Goal: Task Accomplishment & Management: Complete application form

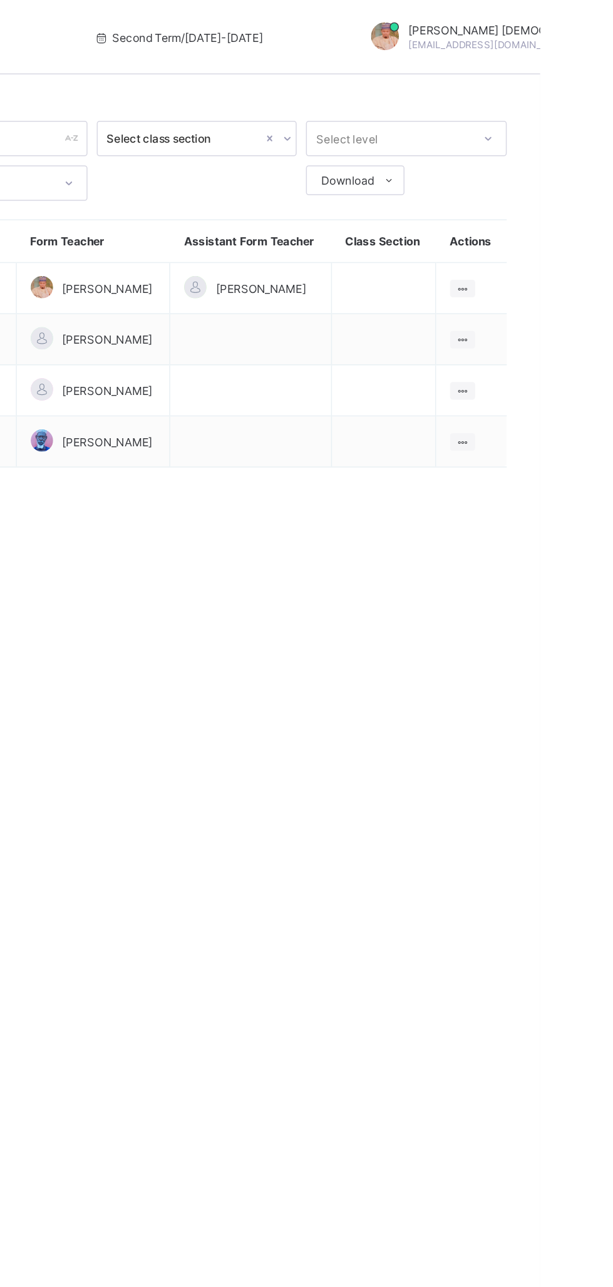
click at [0, 0] on ul "View Class Assign form Teacher" at bounding box center [0, 0] width 0 height 0
click at [0, 0] on div "View Class" at bounding box center [0, 0] width 0 height 0
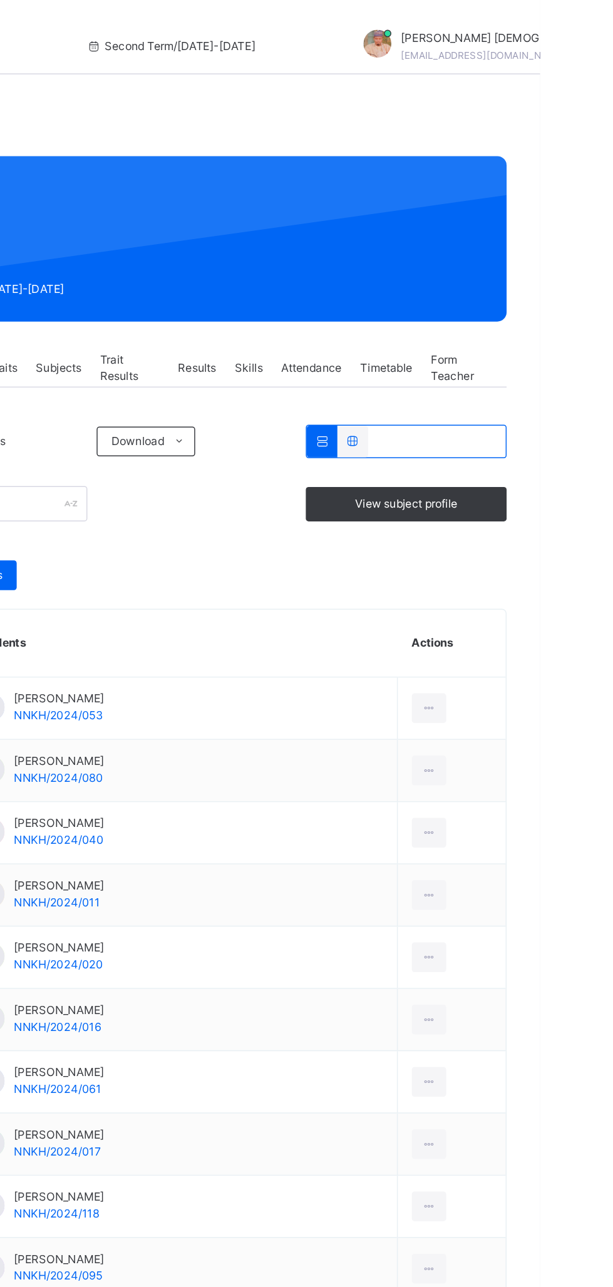
click at [297, 250] on span "Subjects" at bounding box center [289, 247] width 31 height 11
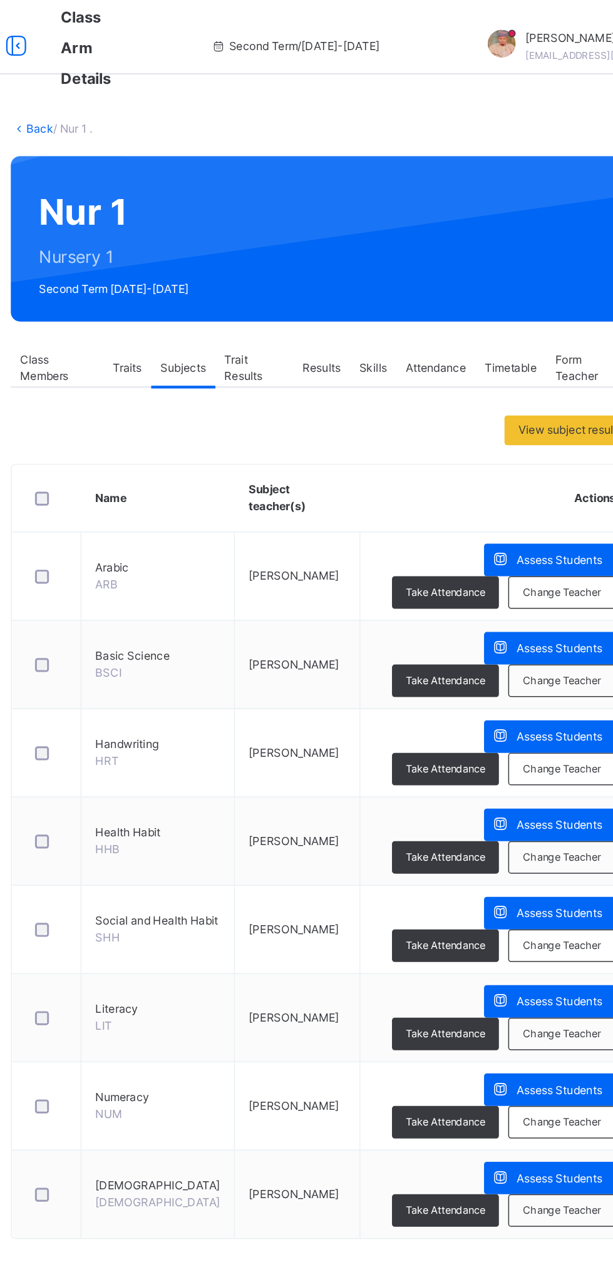
click at [535, 376] on span "Assess Students" at bounding box center [542, 377] width 58 height 11
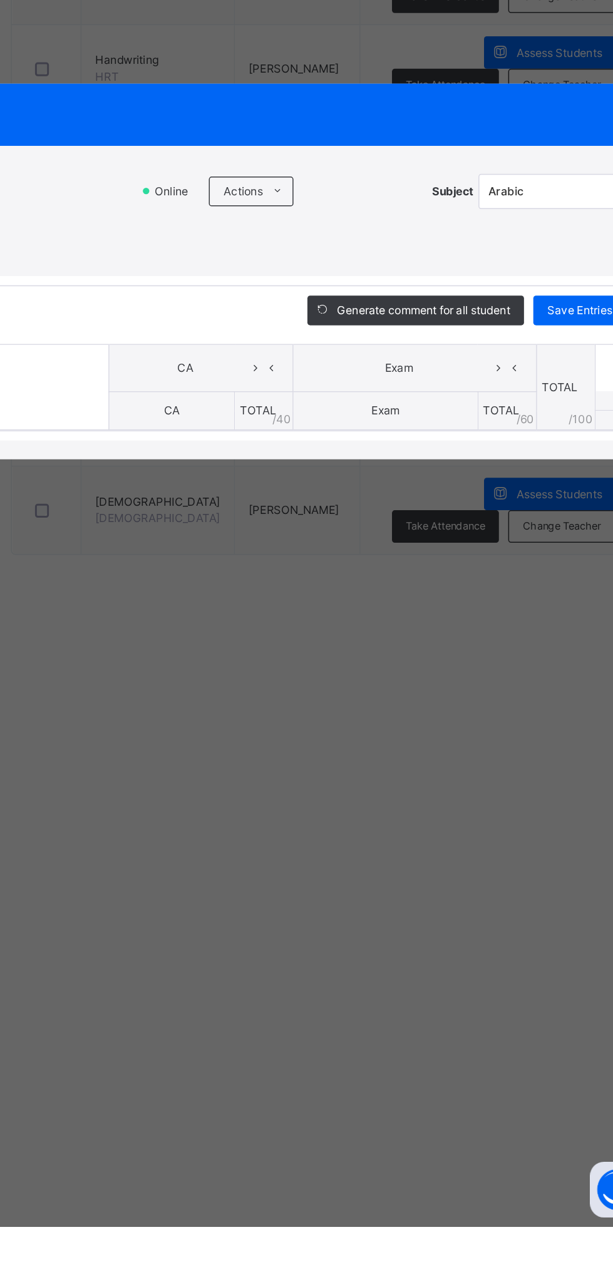
click at [0, 0] on ul "Download Empty Score Sheet Upload/map score sheet" at bounding box center [0, 0] width 0 height 0
click at [0, 0] on li "Upload/map score sheet" at bounding box center [0, 0] width 0 height 0
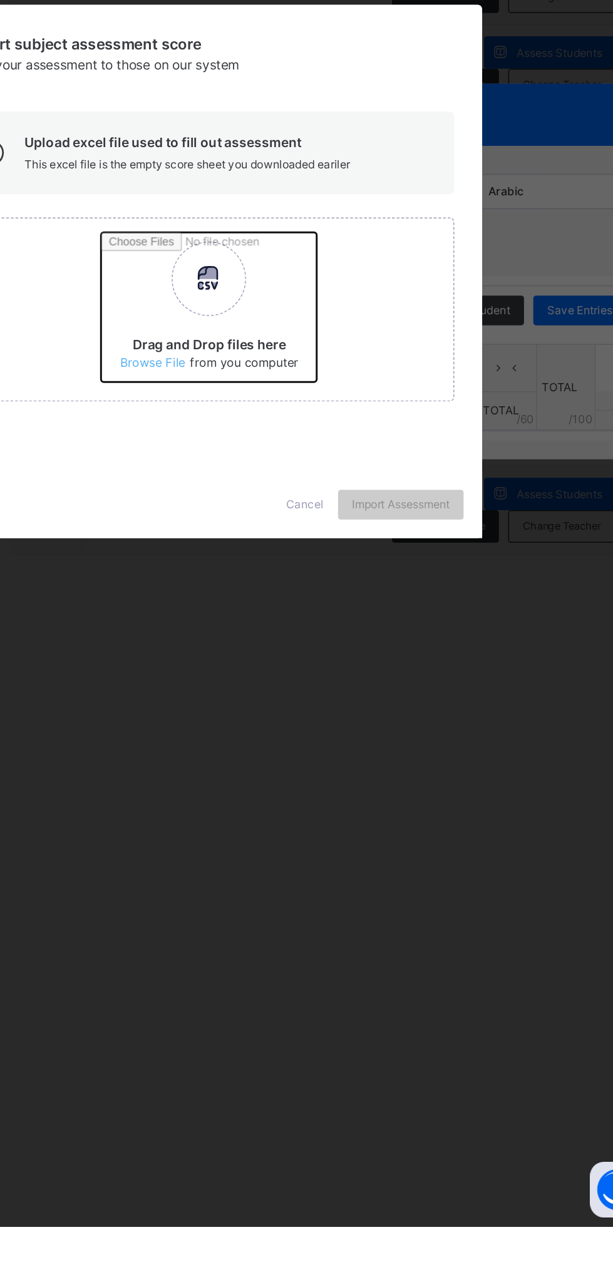
click at [403, 727] on input "Drag and Drop files here Select your Excel file Browse file Maximum size 2.5mb" at bounding box center [398, 672] width 329 height 110
click at [382, 727] on input "Drag and Drop files here Select your Excel file Browse file Maximum size 2.5mb" at bounding box center [398, 672] width 329 height 110
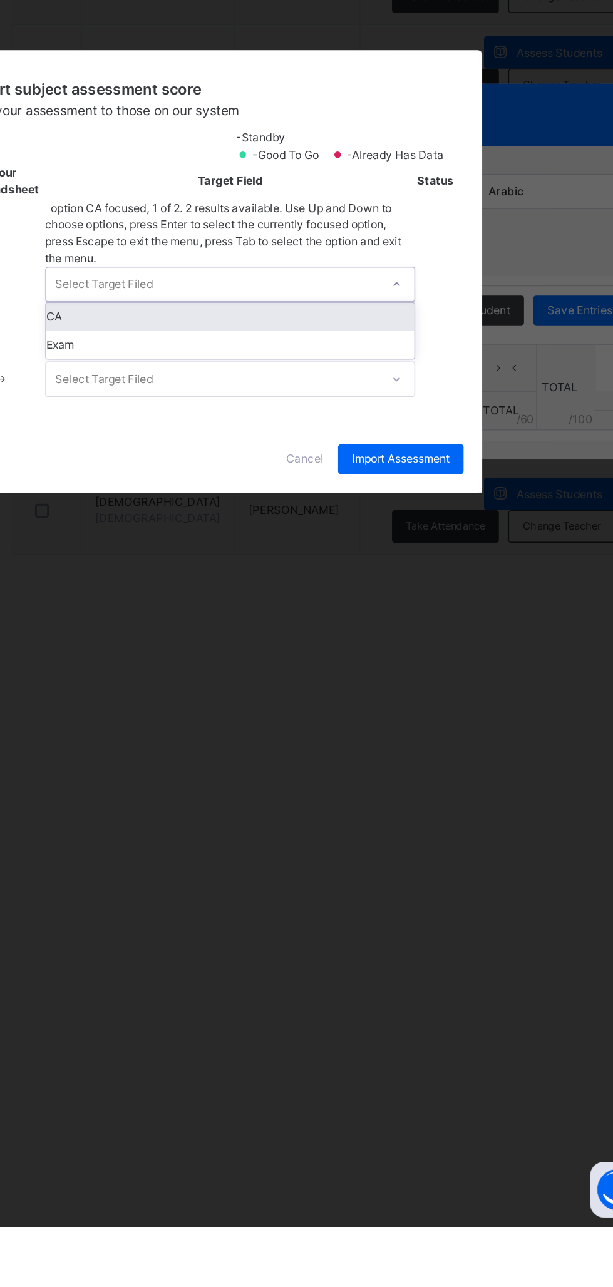
click at [445, 684] on div "CA" at bounding box center [321, 674] width 248 height 19
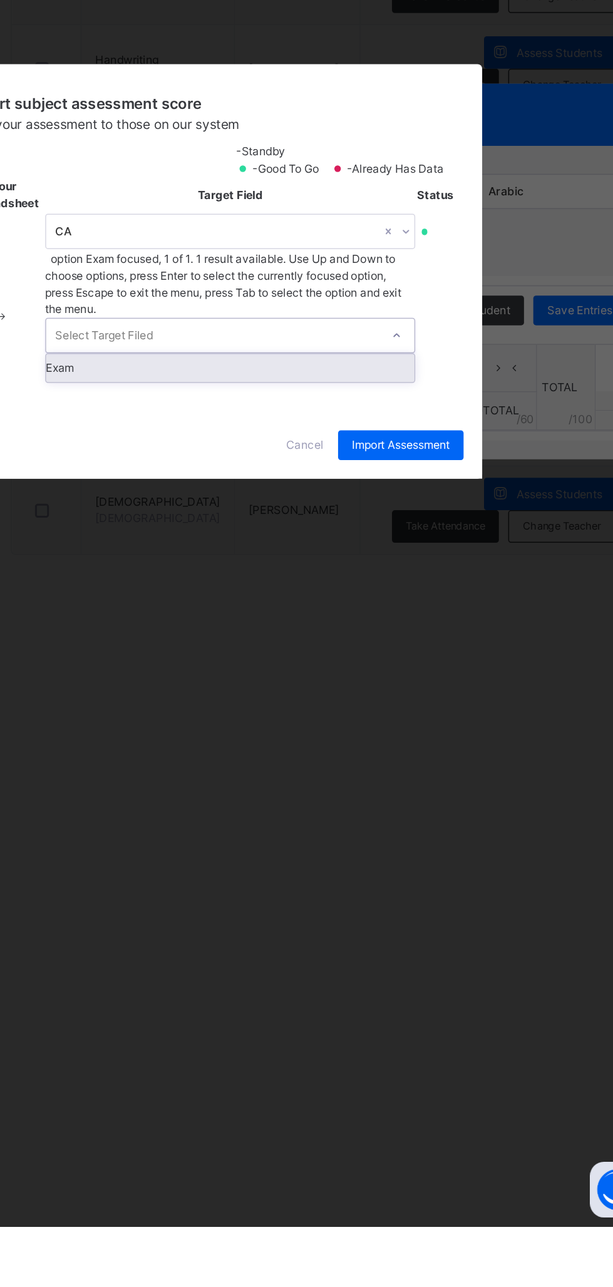
click at [445, 718] on div "Exam" at bounding box center [321, 708] width 248 height 19
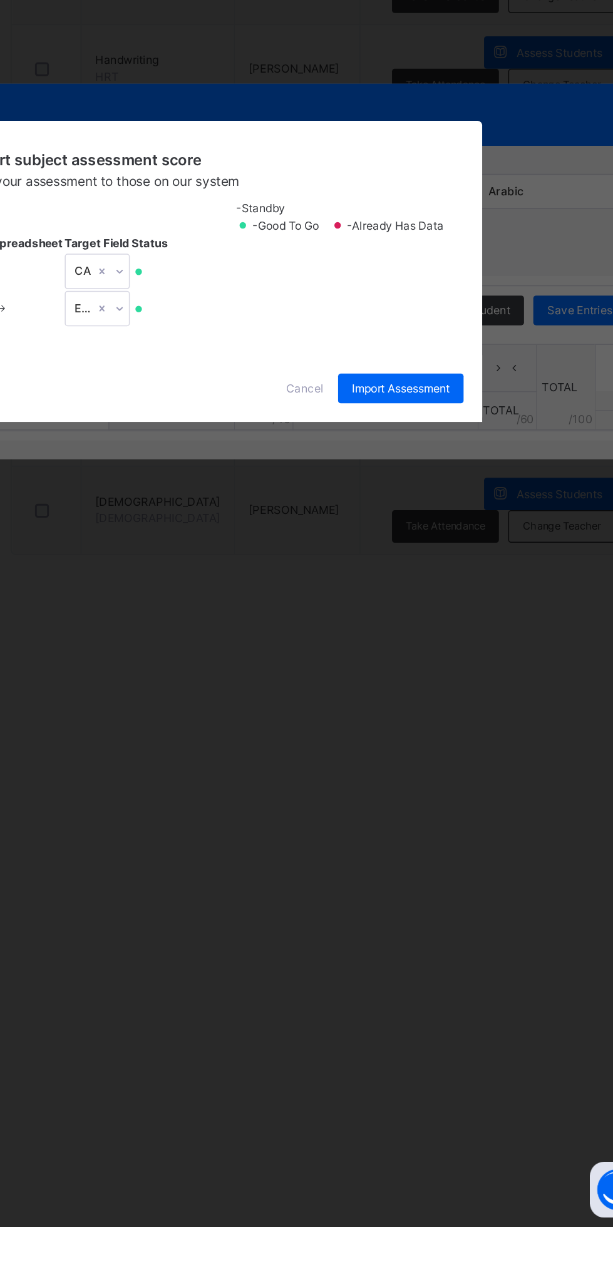
click at [468, 728] on span "Import Assessment" at bounding box center [436, 722] width 66 height 11
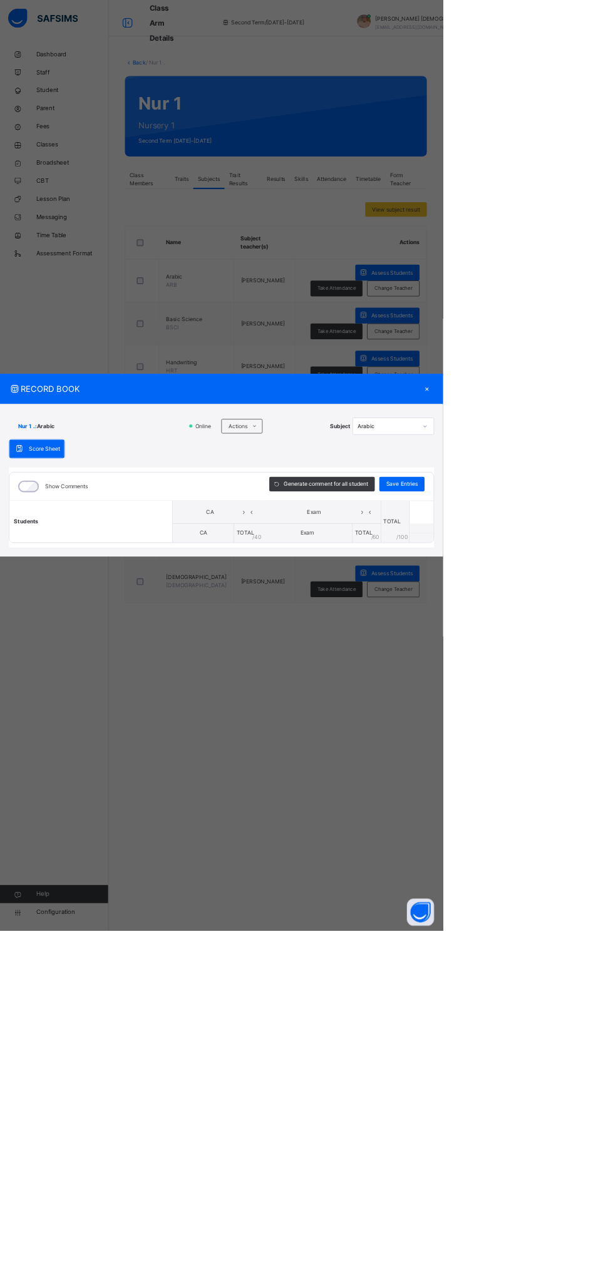
click at [600, 547] on div "×" at bounding box center [591, 538] width 19 height 17
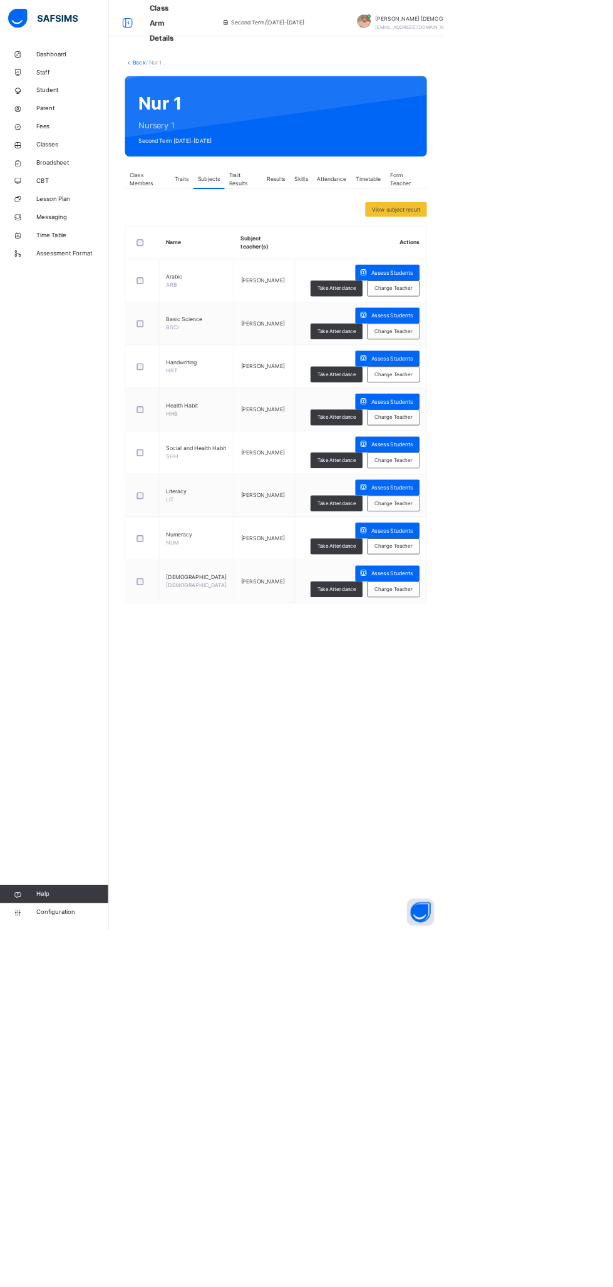
click at [542, 435] on span "Assess Students" at bounding box center [542, 436] width 58 height 11
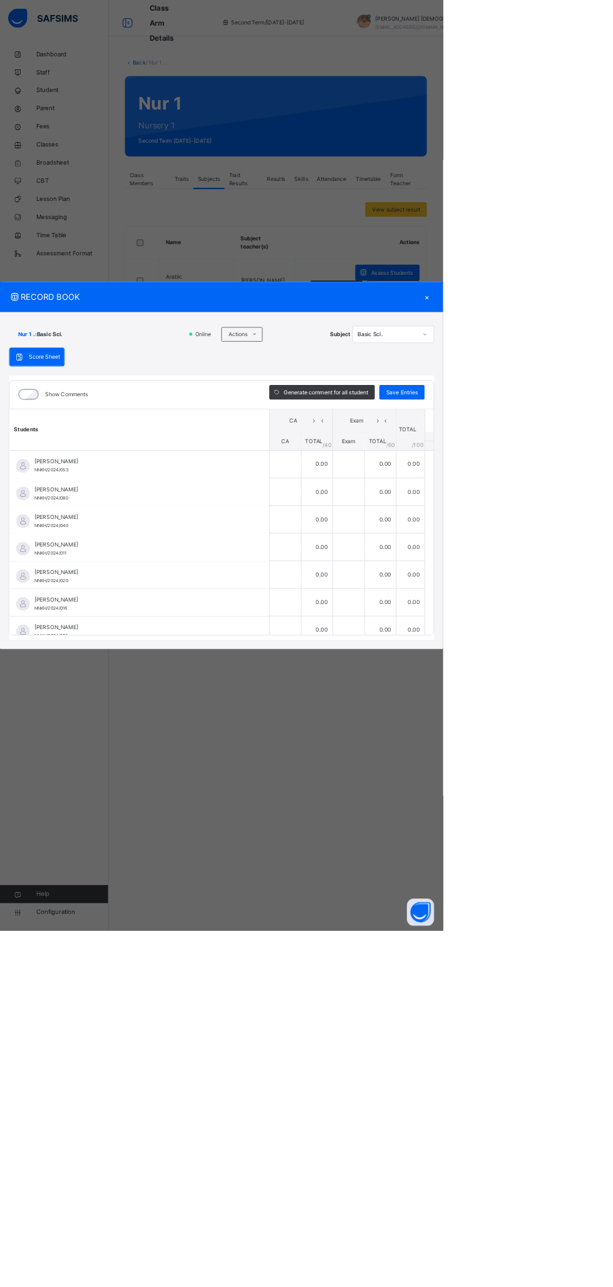
click at [358, 468] on icon at bounding box center [352, 463] width 9 height 10
click at [0, 0] on li "Upload/map score sheet" at bounding box center [0, 0] width 0 height 0
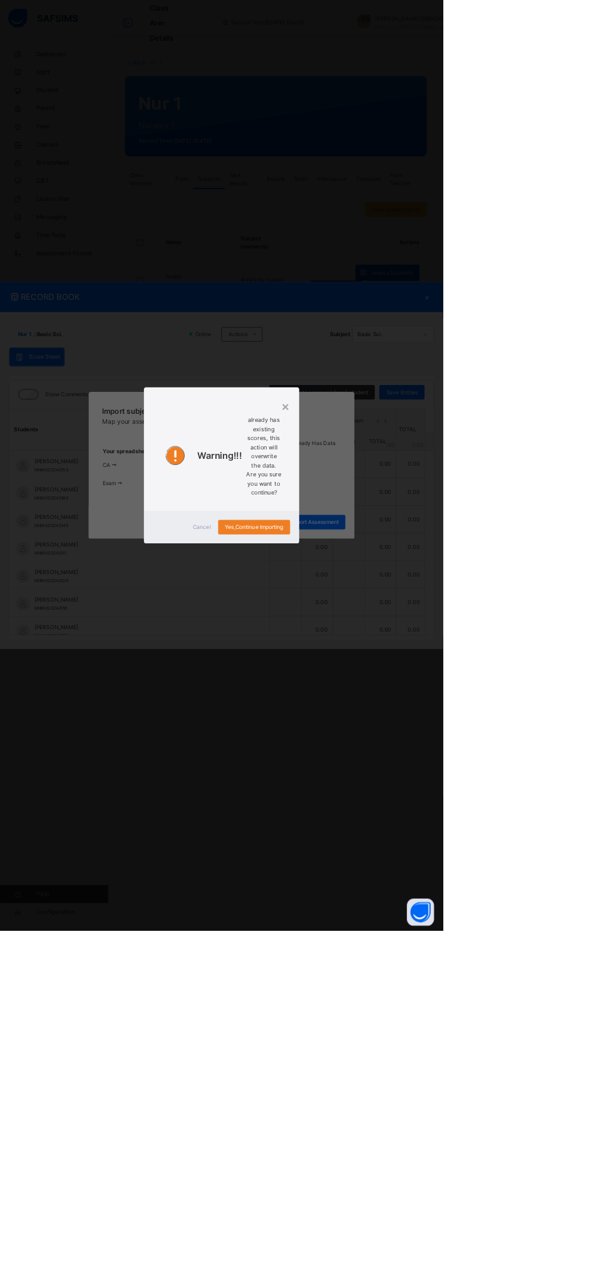
click at [401, 739] on div "Yes, Continue Importing" at bounding box center [352, 729] width 100 height 20
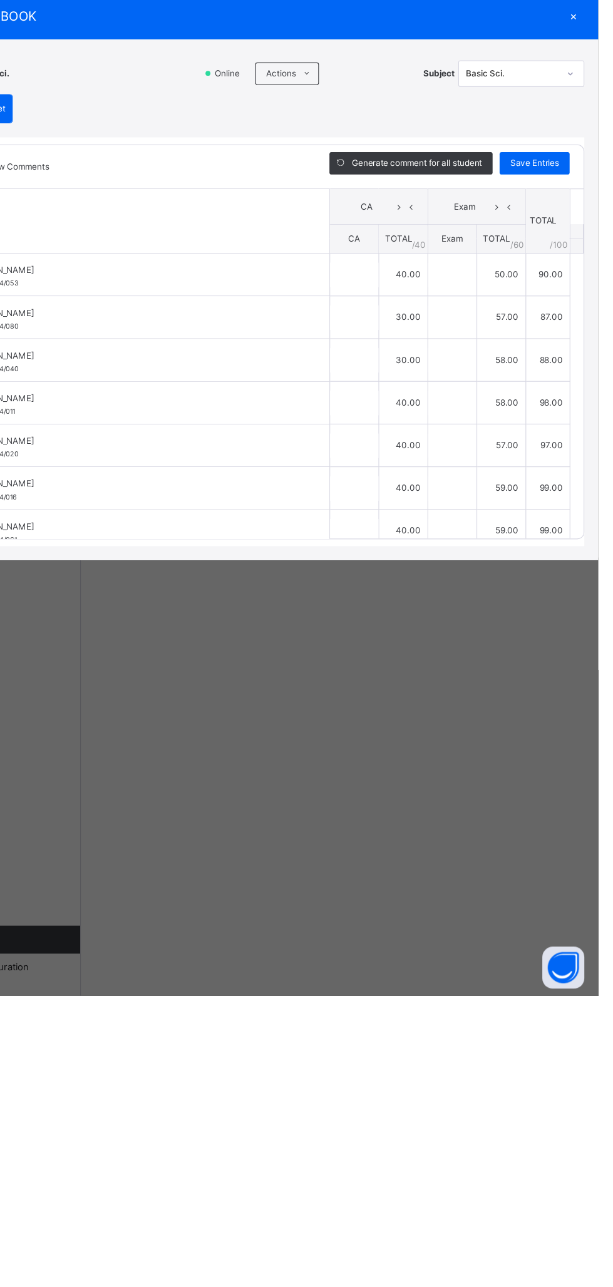
click at [457, 506] on div "RECORD BOOK × Nur 1 . : Basic Sci. Online Actions Download Empty Score Sheet Up…" at bounding box center [306, 643] width 613 height 1287
type input "**"
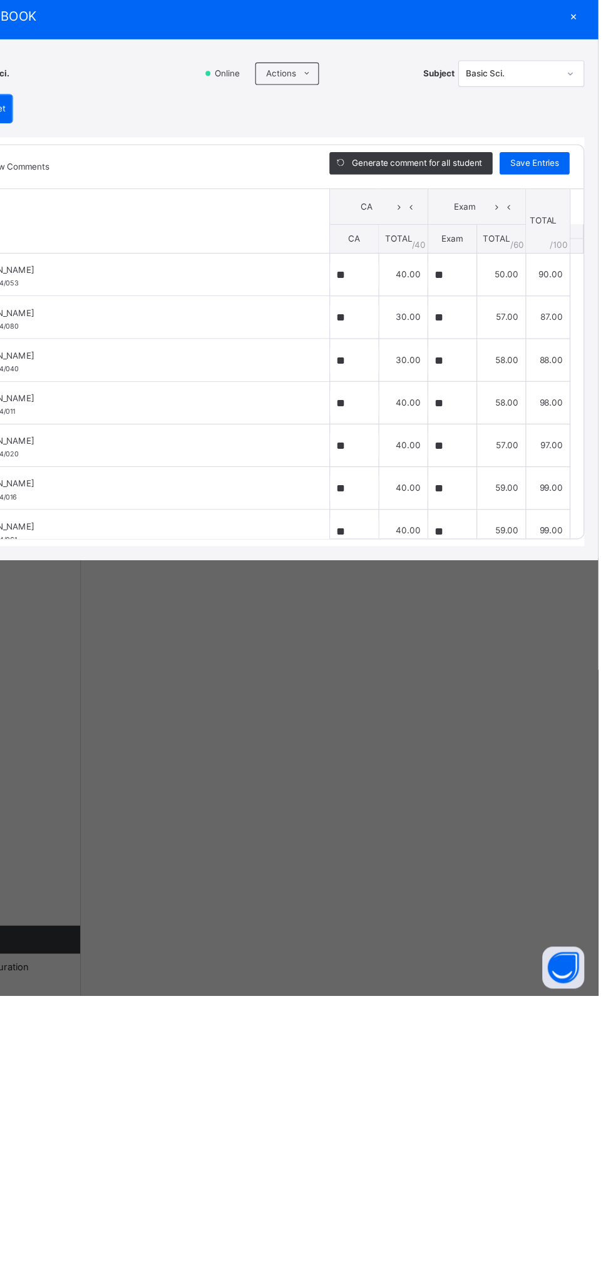
type input "**"
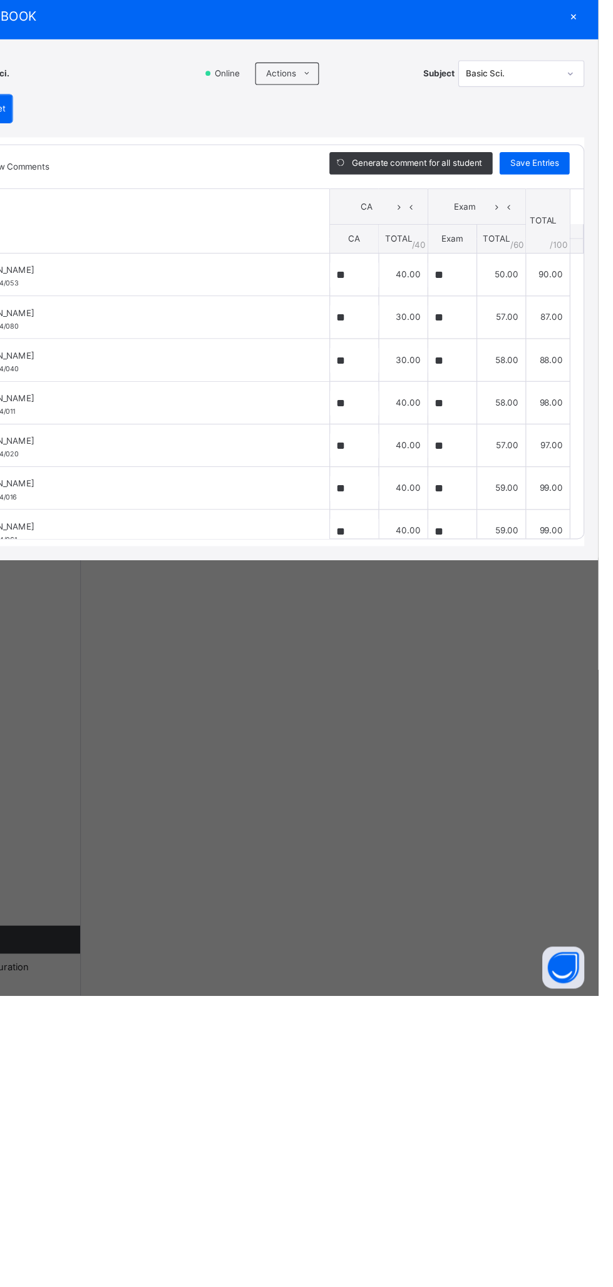
type input "**"
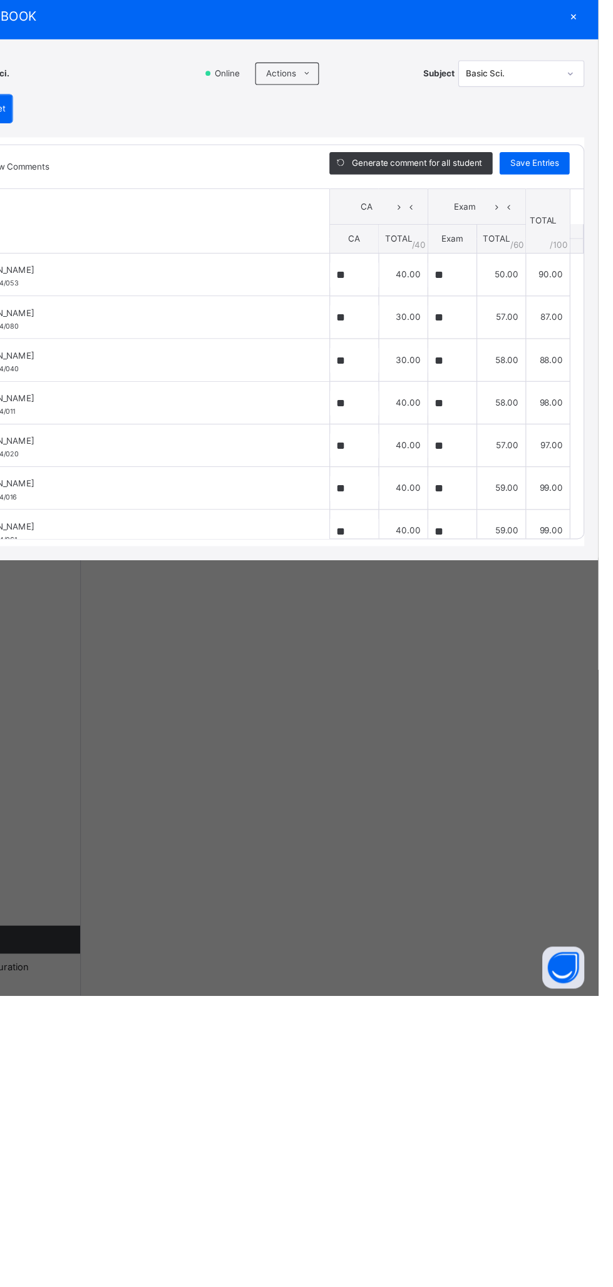
type input "**"
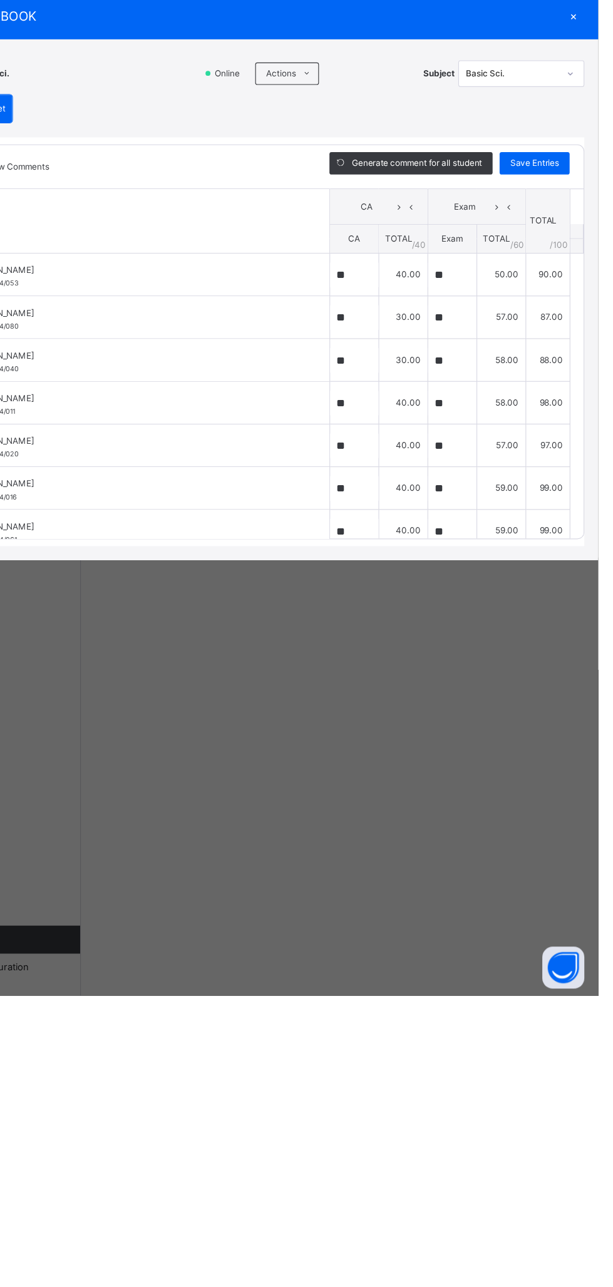
type input "**"
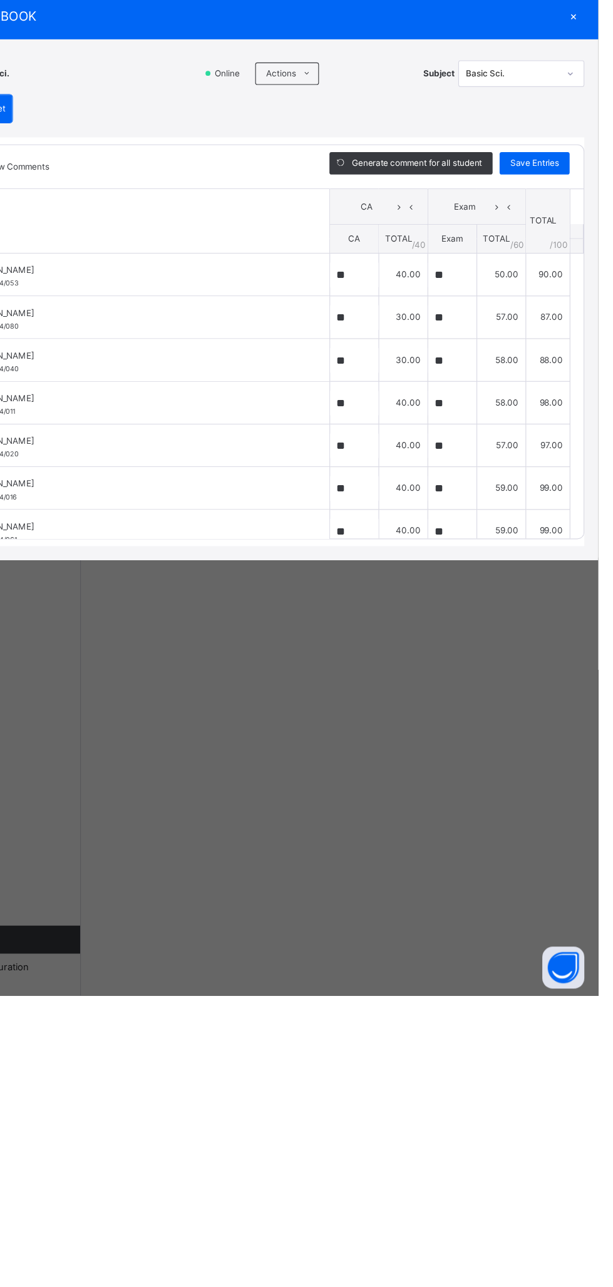
type input "**"
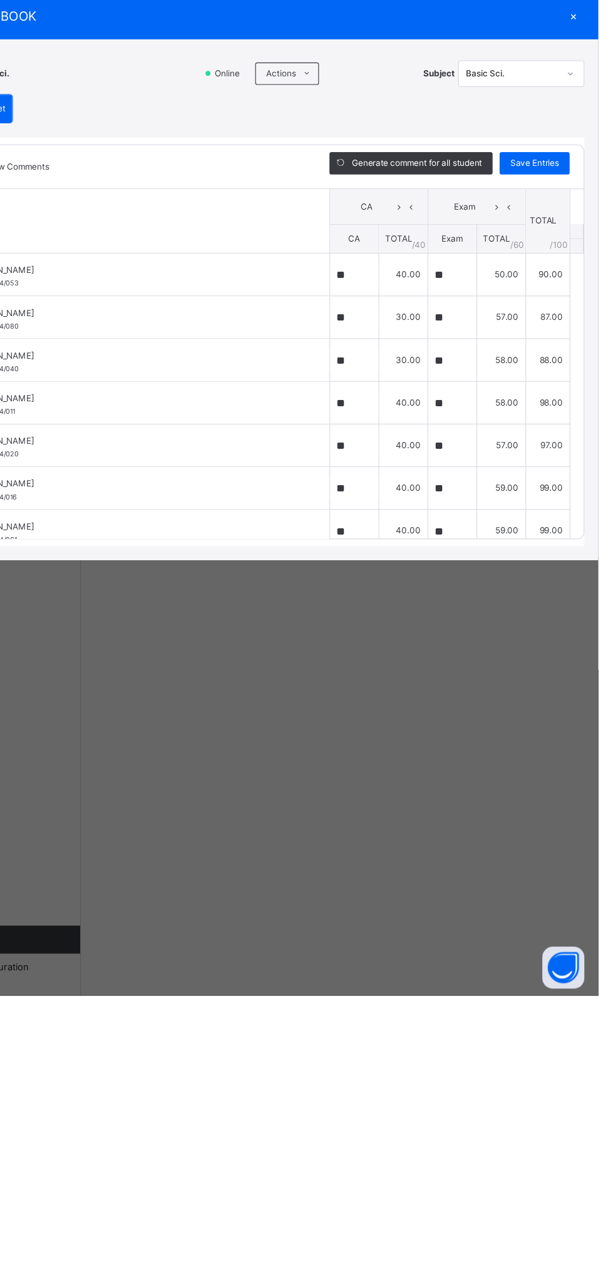
type input "**"
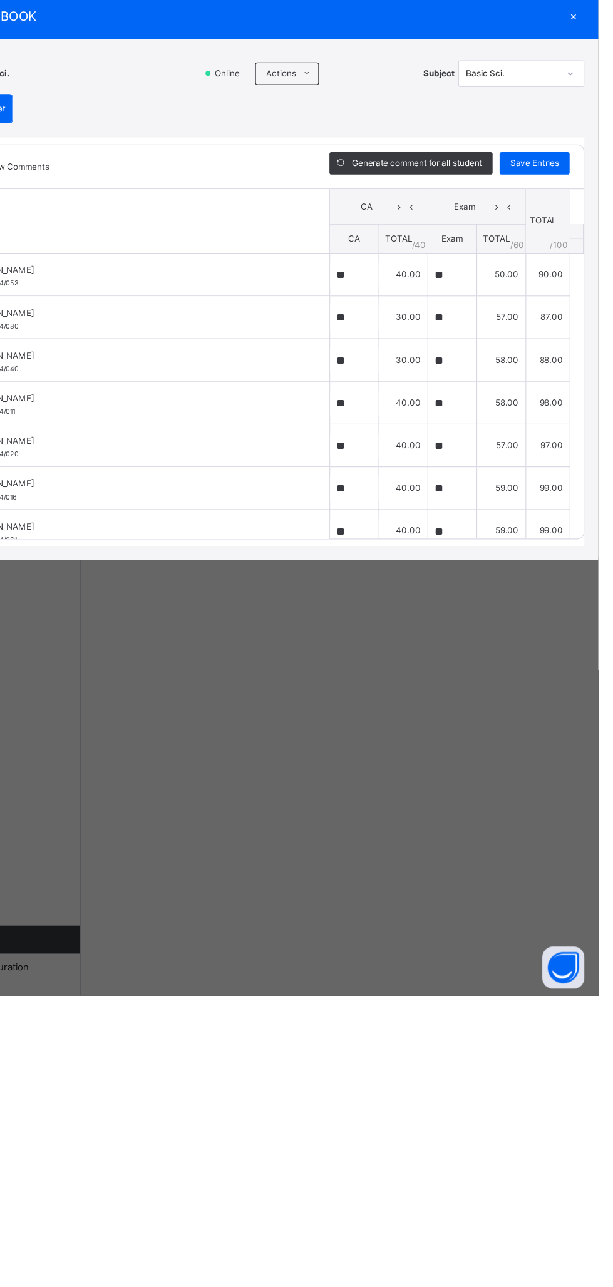
type input "**"
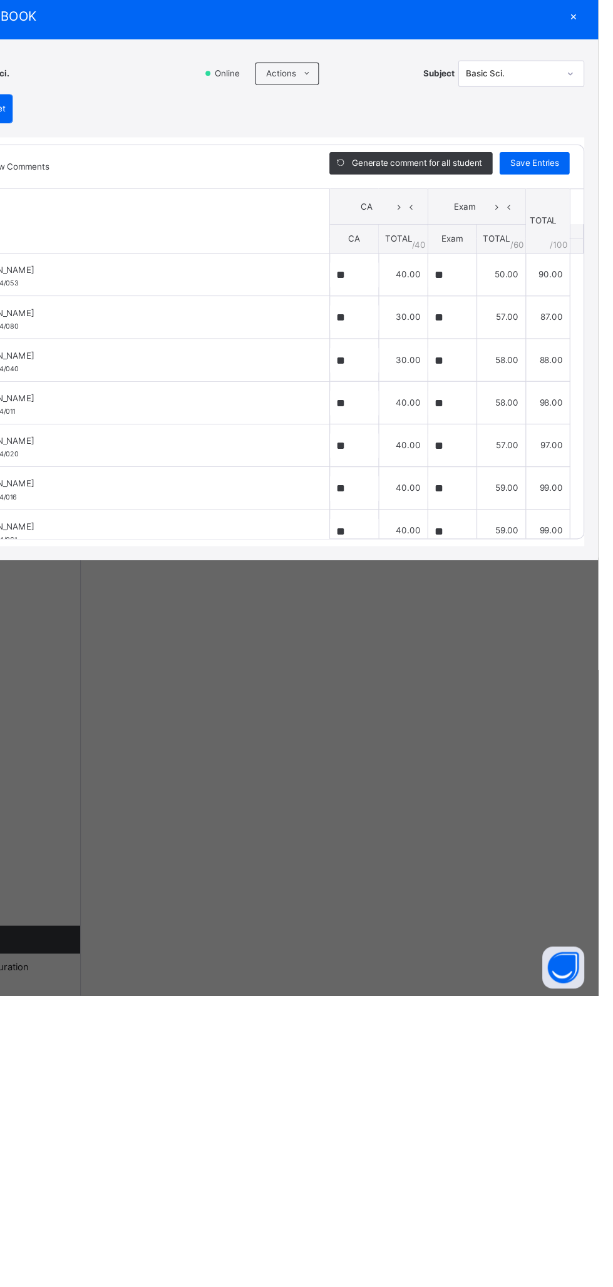
type input "**"
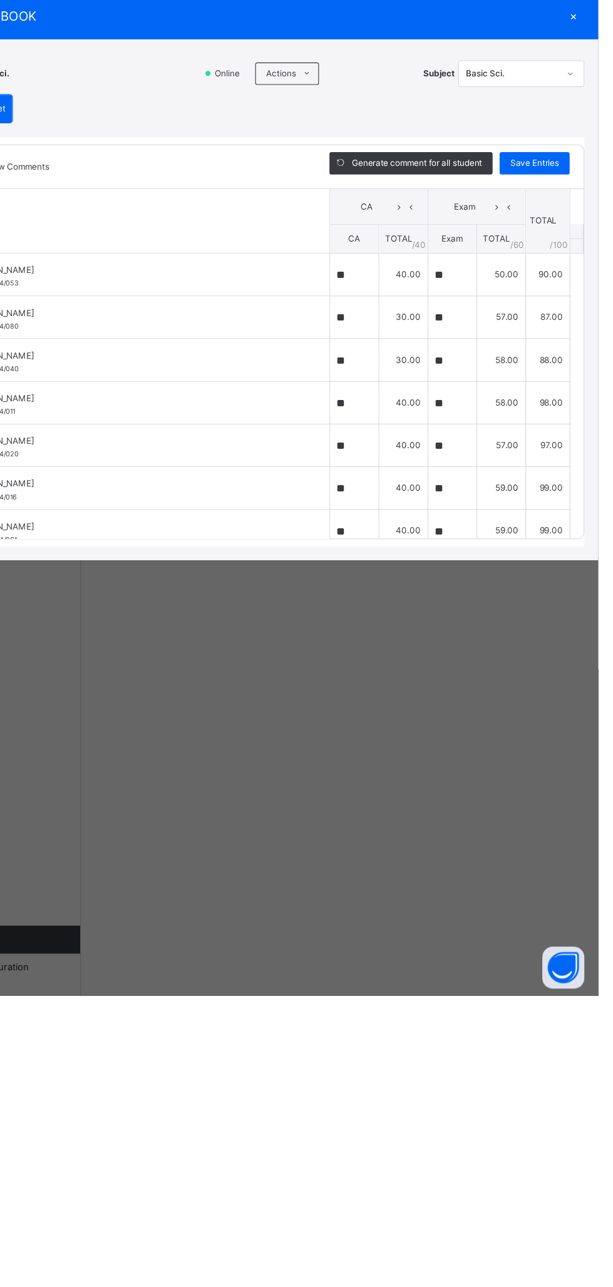
type input "**"
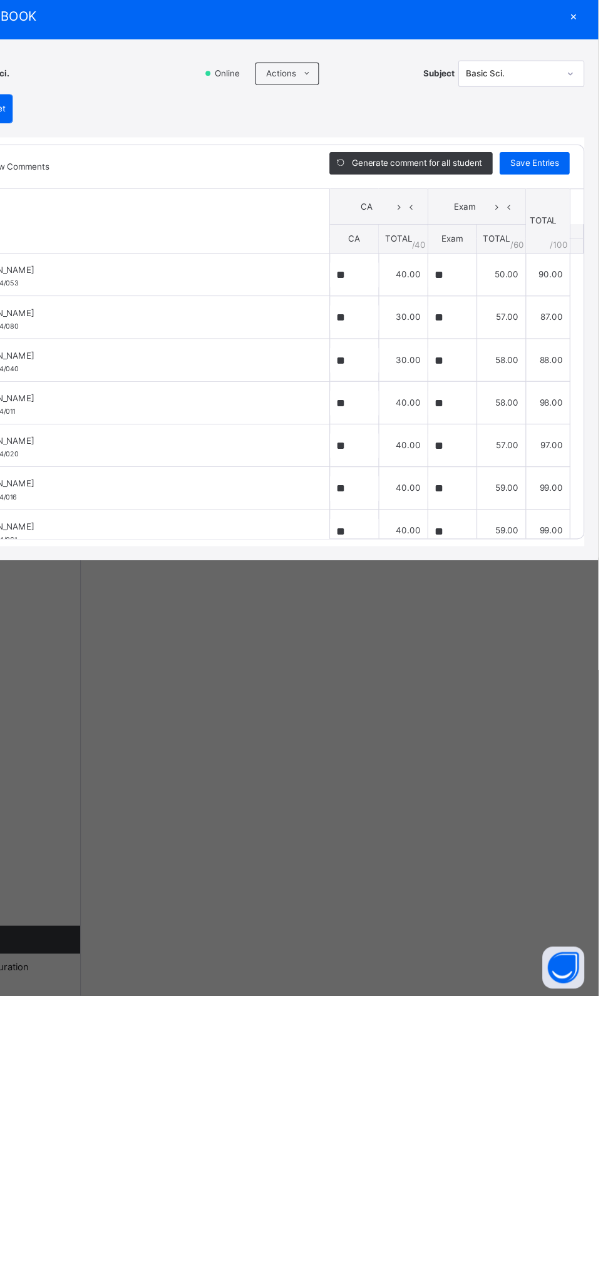
type input "**"
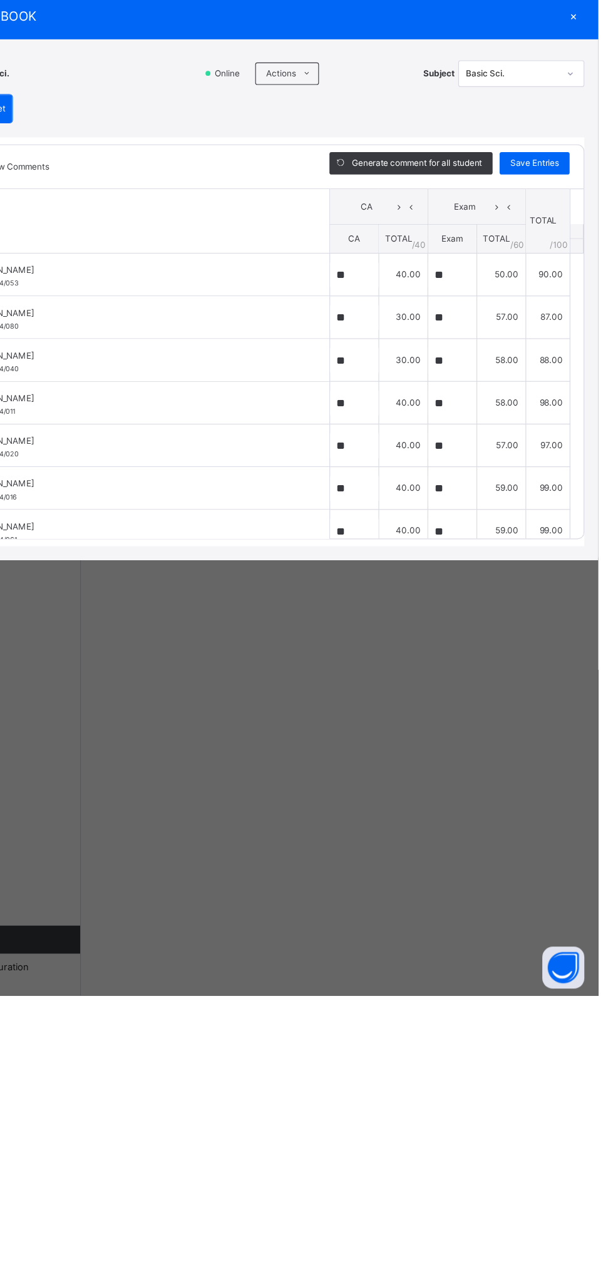
type input "**"
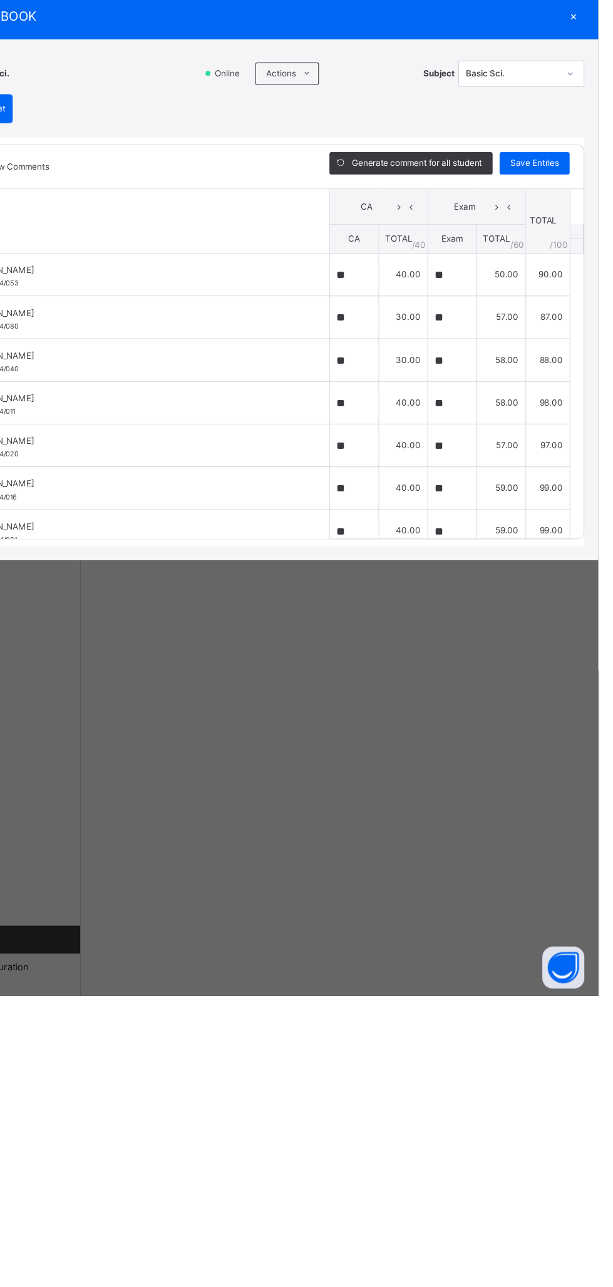
type input "**"
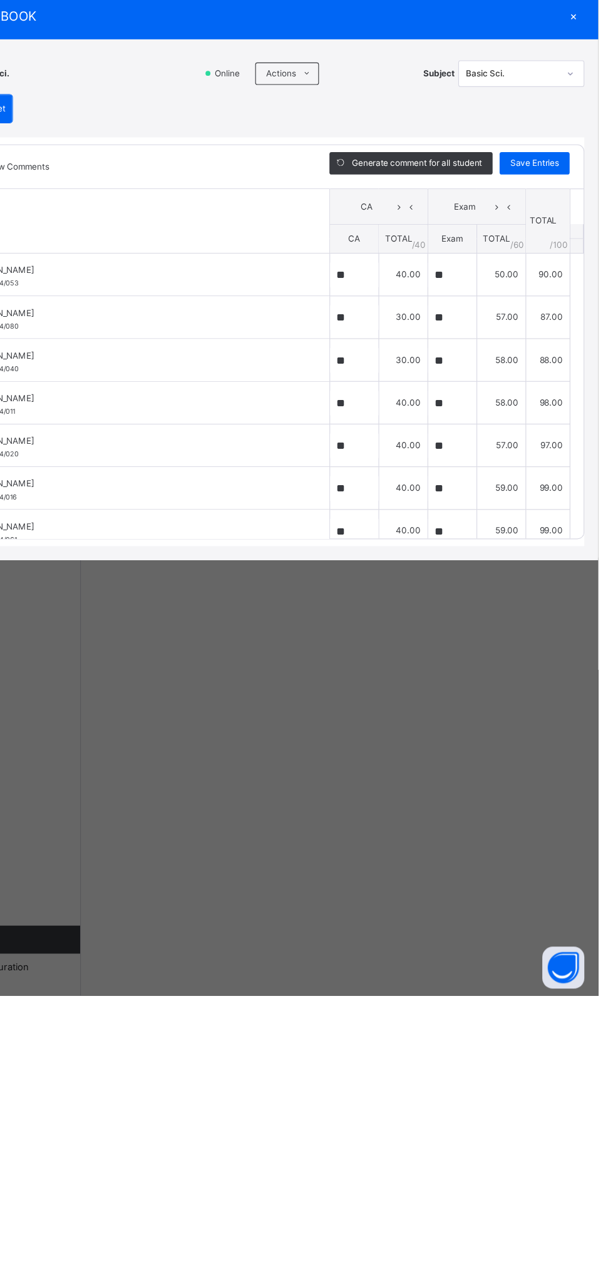
type input "**"
click at [358, 468] on icon at bounding box center [352, 463] width 9 height 10
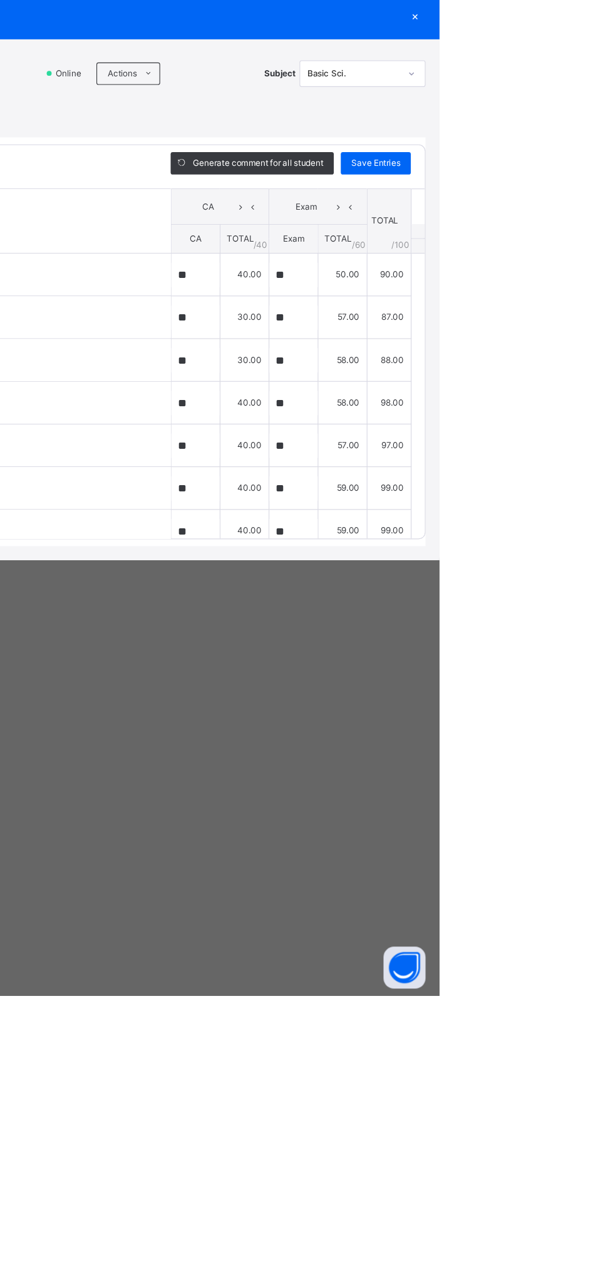
click at [0, 0] on li "Upload/map score sheet" at bounding box center [0, 0] width 0 height 0
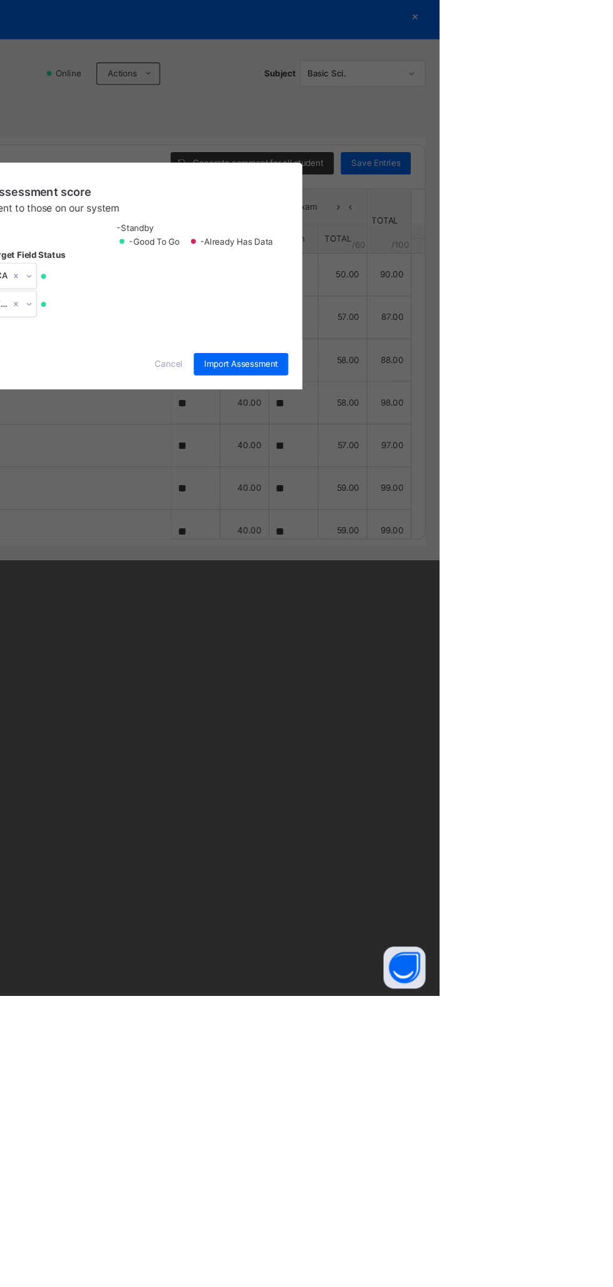
click at [383, 728] on span "Cancel" at bounding box center [370, 722] width 25 height 11
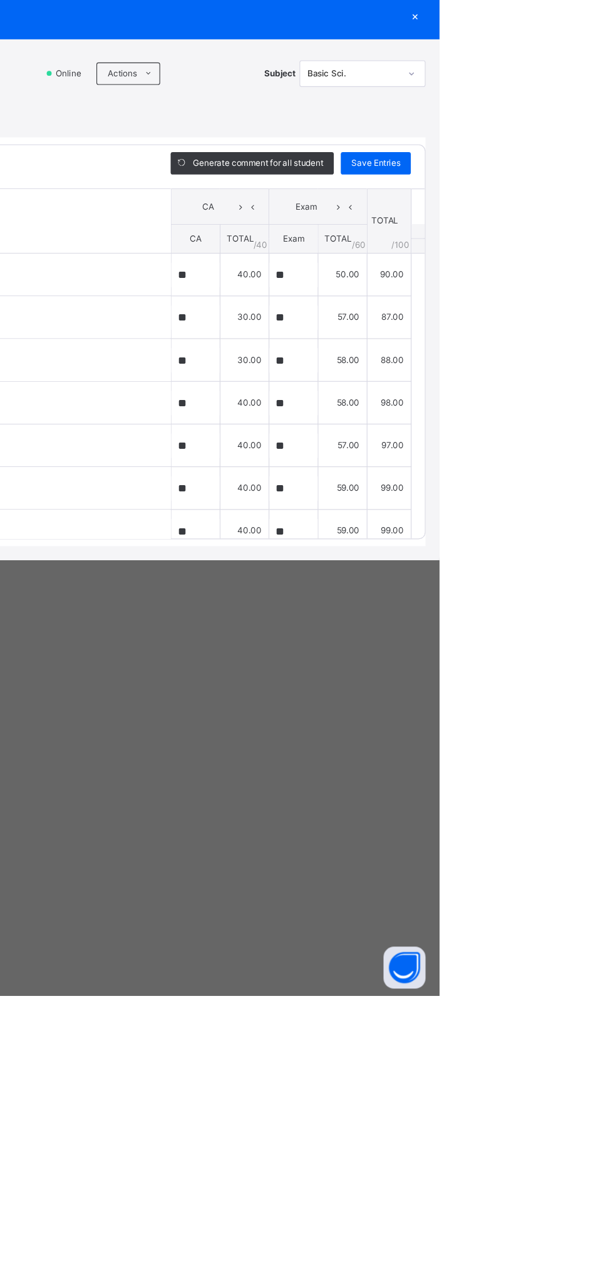
click at [358, 468] on icon at bounding box center [352, 463] width 9 height 10
click at [0, 0] on li "Upload/map score sheet" at bounding box center [0, 0] width 0 height 0
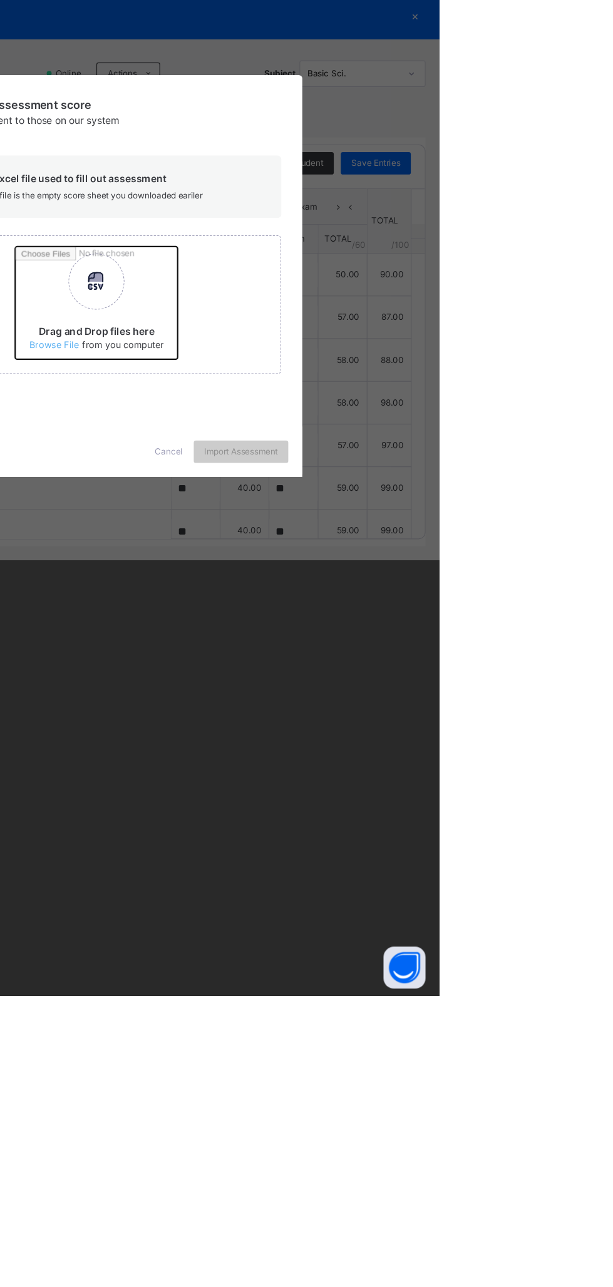
click at [409, 727] on input "Drag and Drop files here Select your Excel file Browse file Maximum size 2.5mb" at bounding box center [398, 672] width 329 height 110
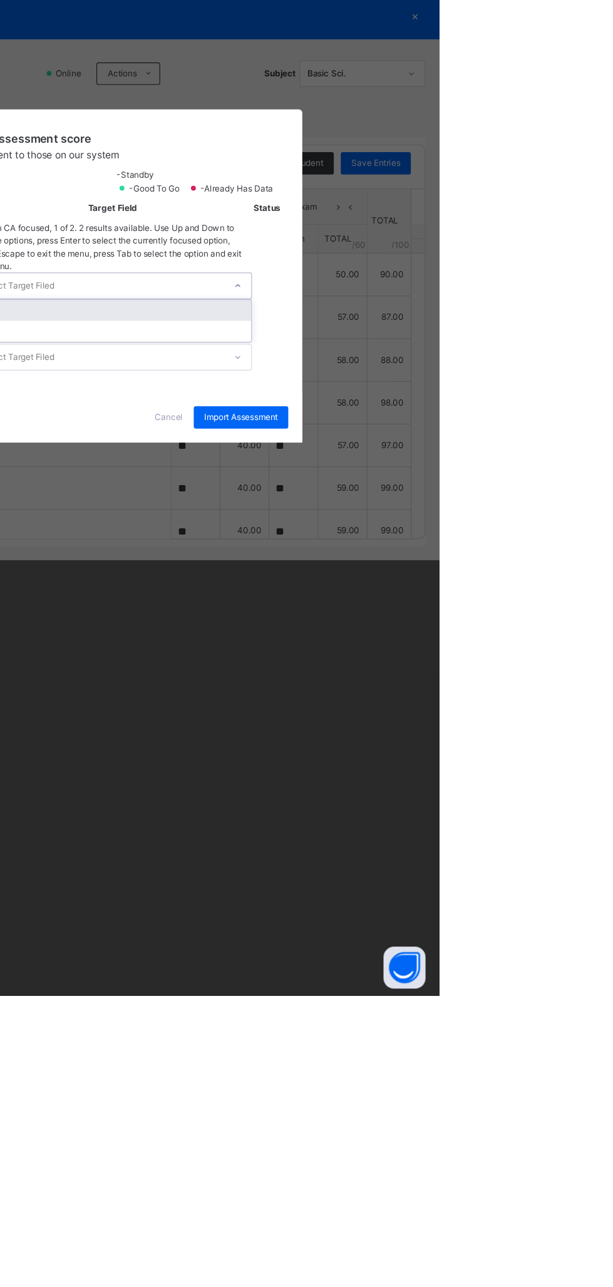
click at [445, 684] on div "CA" at bounding box center [321, 674] width 248 height 19
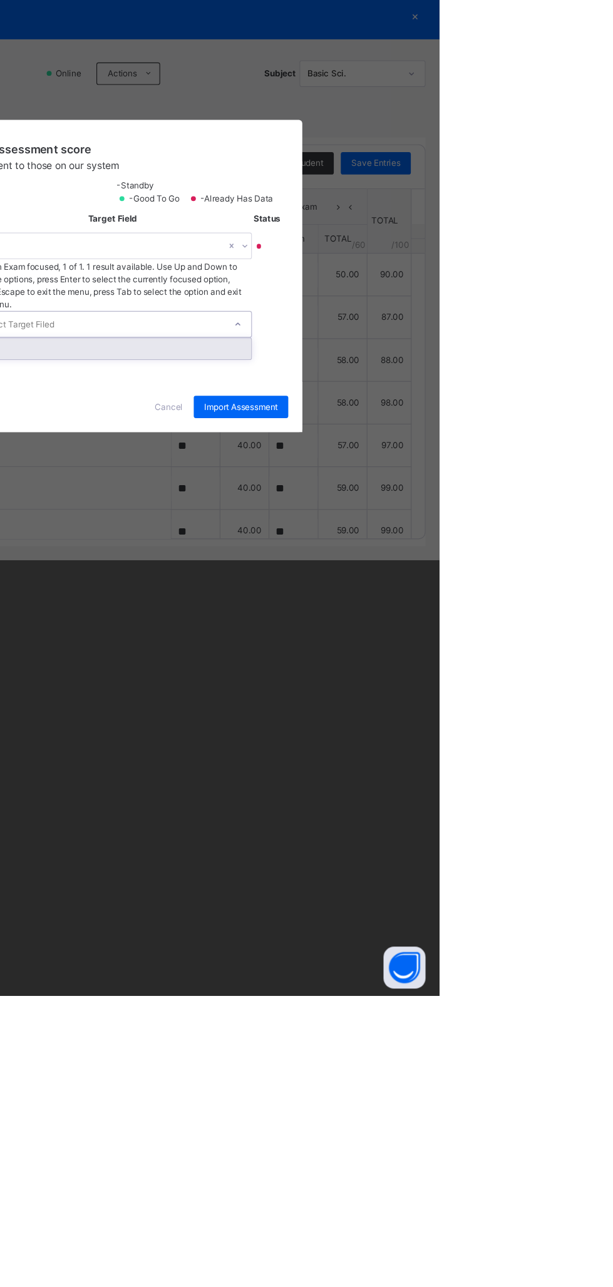
click at [445, 718] on div "Exam" at bounding box center [321, 708] width 248 height 19
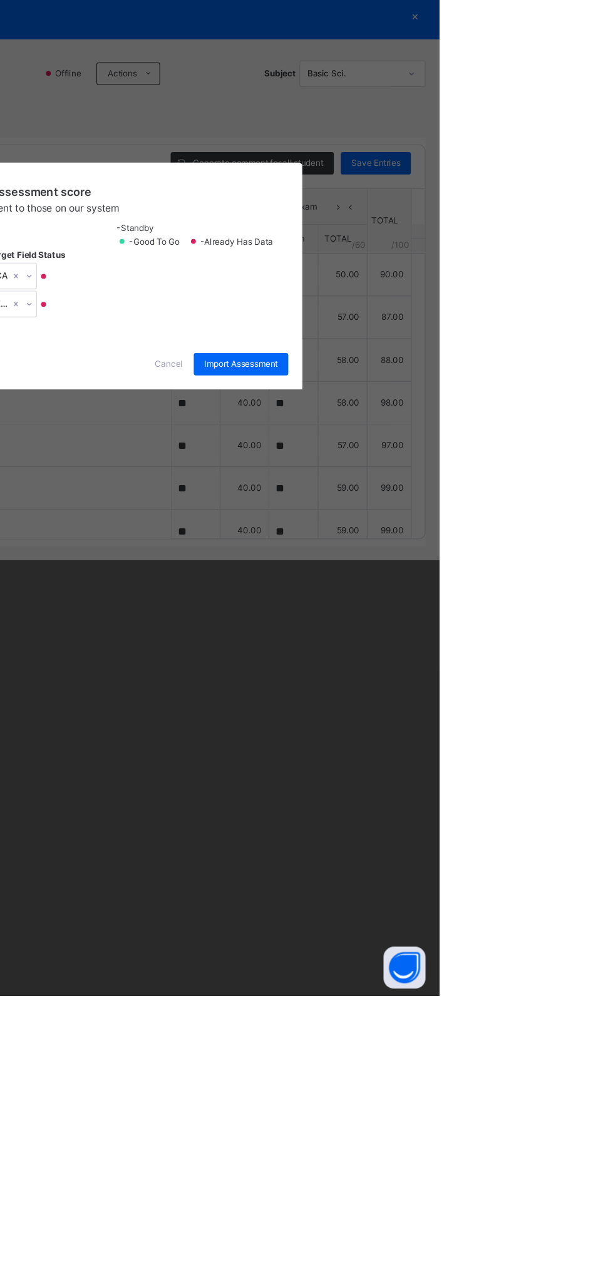
click at [468, 728] on span "Import Assessment" at bounding box center [436, 722] width 66 height 11
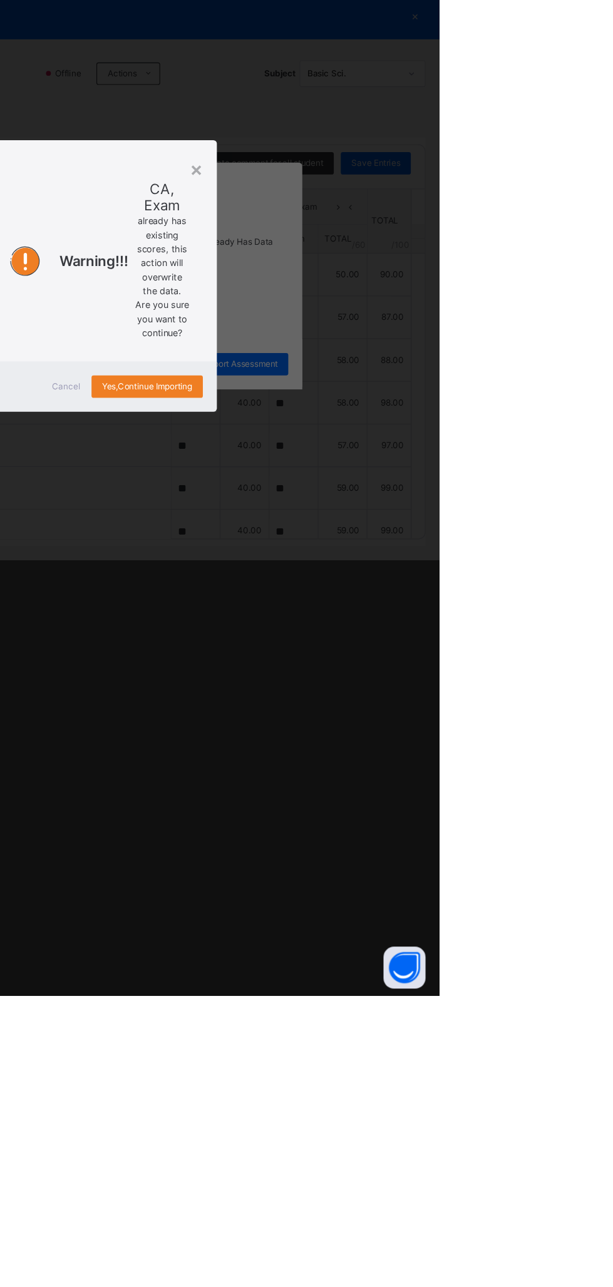
click at [401, 753] on div "Yes, Continue Importing" at bounding box center [352, 743] width 100 height 20
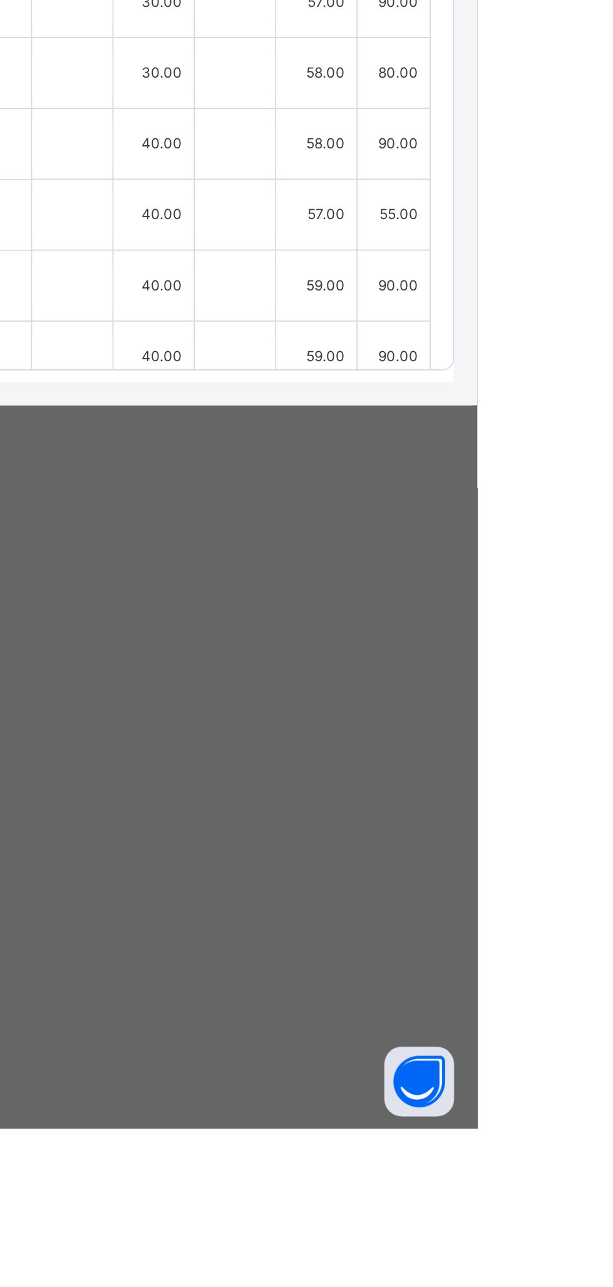
type input "**"
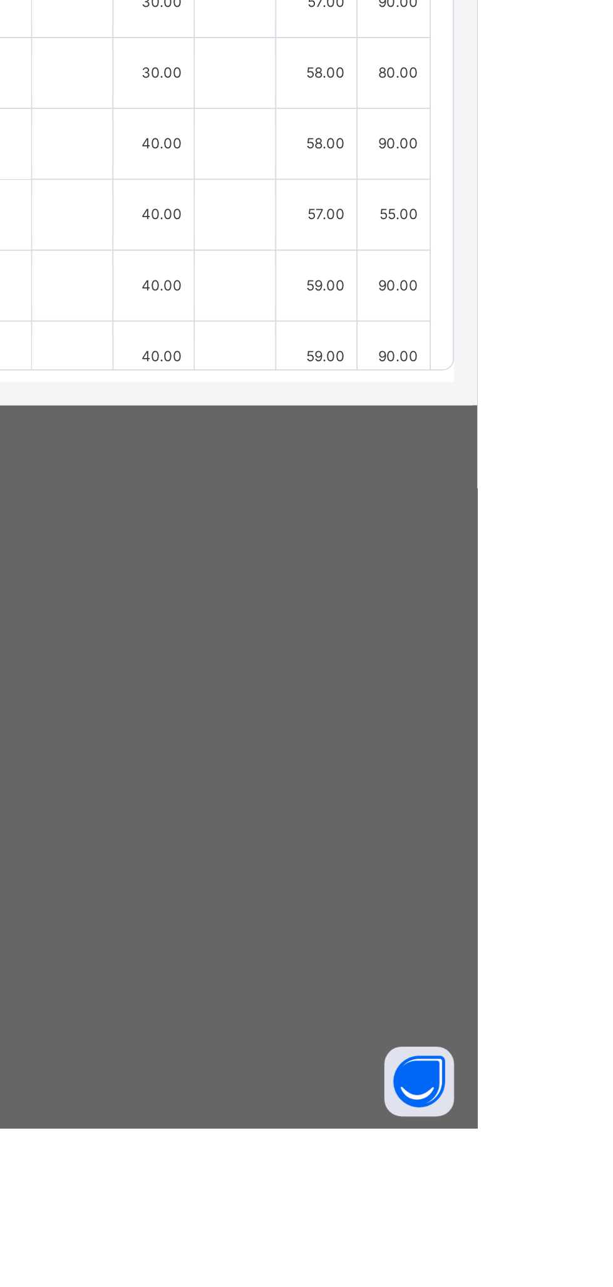
type input "**"
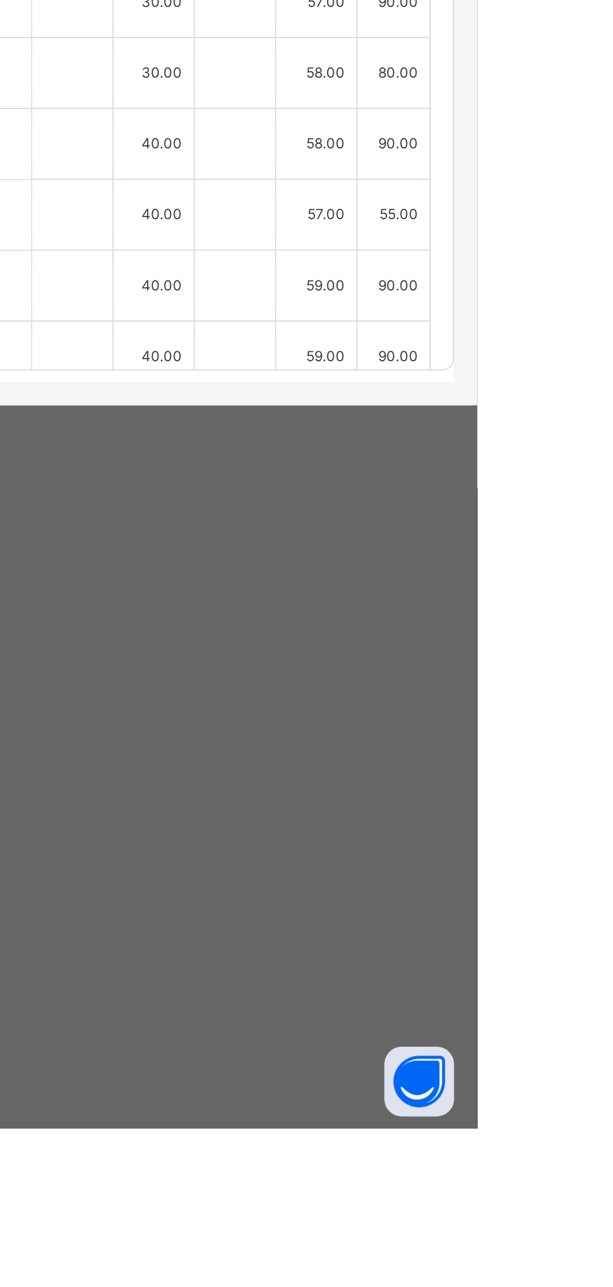
type input "**"
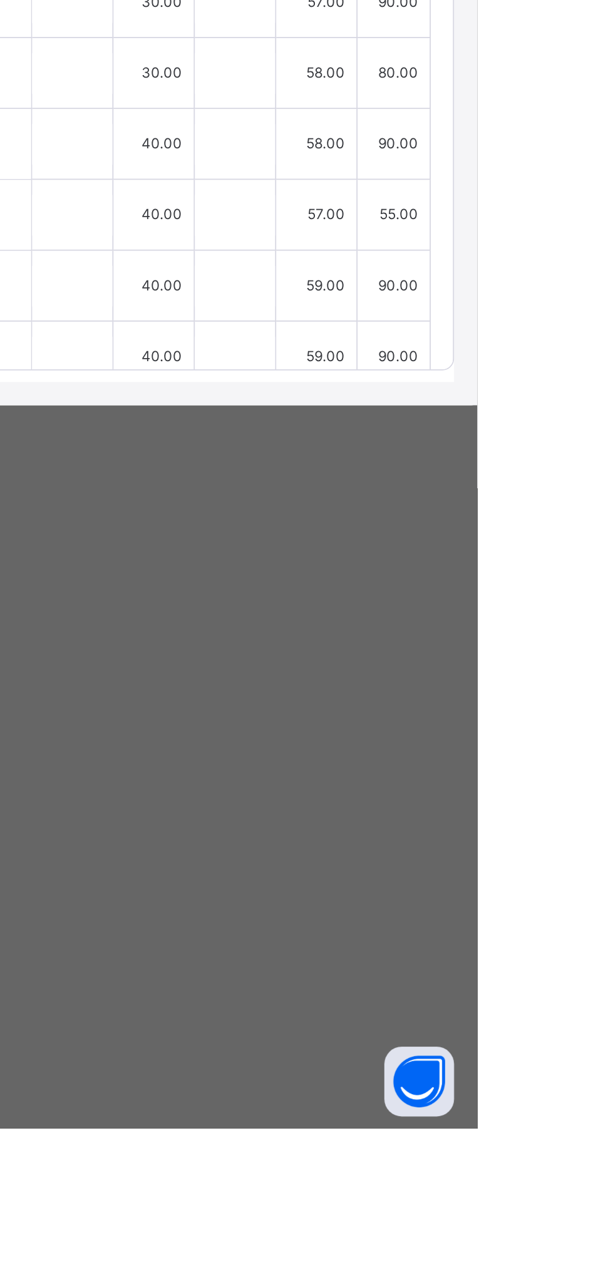
type input "**"
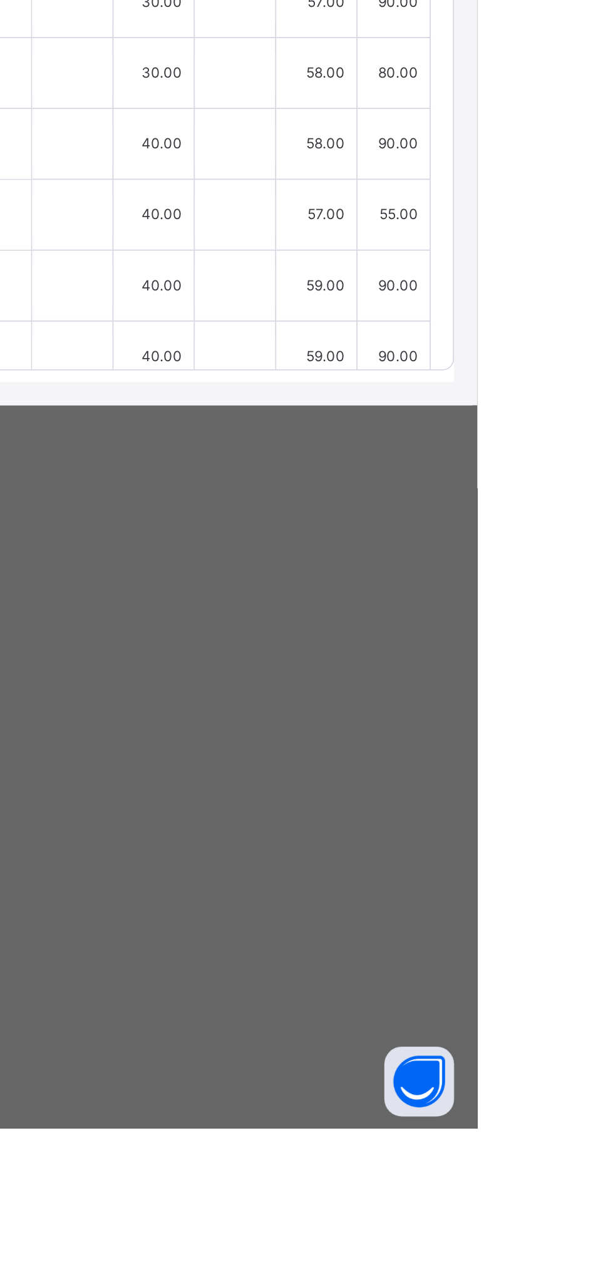
type input "**"
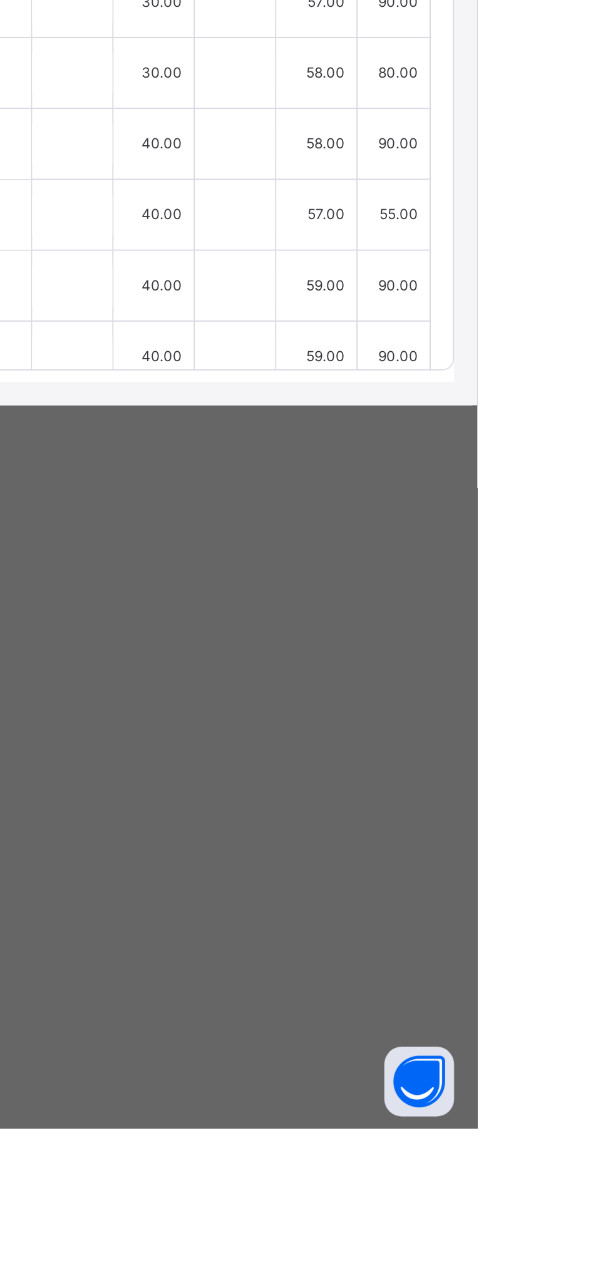
type input "**"
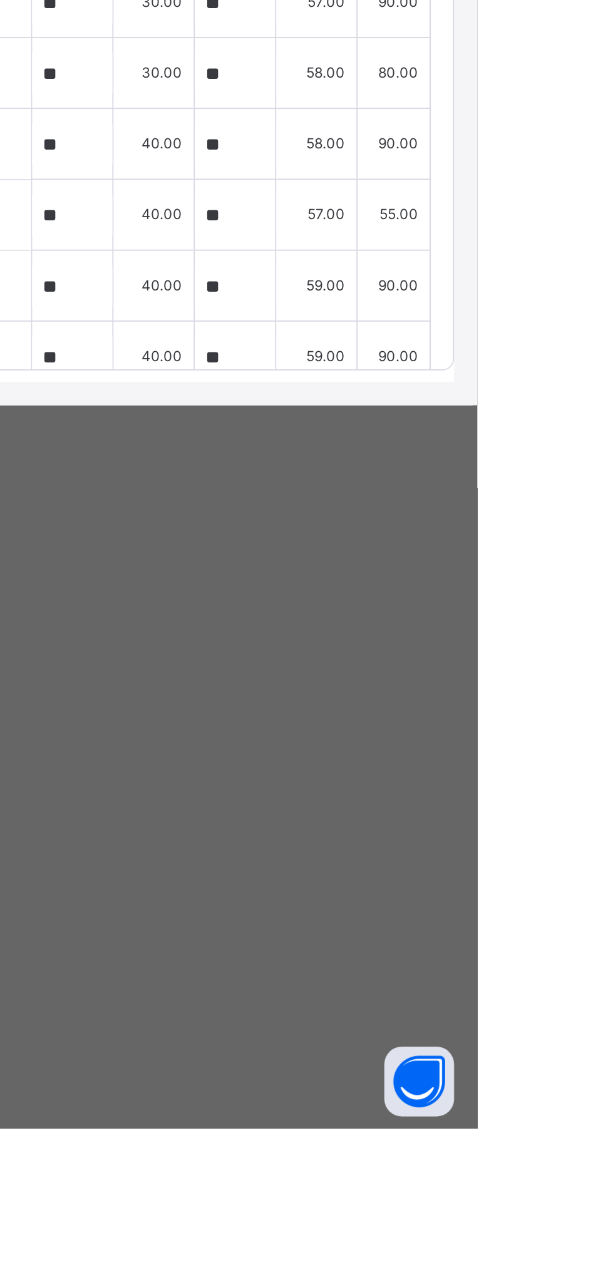
type input "**"
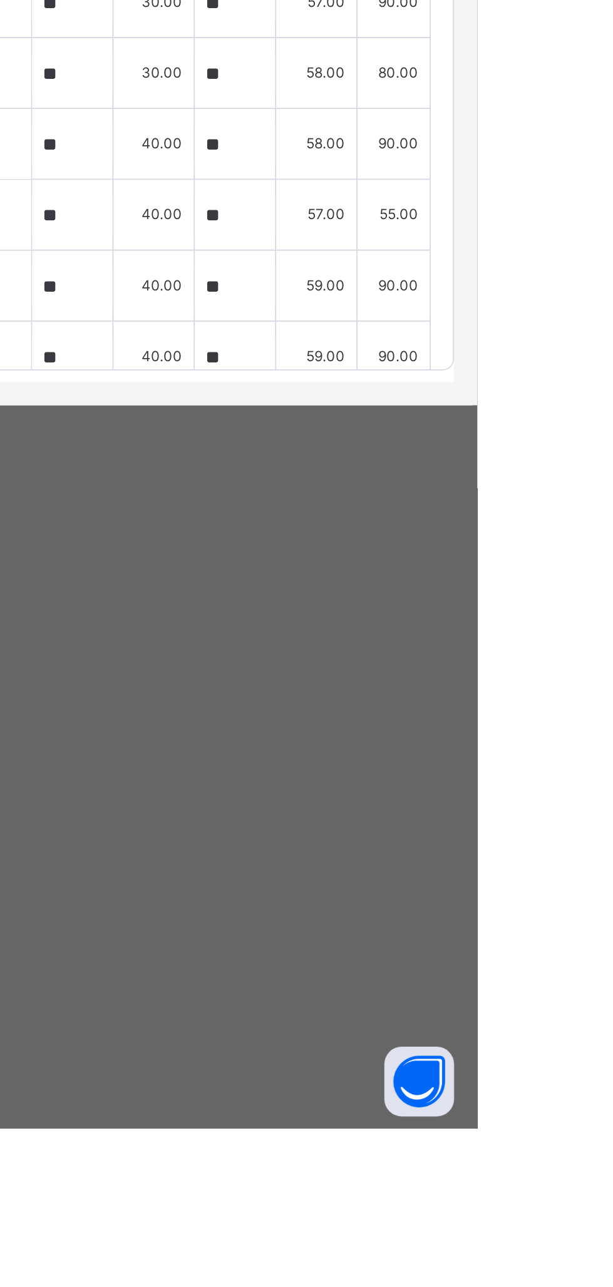
type input "**"
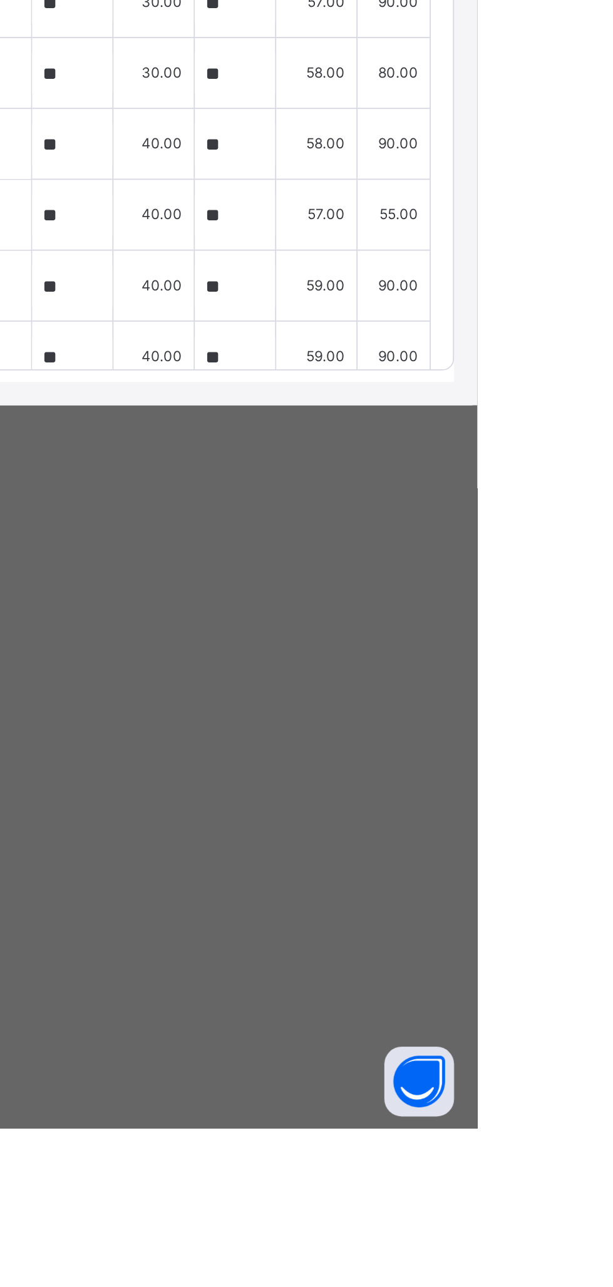
type input "**"
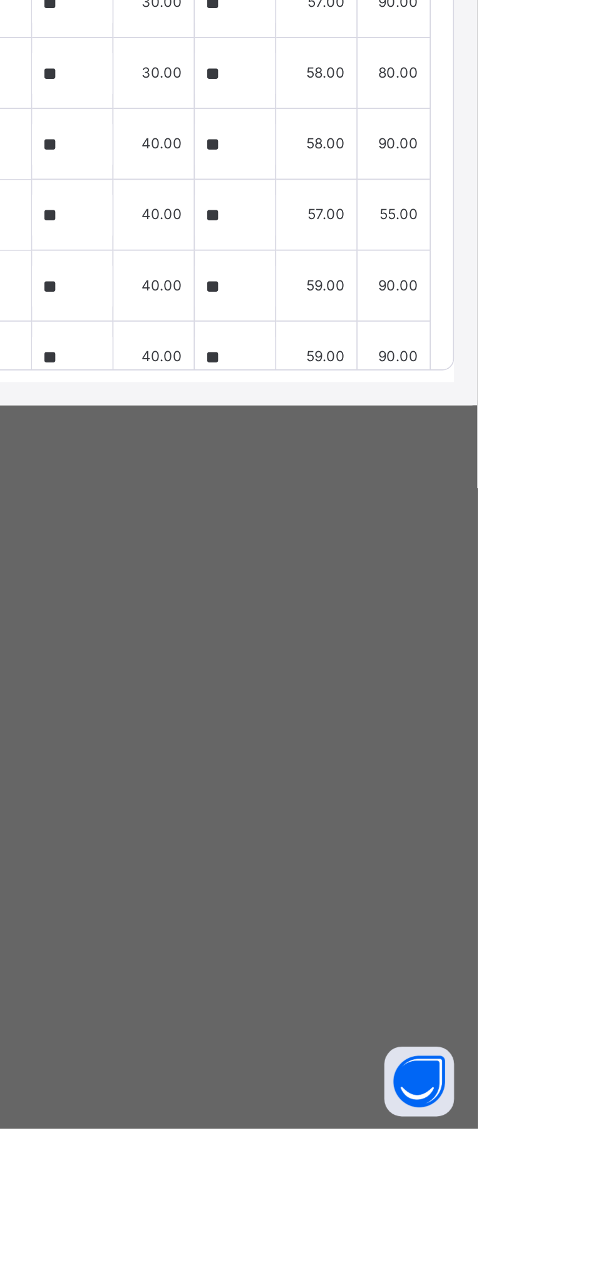
type input "**"
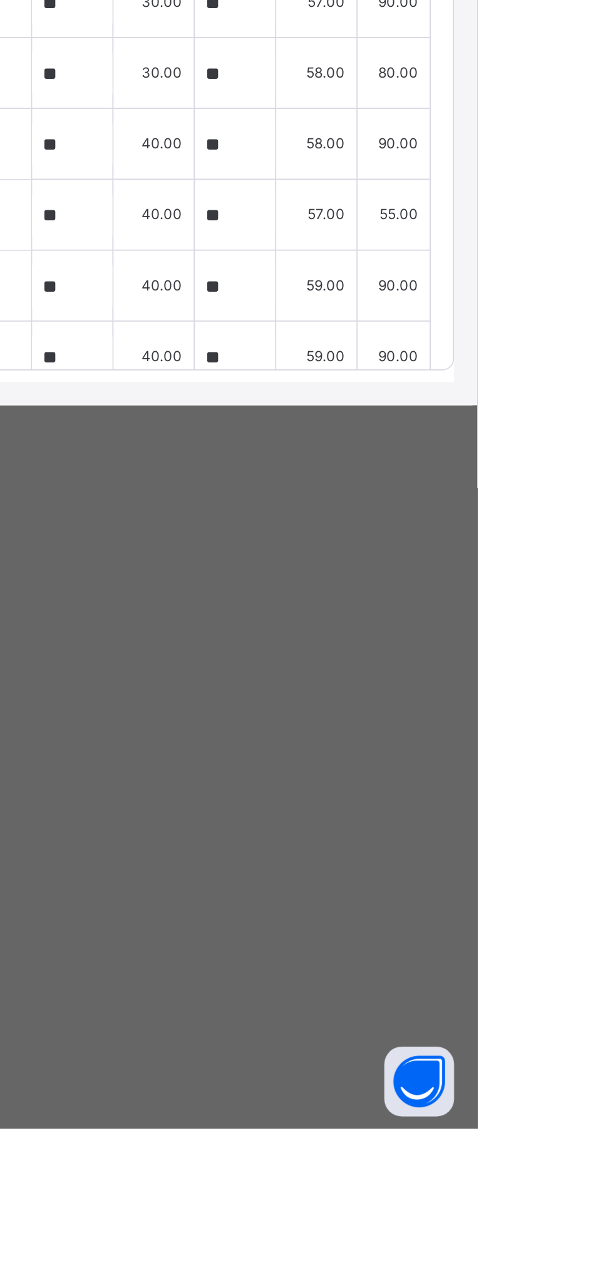
type input "**"
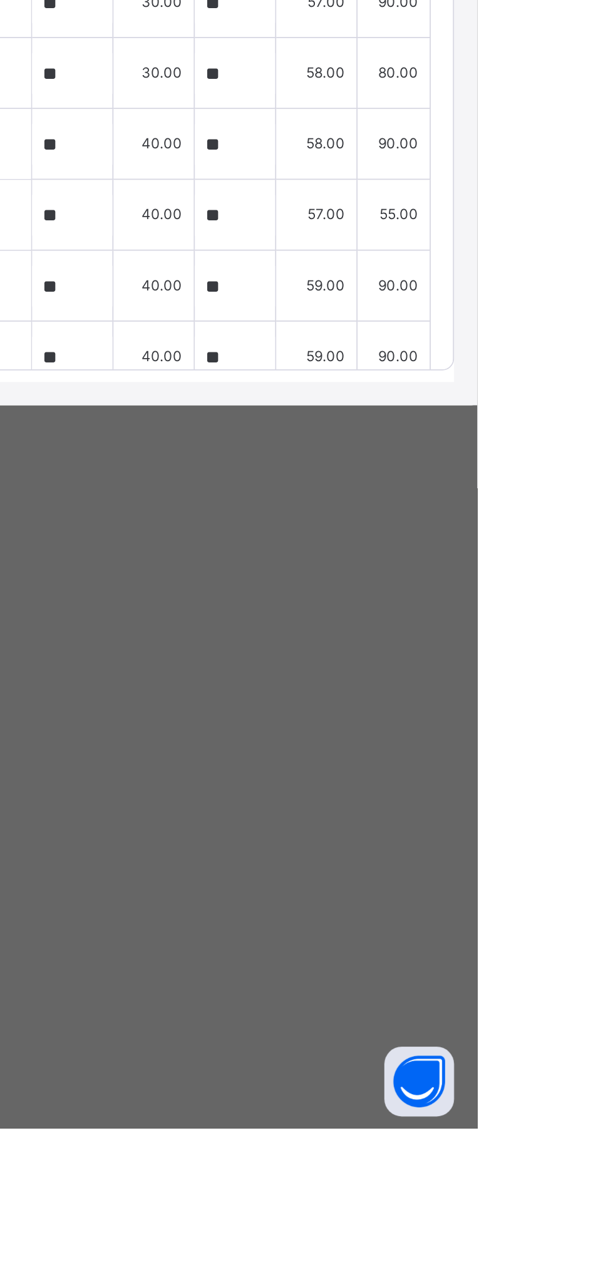
type input "**"
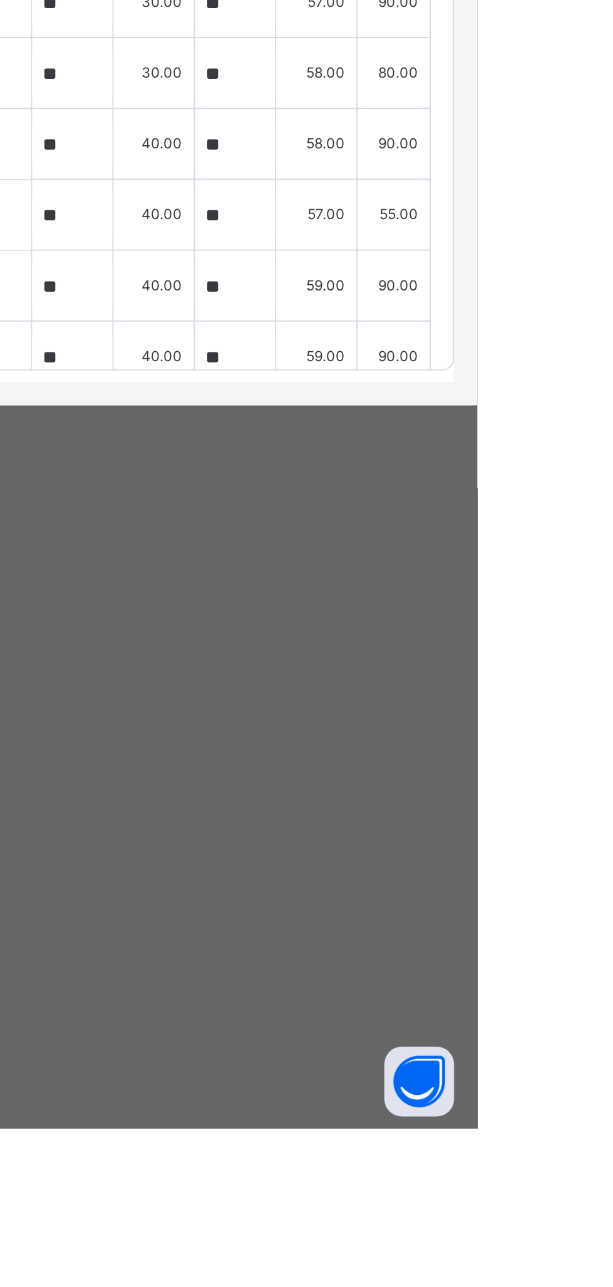
type input "**"
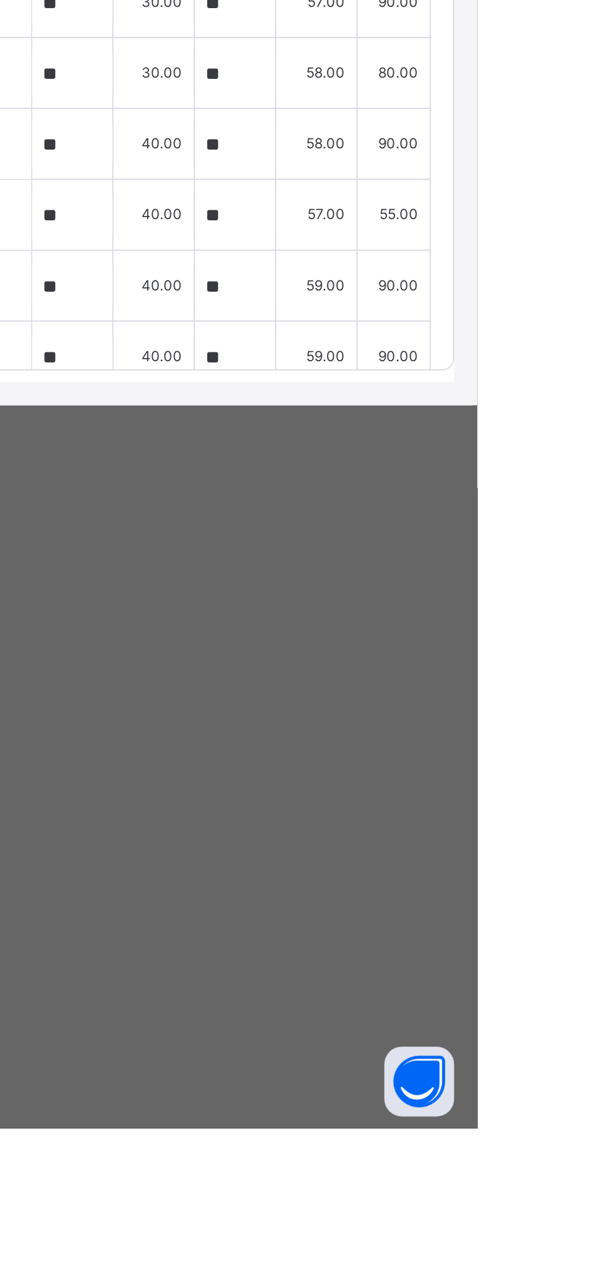
type input "**"
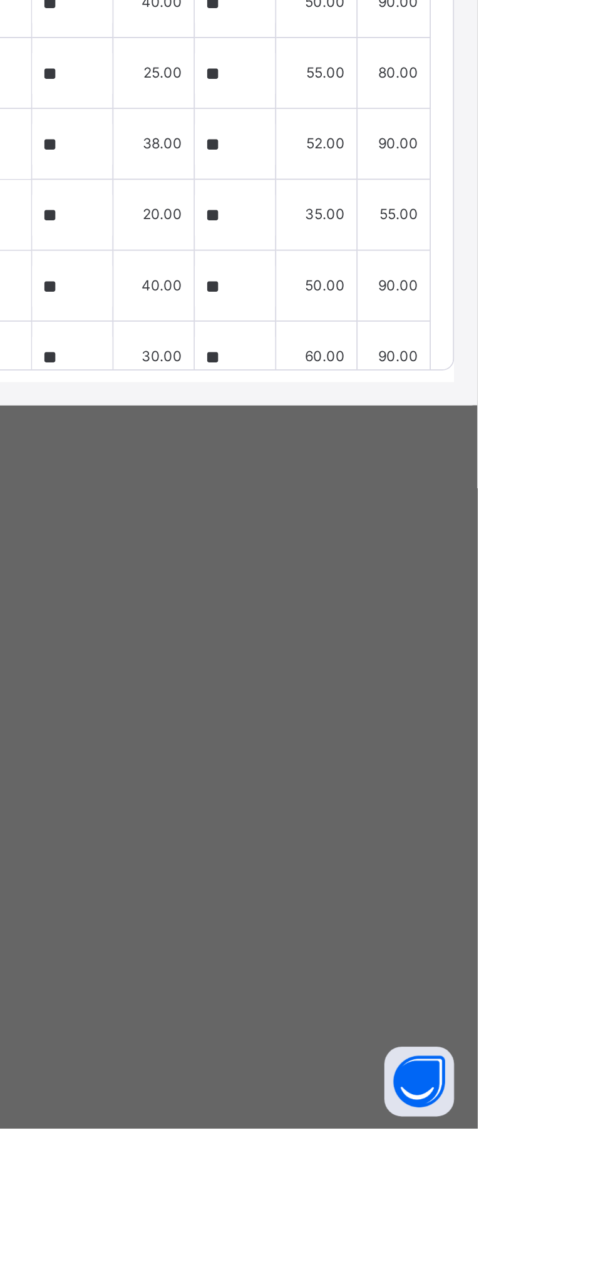
type input "**"
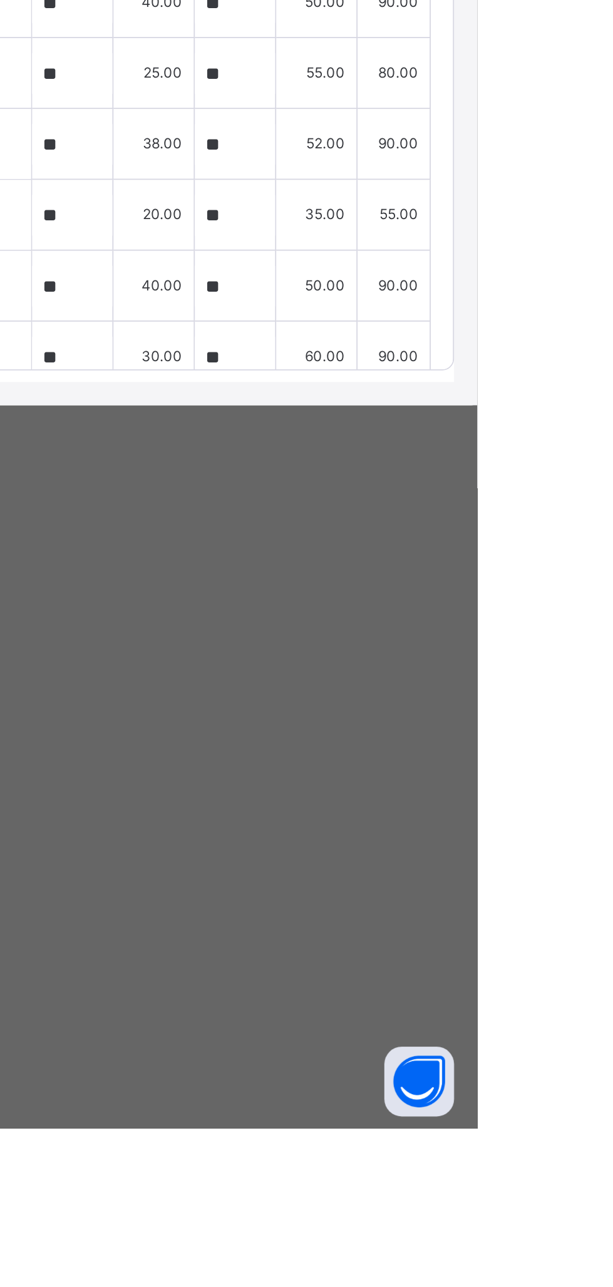
type input "**"
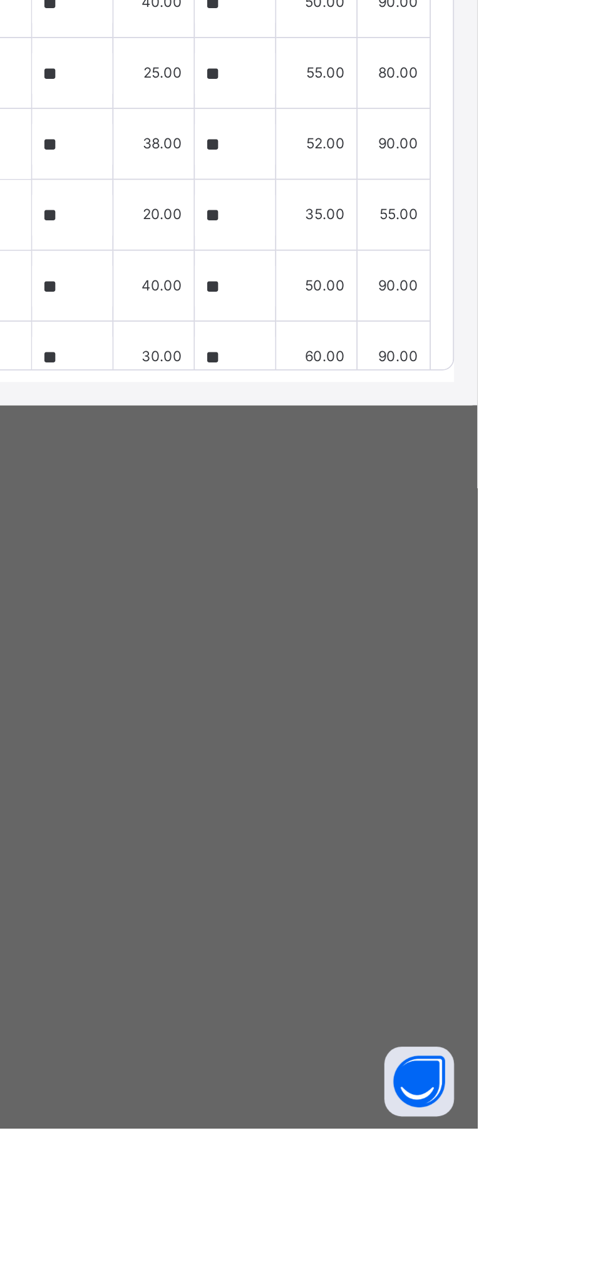
type input "**"
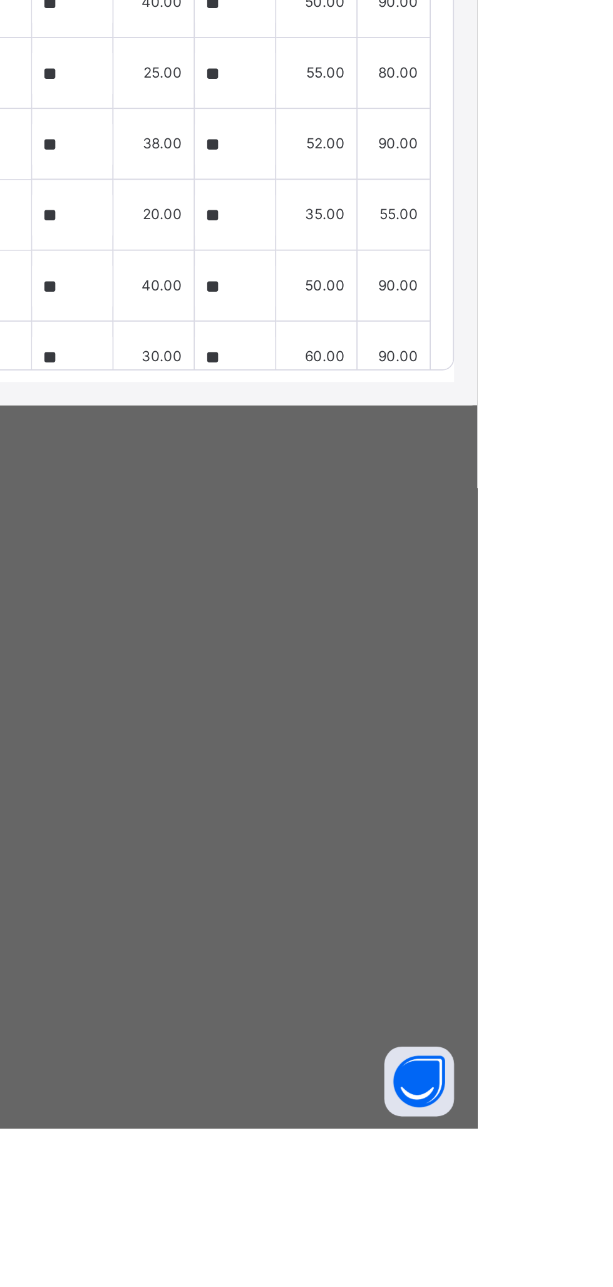
type input "**"
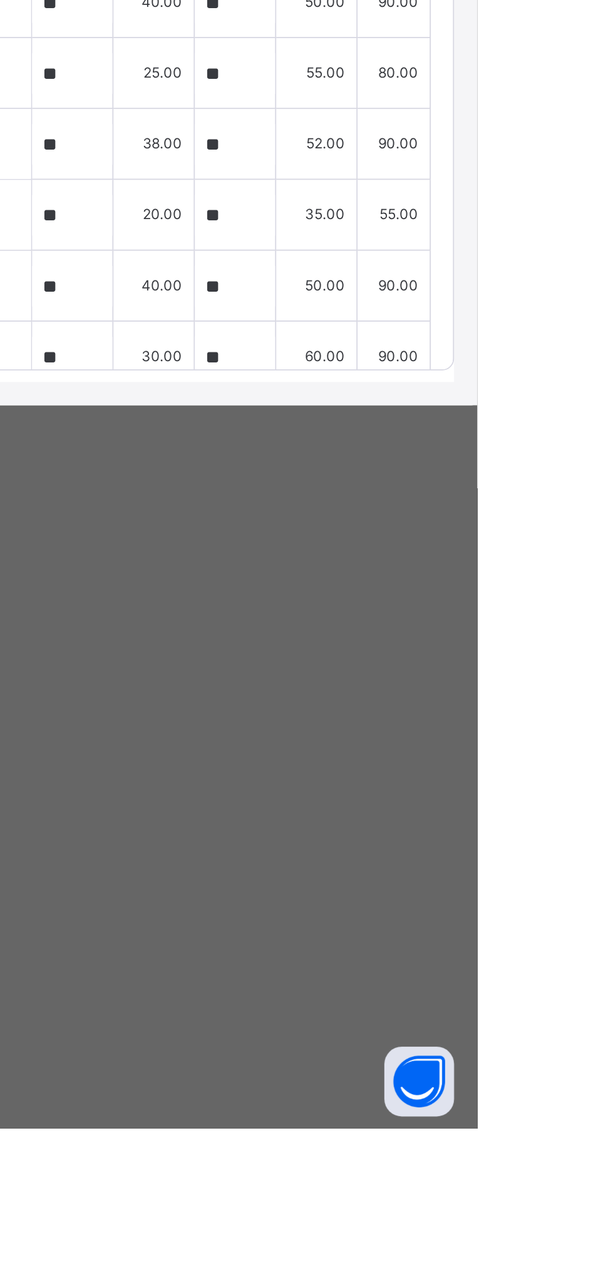
type input "**"
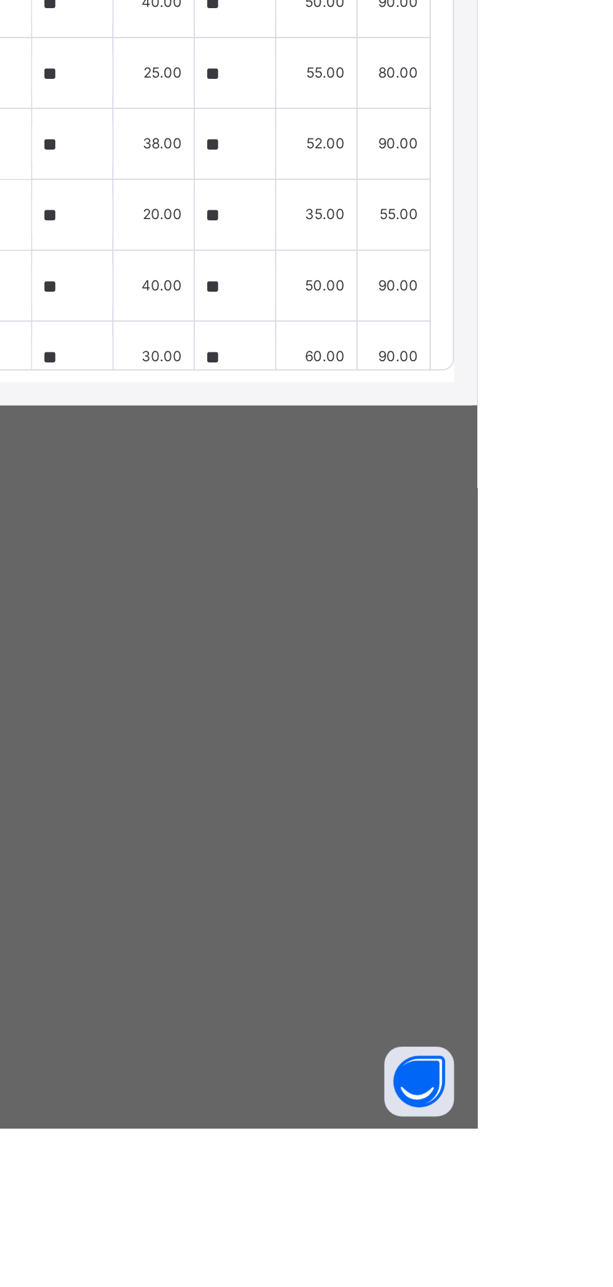
type input "**"
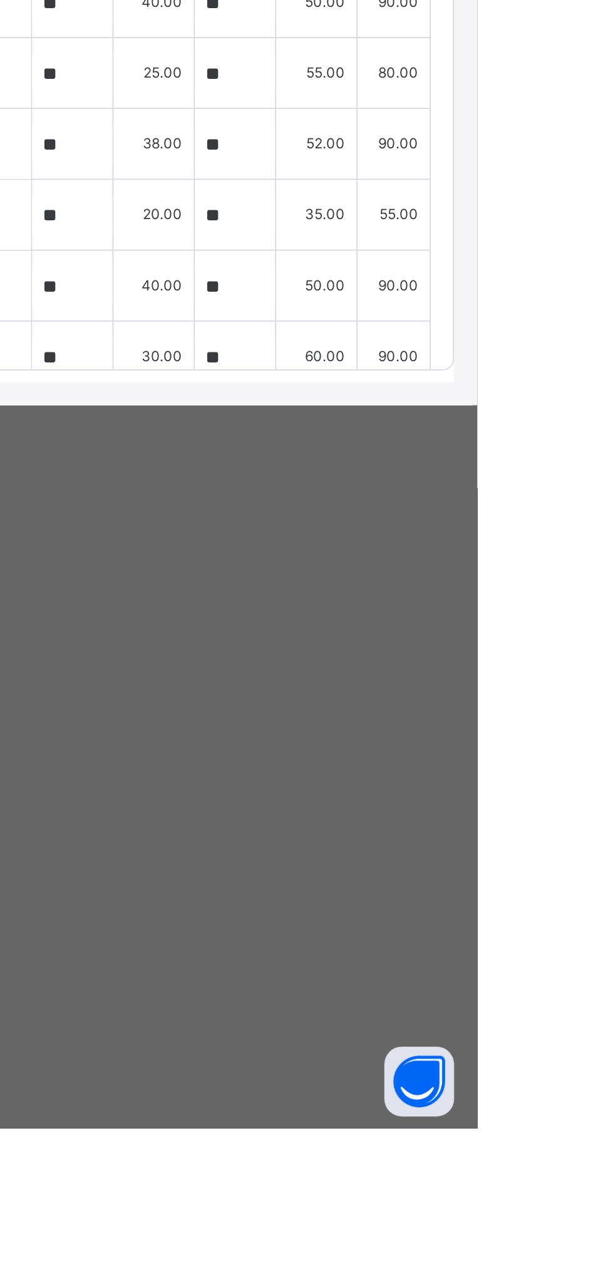
type input "**"
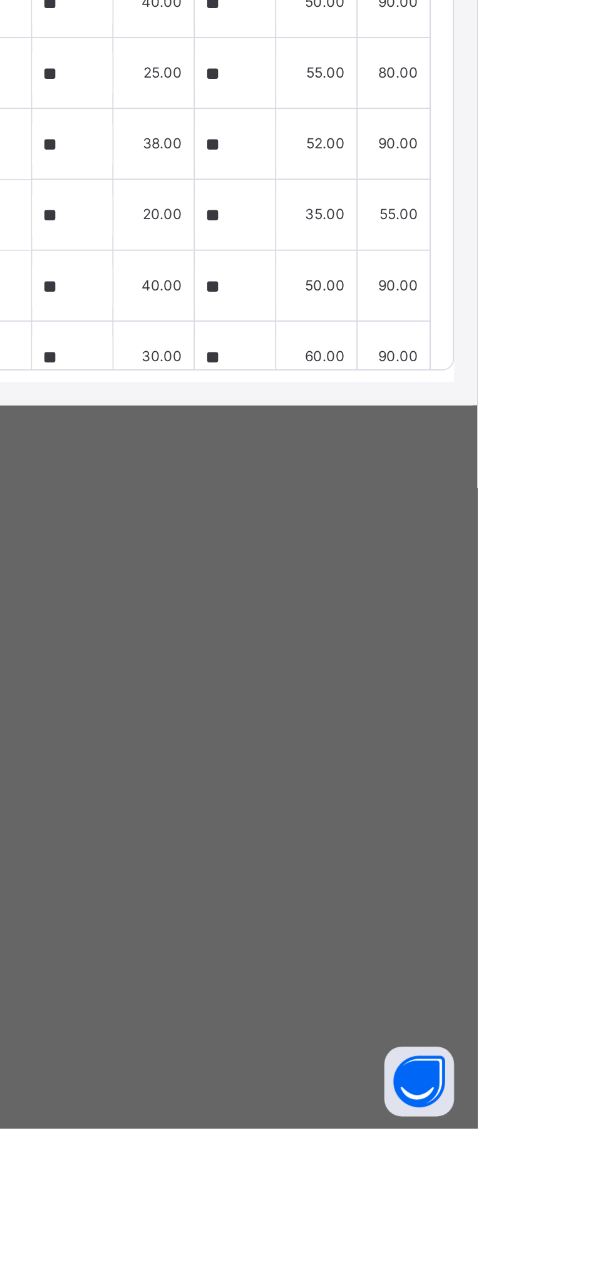
type input "**"
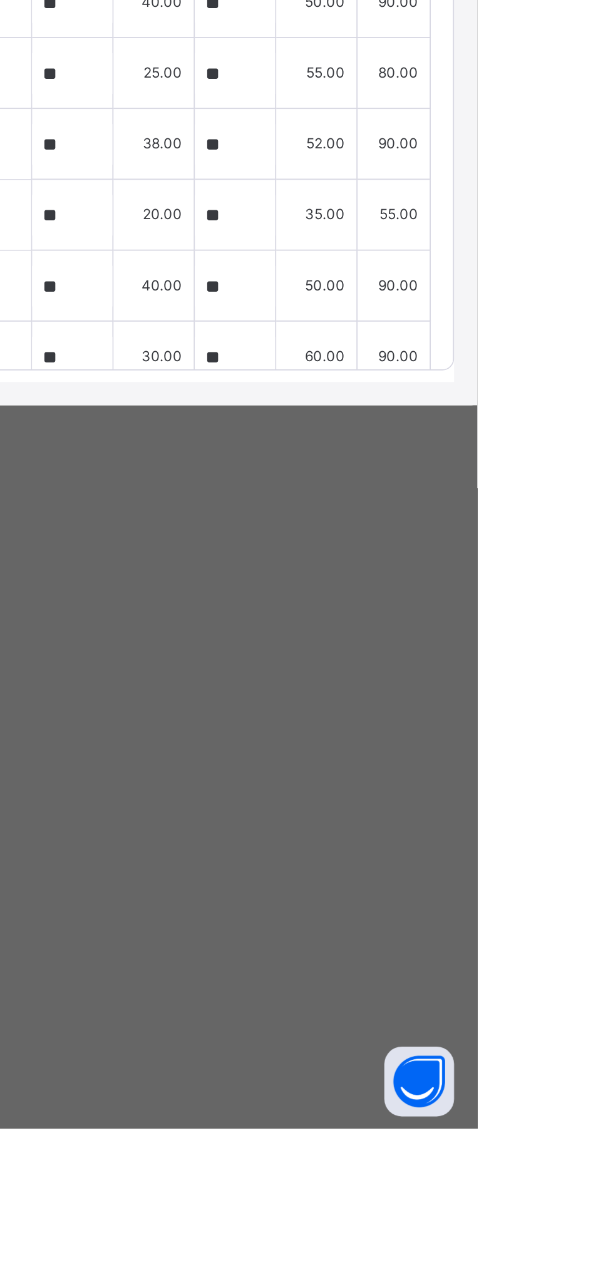
type input "**"
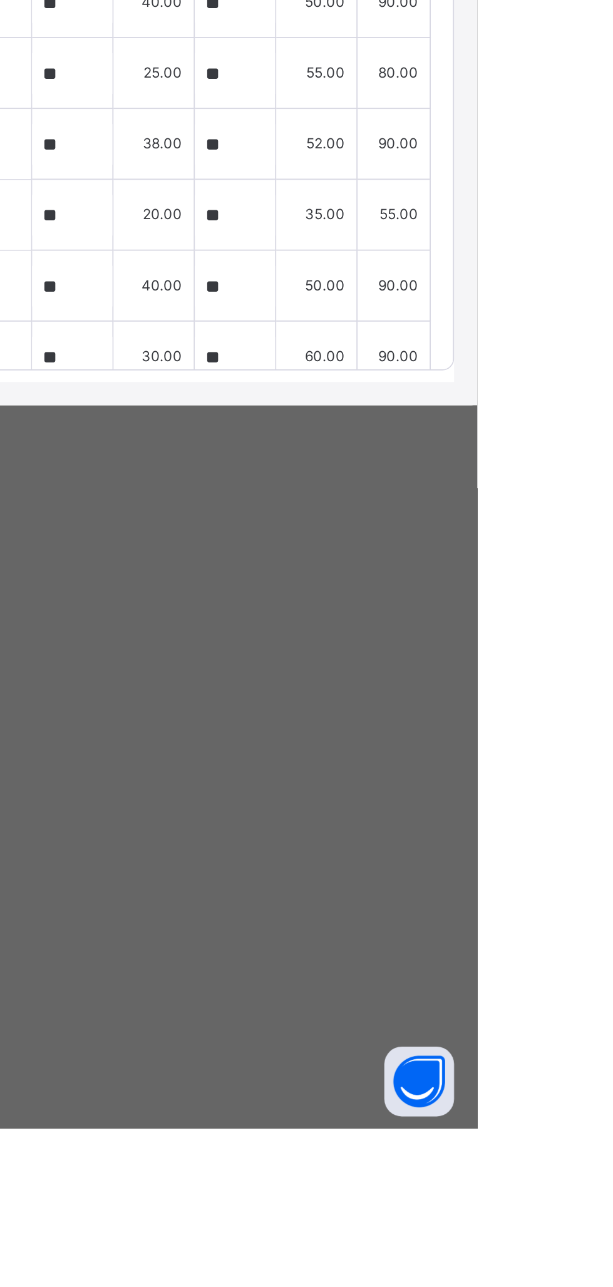
type input "**"
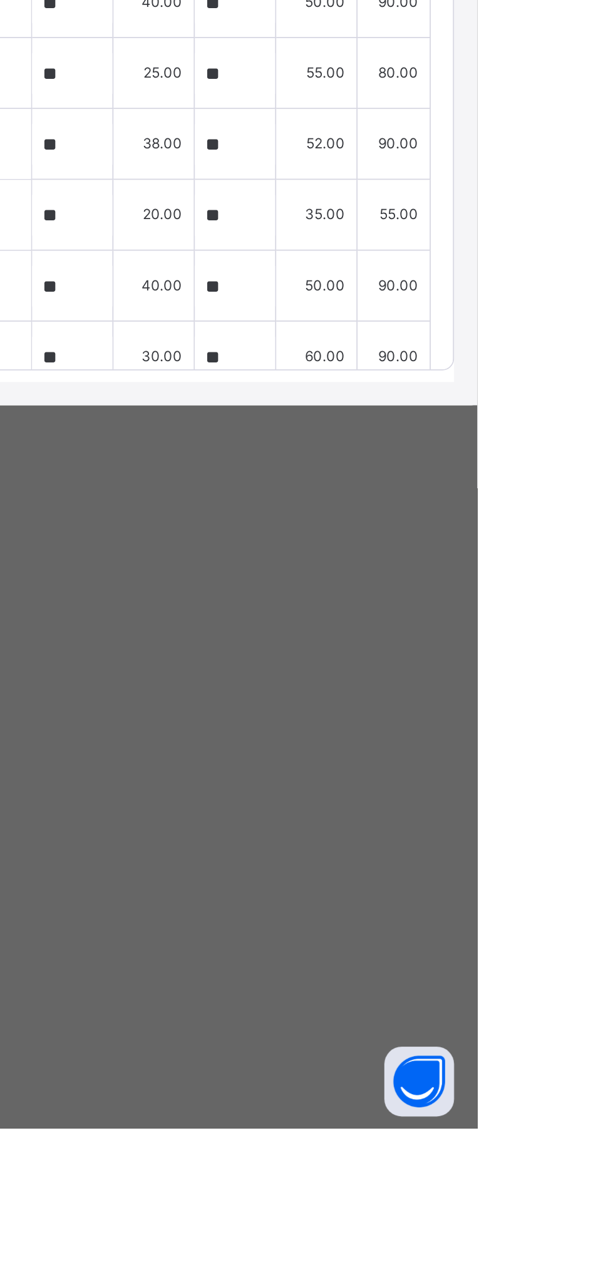
type input "**"
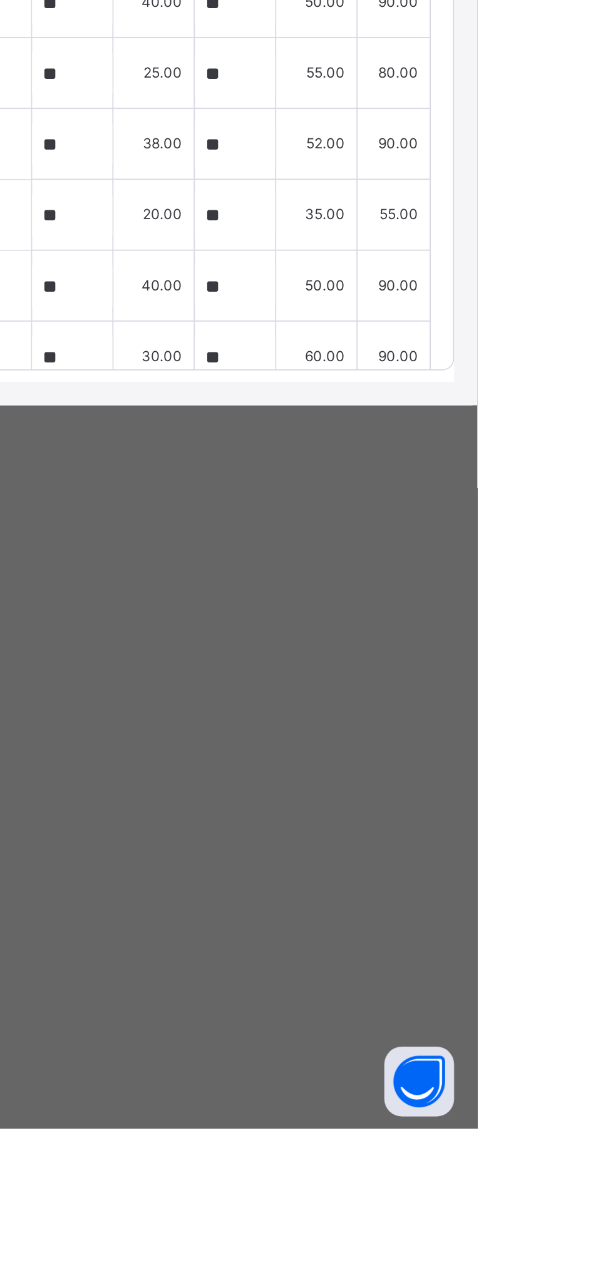
type input "**"
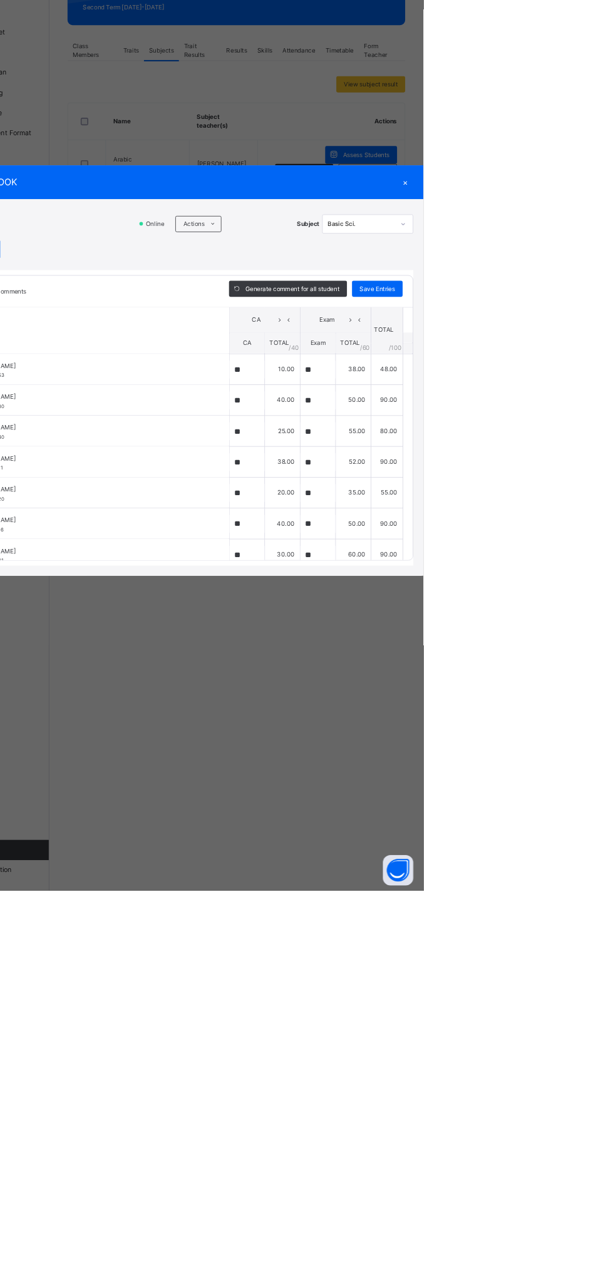
click at [600, 419] on div "×" at bounding box center [591, 411] width 19 height 17
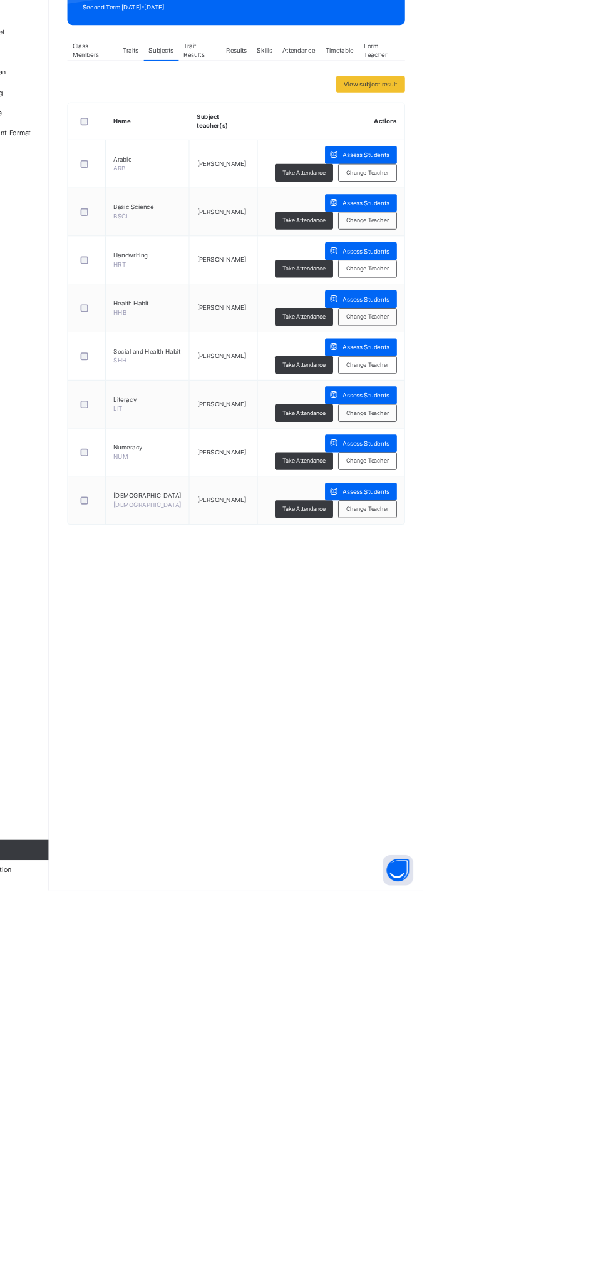
click at [548, 498] on span "Assess Students" at bounding box center [542, 496] width 58 height 11
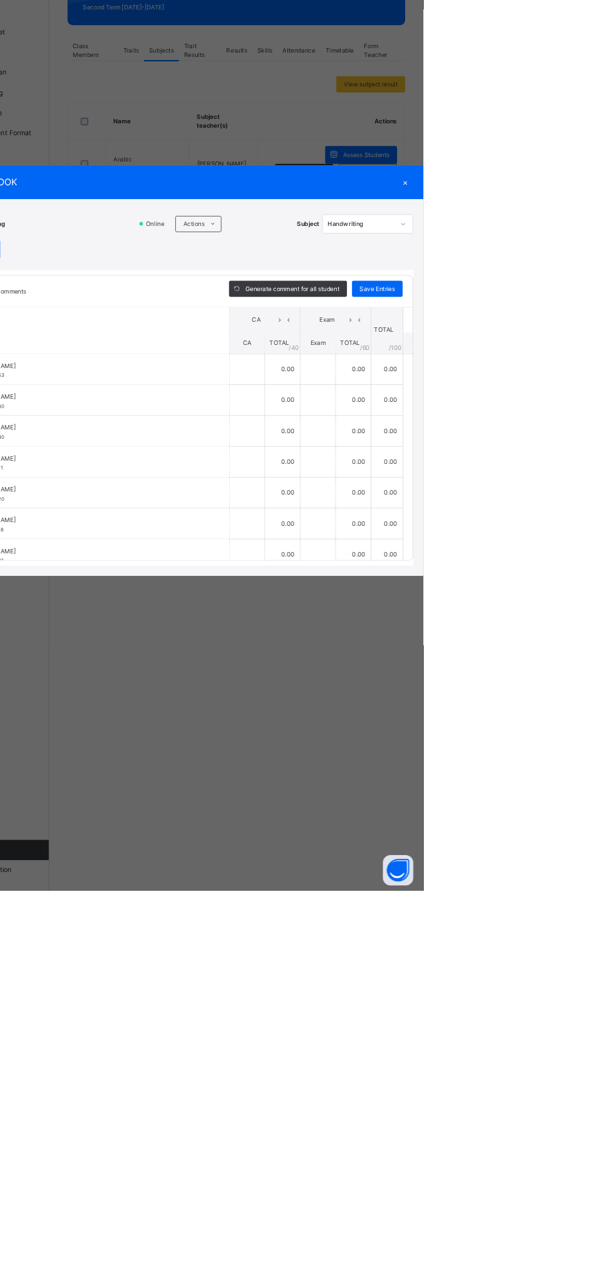
click at [358, 468] on icon at bounding box center [352, 463] width 9 height 10
click at [0, 0] on li "Upload/map score sheet" at bounding box center [0, 0] width 0 height 0
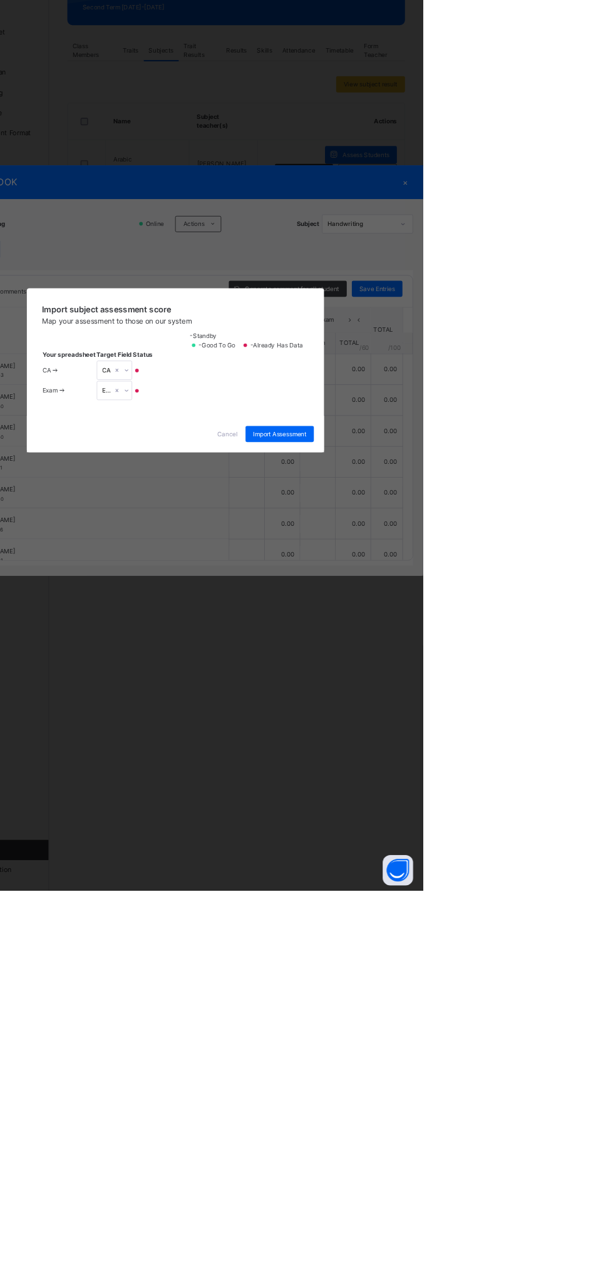
click at [383, 728] on span "Cancel" at bounding box center [370, 722] width 25 height 11
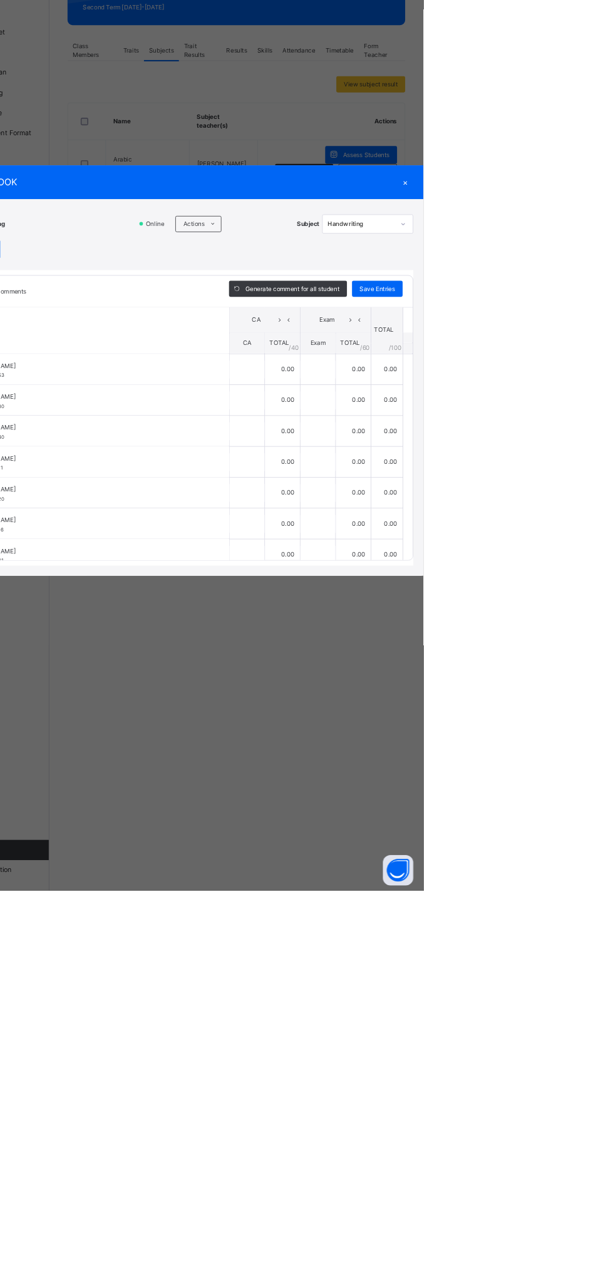
click at [358, 468] on icon at bounding box center [352, 463] width 9 height 10
click at [0, 0] on li "Upload/map score sheet" at bounding box center [0, 0] width 0 height 0
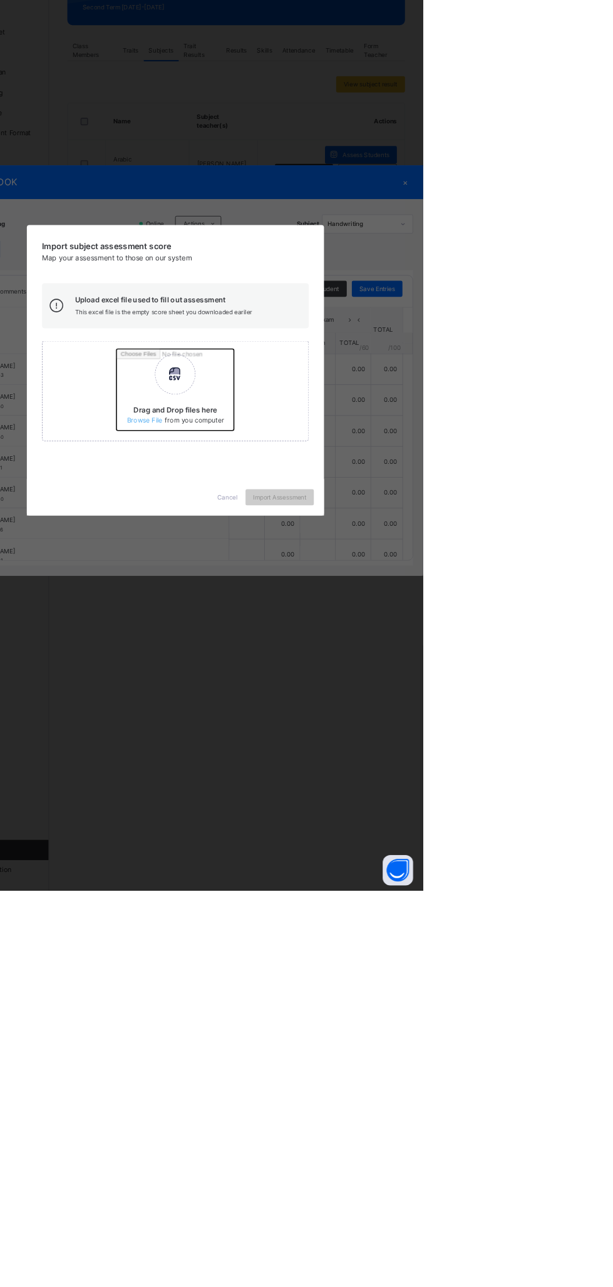
click at [426, 727] on input "Drag and Drop files here Select your Excel file Browse file Maximum size 2.5mb" at bounding box center [398, 672] width 329 height 110
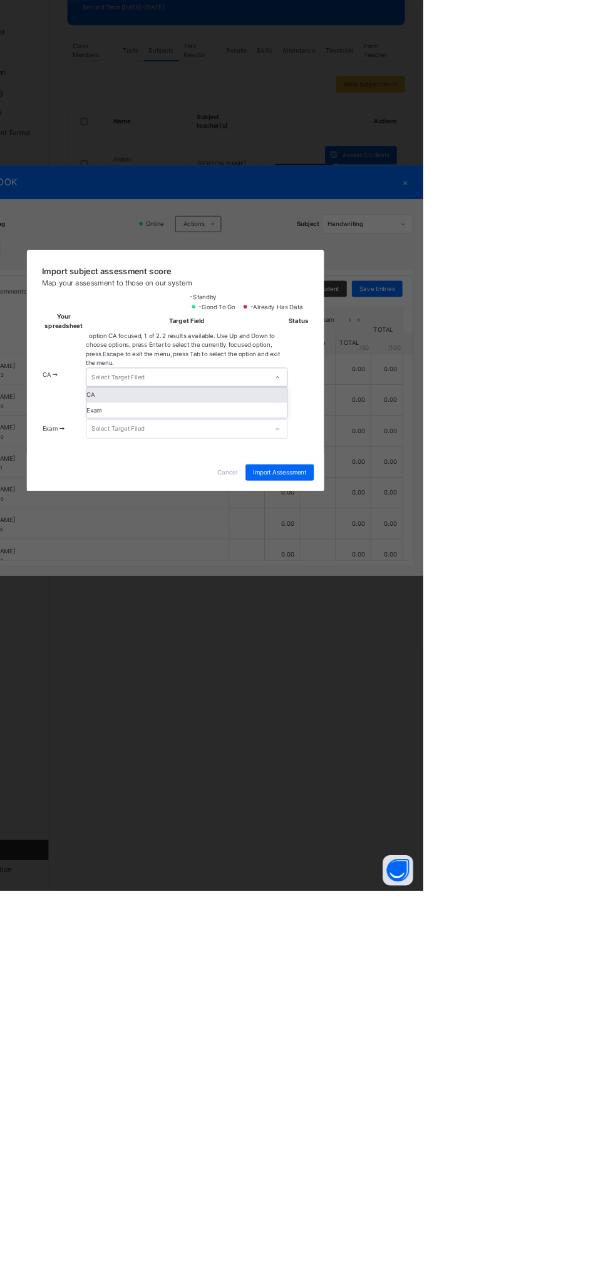
click at [445, 684] on div "CA" at bounding box center [321, 674] width 248 height 19
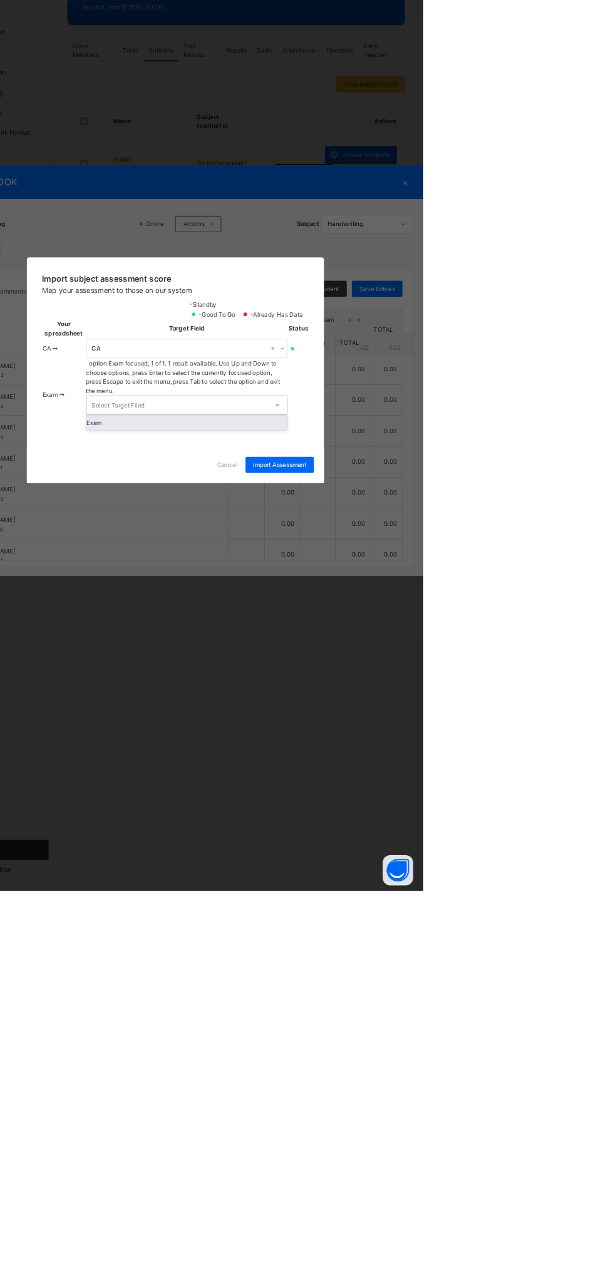
click at [445, 718] on div "Exam" at bounding box center [321, 708] width 248 height 19
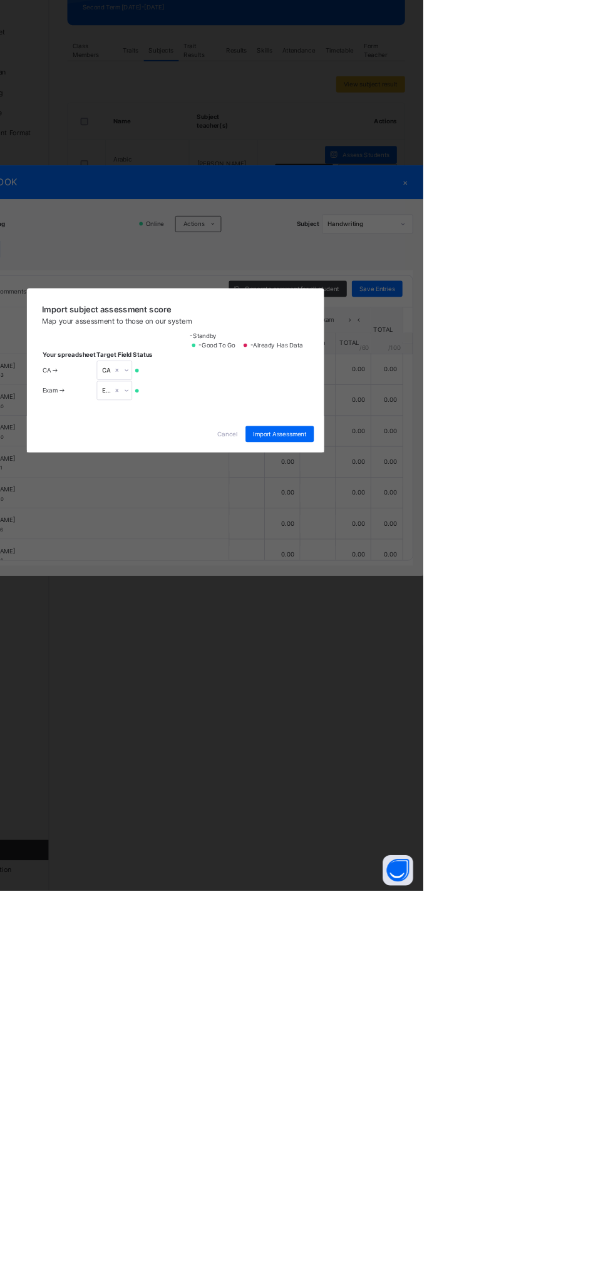
click at [468, 728] on span "Import Assessment" at bounding box center [436, 722] width 66 height 11
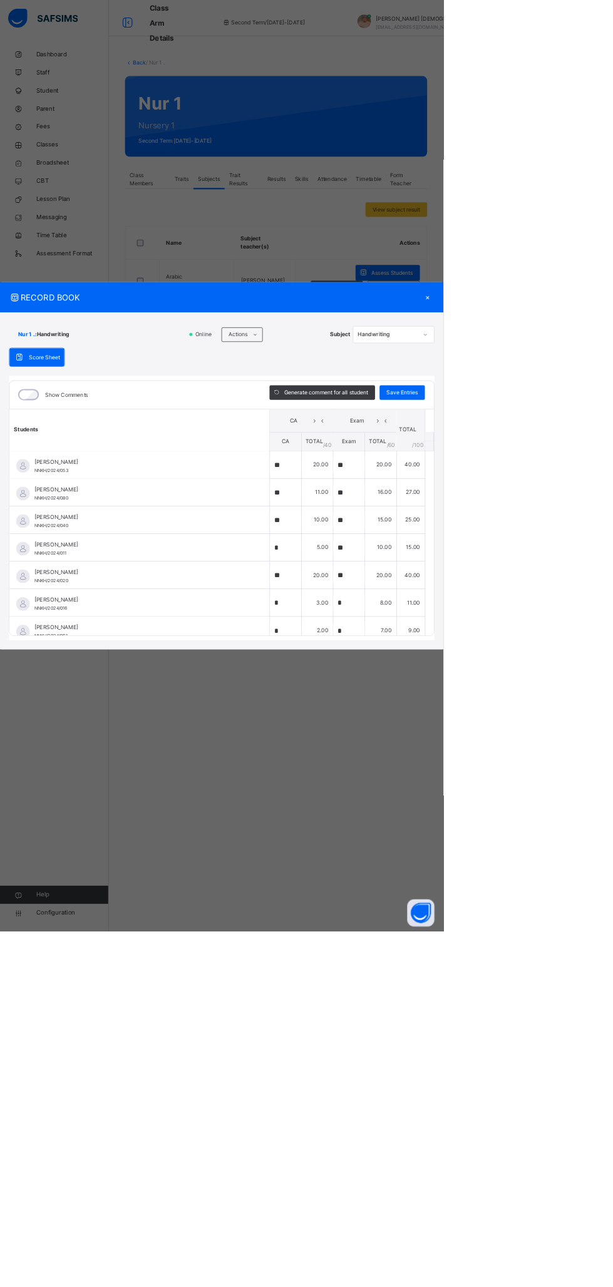
click at [600, 419] on div "×" at bounding box center [591, 411] width 19 height 17
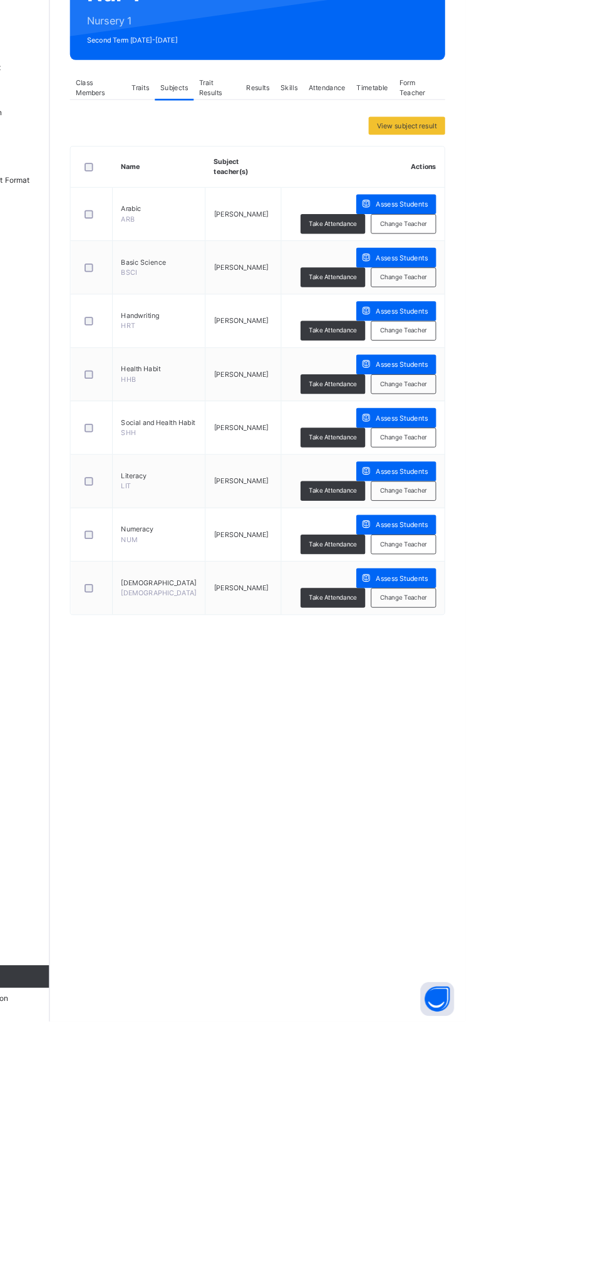
click at [555, 672] on span "Assess Students" at bounding box center [542, 674] width 58 height 11
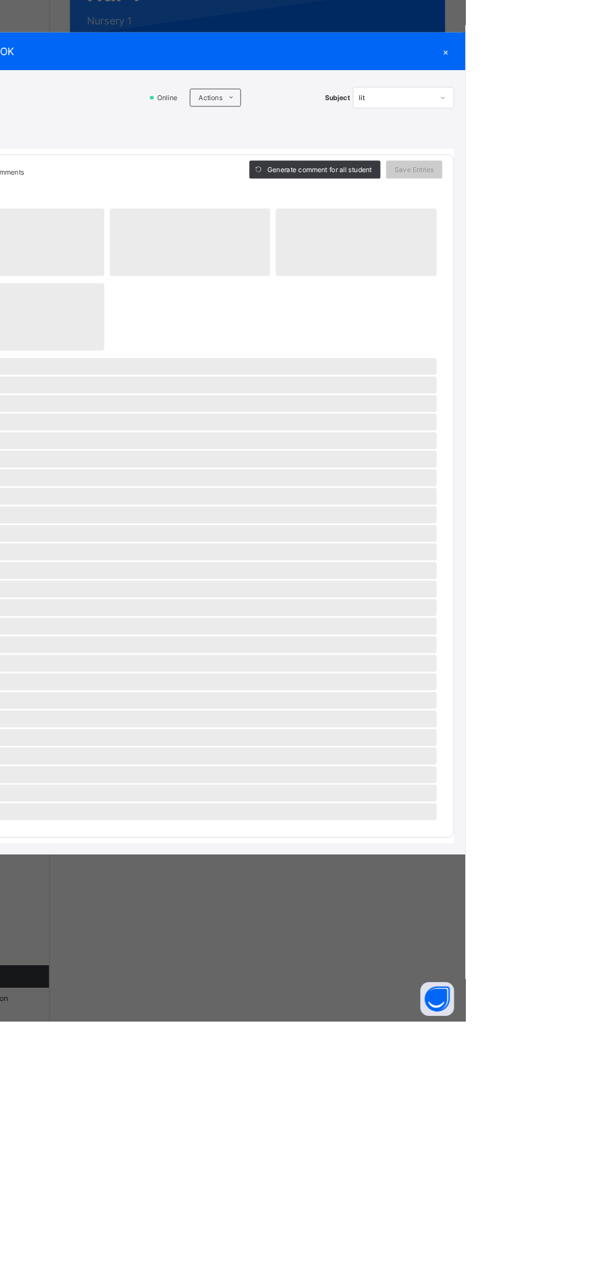
click at [0, 0] on ul "Download Empty Score Sheet Upload/map score sheet" at bounding box center [0, 0] width 0 height 0
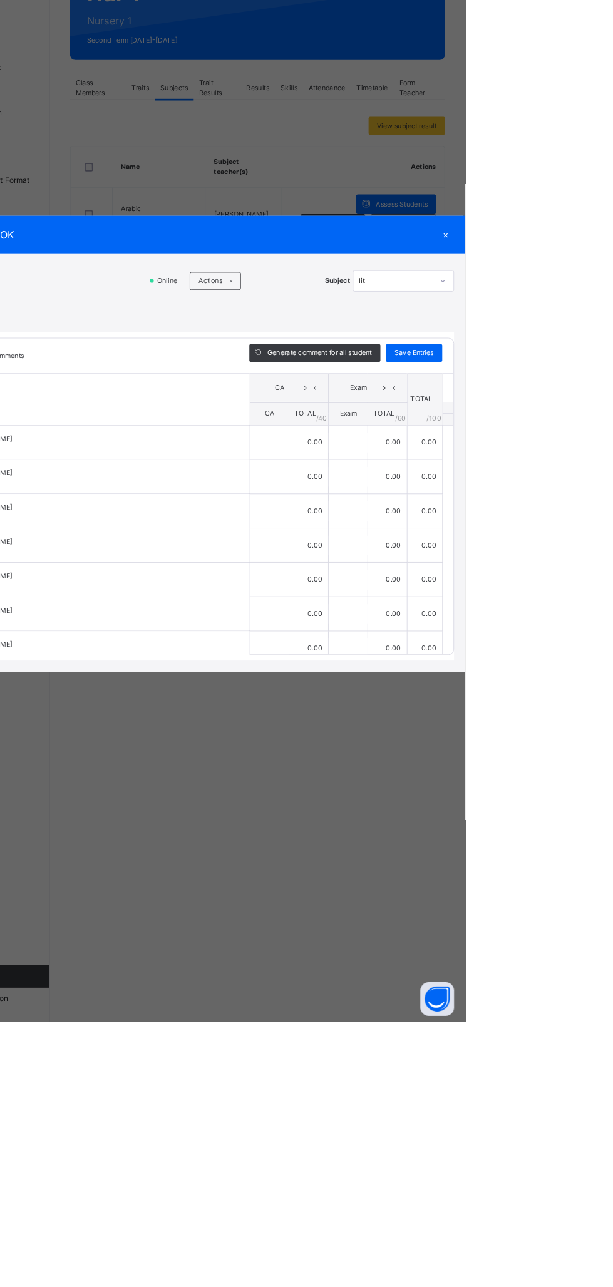
click at [513, 557] on div "RECORD BOOK × Nur 1 . : lit Online Actions Download Empty Score Sheet Upload/ma…" at bounding box center [306, 643] width 613 height 1287
click at [363, 473] on span at bounding box center [352, 463] width 20 height 20
click at [0, 0] on li "Upload/map score sheet" at bounding box center [0, 0] width 0 height 0
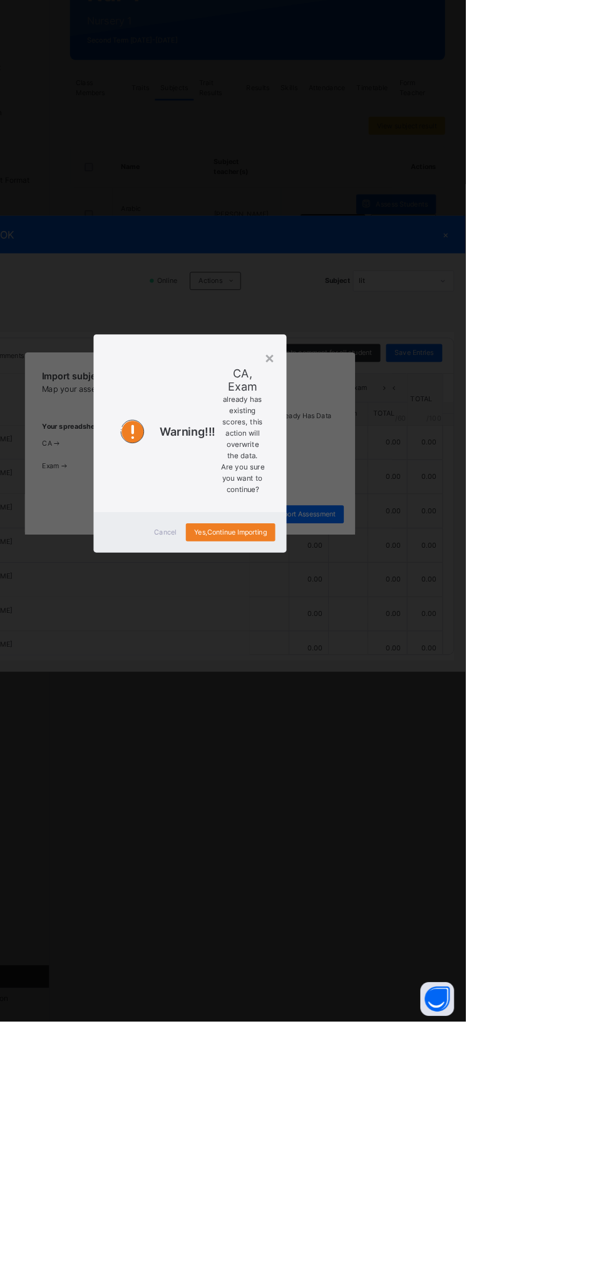
click at [392, 748] on span "Yes, Continue Importing" at bounding box center [351, 742] width 81 height 11
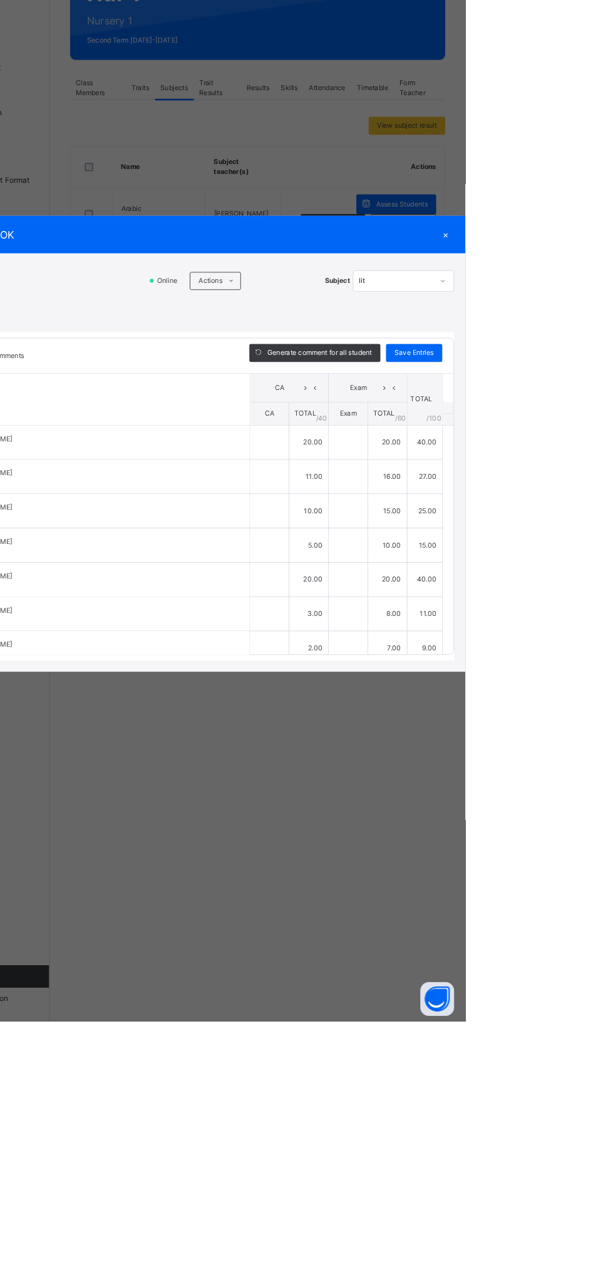
type input "**"
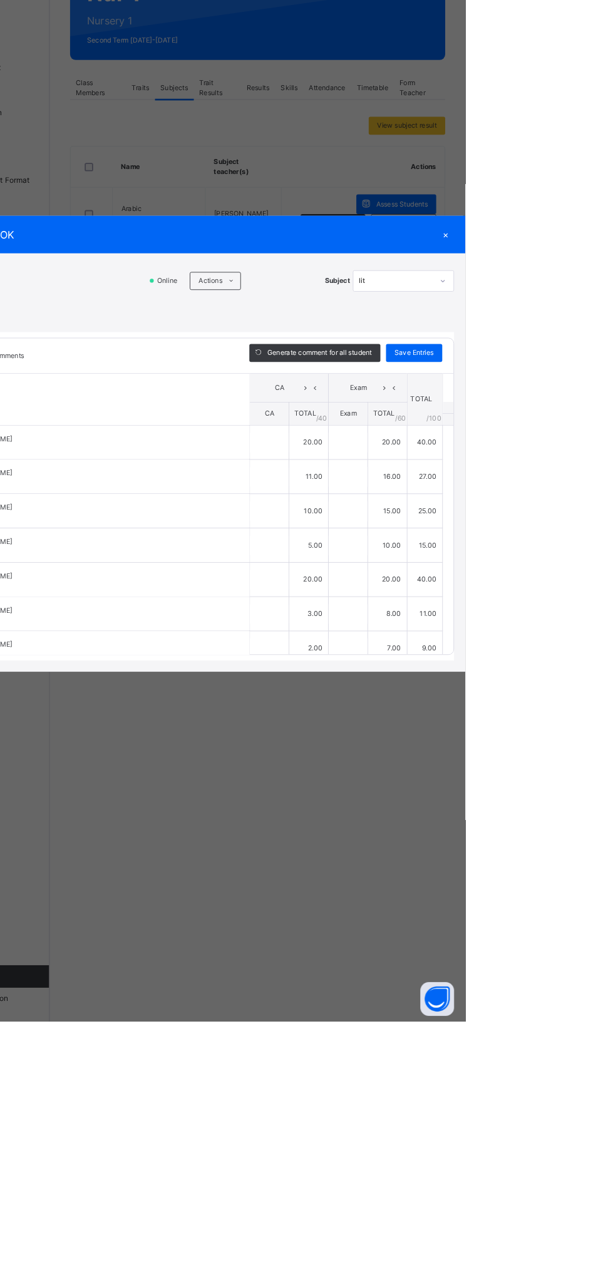
type input "**"
click at [358, 468] on icon at bounding box center [352, 463] width 9 height 10
click at [0, 0] on li "Upload/map score sheet" at bounding box center [0, 0] width 0 height 0
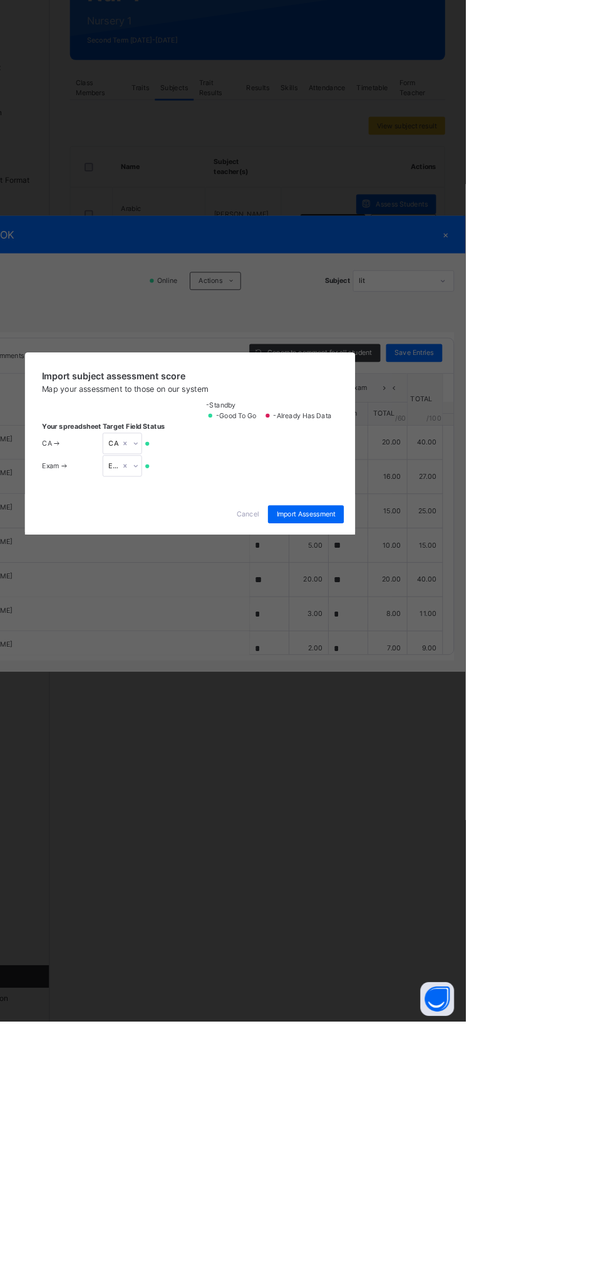
click at [383, 728] on span "Cancel" at bounding box center [370, 722] width 25 height 11
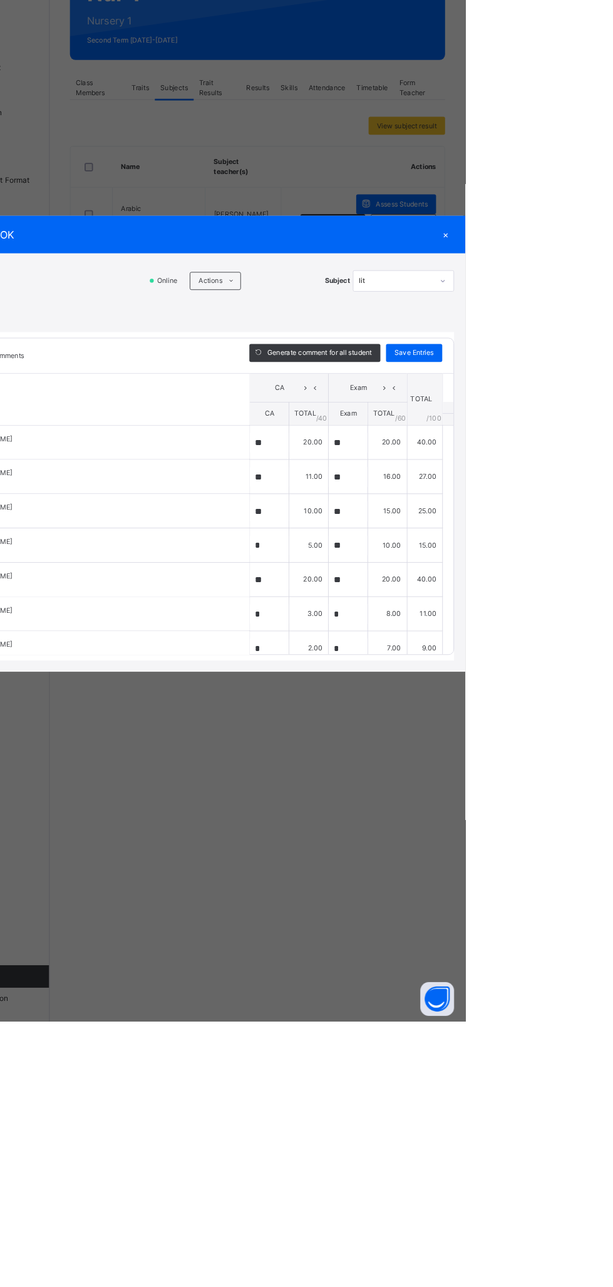
click at [358, 468] on icon at bounding box center [352, 463] width 9 height 10
click at [0, 0] on li "Upload/map score sheet" at bounding box center [0, 0] width 0 height 0
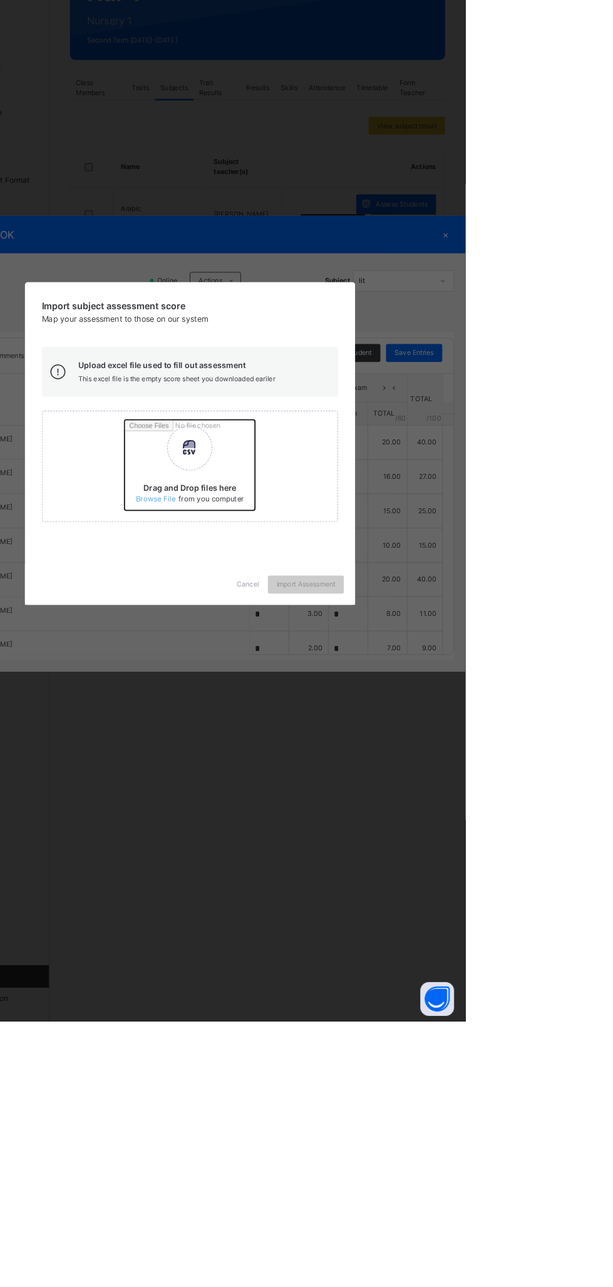
click at [404, 727] on input "Drag and Drop files here Select your Excel file Browse file Maximum size 2.5mb" at bounding box center [398, 672] width 329 height 110
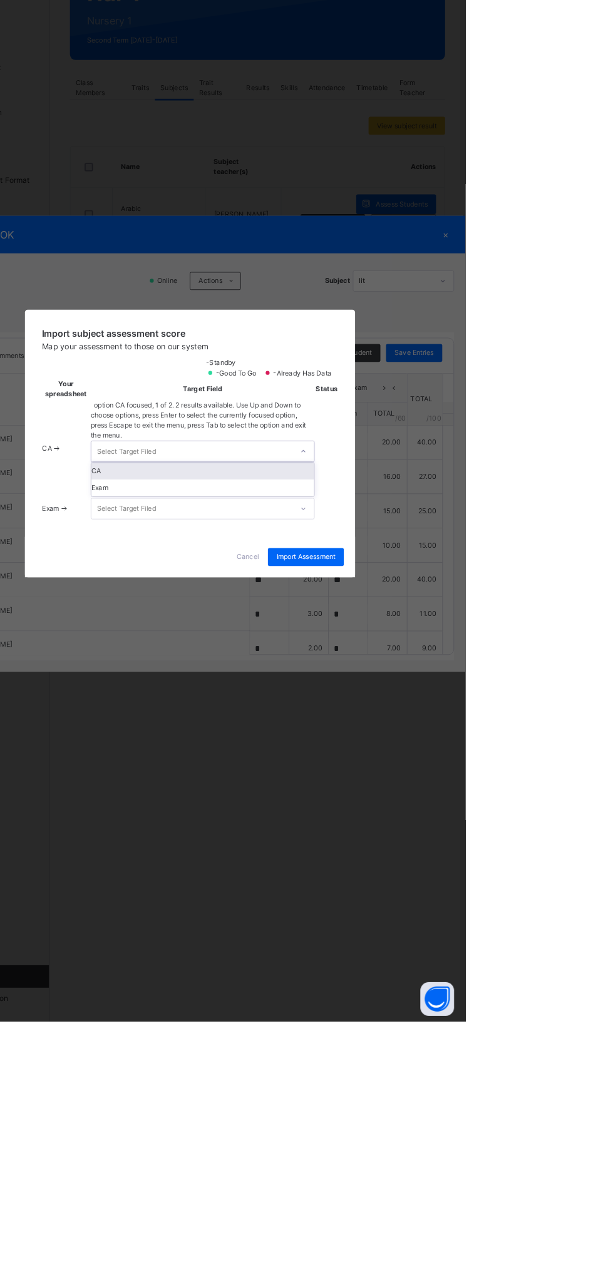
click at [445, 684] on div "CA" at bounding box center [321, 674] width 248 height 19
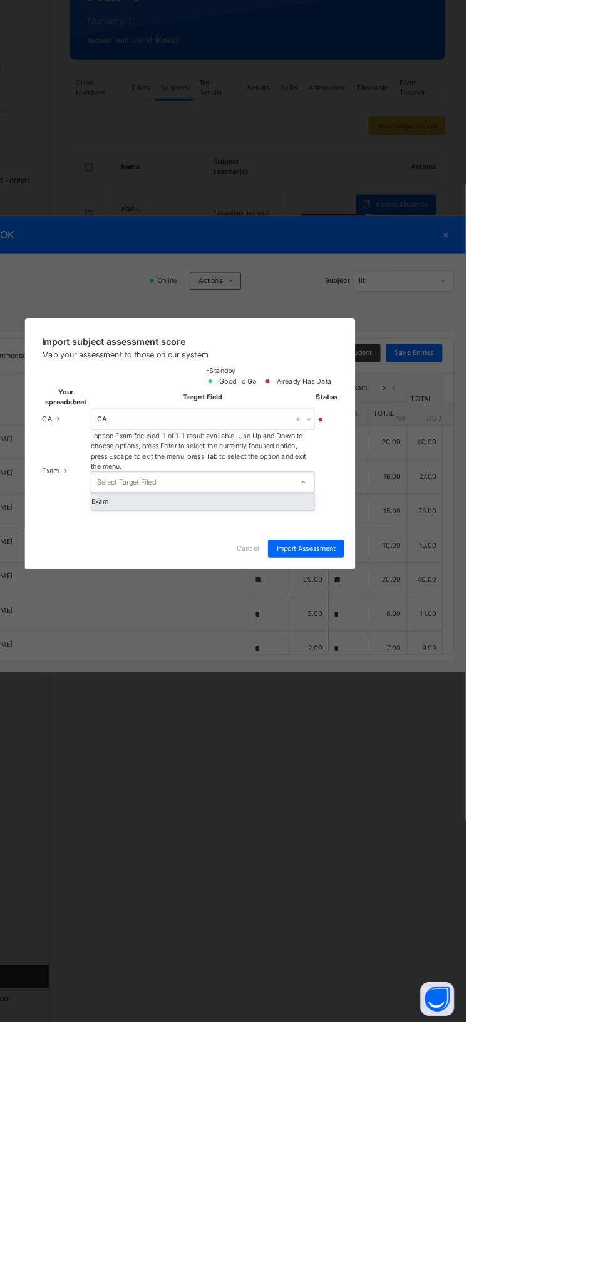
click at [445, 718] on div "Exam" at bounding box center [321, 708] width 248 height 19
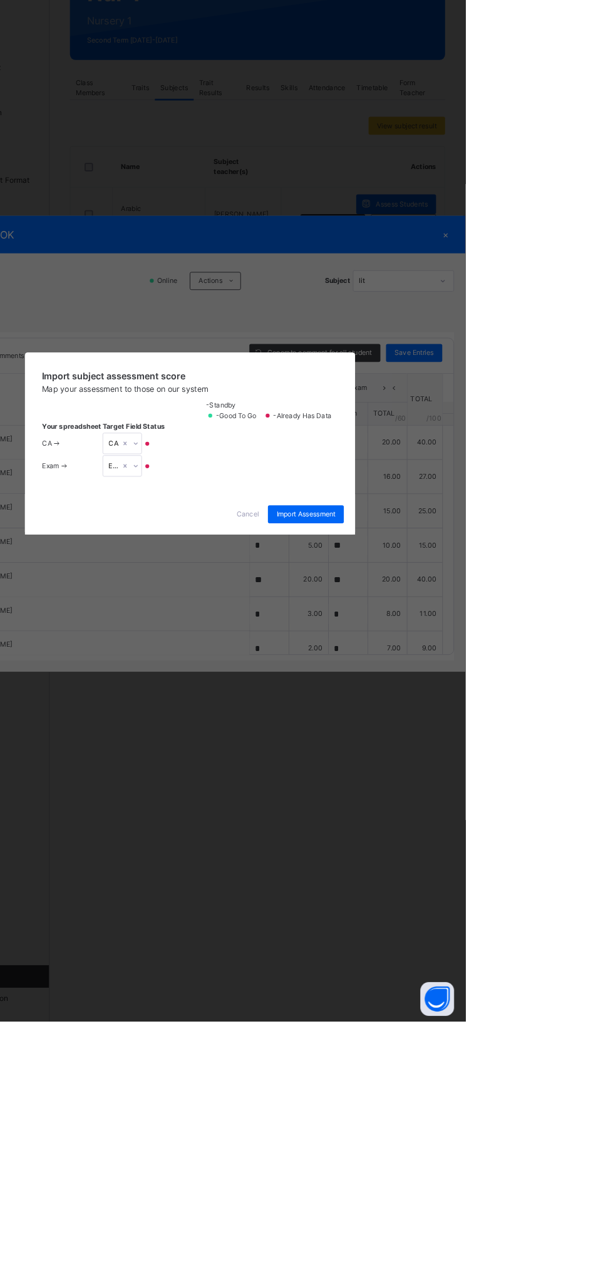
click at [468, 728] on span "Import Assessment" at bounding box center [436, 722] width 66 height 11
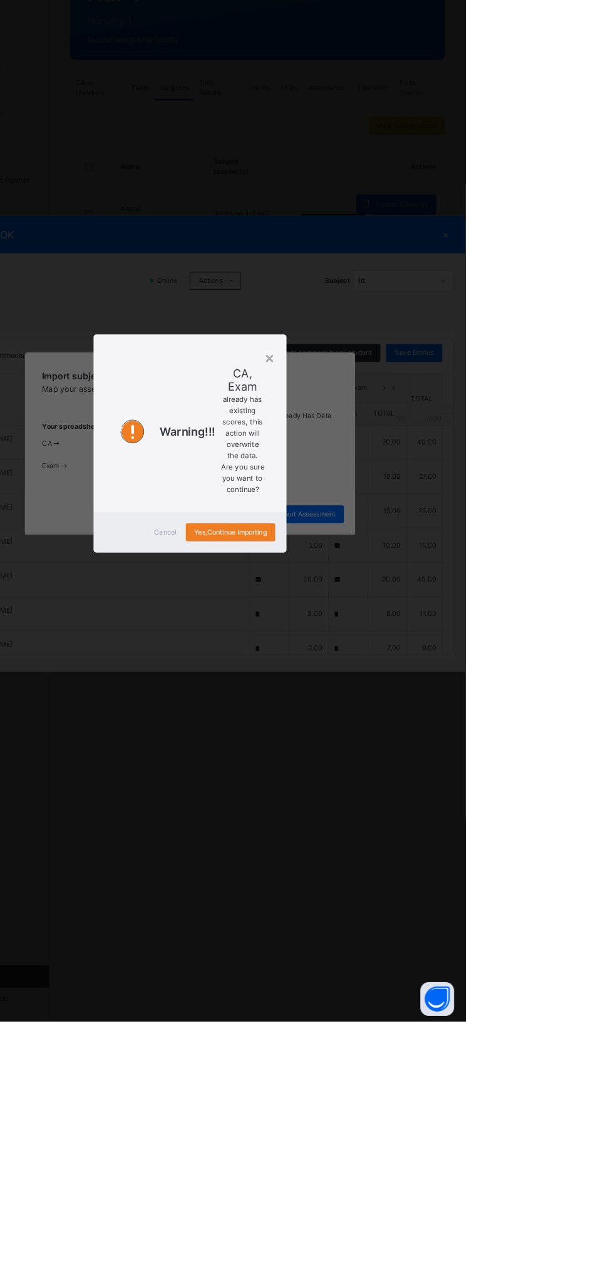
click at [392, 748] on span "Yes, Continue Importing" at bounding box center [351, 742] width 81 height 11
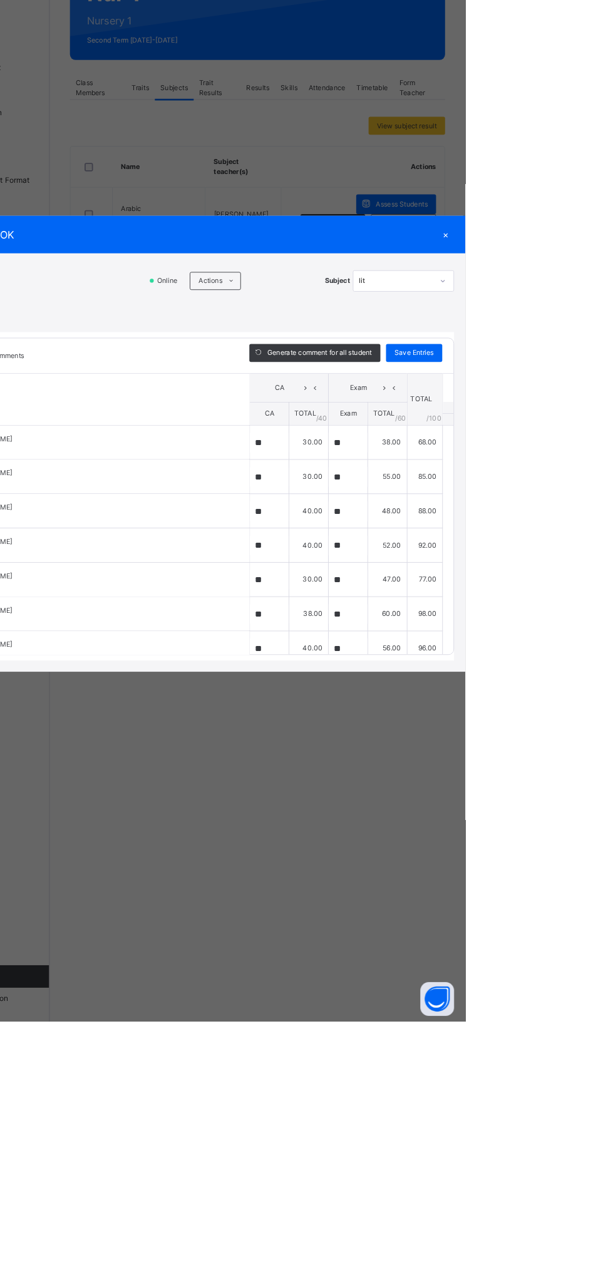
click at [600, 419] on div "×" at bounding box center [591, 411] width 19 height 17
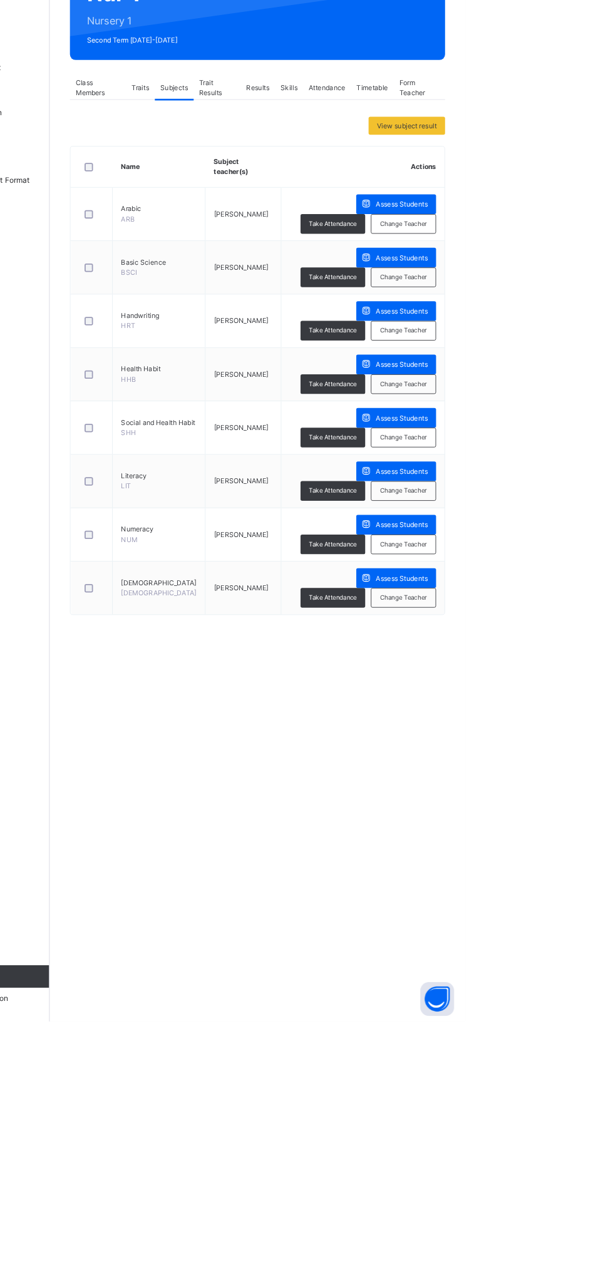
click at [536, 735] on span "Assess Students" at bounding box center [542, 734] width 58 height 11
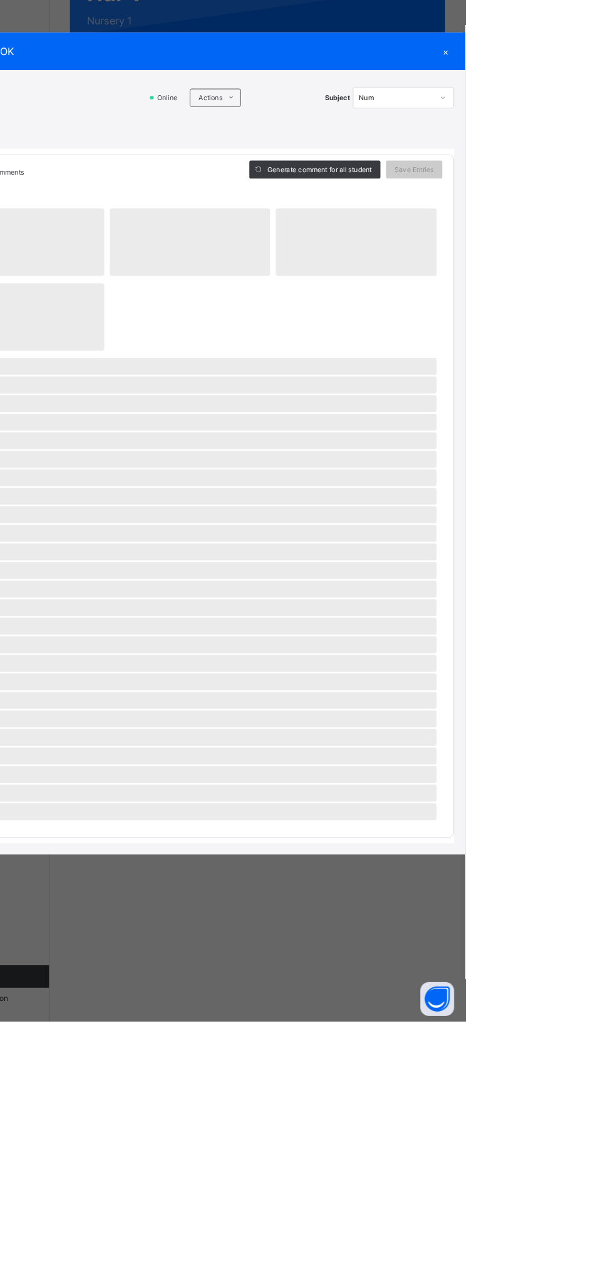
click at [358, 264] on icon at bounding box center [352, 259] width 9 height 10
click at [0, 0] on li "Upload/map score sheet" at bounding box center [0, 0] width 0 height 0
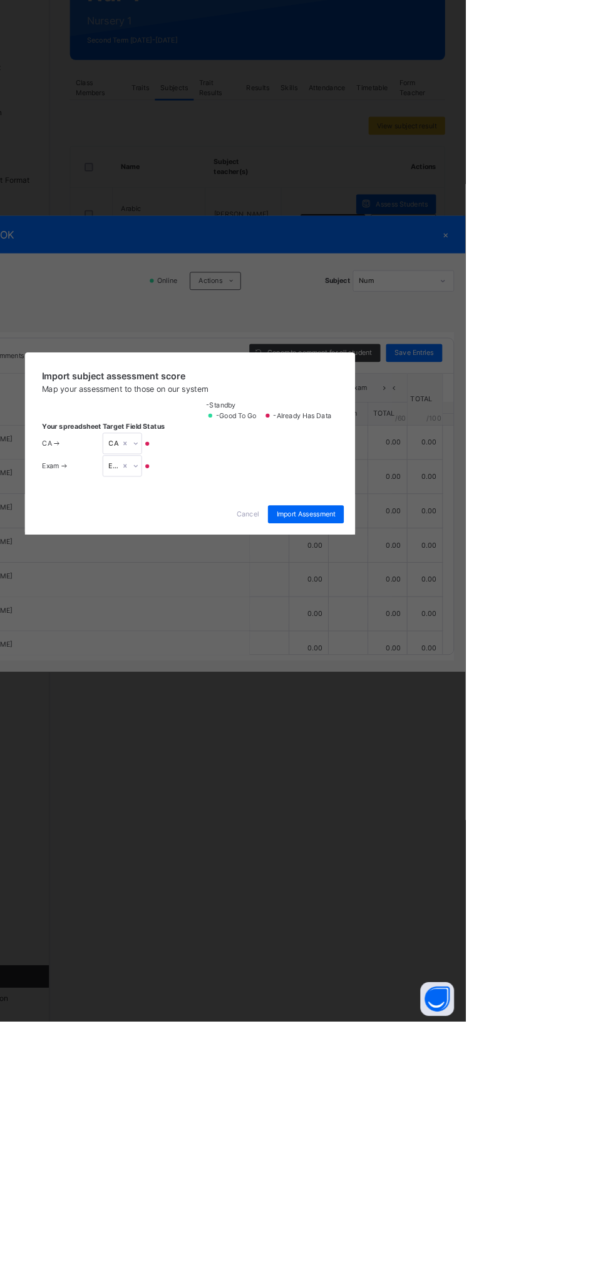
click at [383, 728] on span "Cancel" at bounding box center [370, 722] width 25 height 11
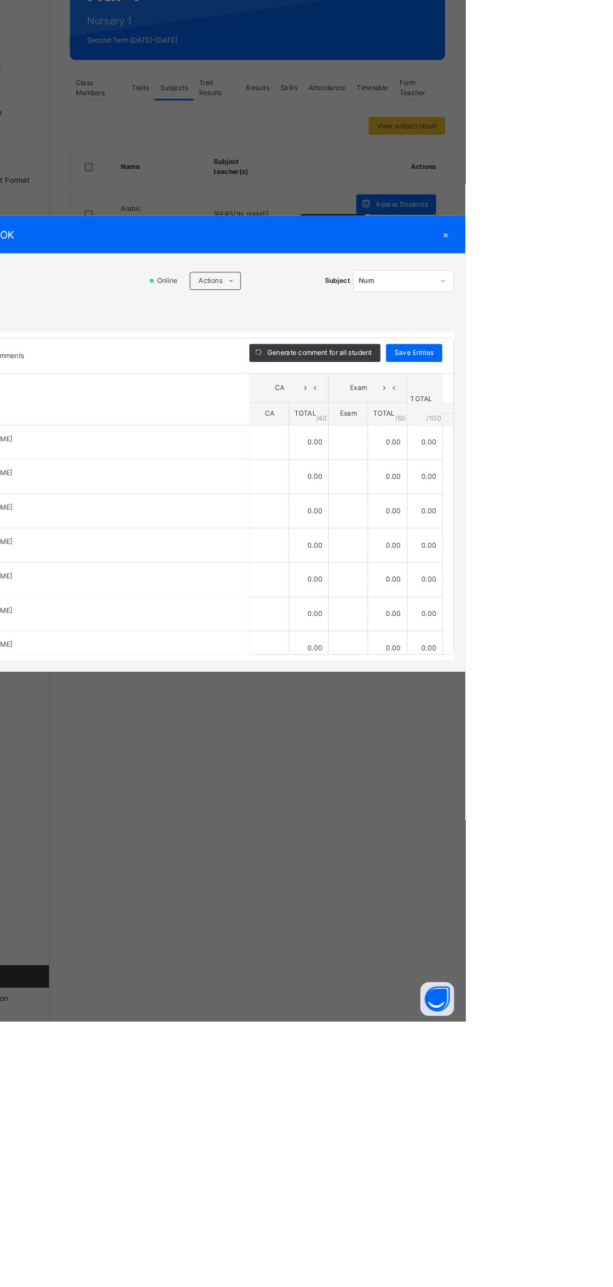
click at [358, 468] on icon at bounding box center [352, 463] width 9 height 10
click at [0, 0] on li "Upload/map score sheet" at bounding box center [0, 0] width 0 height 0
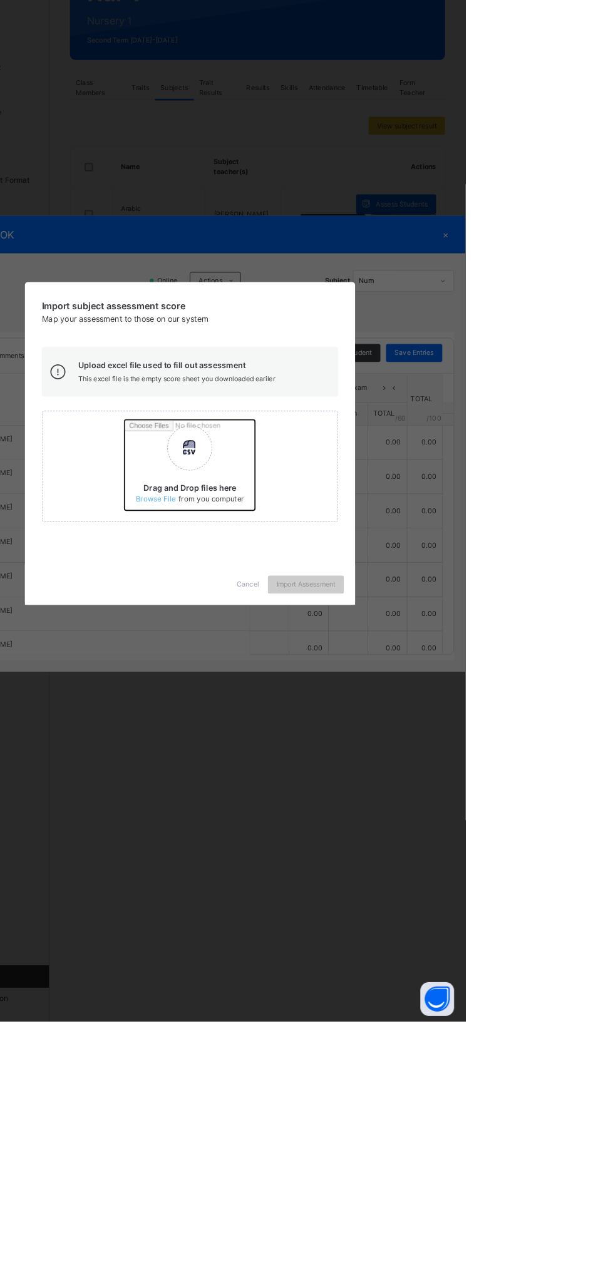
click at [394, 727] on input "Drag and Drop files here Select your Excel file Browse file Maximum size 2.5mb" at bounding box center [398, 672] width 329 height 110
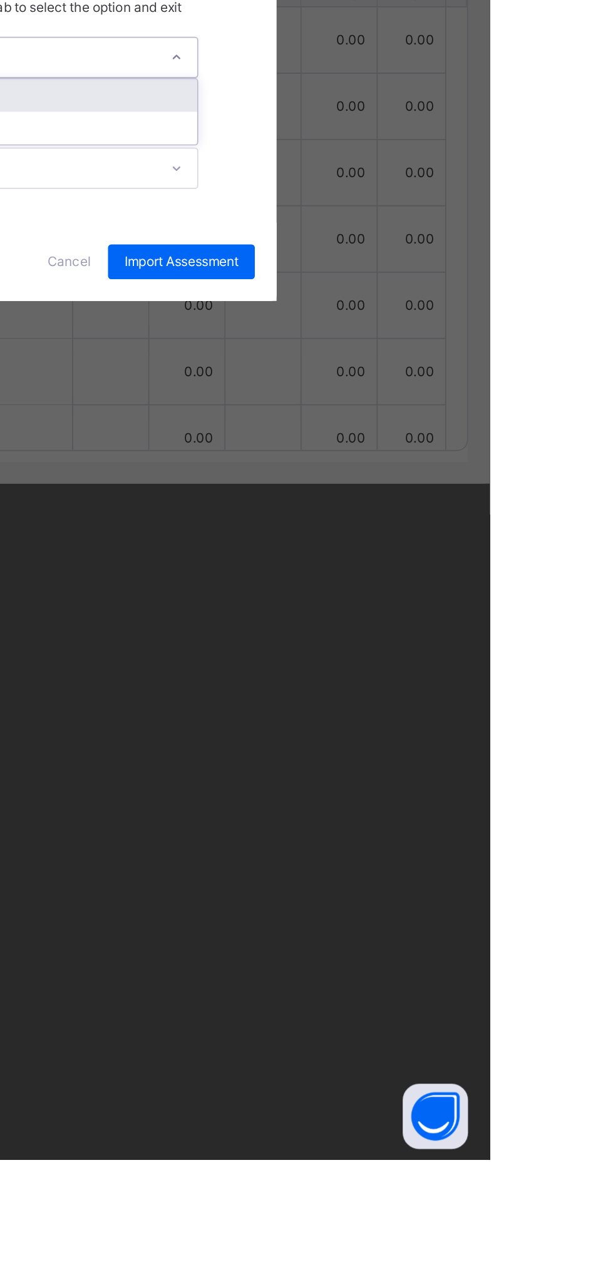
click at [445, 684] on div "CA" at bounding box center [321, 674] width 248 height 19
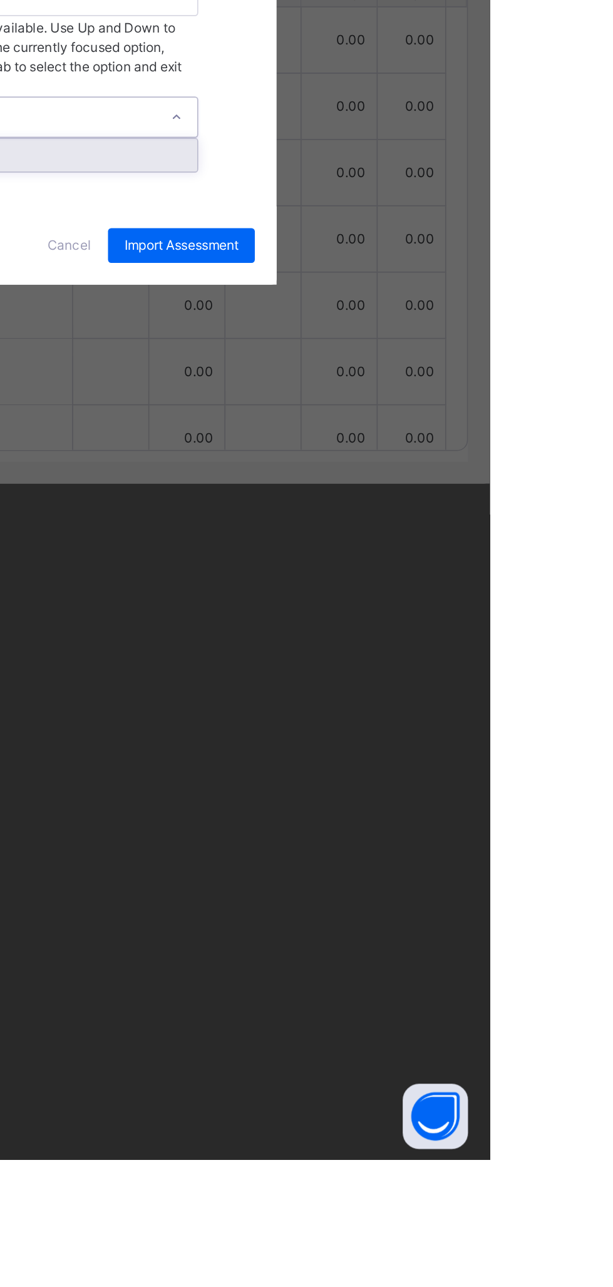
click at [445, 718] on div "Exam" at bounding box center [321, 708] width 248 height 19
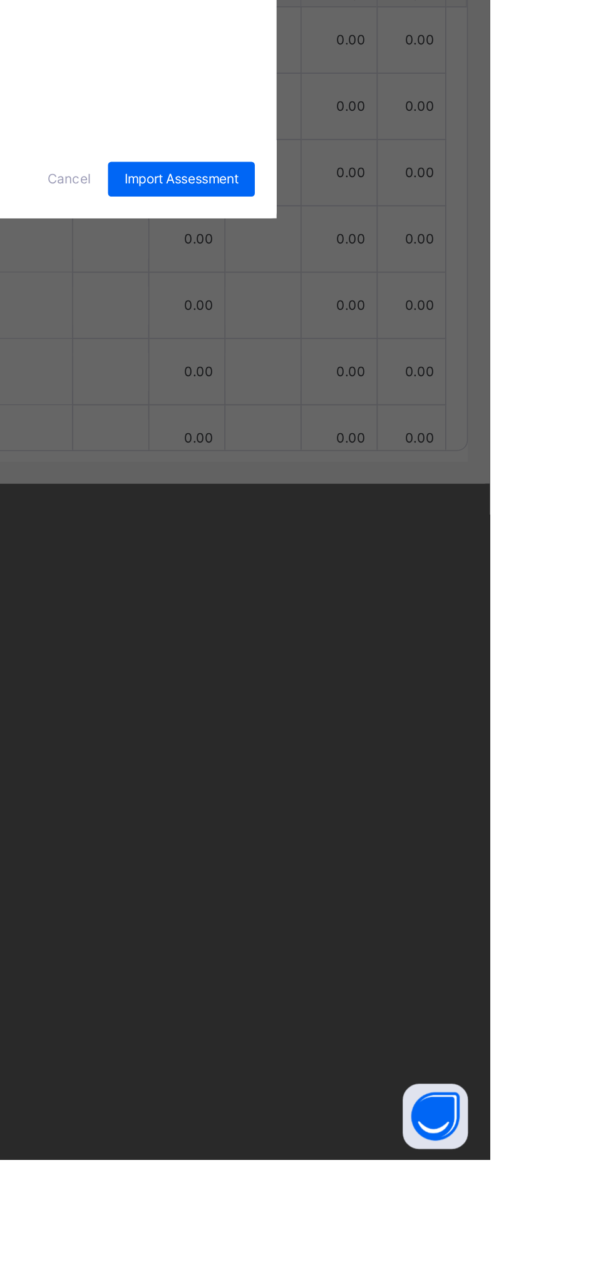
click at [468, 728] on span "Import Assessment" at bounding box center [436, 722] width 66 height 11
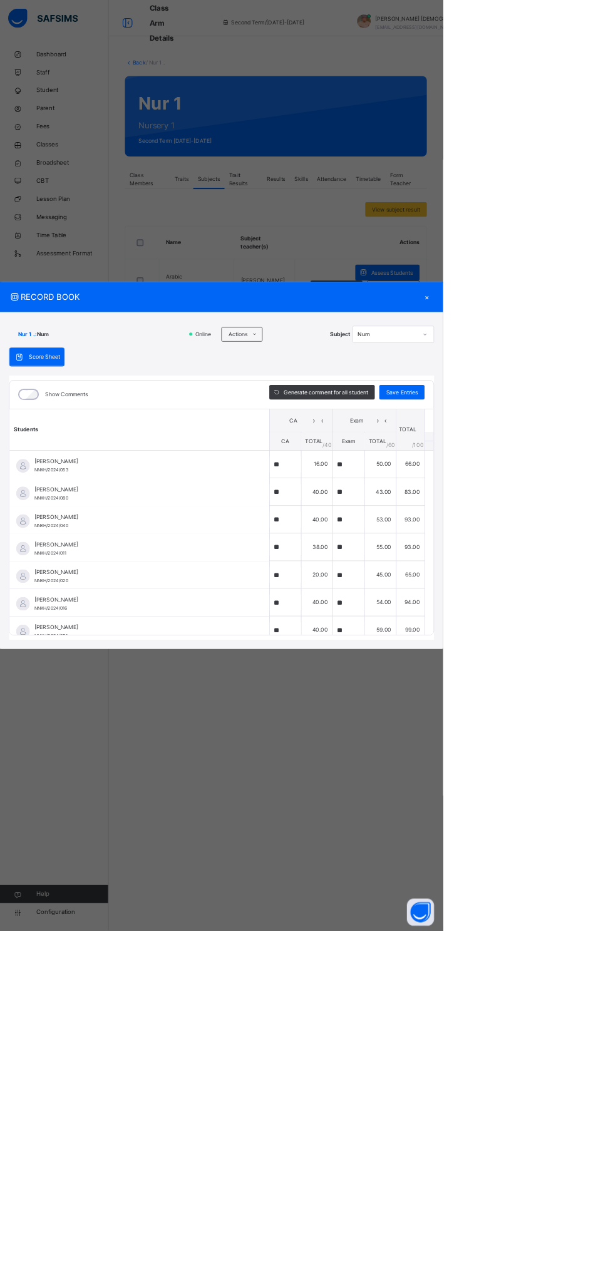
click at [600, 419] on div "×" at bounding box center [591, 411] width 19 height 17
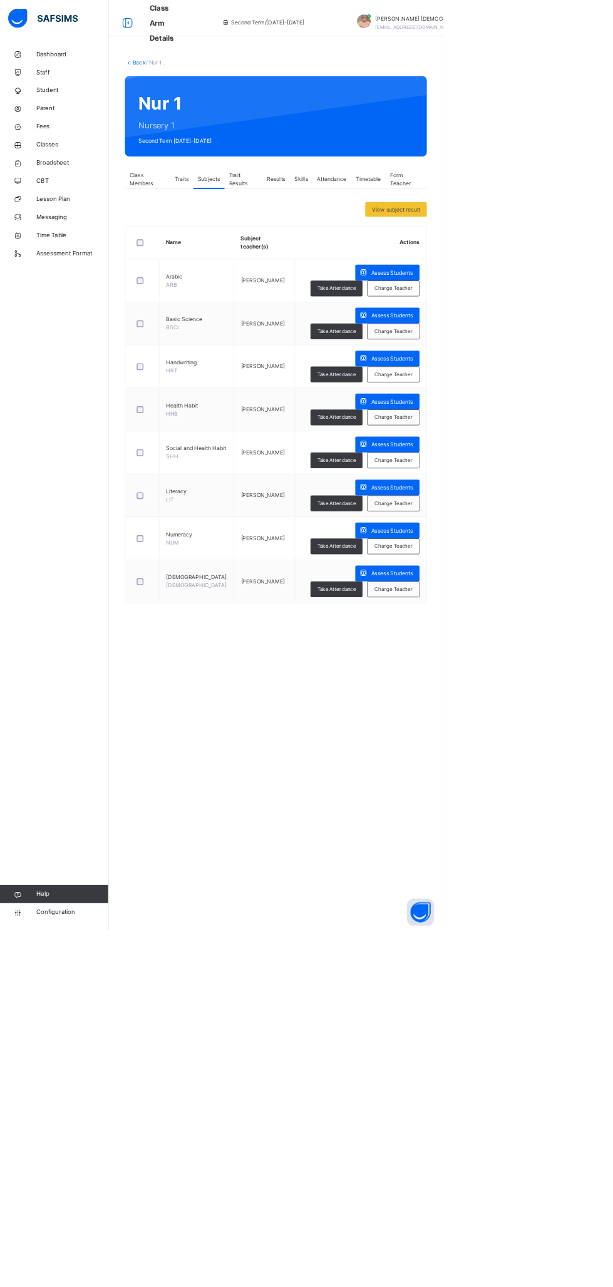
click at [539, 793] on span "Assess Students" at bounding box center [542, 793] width 58 height 11
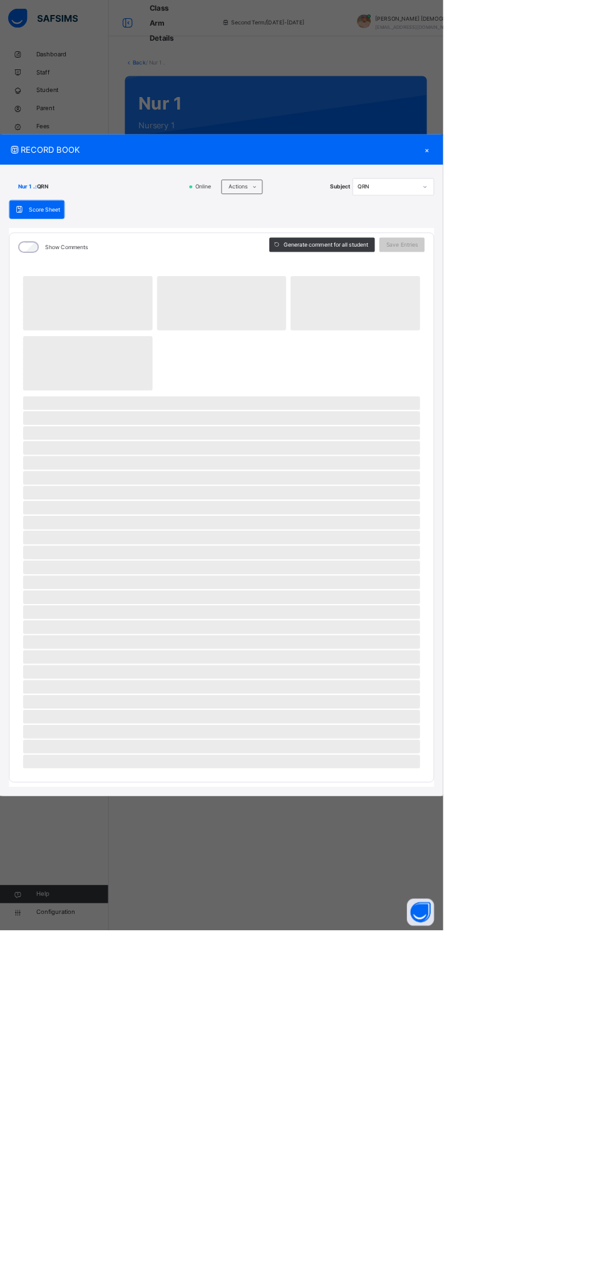
click at [358, 264] on icon at bounding box center [352, 259] width 9 height 10
click at [498, 559] on div "RECORD BOOK × Nur 1 . : QRN Online Actions Download Empty Score Sheet Upload/ma…" at bounding box center [306, 643] width 613 height 1287
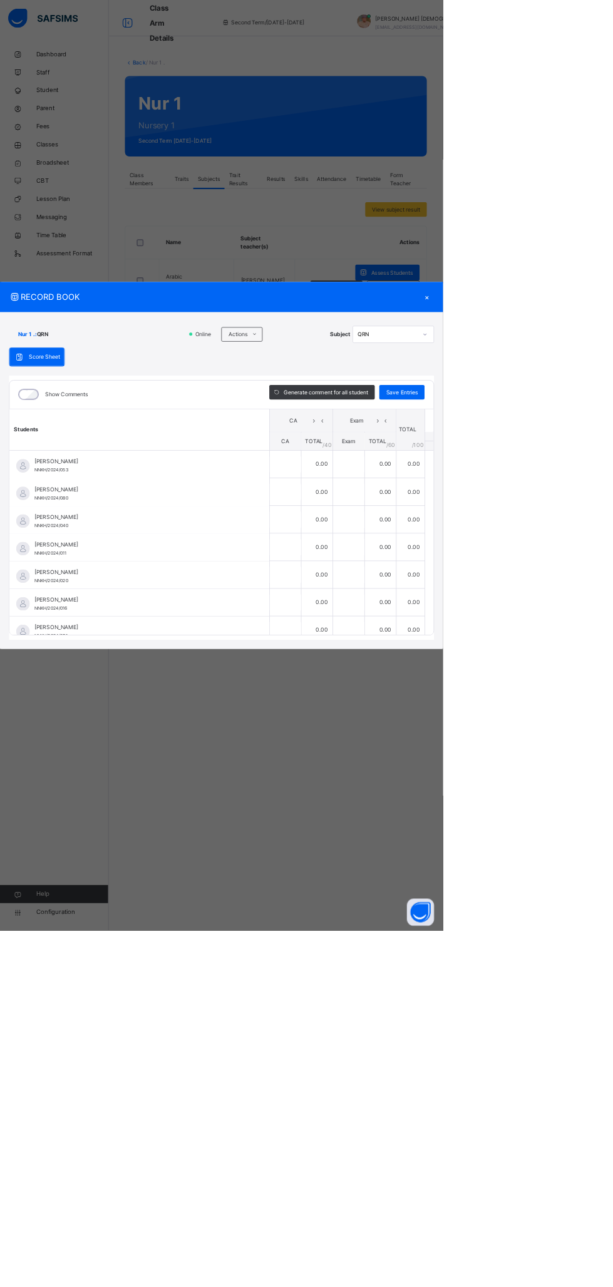
click at [358, 468] on icon at bounding box center [352, 463] width 9 height 10
click at [0, 0] on li "Upload/map score sheet" at bounding box center [0, 0] width 0 height 0
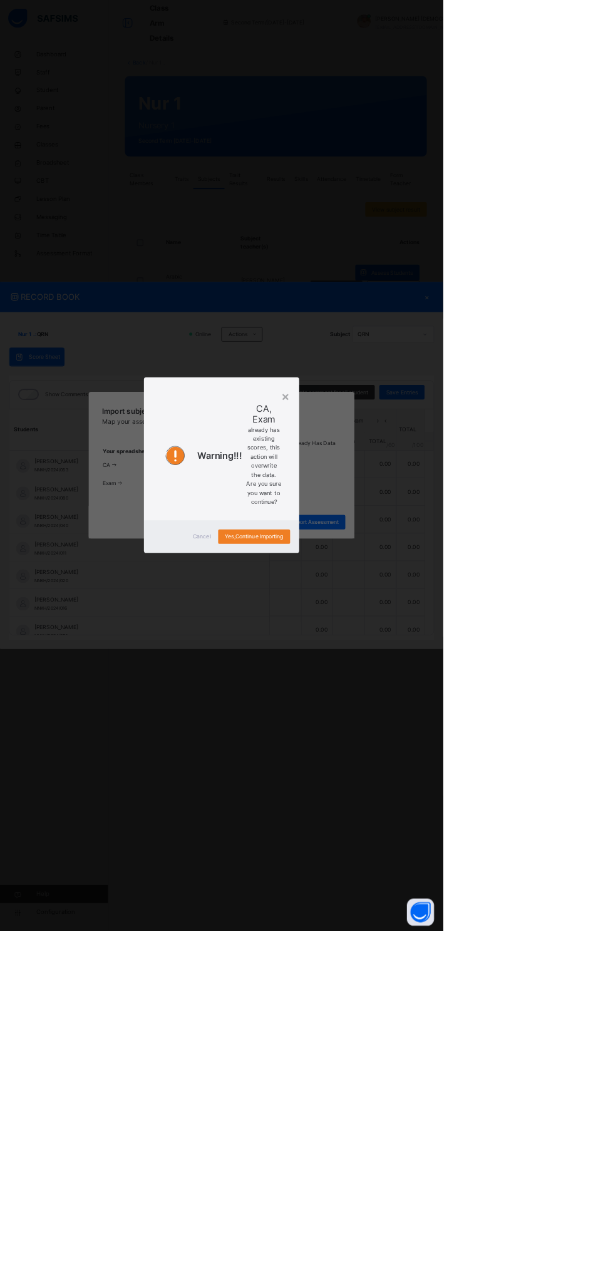
click at [392, 748] on span "Yes, Continue Importing" at bounding box center [351, 742] width 81 height 11
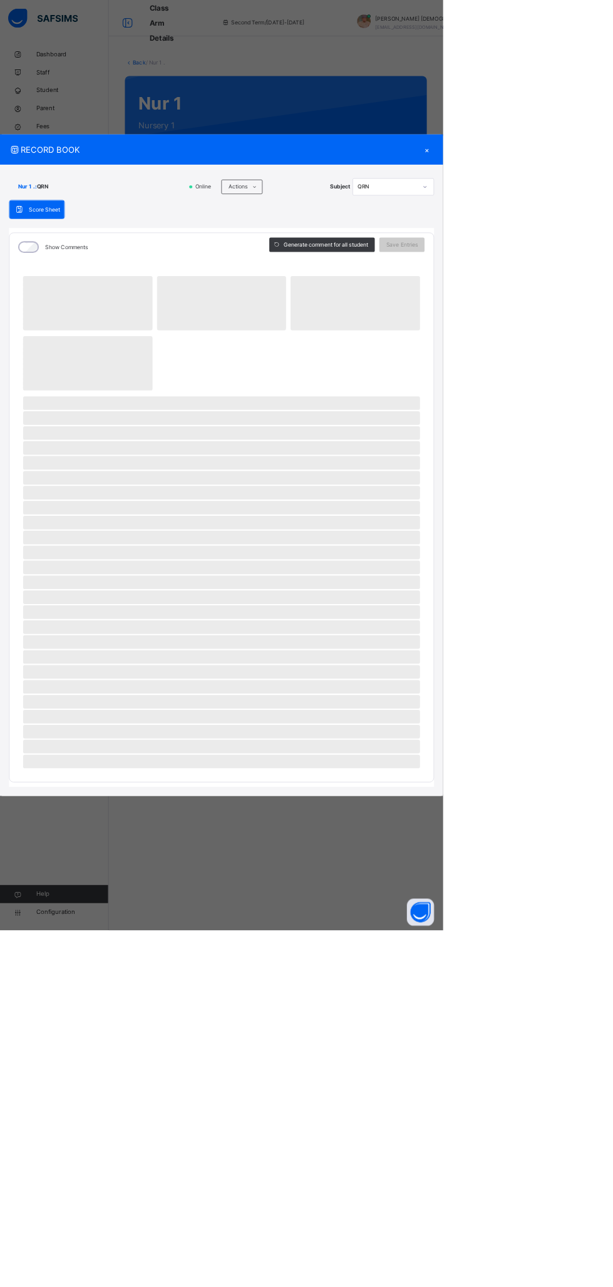
click at [470, 507] on div "RECORD BOOK × Nur 1 . : QRN Online Actions Download Empty Score Sheet Upload/ma…" at bounding box center [306, 643] width 613 height 1287
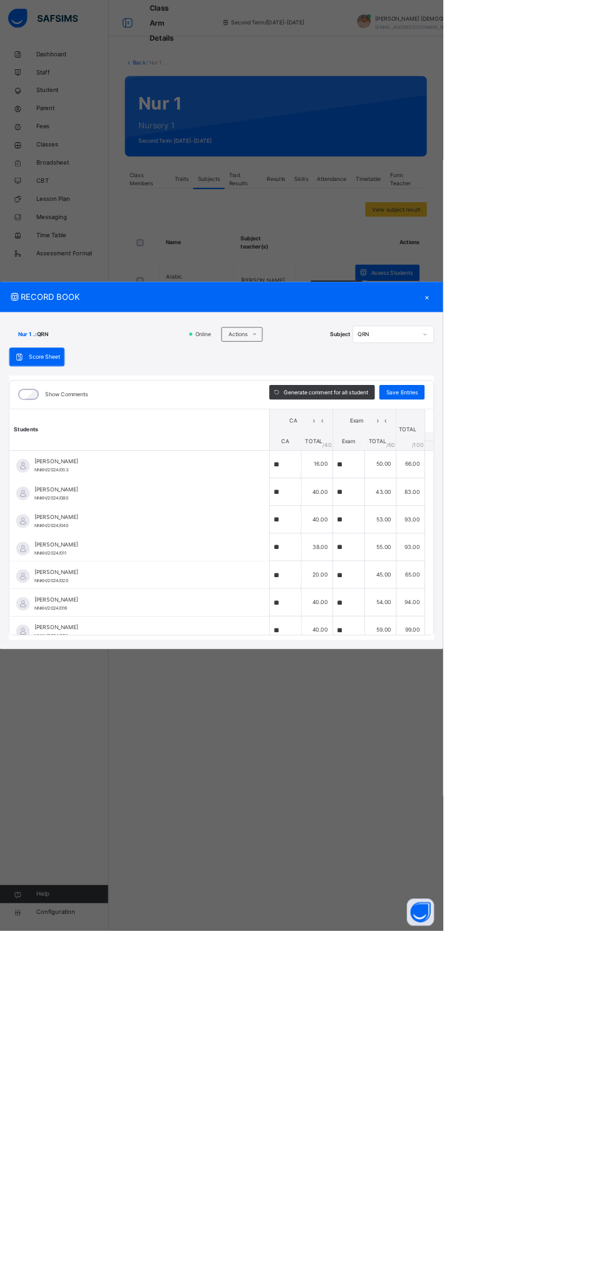
click at [478, 546] on div "RECORD BOOK × Nur 1 . : QRN Online Actions Download Empty Score Sheet Upload/ma…" at bounding box center [306, 643] width 613 height 1287
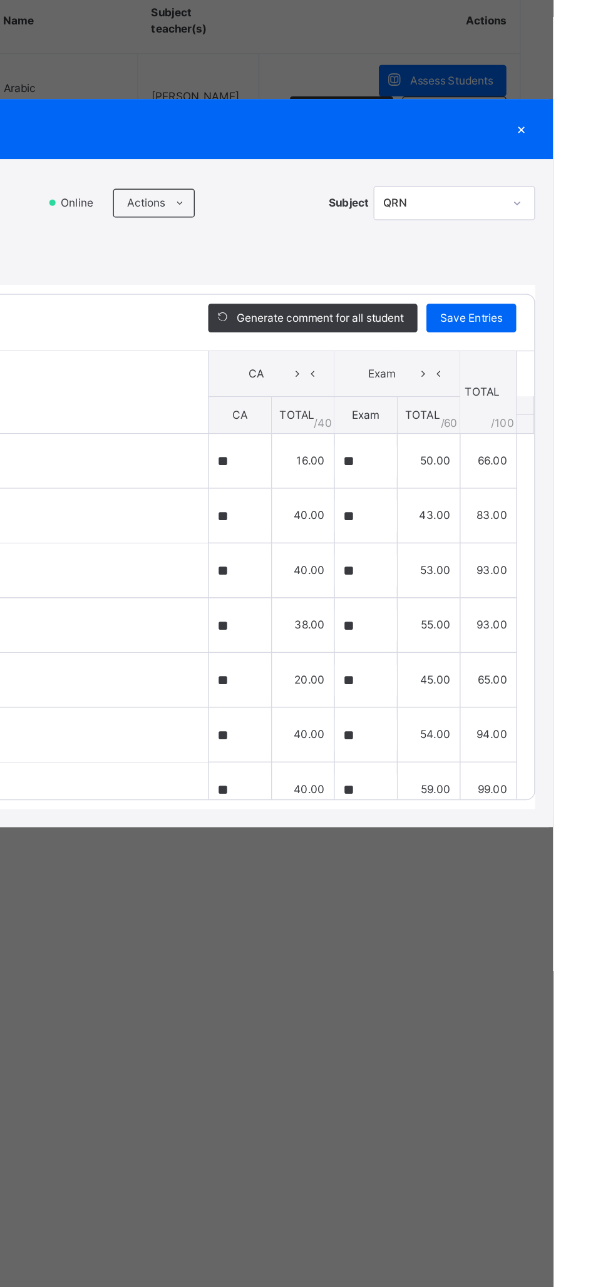
click at [363, 473] on span at bounding box center [352, 463] width 20 height 20
click at [0, 0] on li "Upload/map score sheet" at bounding box center [0, 0] width 0 height 0
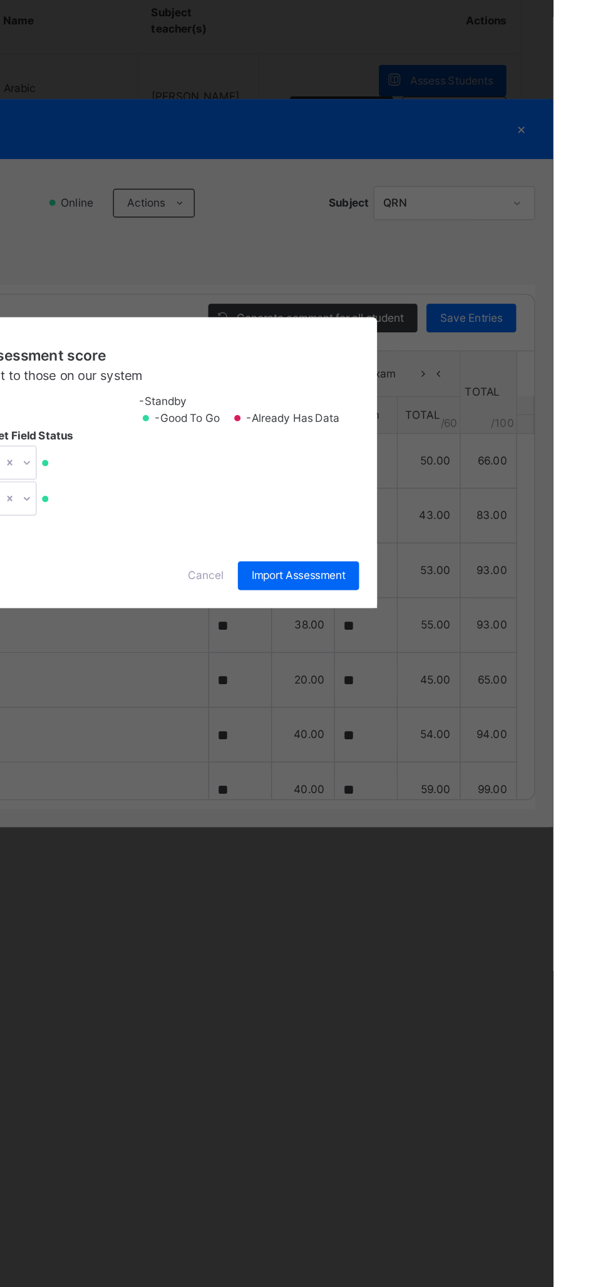
click at [383, 728] on span "Cancel" at bounding box center [370, 722] width 25 height 11
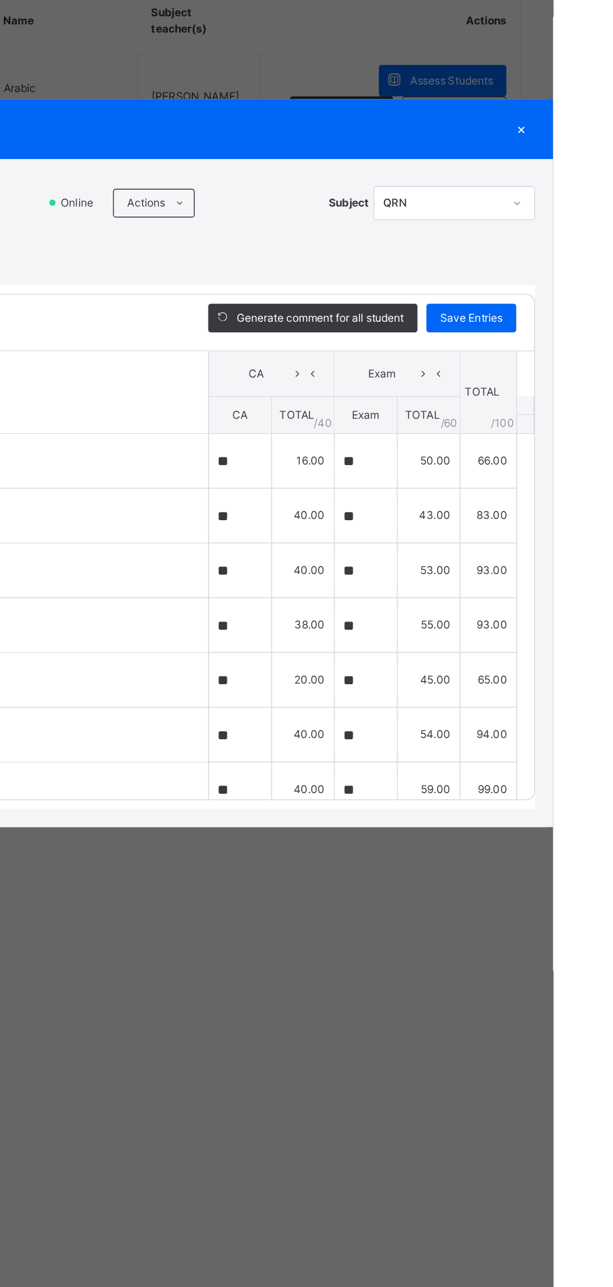
click at [342, 468] on span "Actions" at bounding box center [329, 462] width 26 height 11
click at [0, 0] on li "Upload/map score sheet" at bounding box center [0, 0] width 0 height 0
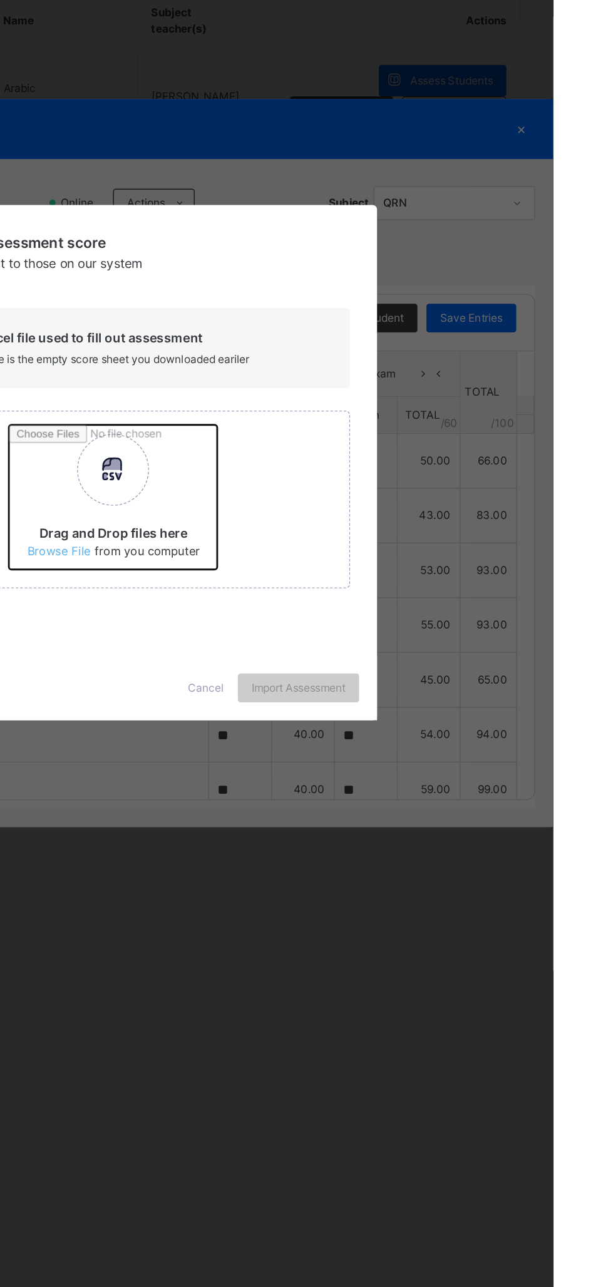
click at [419, 727] on input "Drag and Drop files here Select your Excel file Browse file Maximum size 2.5mb" at bounding box center [398, 672] width 329 height 110
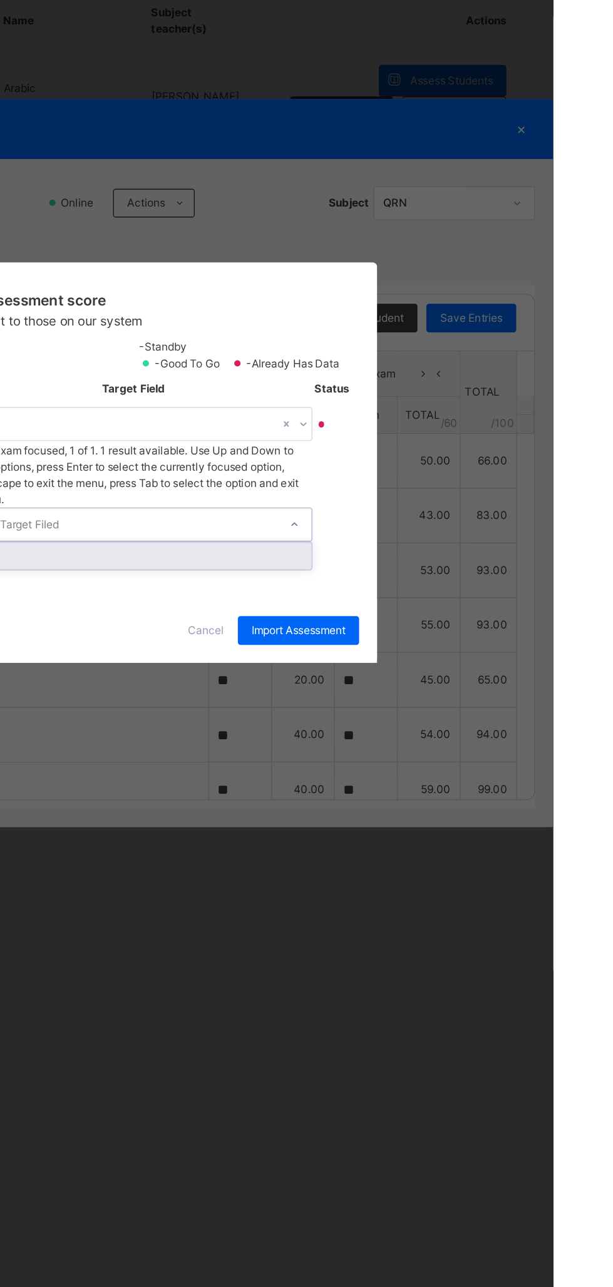
click at [445, 718] on div "Exam" at bounding box center [321, 708] width 248 height 19
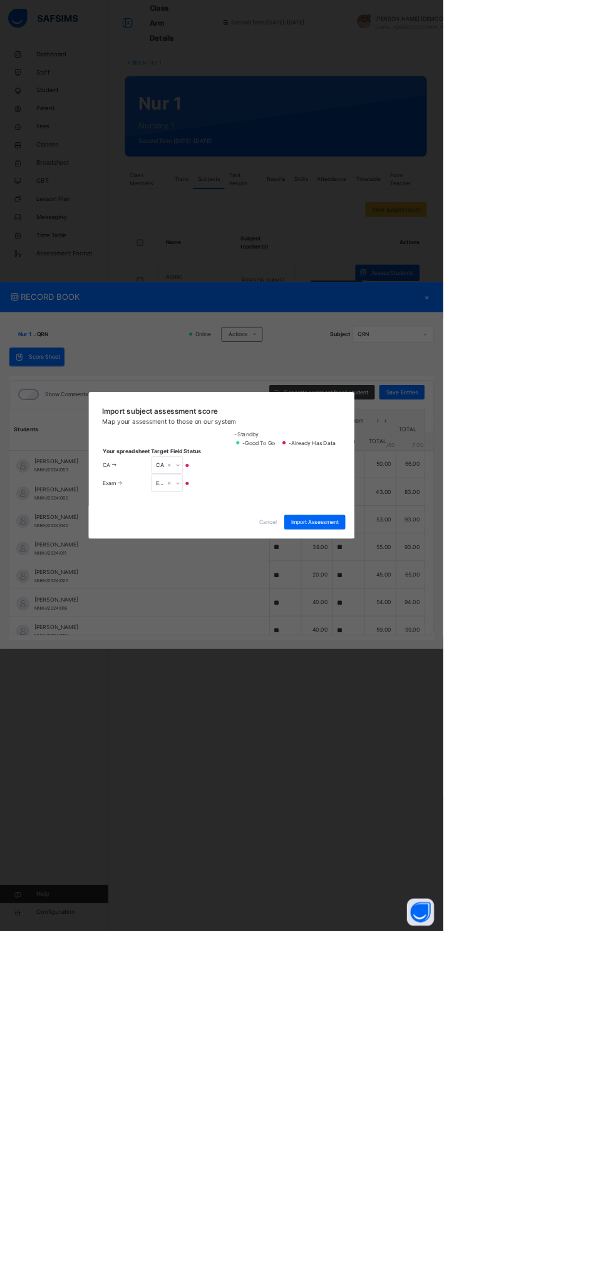
click at [468, 728] on span "Import Assessment" at bounding box center [436, 722] width 66 height 11
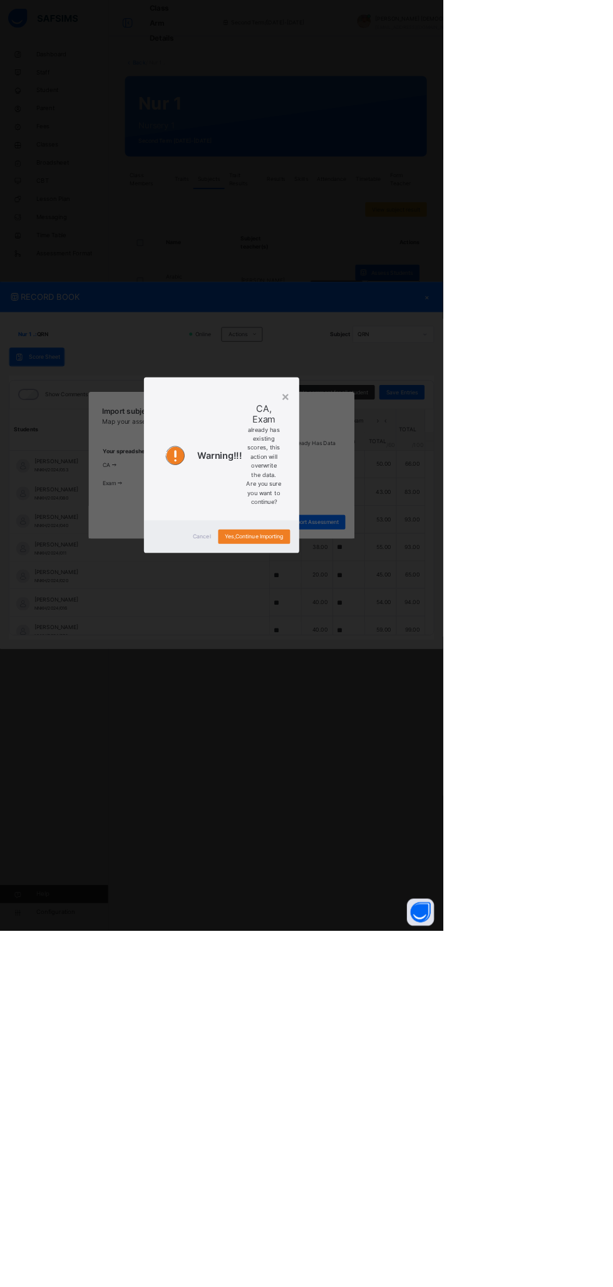
click at [392, 748] on span "Yes, Continue Importing" at bounding box center [351, 742] width 81 height 11
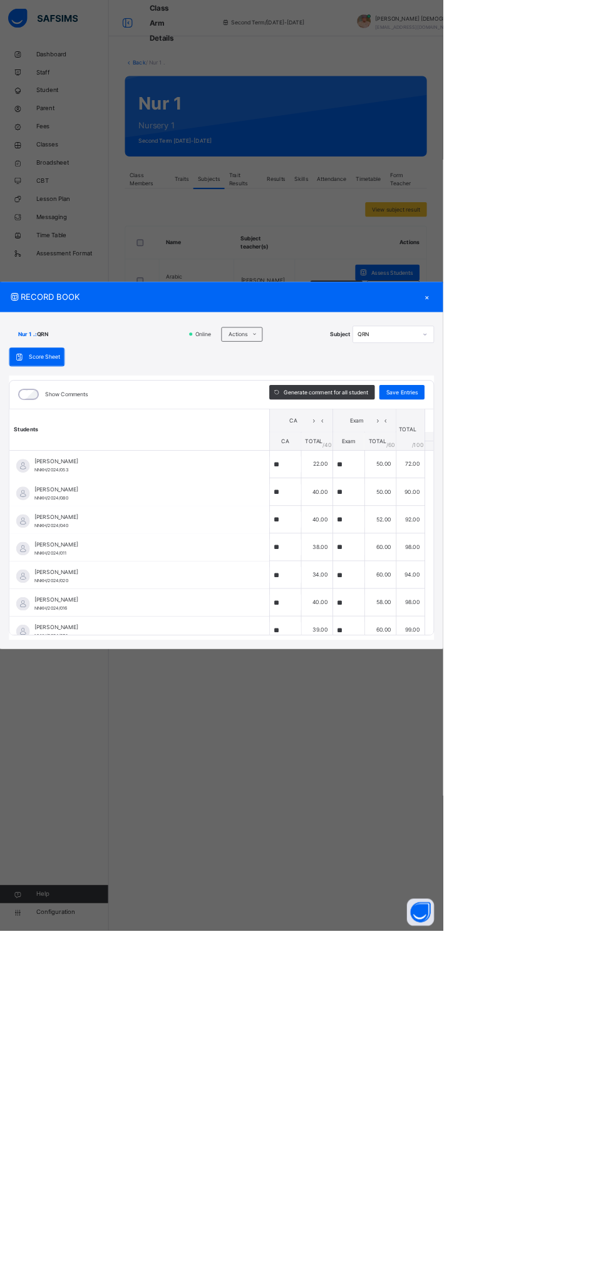
click at [578, 548] on span "Save Entries" at bounding box center [556, 542] width 44 height 11
click at [600, 419] on div "×" at bounding box center [591, 411] width 19 height 17
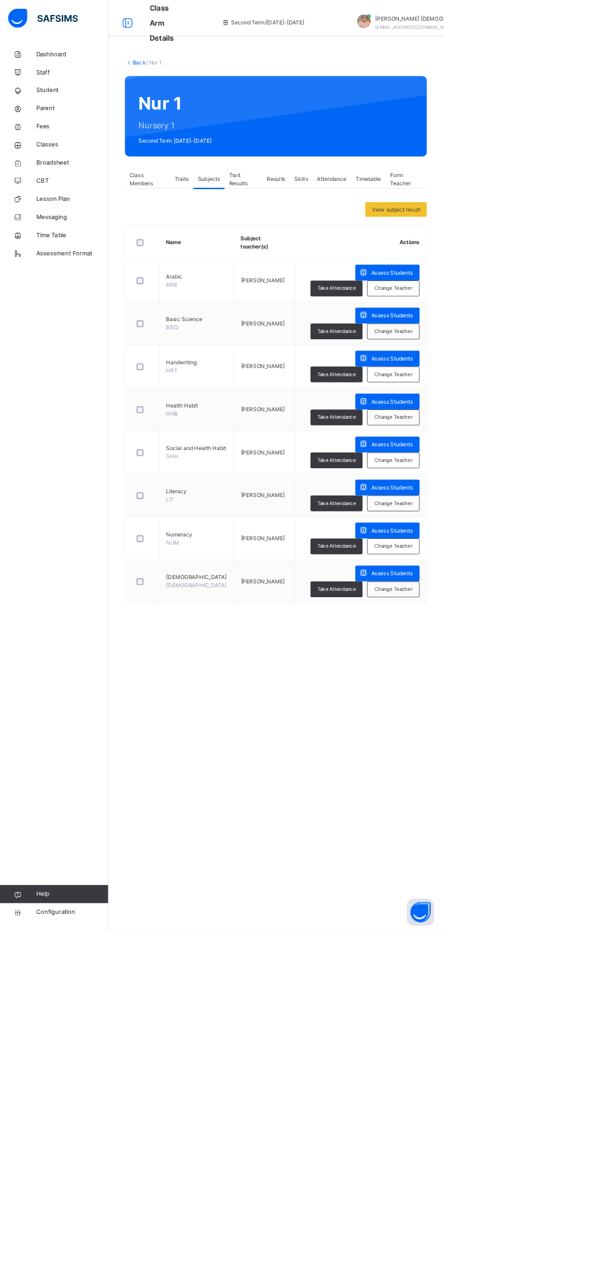
click at [106, 227] on span "Broadsheet" at bounding box center [100, 225] width 100 height 13
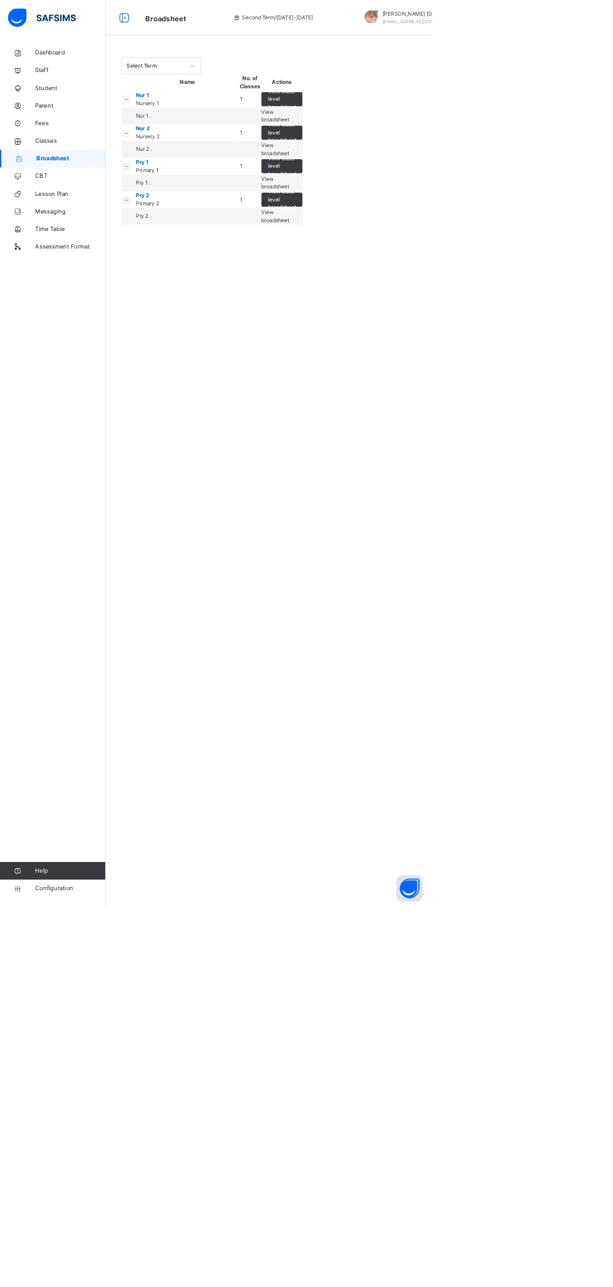
click at [411, 175] on span "View broadsheet" at bounding box center [390, 164] width 39 height 21
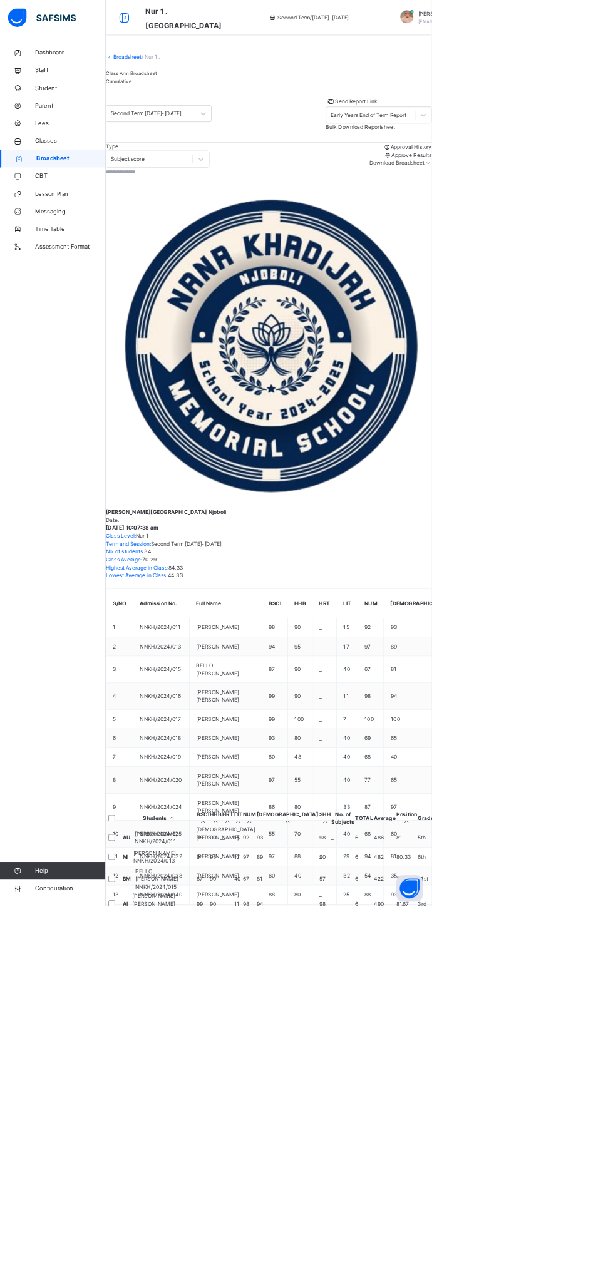
click at [612, 1010] on html "Nur 1 . Broadsheet Second Term / [DATE]-[DATE] Abubakar [PERSON_NAME] [EMAIL_AD…" at bounding box center [306, 1115] width 613 height 2230
click at [148, 639] on div "Dashboard Staff Student Parent Fees Classes Broadsheet CBT Lesson Plan Messagin…" at bounding box center [75, 668] width 150 height 1237
click at [147, 638] on div "Dashboard Staff Student Parent Fees Classes Broadsheet CBT Lesson Plan Messagin…" at bounding box center [75, 668] width 150 height 1237
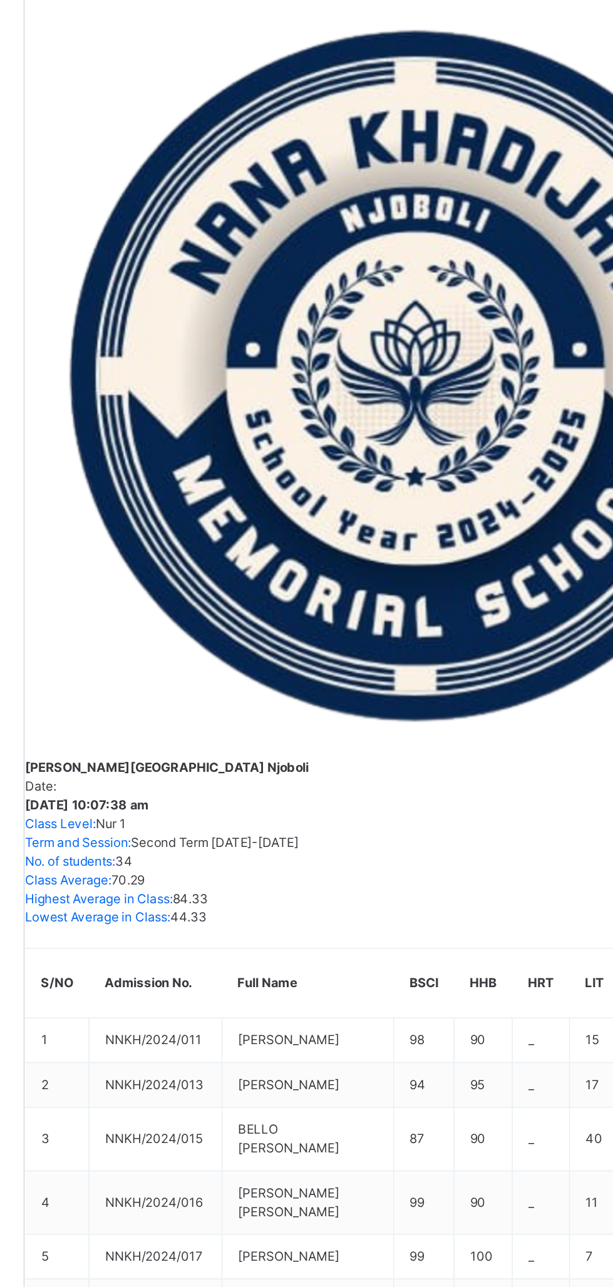
click at [173, 1204] on td at bounding box center [161, 1218] width 23 height 28
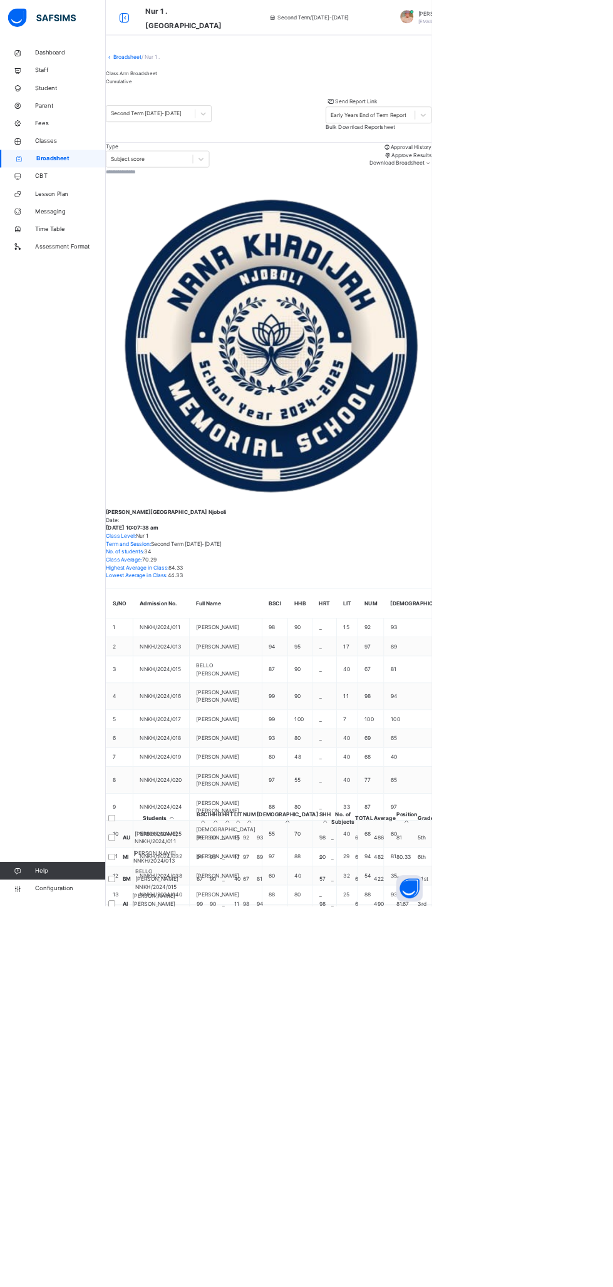
click at [80, 195] on span "Classes" at bounding box center [100, 200] width 100 height 13
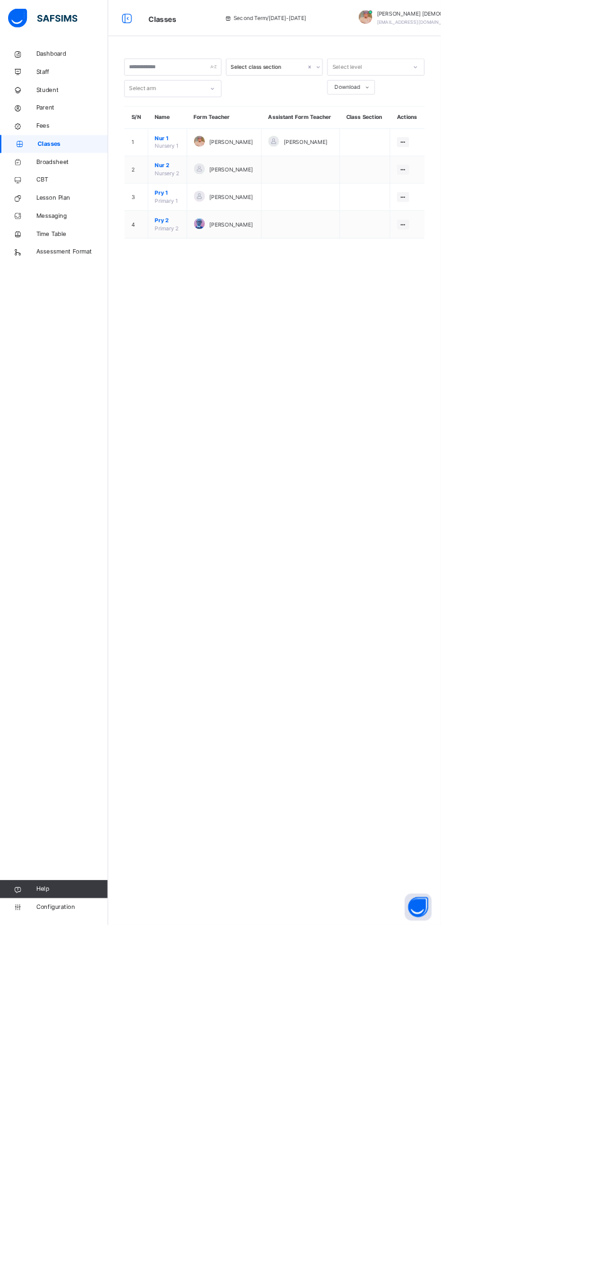
click at [0, 0] on ul "View Class Assign form Teacher" at bounding box center [0, 0] width 0 height 0
click at [0, 0] on div "View Class" at bounding box center [0, 0] width 0 height 0
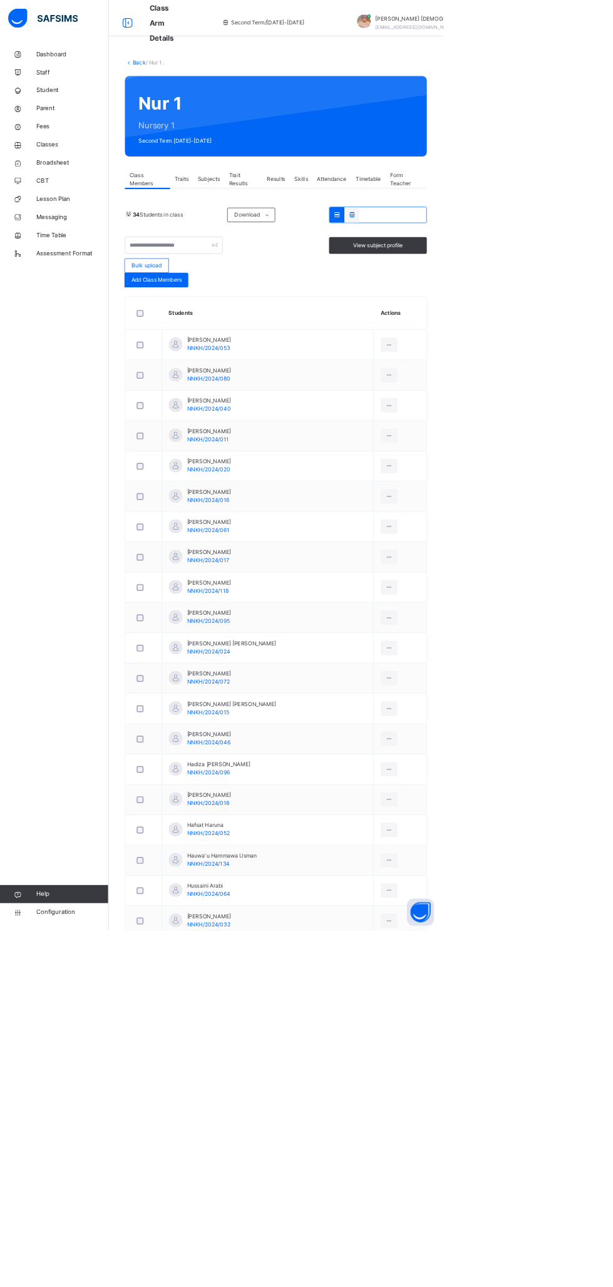
click at [289, 252] on span "Subjects" at bounding box center [289, 247] width 31 height 11
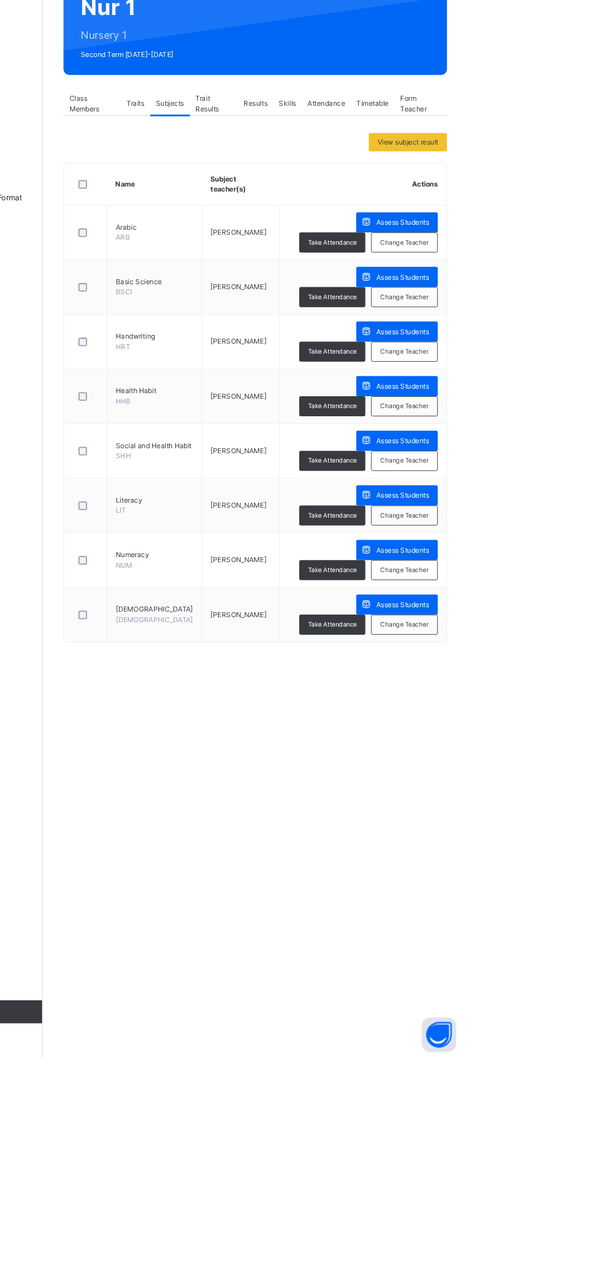
click at [533, 558] on span "Assess Students" at bounding box center [542, 555] width 58 height 11
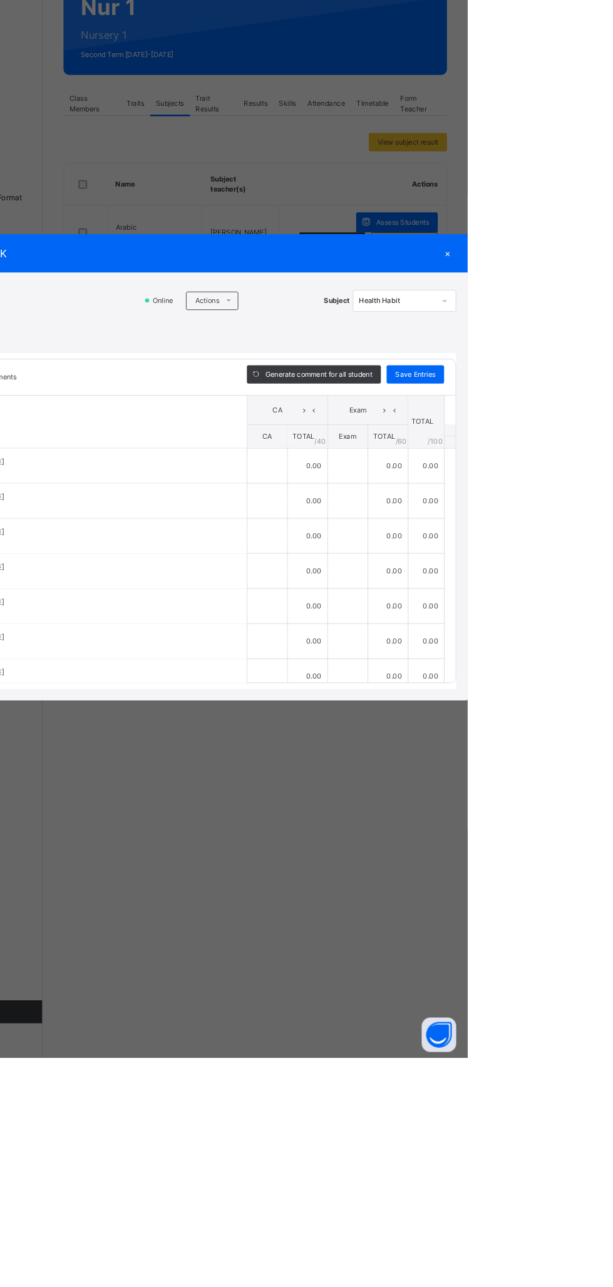
click at [342, 468] on span "Actions" at bounding box center [329, 462] width 26 height 11
click at [0, 0] on li "Upload/map score sheet" at bounding box center [0, 0] width 0 height 0
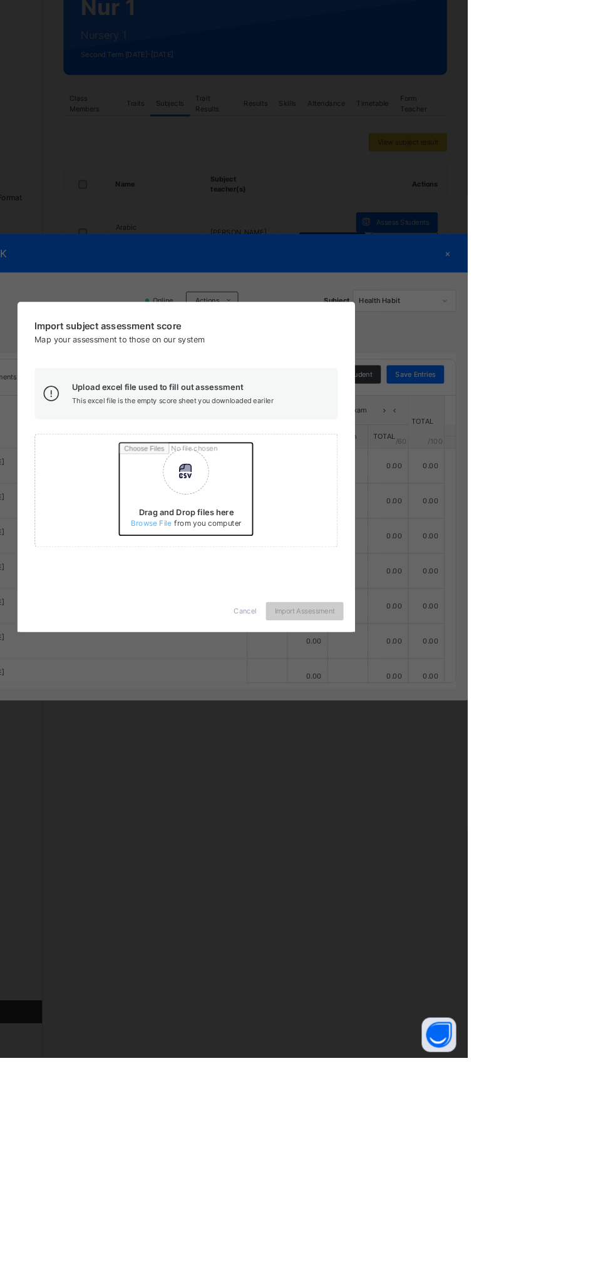
click at [395, 727] on input "Drag and Drop files here Select your Excel file Browse file Maximum size 2.5mb" at bounding box center [398, 672] width 329 height 110
click at [415, 823] on div "Cancel Import Assessment" at bounding box center [307, 800] width 368 height 45
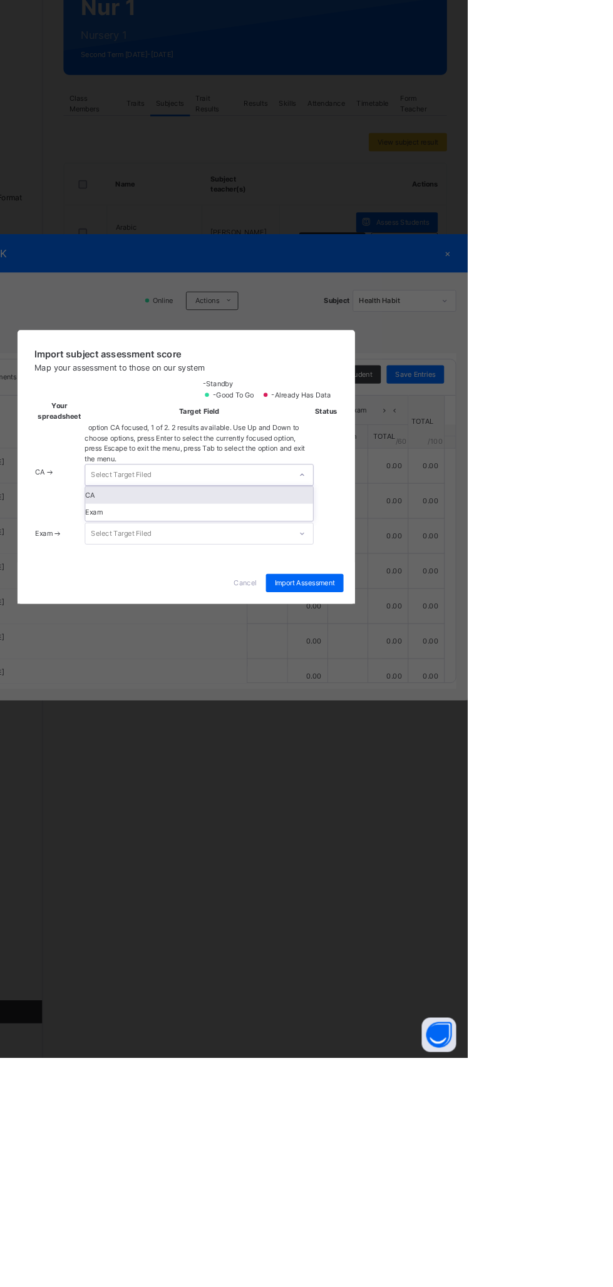
click at [445, 684] on div "CA" at bounding box center [321, 674] width 248 height 19
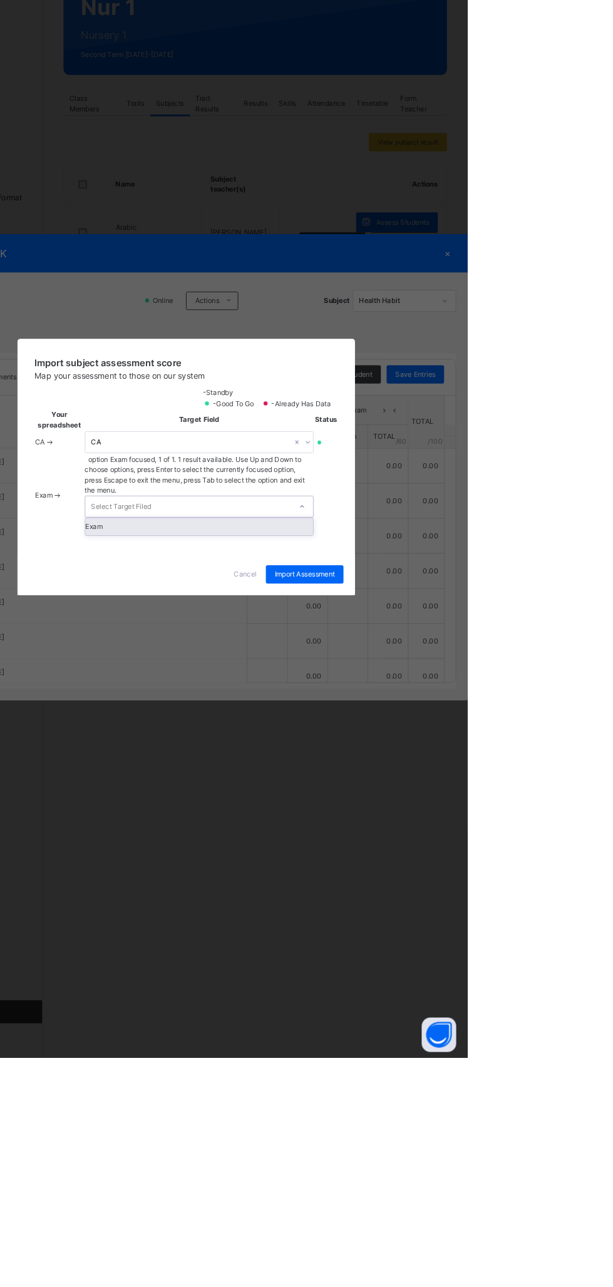
click at [445, 718] on div "Exam" at bounding box center [321, 708] width 248 height 19
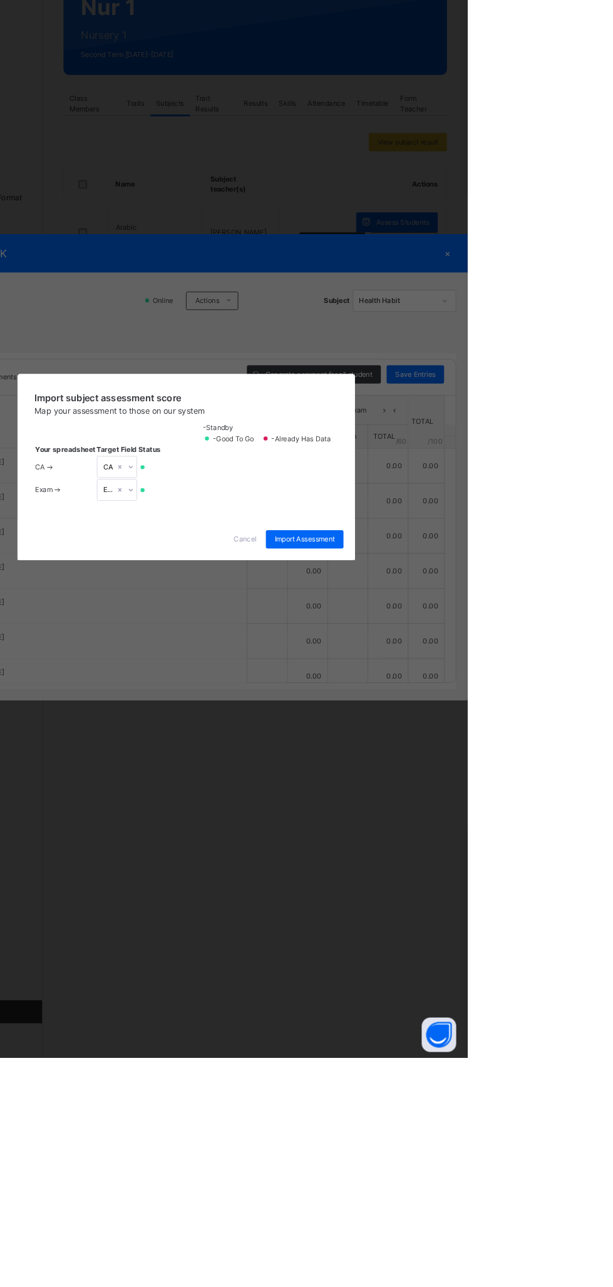
click at [468, 728] on span "Import Assessment" at bounding box center [436, 722] width 66 height 11
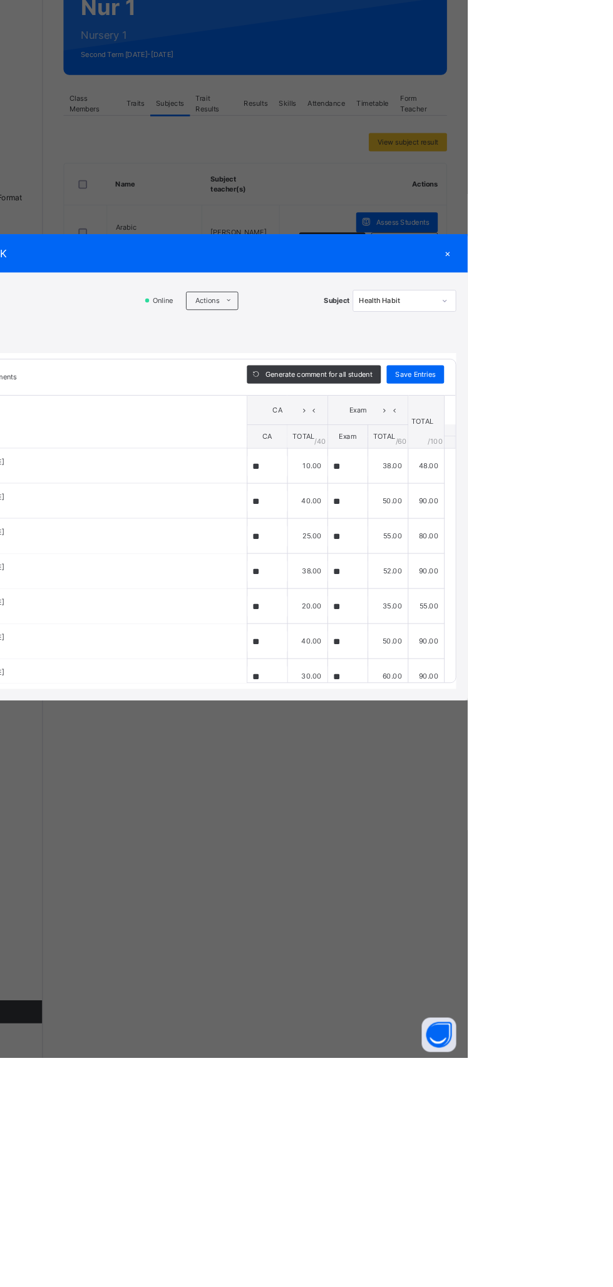
click at [600, 419] on div "×" at bounding box center [591, 411] width 19 height 17
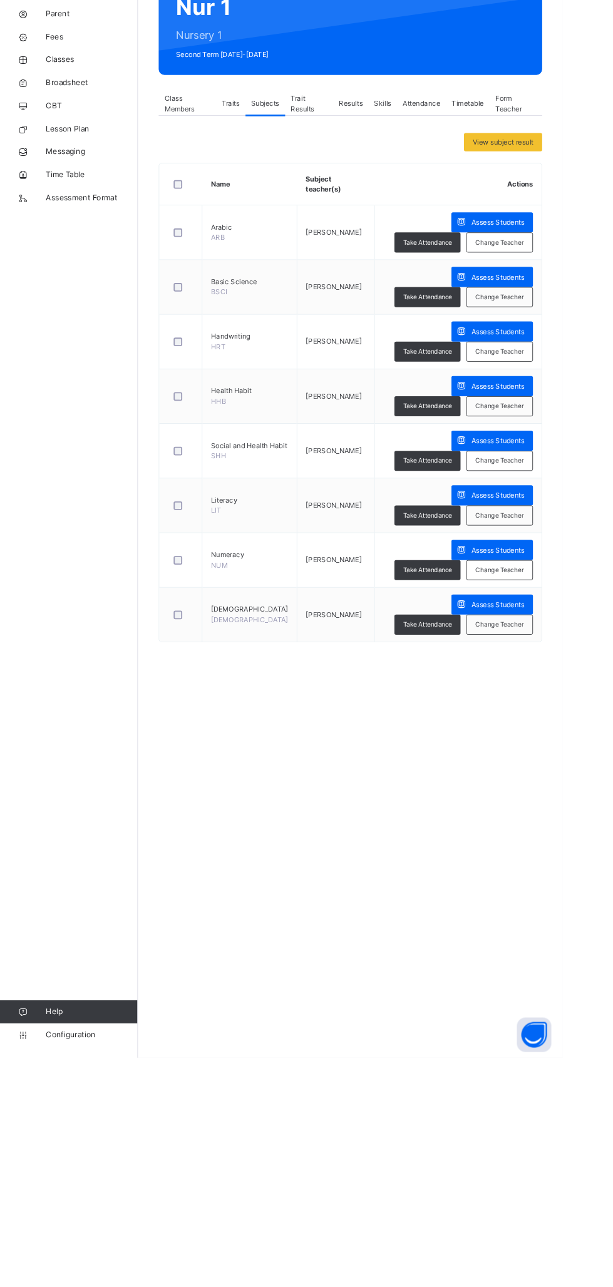
click at [85, 220] on span "Broadsheet" at bounding box center [100, 225] width 100 height 13
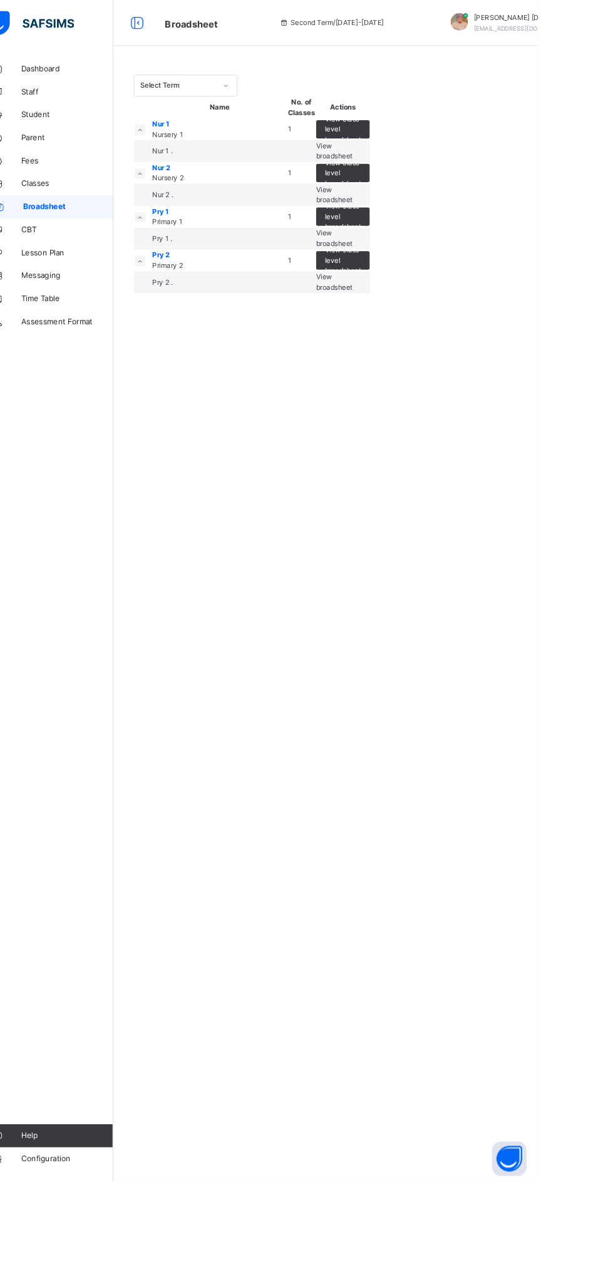
click at [411, 317] on span "View broadsheet" at bounding box center [390, 307] width 39 height 21
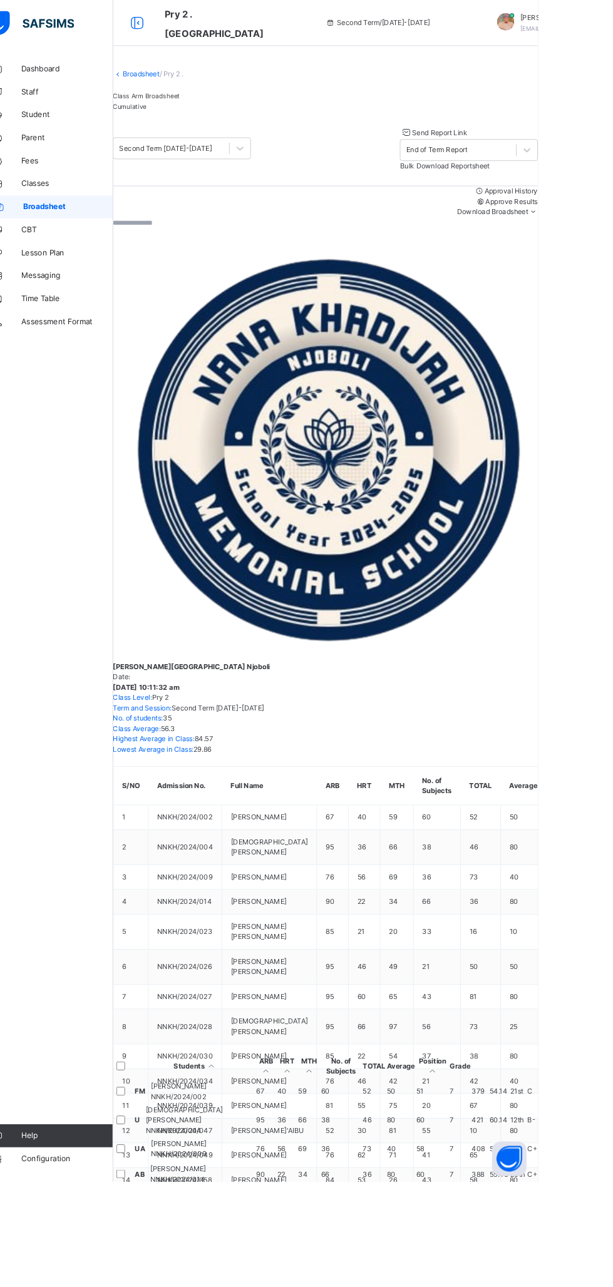
scroll to position [1177, 0]
click at [187, 120] on span "Cumulative" at bounding box center [168, 115] width 36 height 9
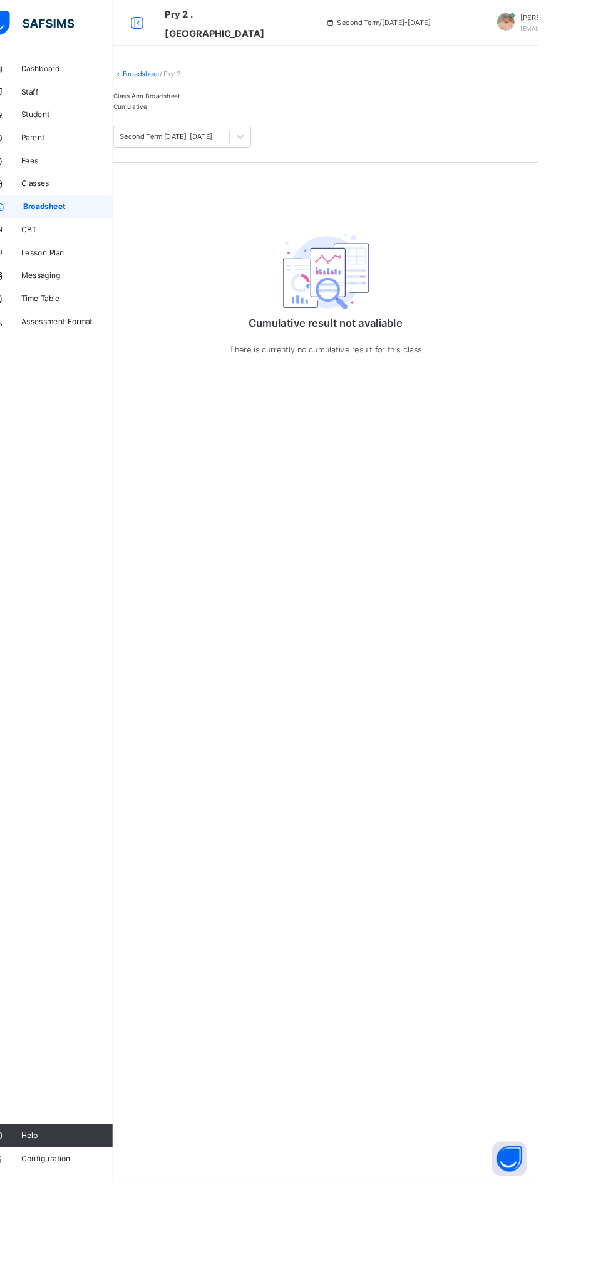
click at [101, 226] on span "Broadsheet" at bounding box center [101, 225] width 98 height 13
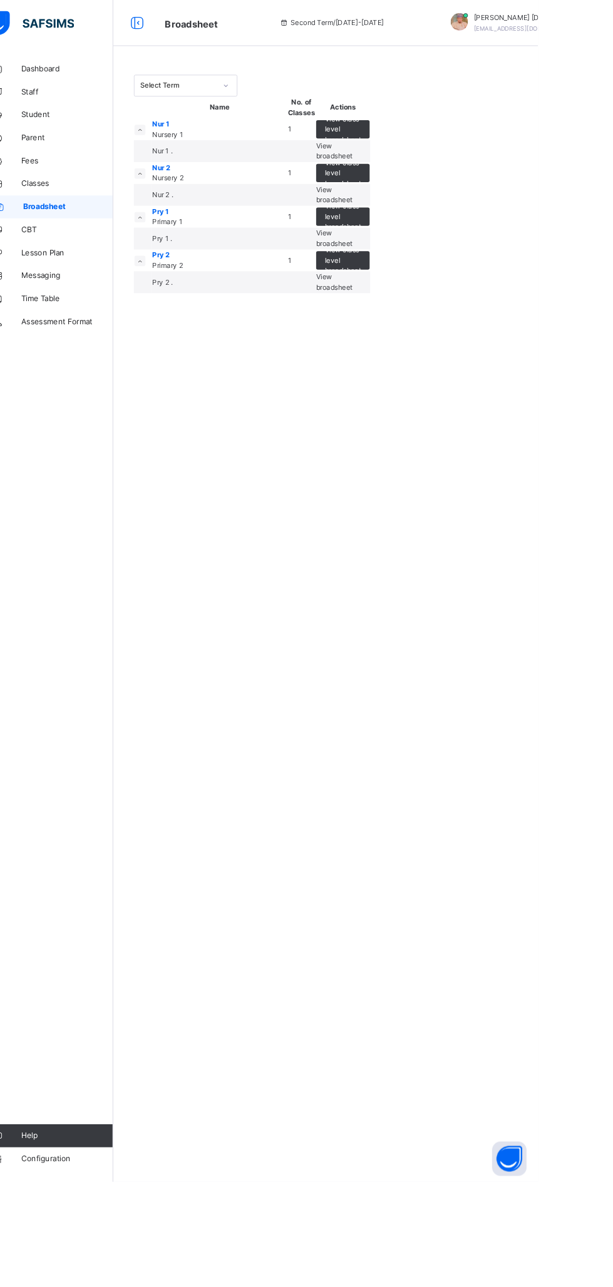
click at [430, 248] on td "View class level broadsheet" at bounding box center [400, 236] width 59 height 24
click at [411, 222] on span "View broadsheet" at bounding box center [390, 212] width 39 height 21
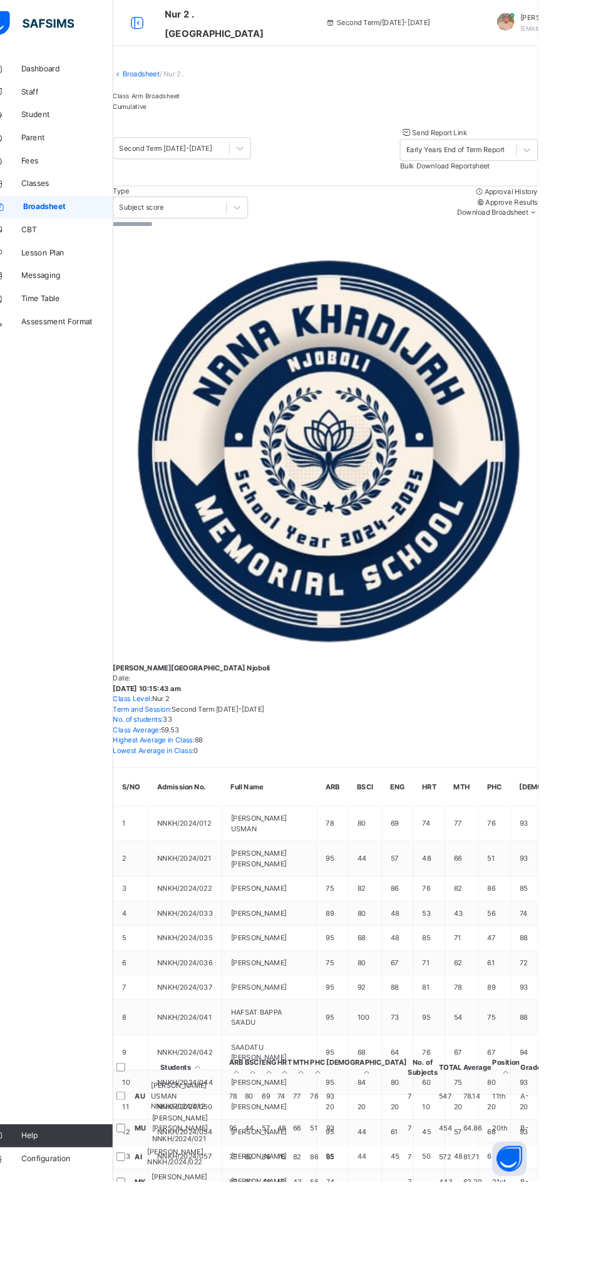
click at [100, 227] on span "Broadsheet" at bounding box center [101, 225] width 98 height 13
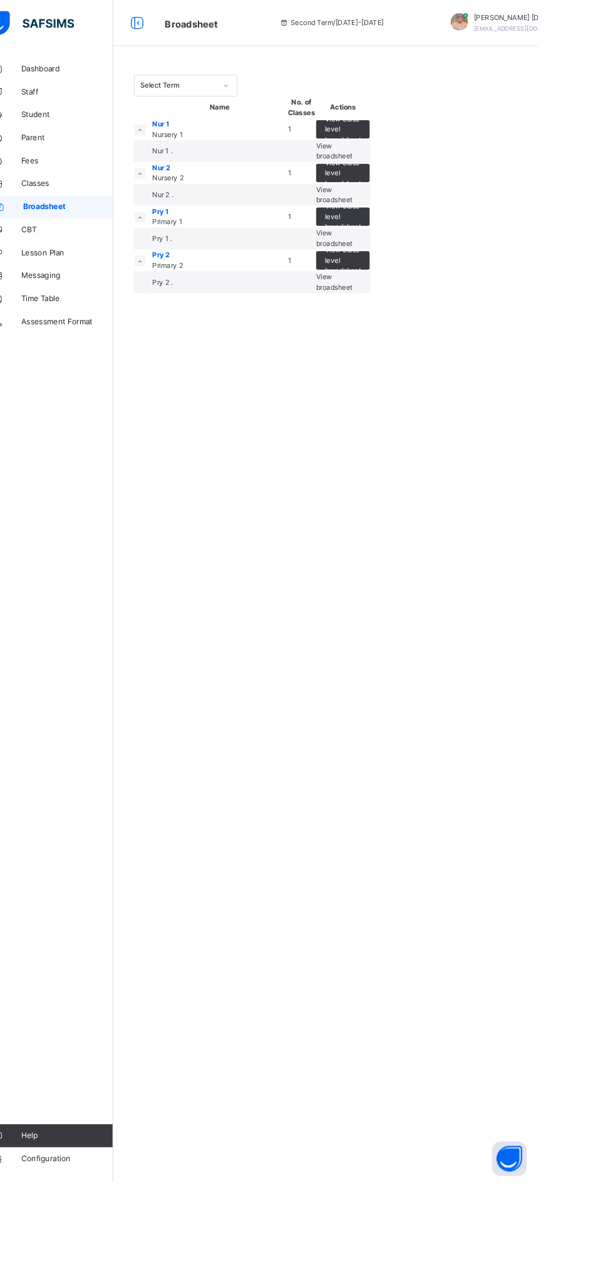
click at [411, 270] on span "View broadsheet" at bounding box center [390, 259] width 39 height 21
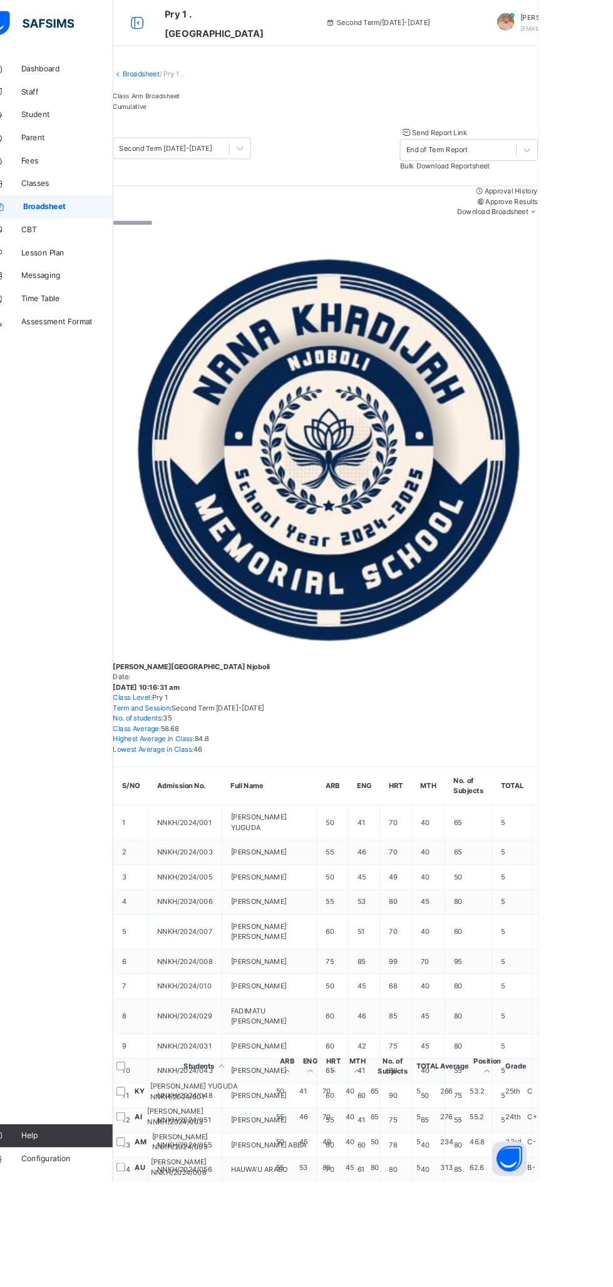
scroll to position [0, 46]
click at [84, 195] on span "Classes" at bounding box center [100, 200] width 100 height 13
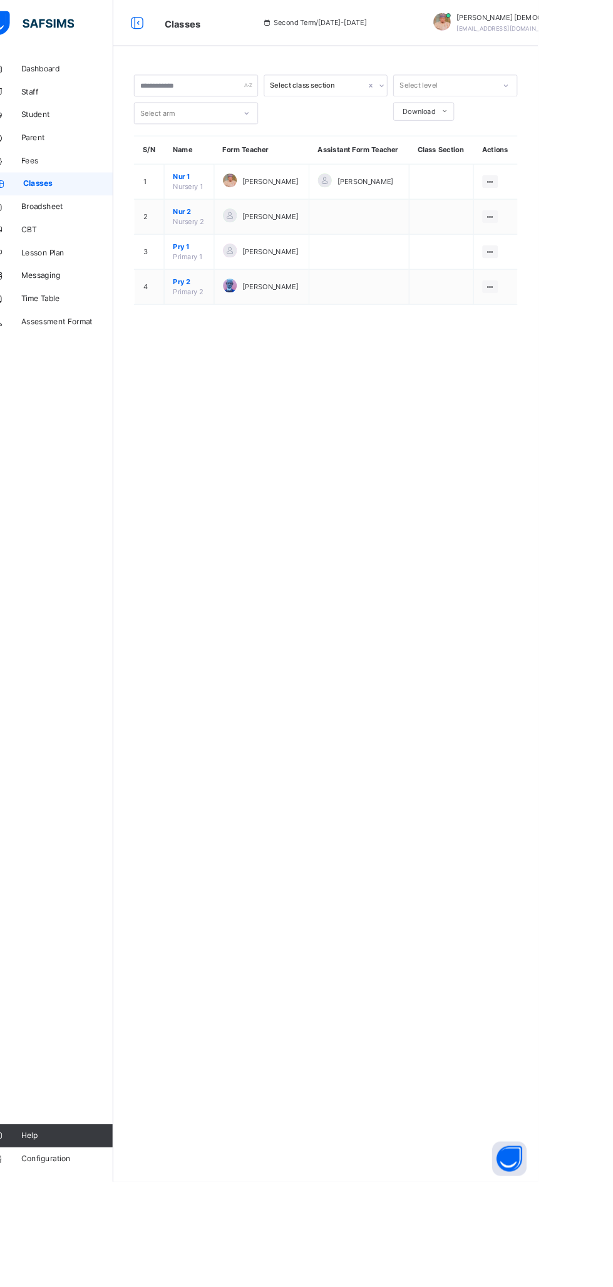
click at [561, 279] on icon at bounding box center [560, 273] width 11 height 9
click at [0, 0] on div "View Class" at bounding box center [0, 0] width 0 height 0
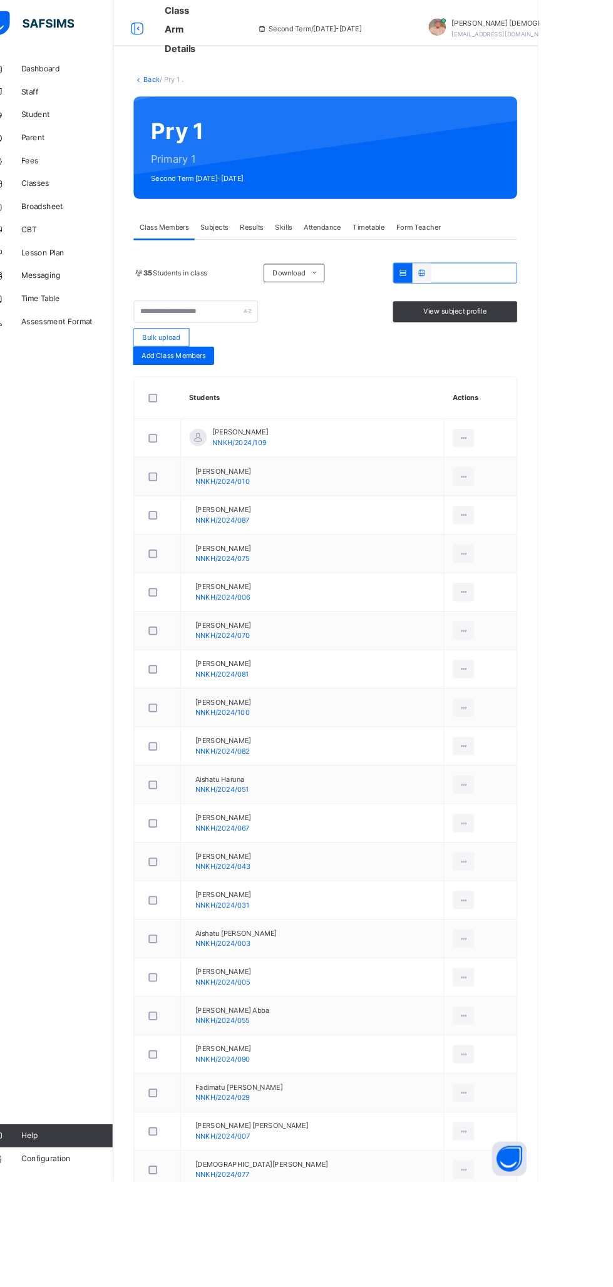
click at [269, 242] on span "Subjects" at bounding box center [260, 247] width 31 height 11
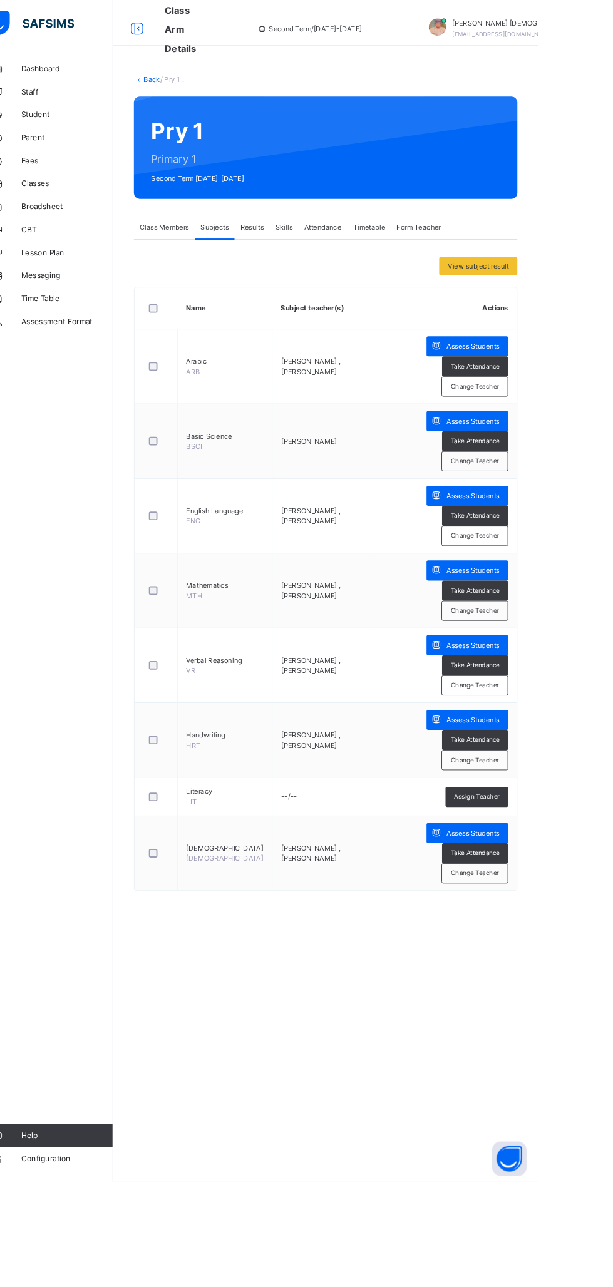
click at [541, 453] on span "Assess Students" at bounding box center [542, 458] width 58 height 11
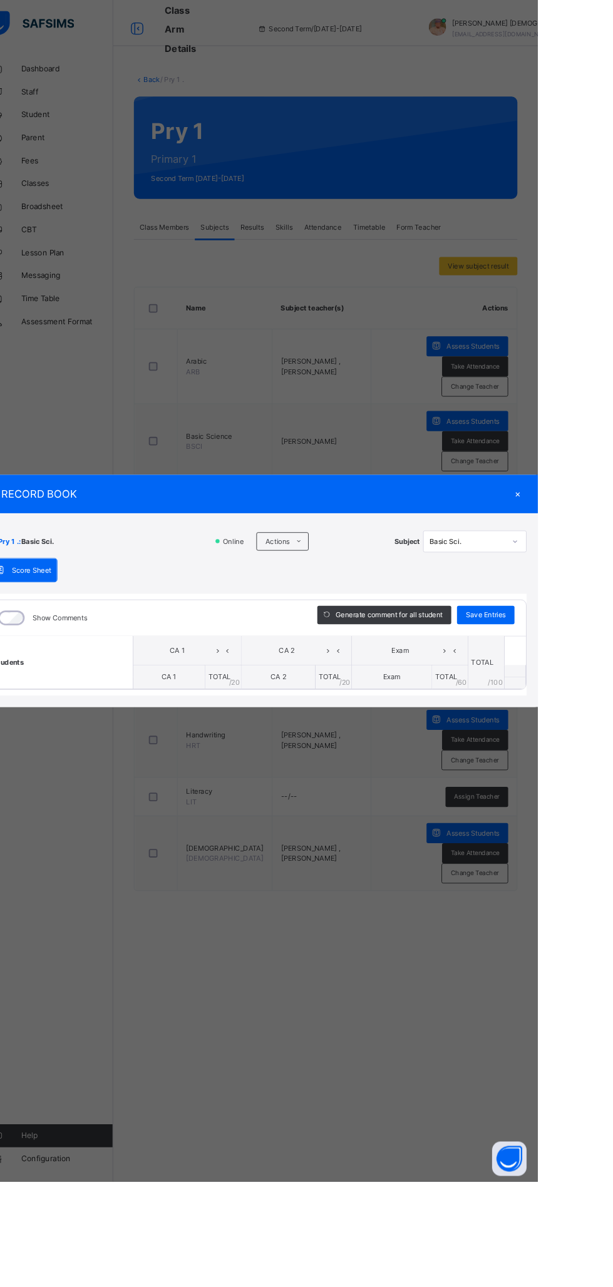
click at [358, 595] on icon at bounding box center [352, 590] width 9 height 10
click at [0, 0] on li "Upload/map score sheet" at bounding box center [0, 0] width 0 height 0
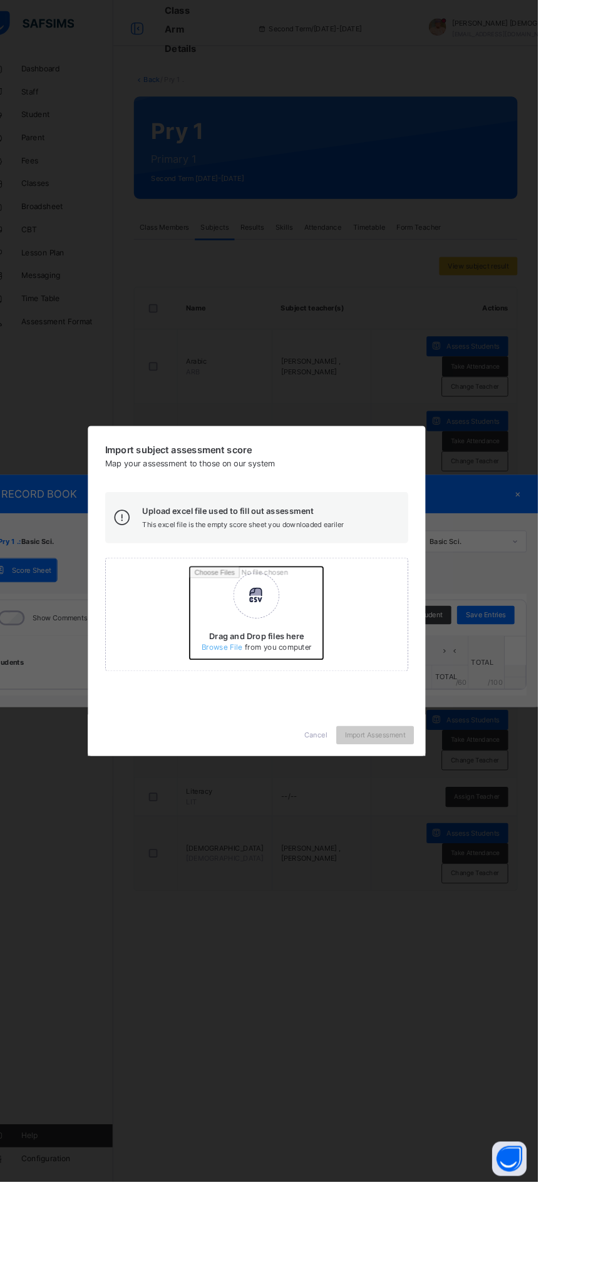
click at [396, 727] on input "Drag and Drop files here Select your Excel file Browse file Maximum size 2.5mb" at bounding box center [398, 672] width 329 height 110
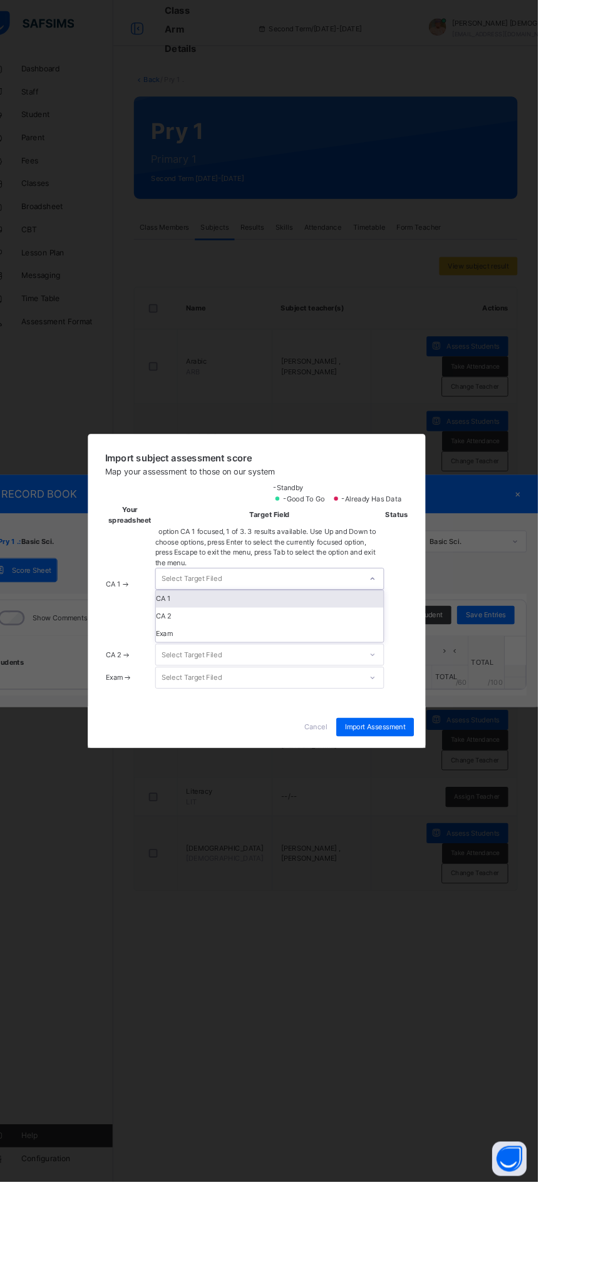
click at [445, 662] on div "CA 1" at bounding box center [321, 652] width 248 height 19
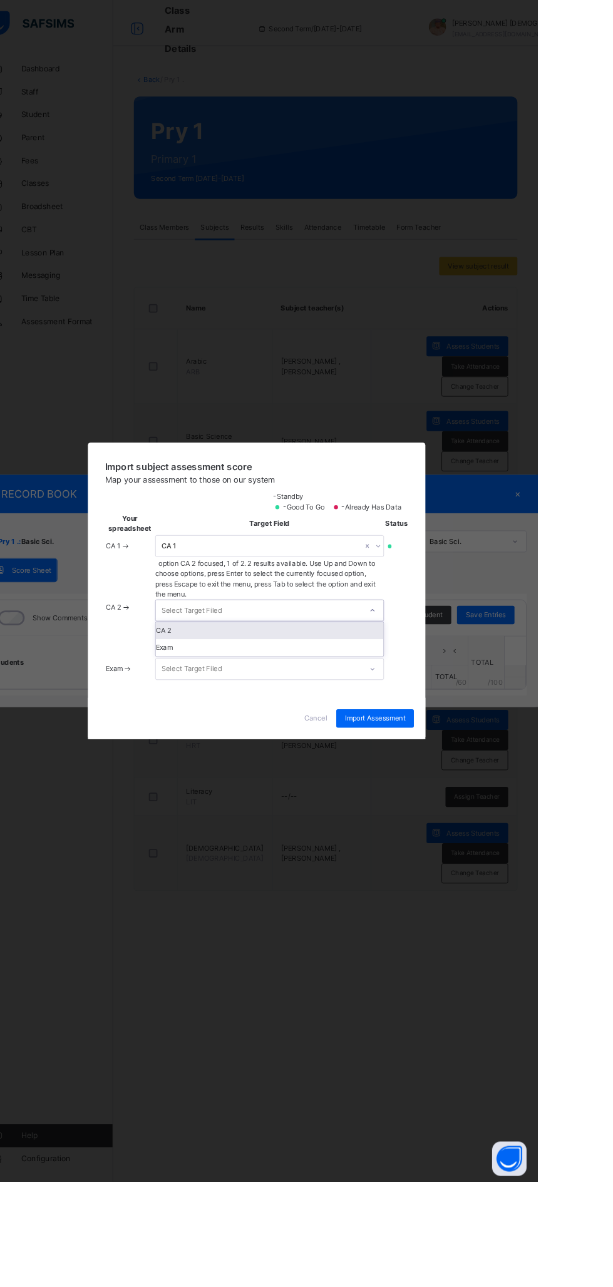
click at [445, 696] on div "CA 2" at bounding box center [321, 686] width 248 height 19
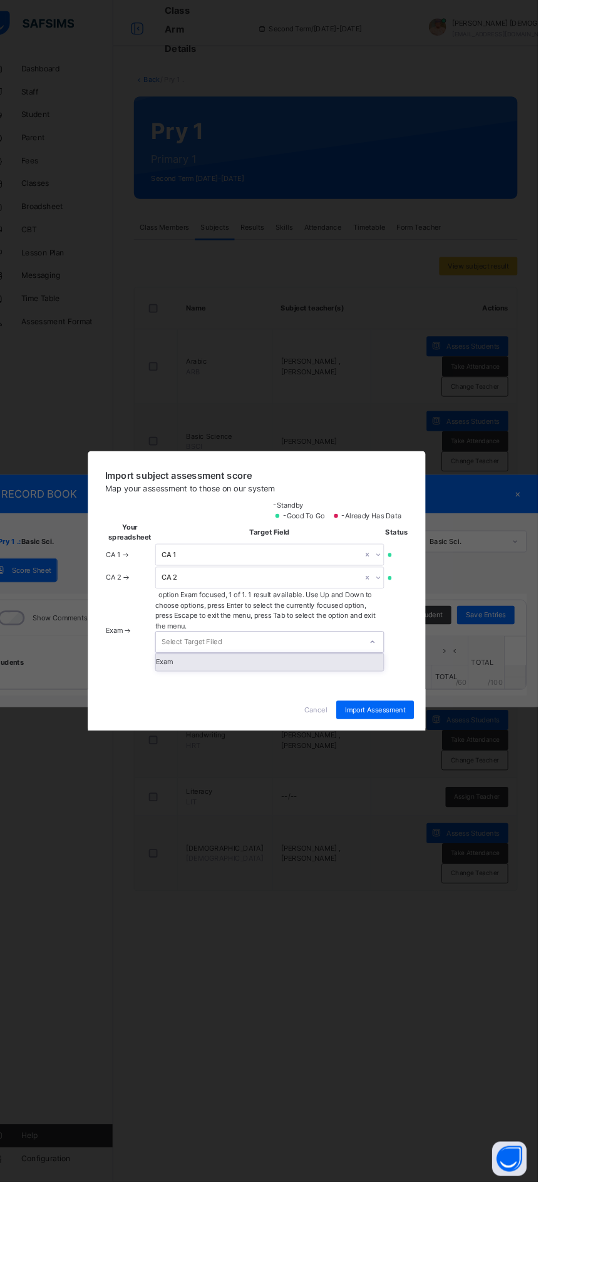
click at [445, 731] on div "Exam" at bounding box center [321, 721] width 248 height 19
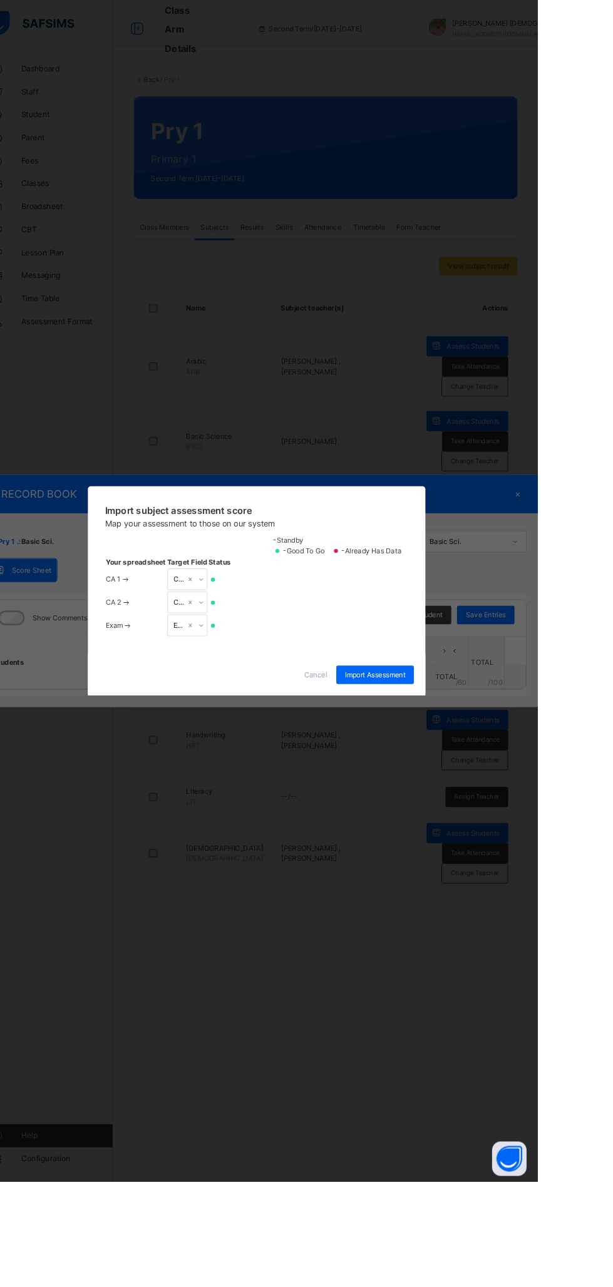
click at [468, 741] on span "Import Assessment" at bounding box center [436, 734] width 66 height 11
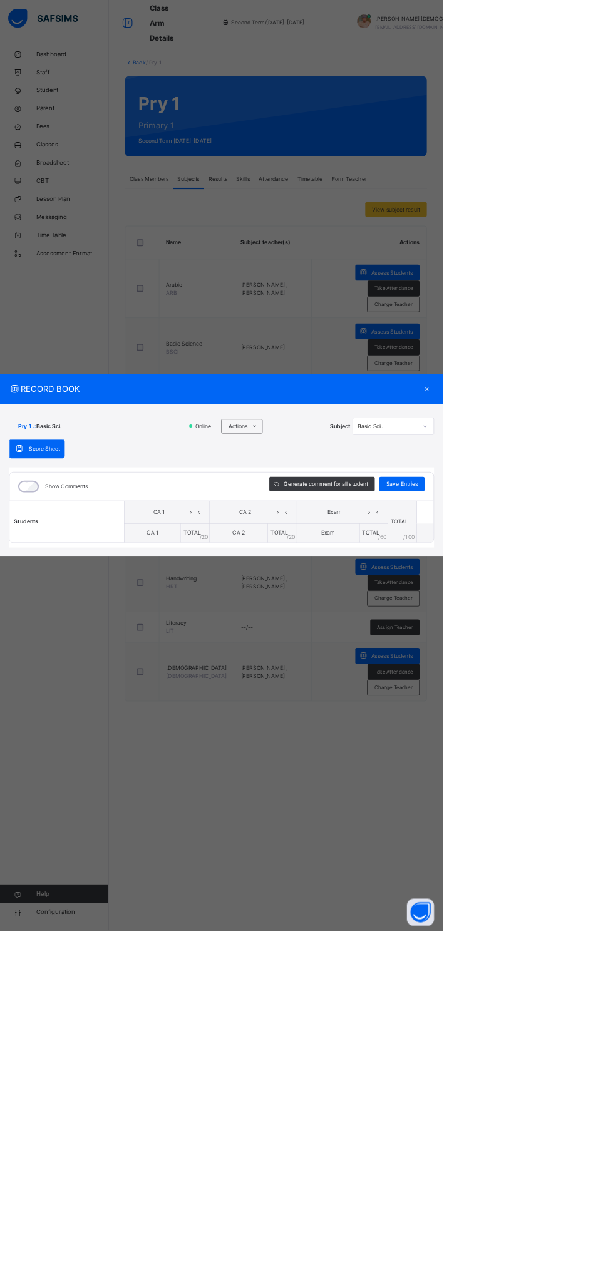
click at [600, 547] on div "×" at bounding box center [591, 538] width 19 height 17
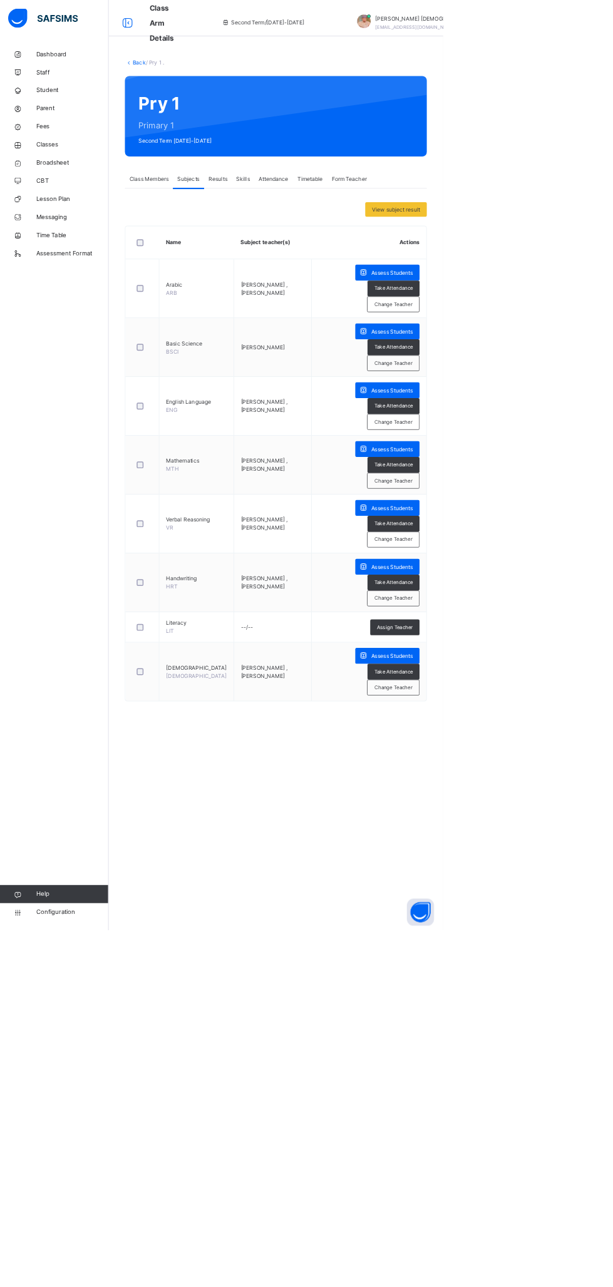
click at [537, 701] on span "Assess Students" at bounding box center [542, 702] width 58 height 11
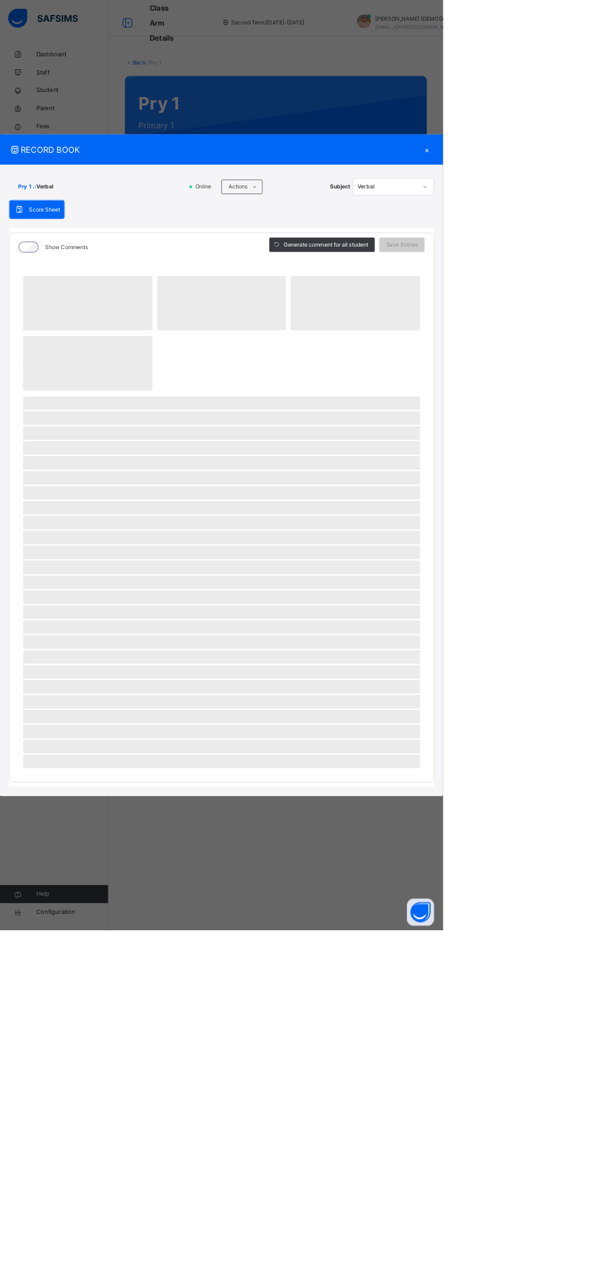
click at [358, 264] on icon at bounding box center [352, 259] width 9 height 10
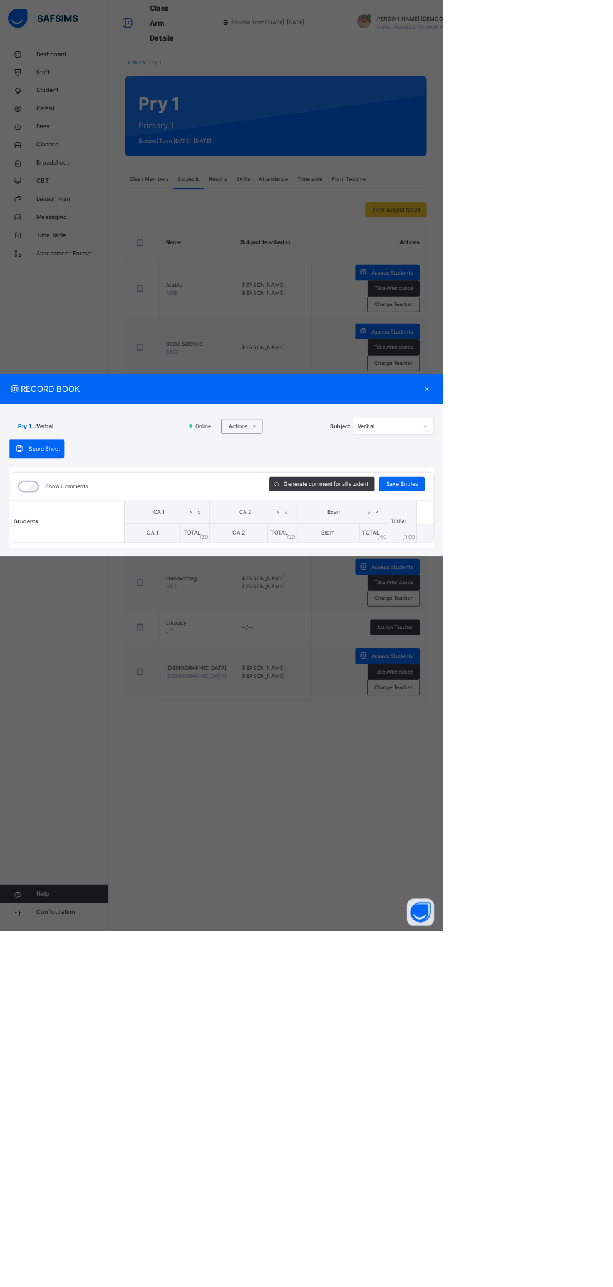
click at [512, 566] on div "RECORD BOOK × Pry 1 . : Verbal Online Actions Download Empty Score Sheet Upload…" at bounding box center [306, 643] width 613 height 1287
click at [358, 595] on icon at bounding box center [352, 590] width 9 height 10
click at [0, 0] on li "Upload/map score sheet" at bounding box center [0, 0] width 0 height 0
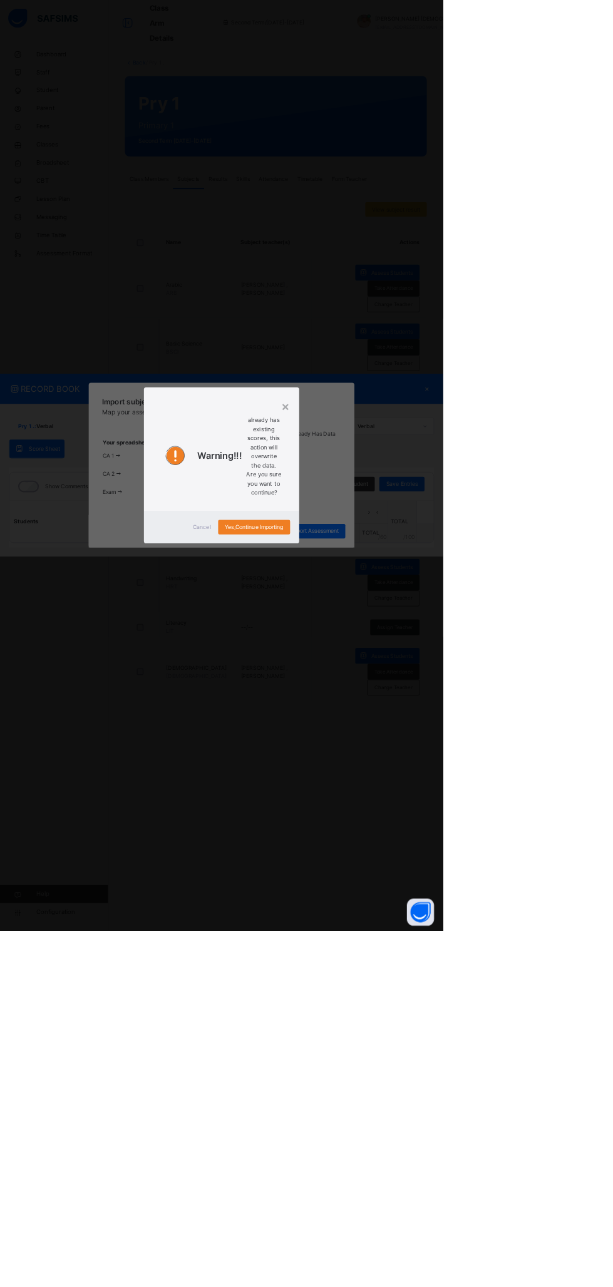
click at [392, 735] on span "Yes, Continue Importing" at bounding box center [351, 729] width 81 height 11
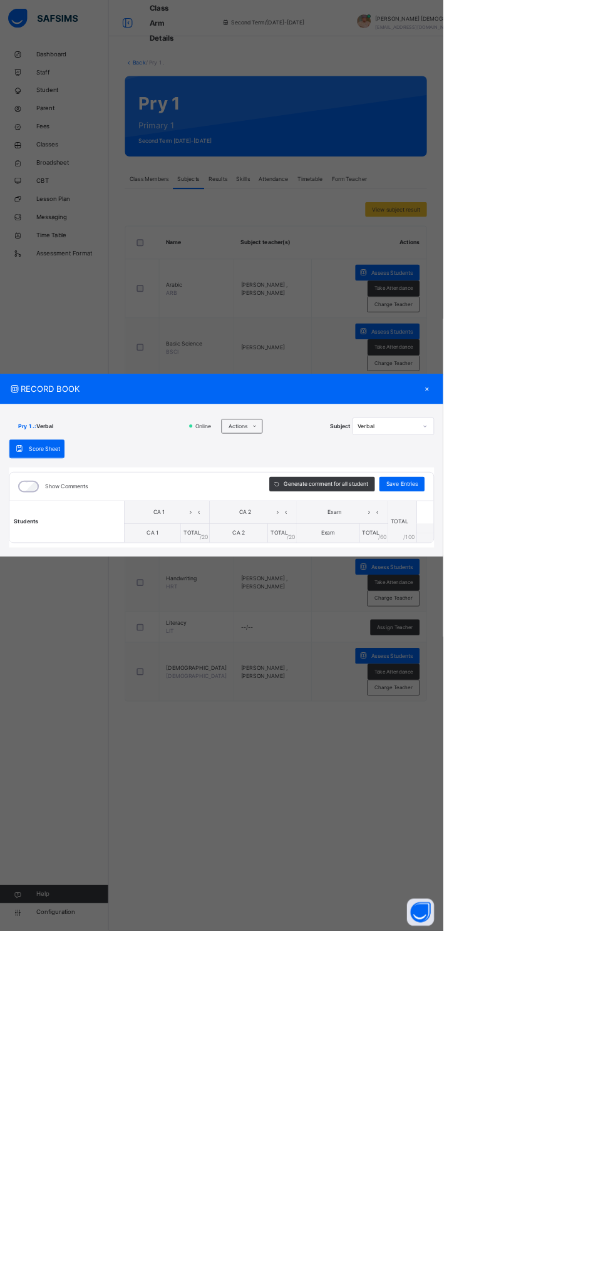
click at [342, 595] on span "Actions" at bounding box center [329, 589] width 26 height 11
click at [0, 0] on li "Upload/map score sheet" at bounding box center [0, 0] width 0 height 0
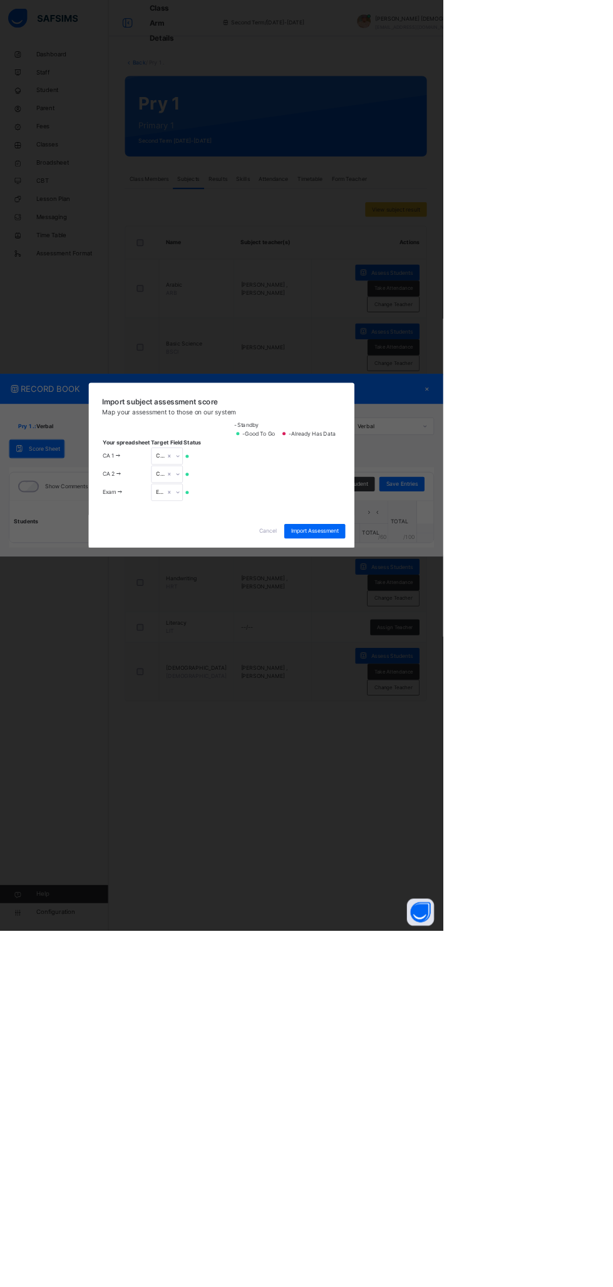
click at [383, 741] on span "Cancel" at bounding box center [370, 734] width 25 height 11
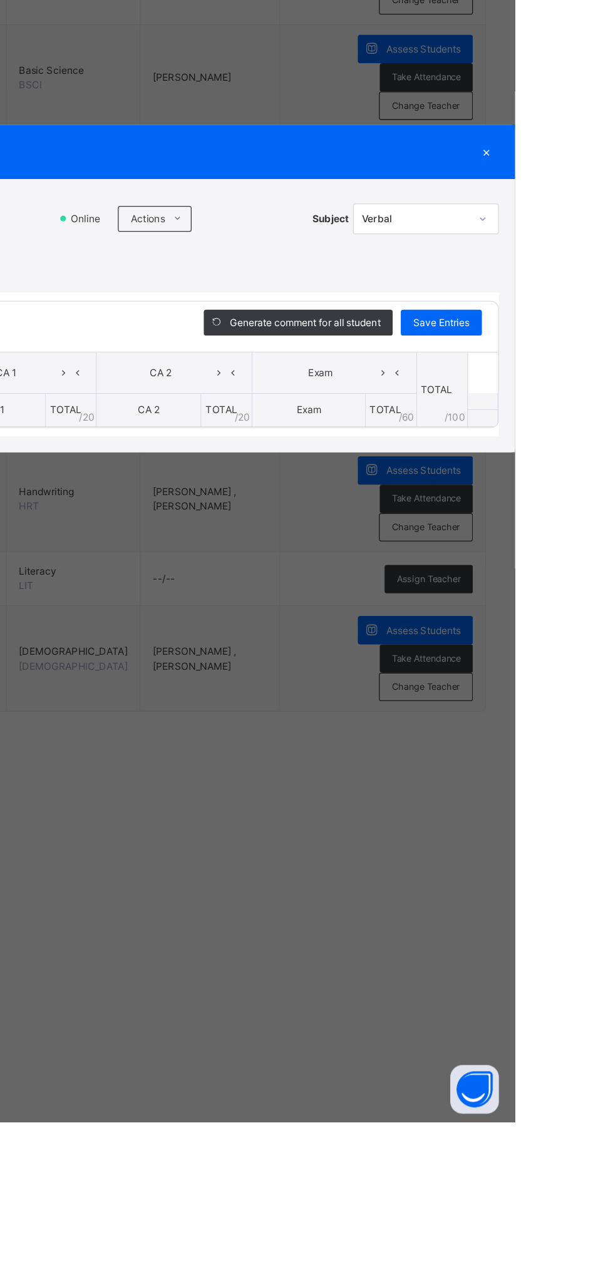
click at [342, 595] on span "Actions" at bounding box center [329, 589] width 26 height 11
click at [0, 0] on li "Upload/map score sheet" at bounding box center [0, 0] width 0 height 0
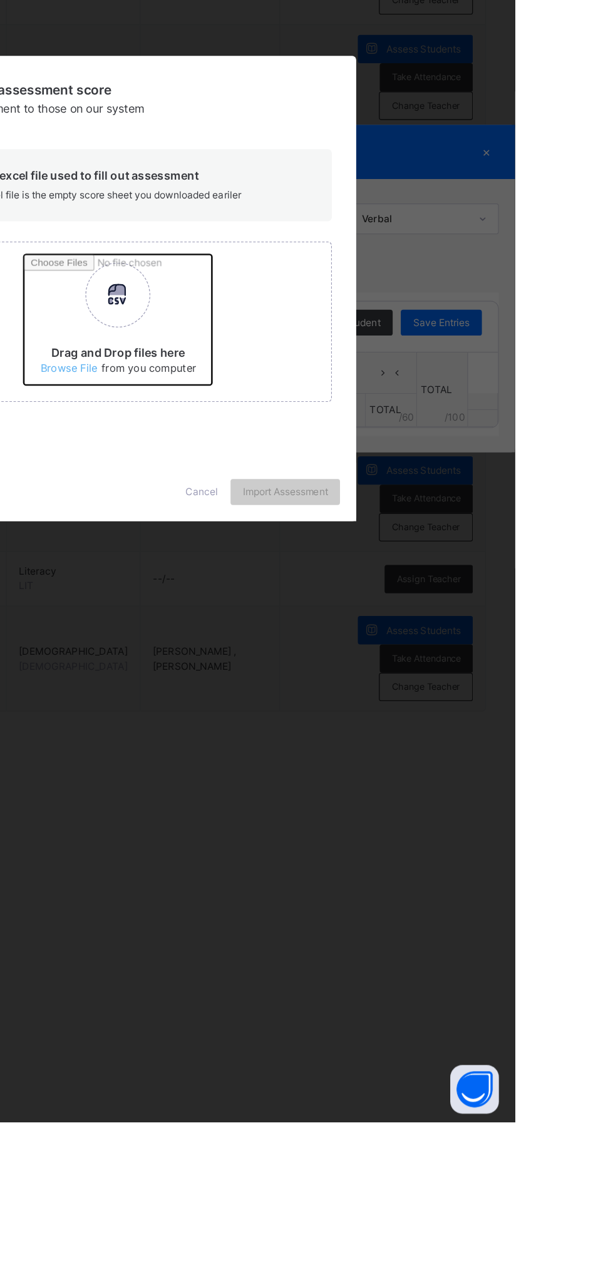
click at [406, 727] on input "Drag and Drop files here Select your Excel file Browse file Maximum size 2.5mb" at bounding box center [398, 672] width 329 height 110
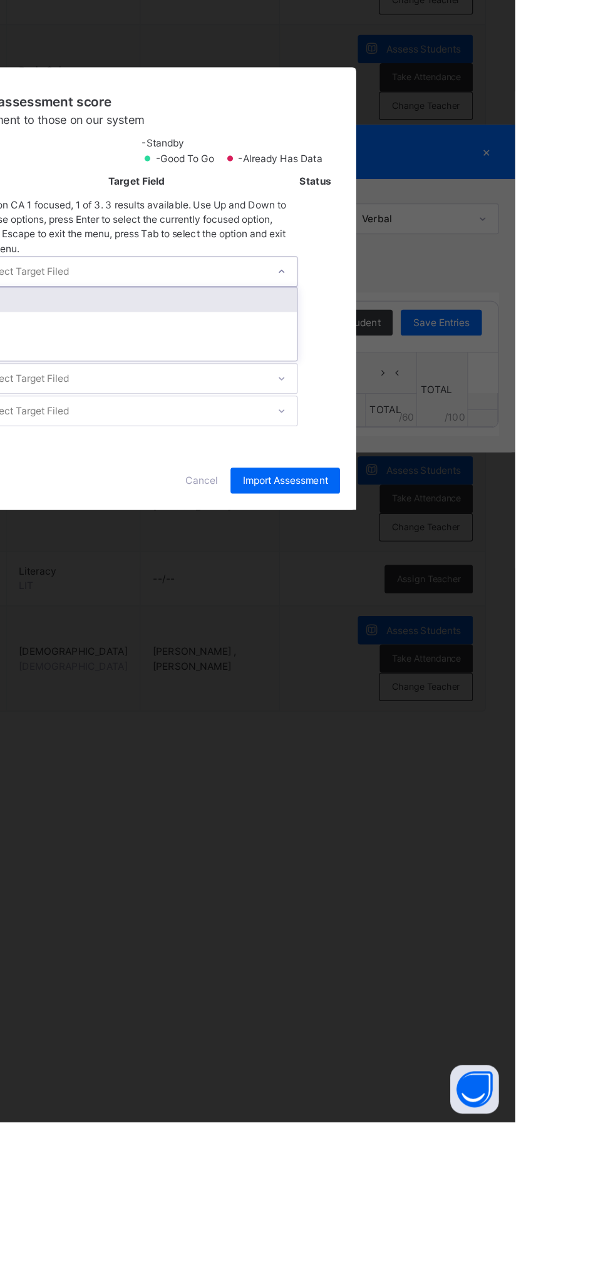
click at [445, 662] on div "CA 1" at bounding box center [321, 652] width 248 height 19
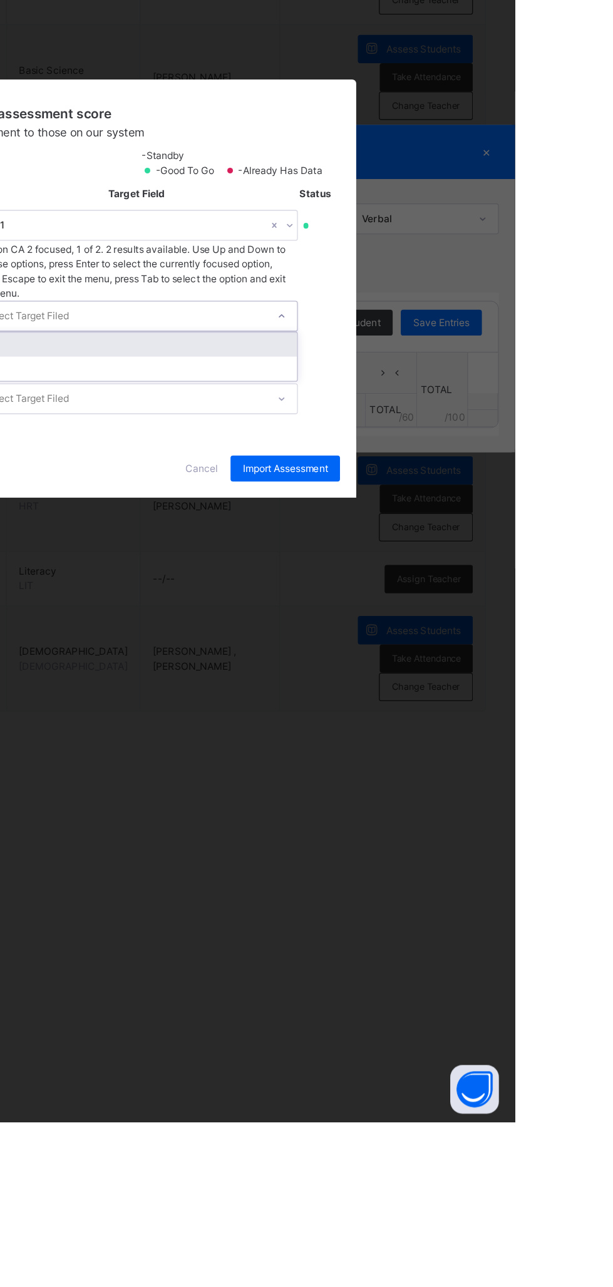
click at [445, 696] on div "CA 2" at bounding box center [321, 686] width 248 height 19
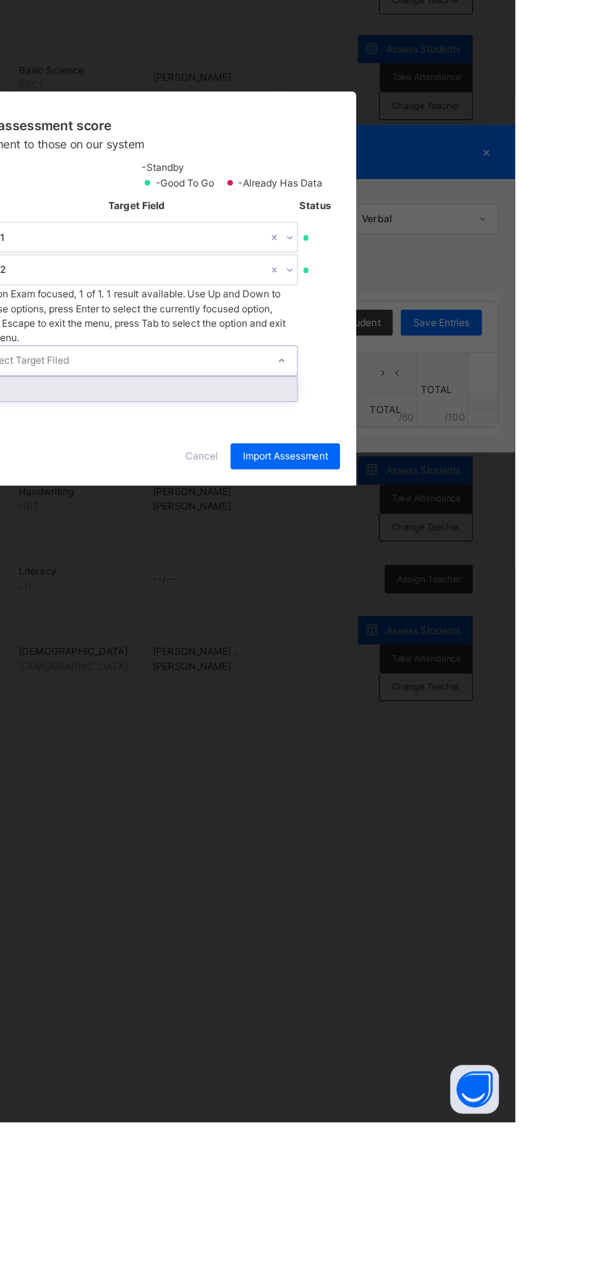
click at [445, 731] on div "Exam" at bounding box center [321, 721] width 248 height 19
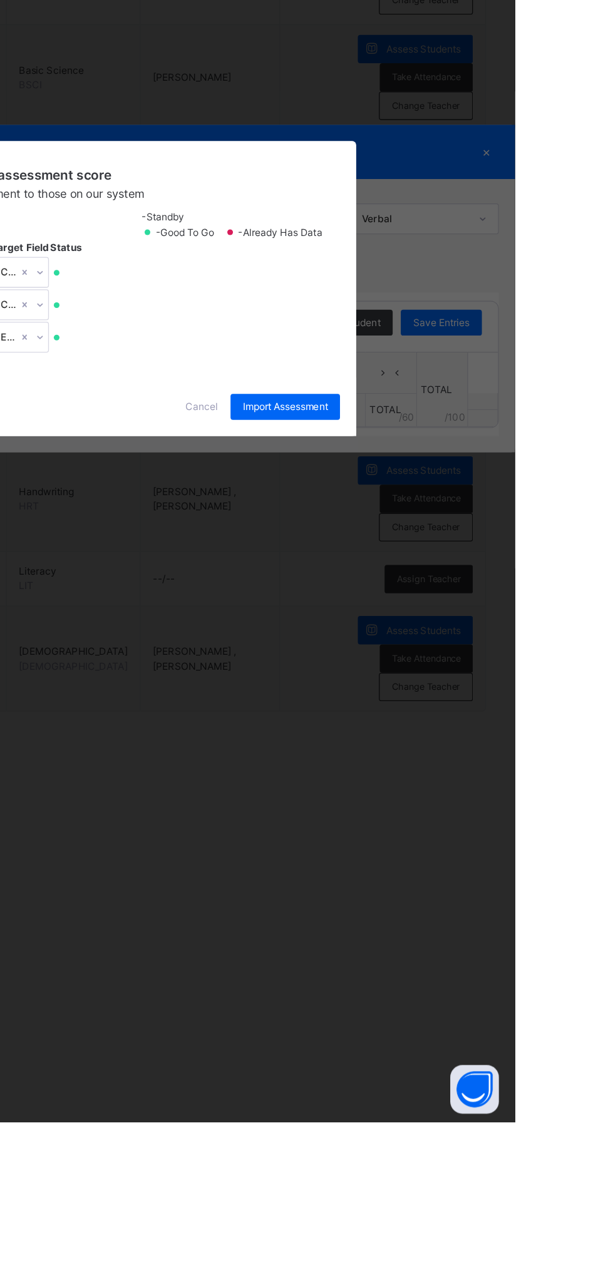
click at [468, 741] on span "Import Assessment" at bounding box center [436, 734] width 66 height 11
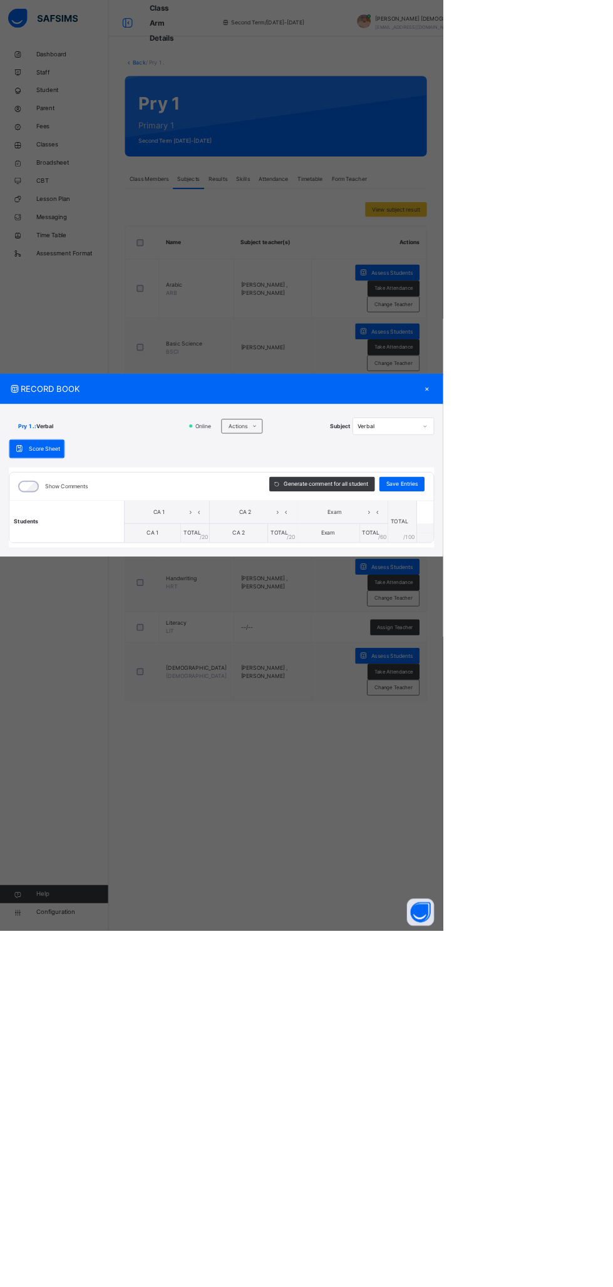
click at [600, 547] on div "×" at bounding box center [591, 538] width 19 height 17
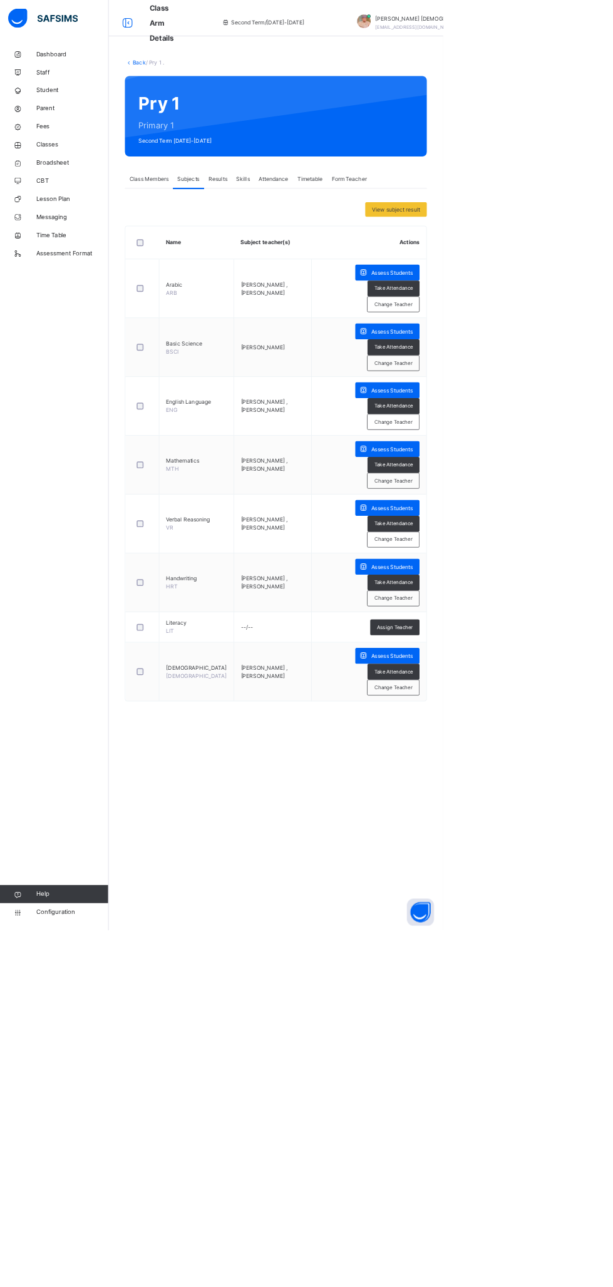
click at [547, 905] on span "Assess Students" at bounding box center [542, 907] width 58 height 11
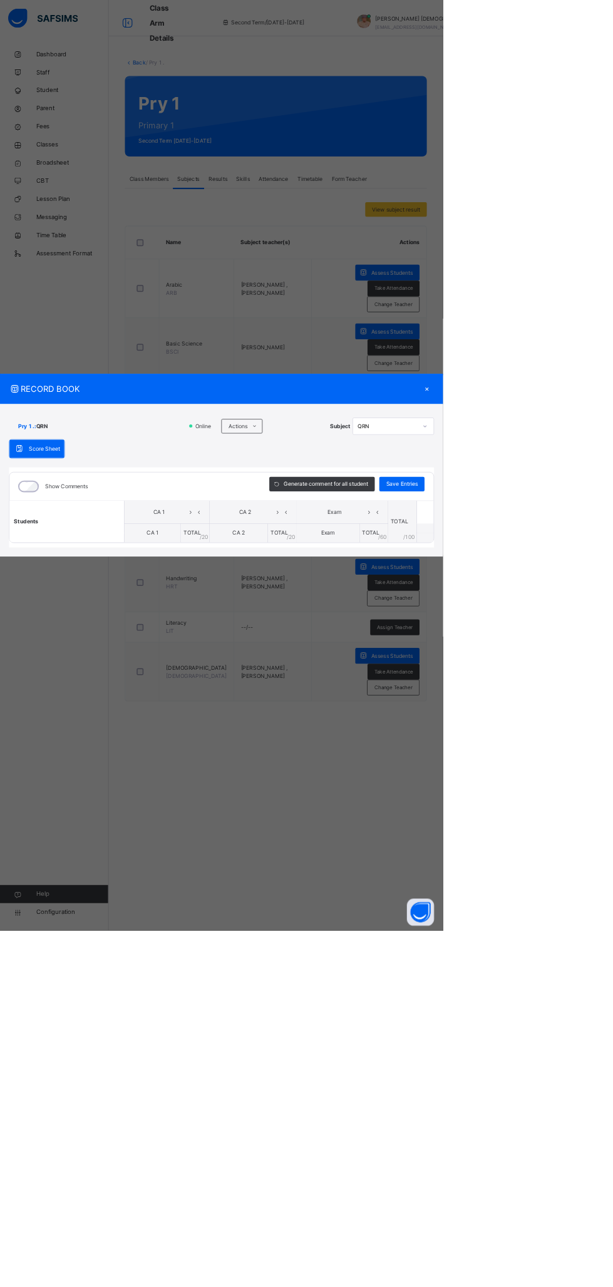
click at [468, 498] on div "RECORD BOOK × Pry 1 . : QRN Online Actions Download Empty Score Sheet Upload/ma…" at bounding box center [306, 643] width 613 height 1287
click at [358, 595] on icon at bounding box center [352, 590] width 9 height 10
click at [0, 0] on li "Upload/map score sheet" at bounding box center [0, 0] width 0 height 0
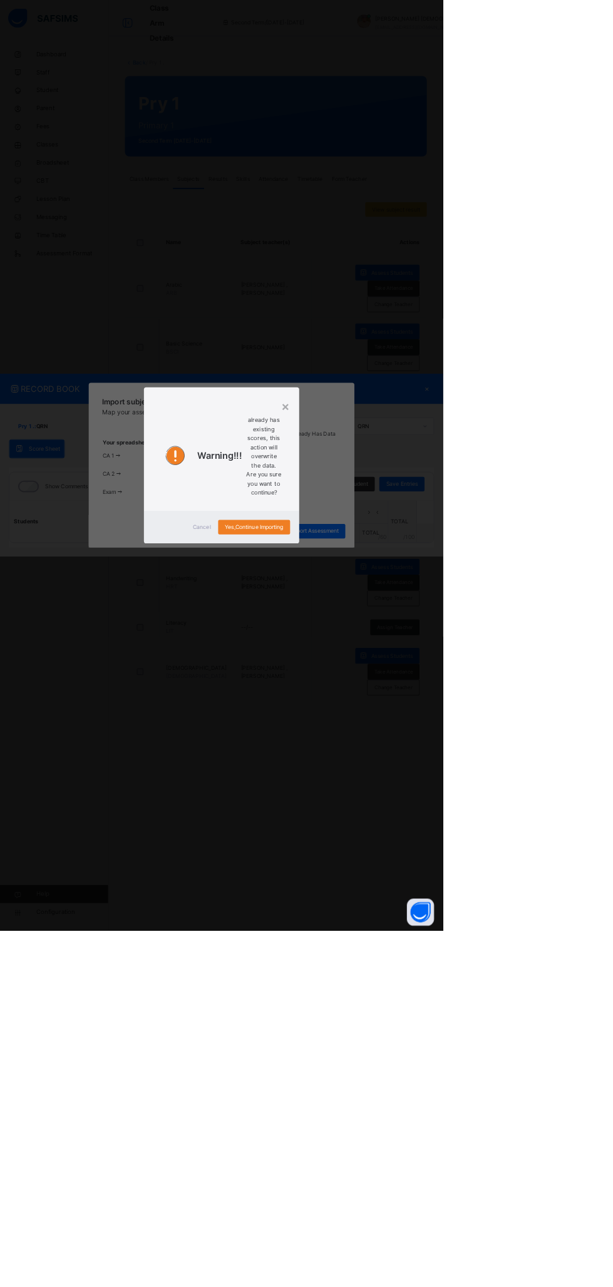
click at [401, 739] on div "Yes, Continue Importing" at bounding box center [352, 729] width 100 height 20
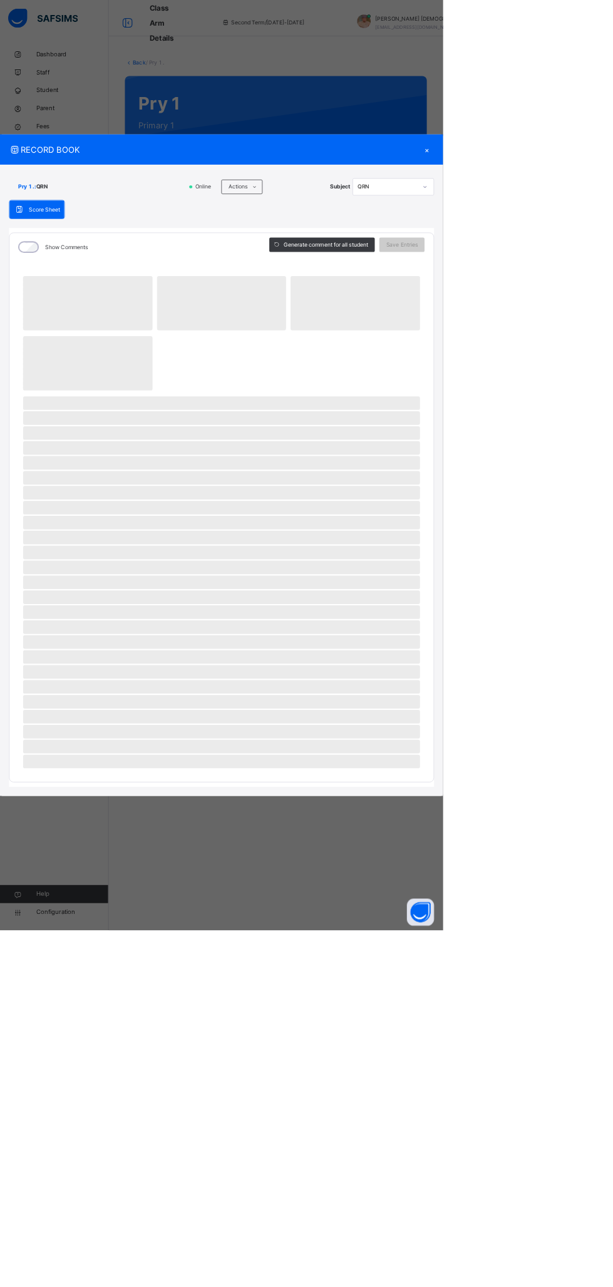
click at [363, 269] on span at bounding box center [352, 259] width 20 height 20
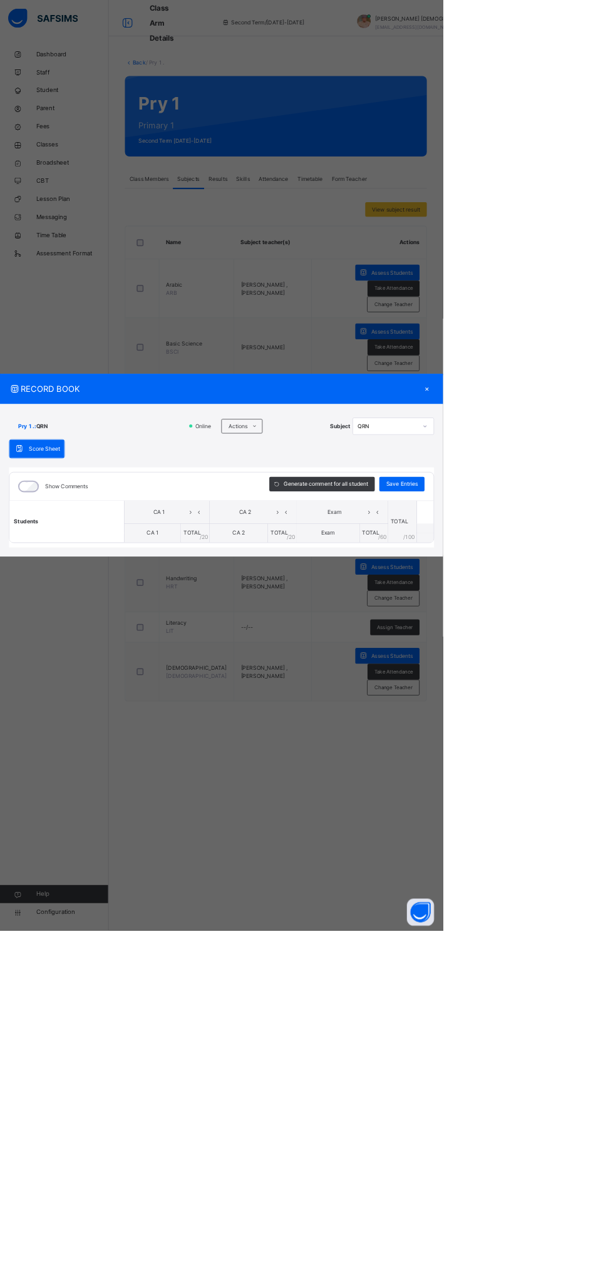
click at [0, 0] on li "Upload/map score sheet" at bounding box center [0, 0] width 0 height 0
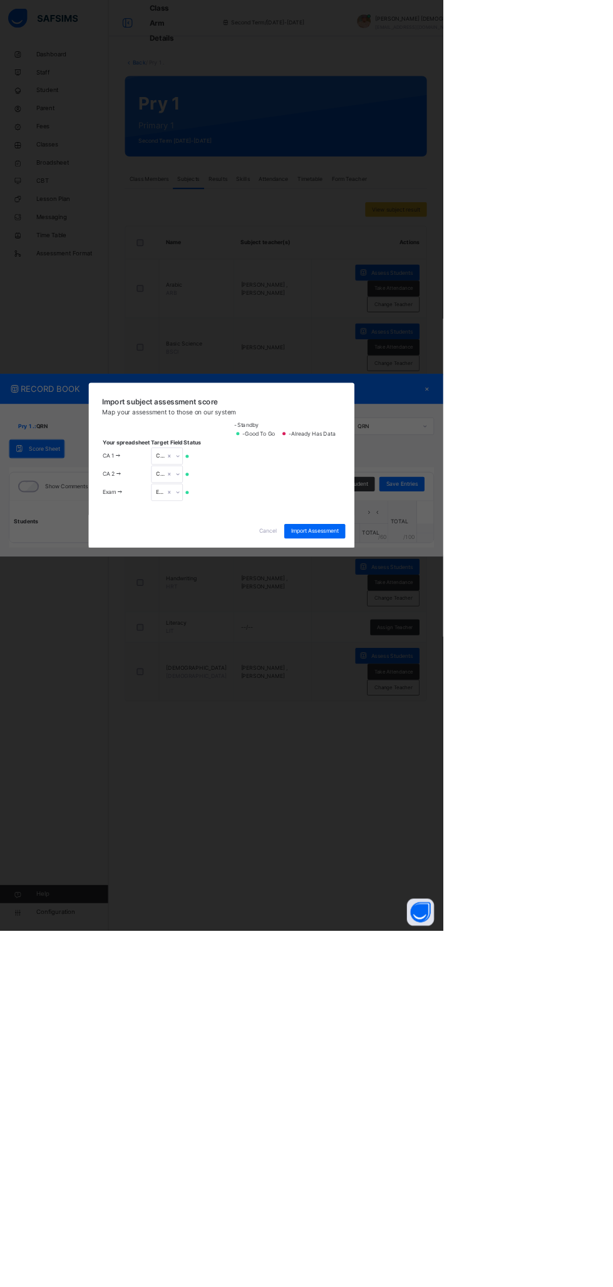
click at [383, 741] on span "Cancel" at bounding box center [370, 734] width 25 height 11
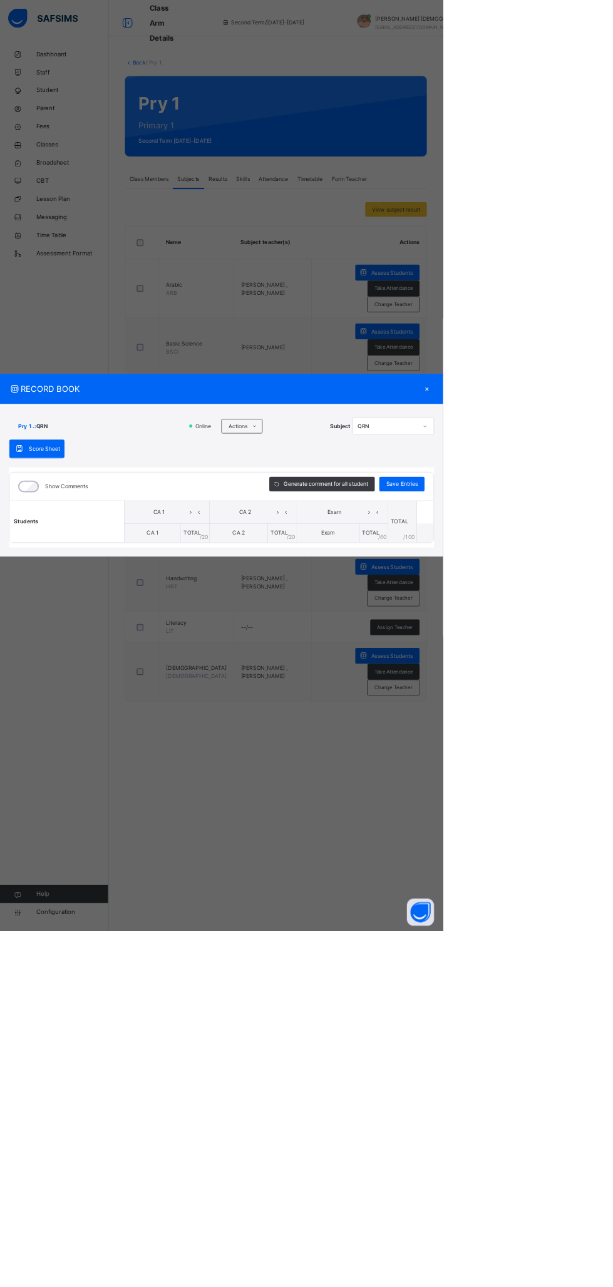
click at [0, 0] on ul "Download Empty Score Sheet Upload/map score sheet" at bounding box center [0, 0] width 0 height 0
click at [0, 0] on li "Upload/map score sheet" at bounding box center [0, 0] width 0 height 0
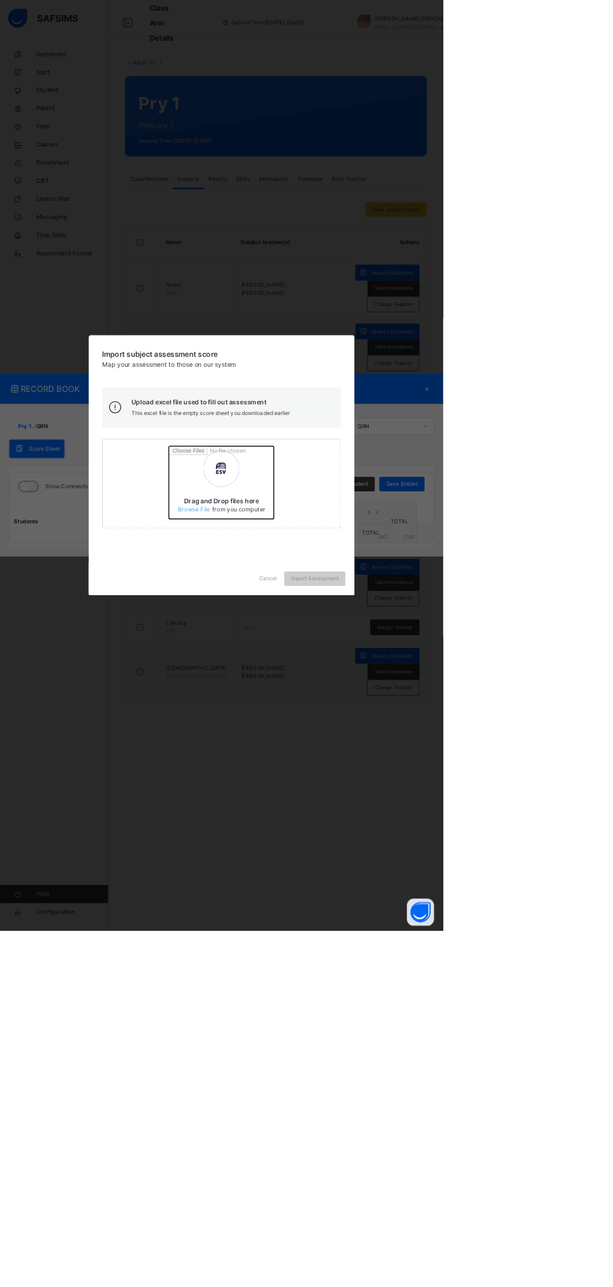
click at [435, 727] on input "Drag and Drop files here Select your Excel file Browse file Maximum size 2.5mb" at bounding box center [398, 672] width 329 height 110
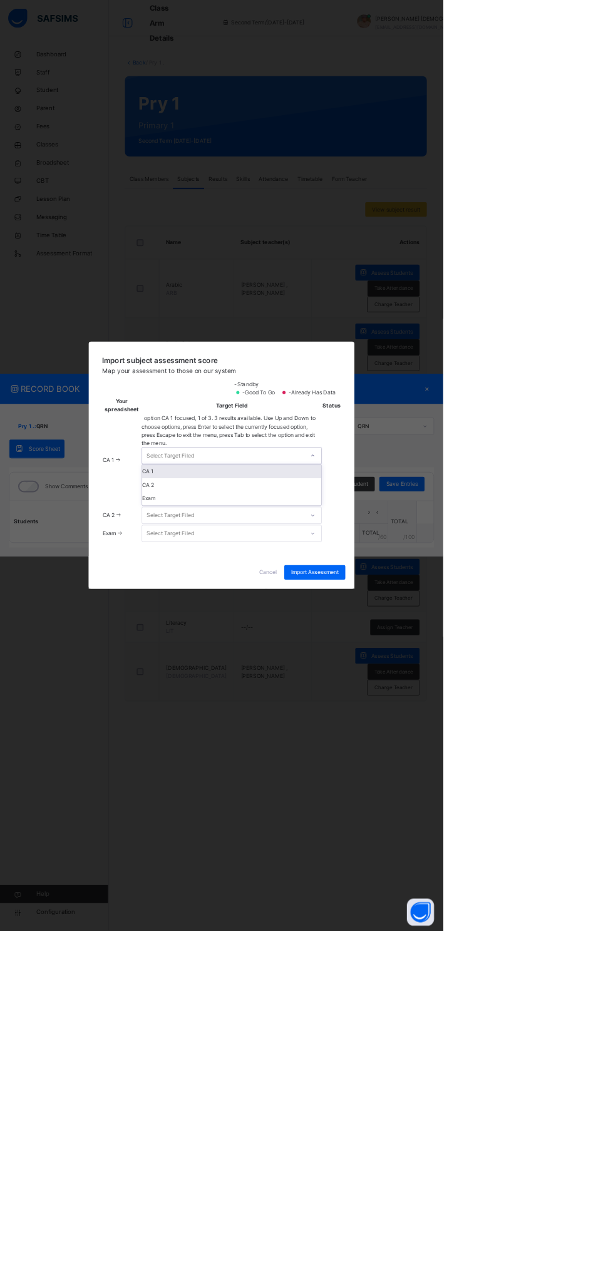
click at [445, 662] on div "CA 1" at bounding box center [321, 652] width 248 height 19
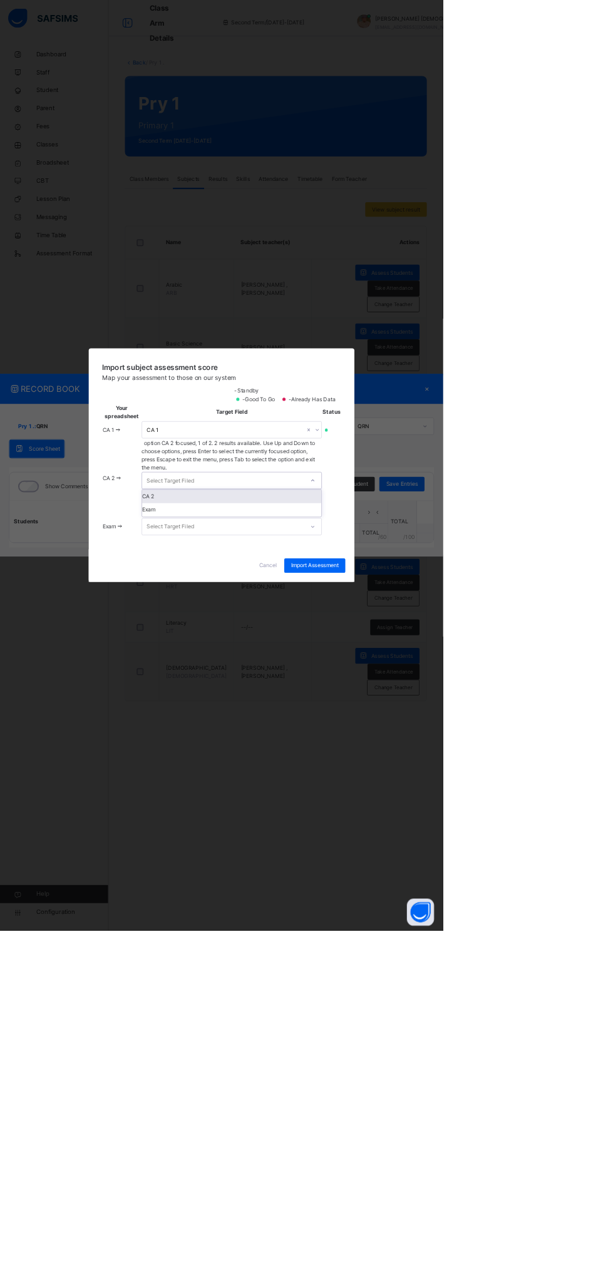
click at [445, 696] on div "CA 2" at bounding box center [321, 686] width 248 height 19
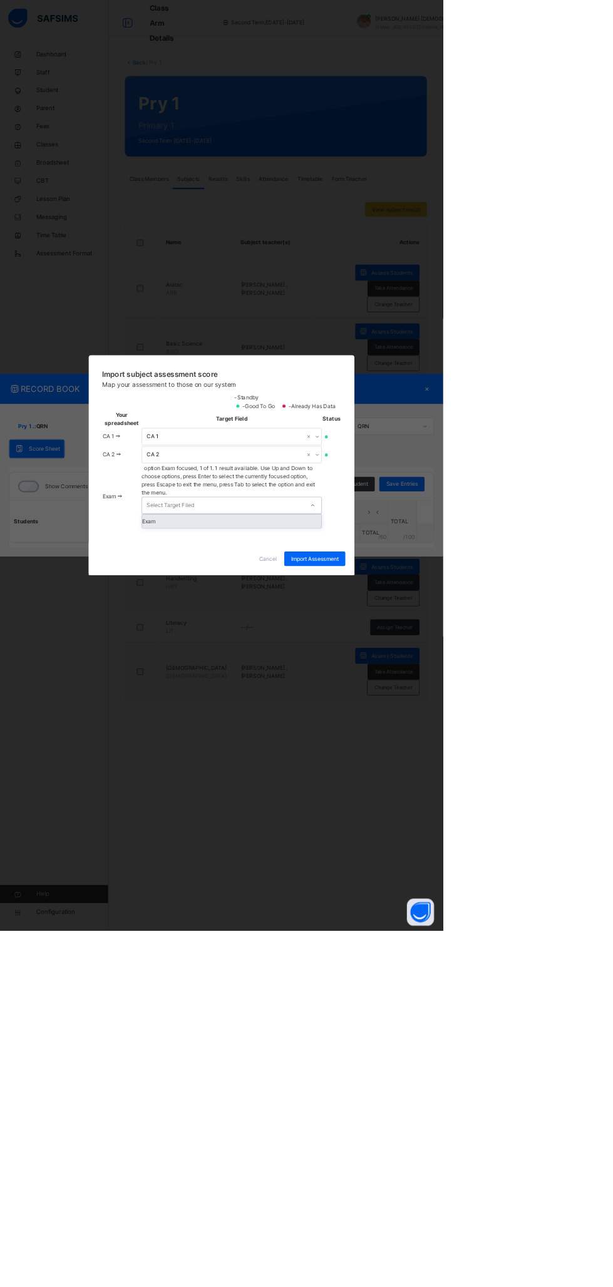
click at [445, 731] on div "Exam" at bounding box center [321, 721] width 248 height 19
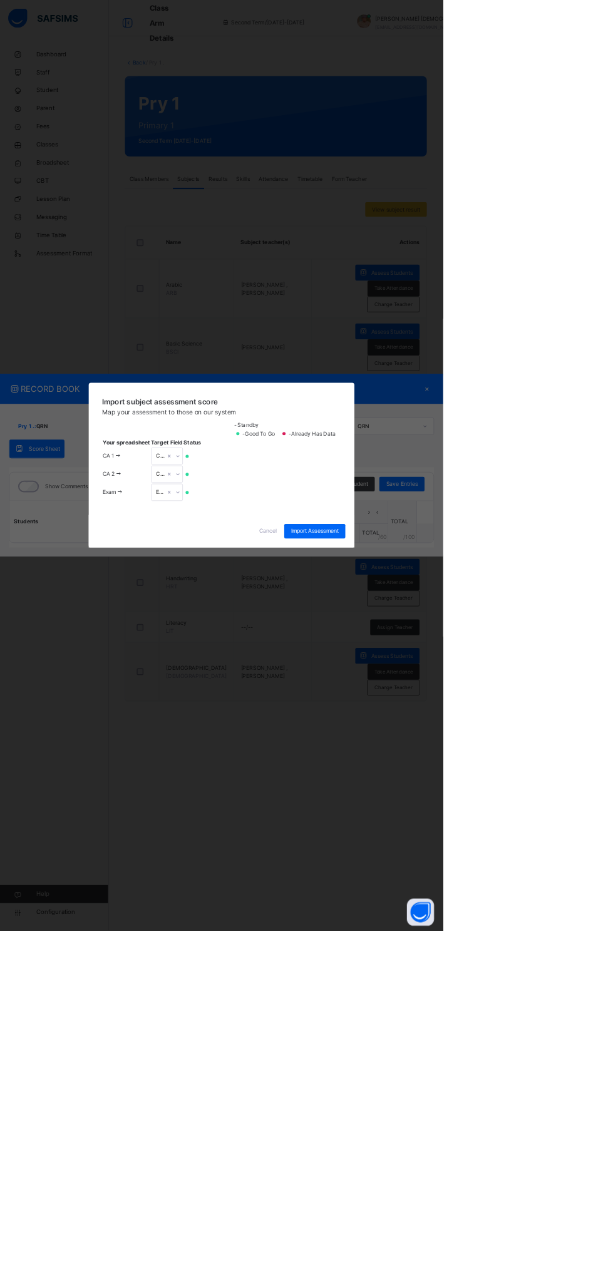
click at [468, 741] on span "Import Assessment" at bounding box center [436, 734] width 66 height 11
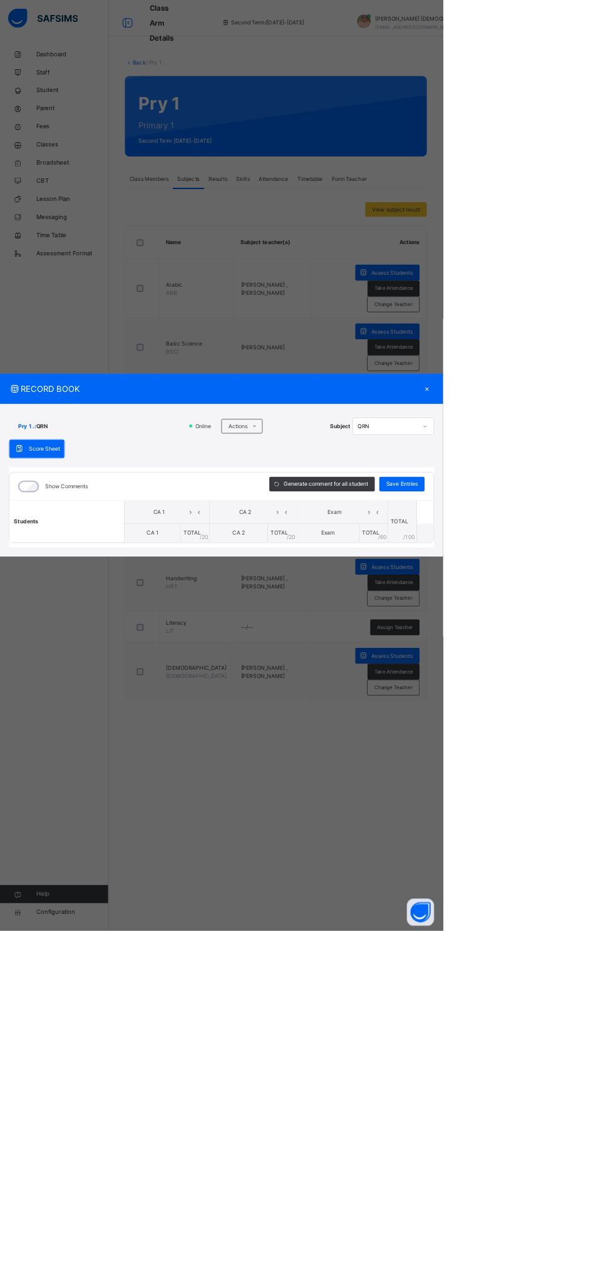
click at [600, 547] on div "×" at bounding box center [591, 538] width 19 height 17
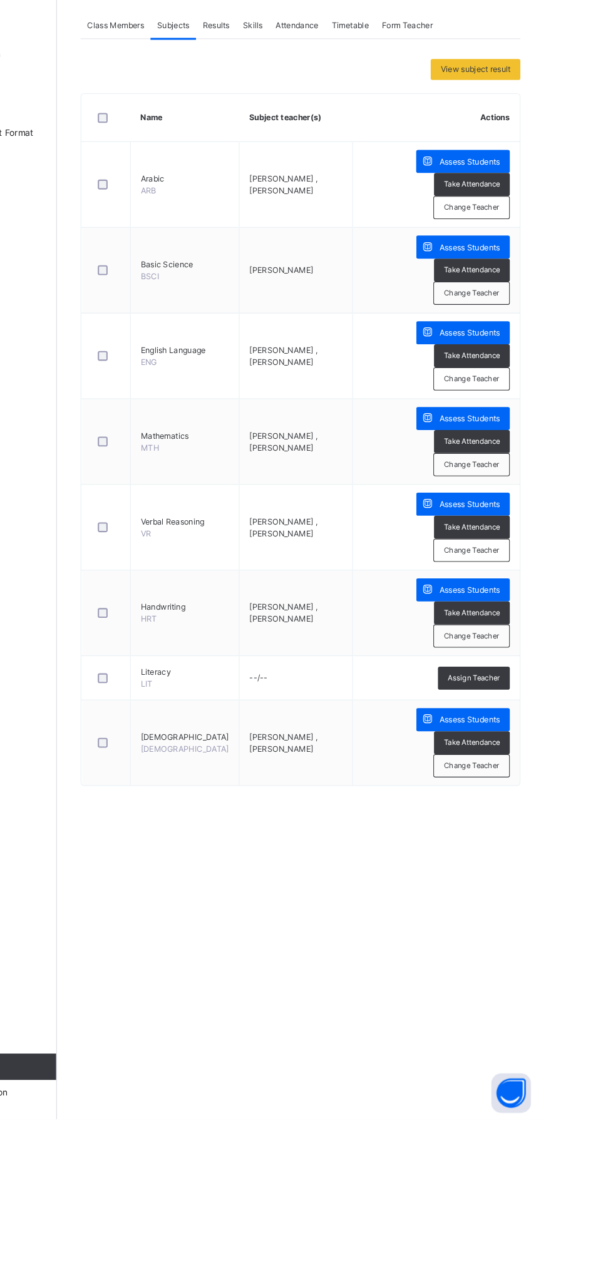
click at [560, 864] on span "Assign Teacher" at bounding box center [546, 868] width 49 height 11
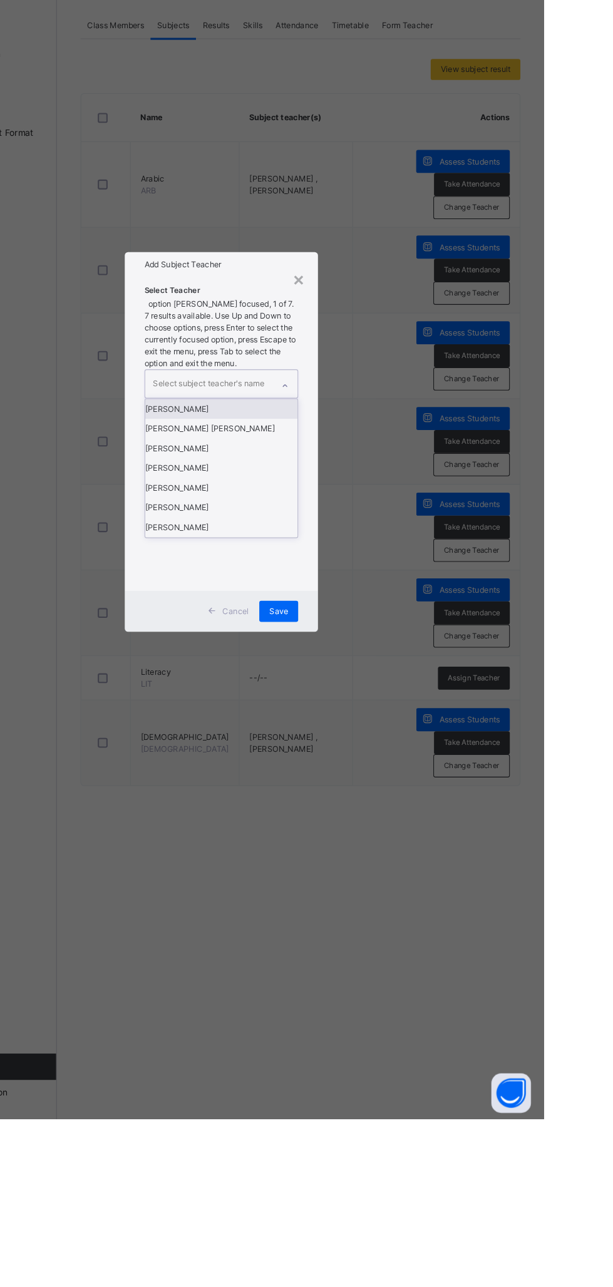
click at [379, 678] on div "[PERSON_NAME]" at bounding box center [306, 668] width 145 height 19
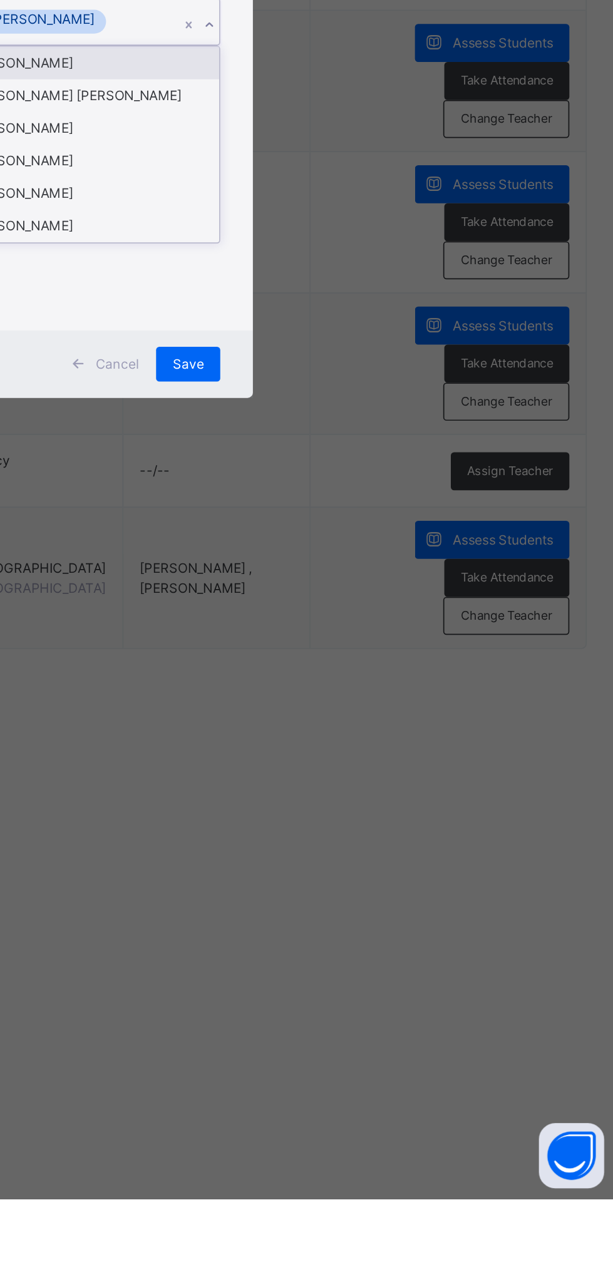
click at [399, 787] on div "Select Teacher option [PERSON_NAME] , selected. option [PERSON_NAME] focused, 1…" at bounding box center [307, 636] width 184 height 302
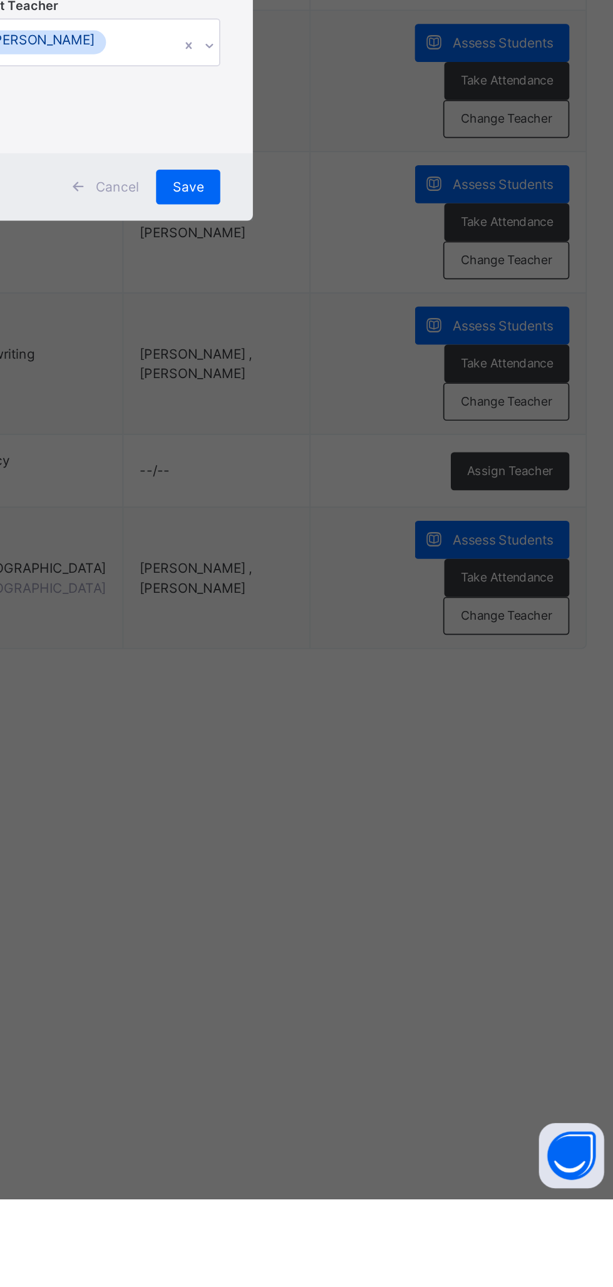
click at [379, 714] on div "Save" at bounding box center [360, 704] width 37 height 20
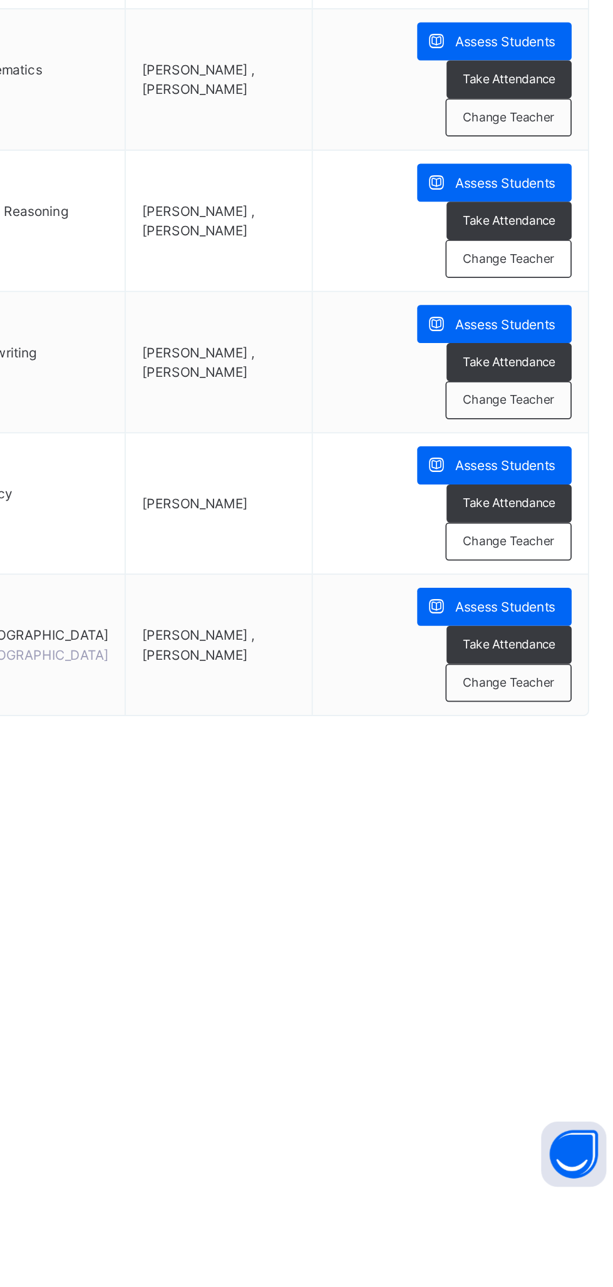
click at [552, 912] on span "Change Teacher" at bounding box center [544, 909] width 53 height 11
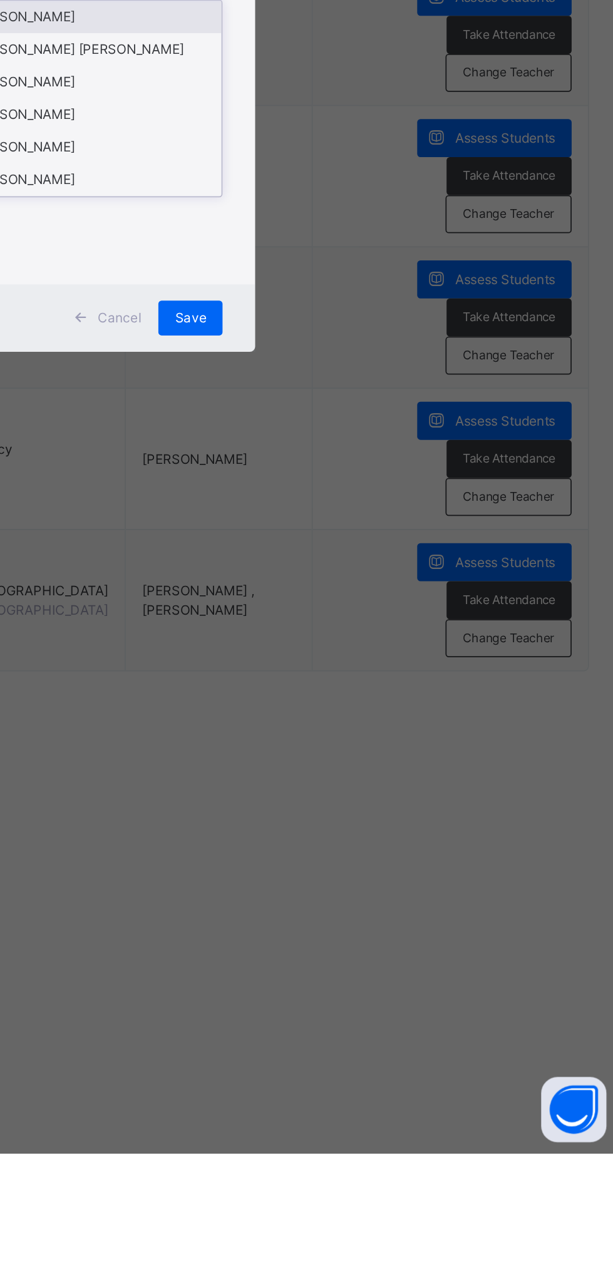
click at [379, 736] on div "[PERSON_NAME]" at bounding box center [306, 727] width 145 height 19
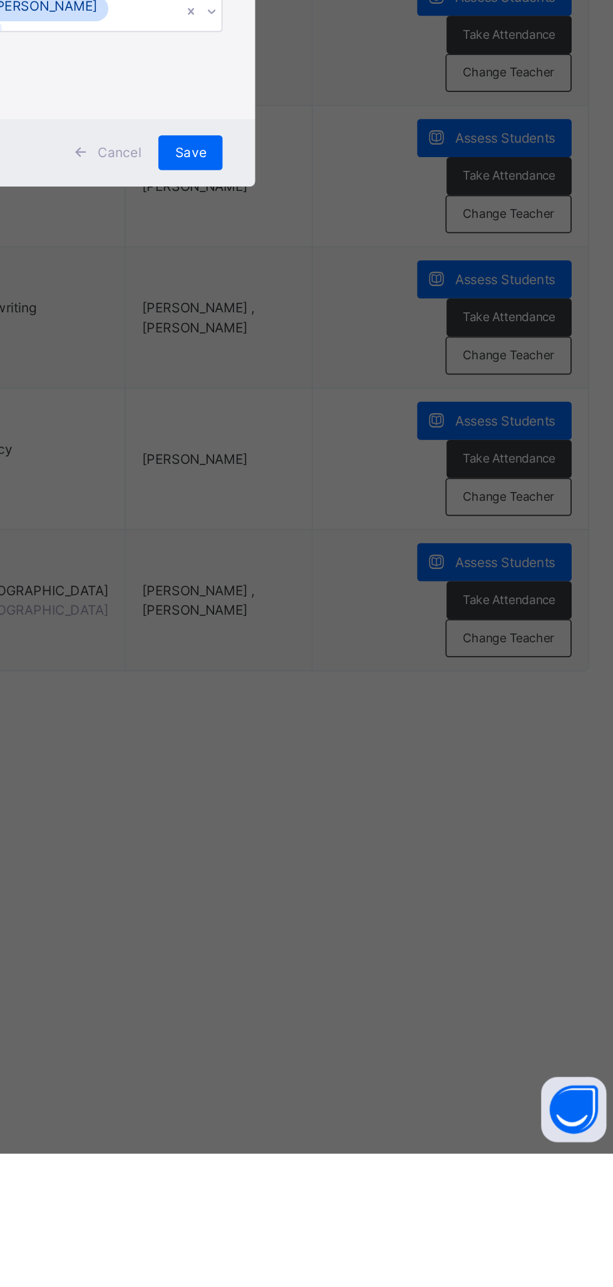
click at [379, 721] on div "Save" at bounding box center [360, 711] width 37 height 20
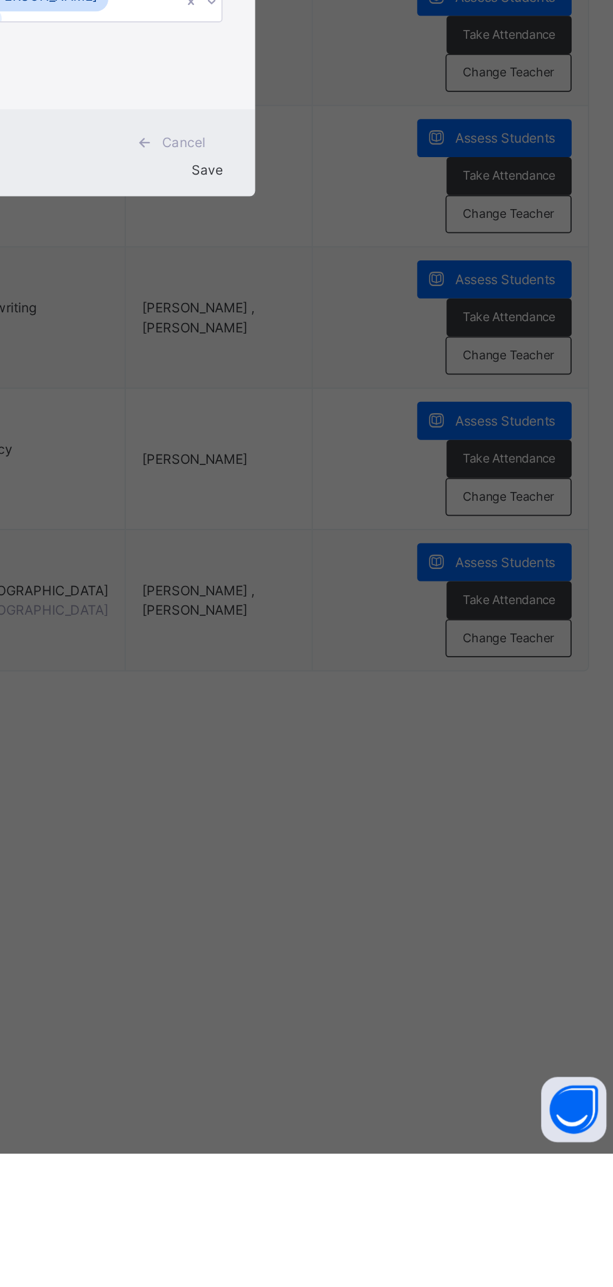
click at [379, 726] on span "Save" at bounding box center [370, 720] width 18 height 9
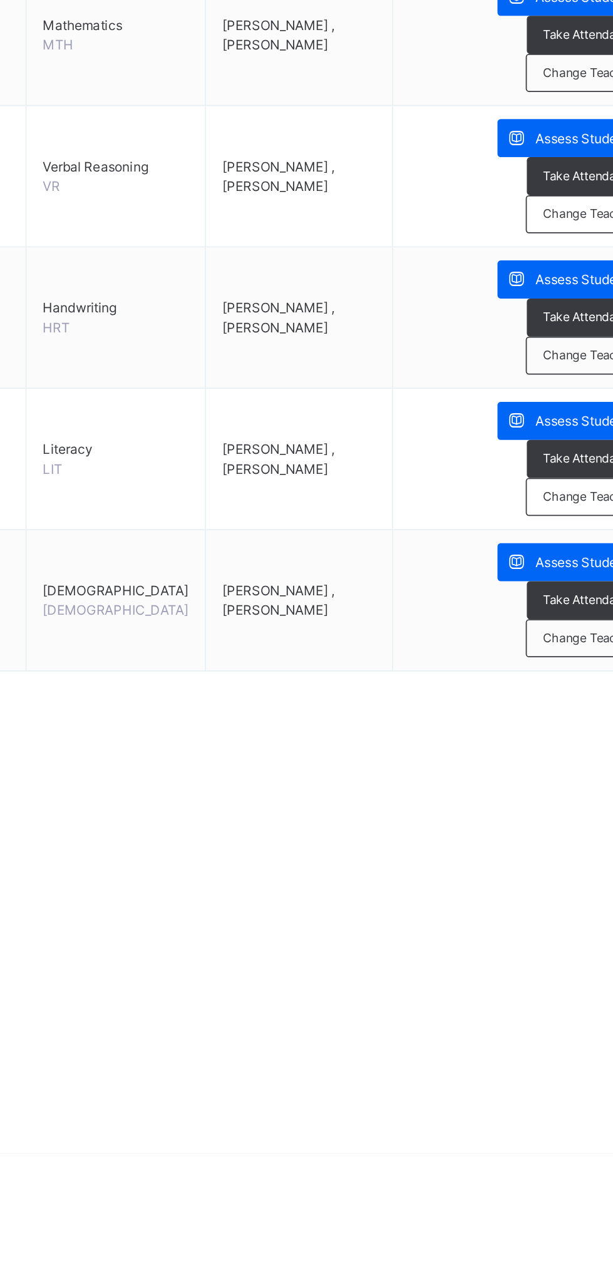
click at [529, 867] on span "Assess Students" at bounding box center [542, 865] width 58 height 11
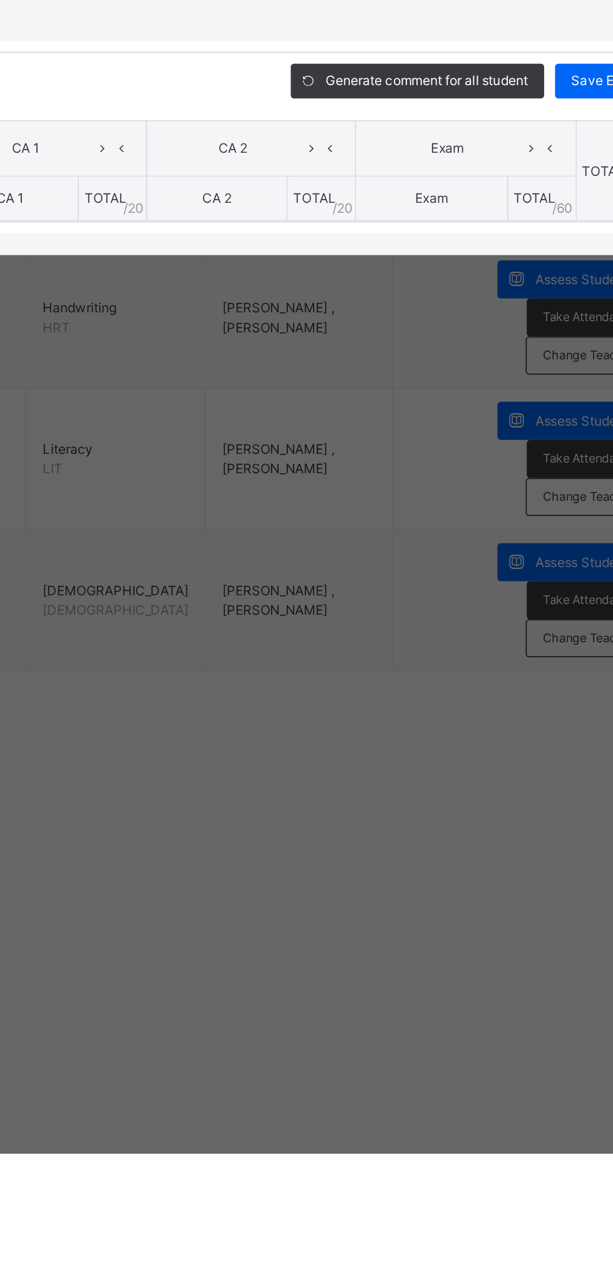
click at [0, 0] on ul "Download Empty Score Sheet Upload/map score sheet" at bounding box center [0, 0] width 0 height 0
click at [0, 0] on li "Upload/map score sheet" at bounding box center [0, 0] width 0 height 0
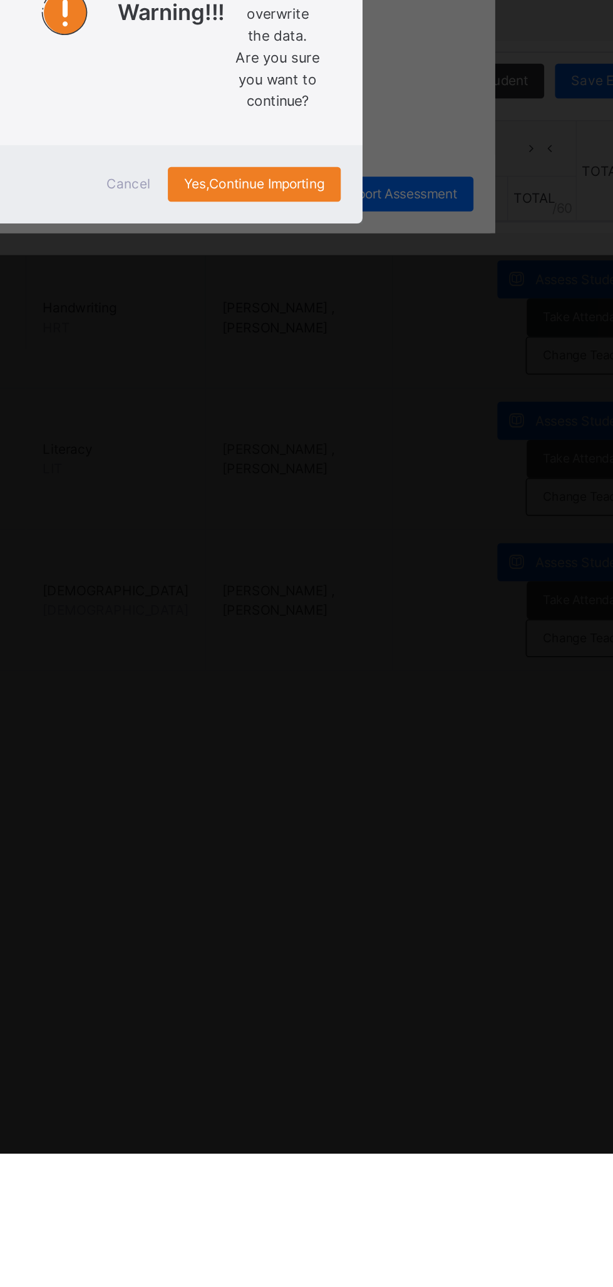
click at [401, 739] on div "Yes, Continue Importing" at bounding box center [352, 729] width 100 height 20
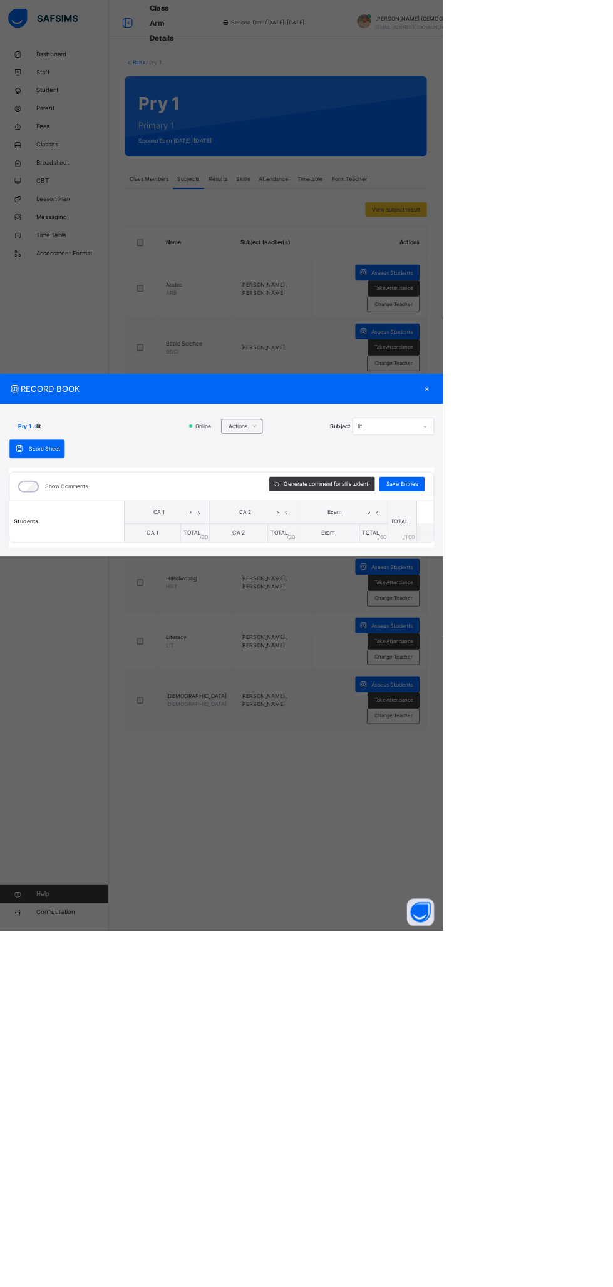
click at [358, 595] on icon at bounding box center [352, 590] width 9 height 10
click at [0, 0] on li "Upload/map score sheet" at bounding box center [0, 0] width 0 height 0
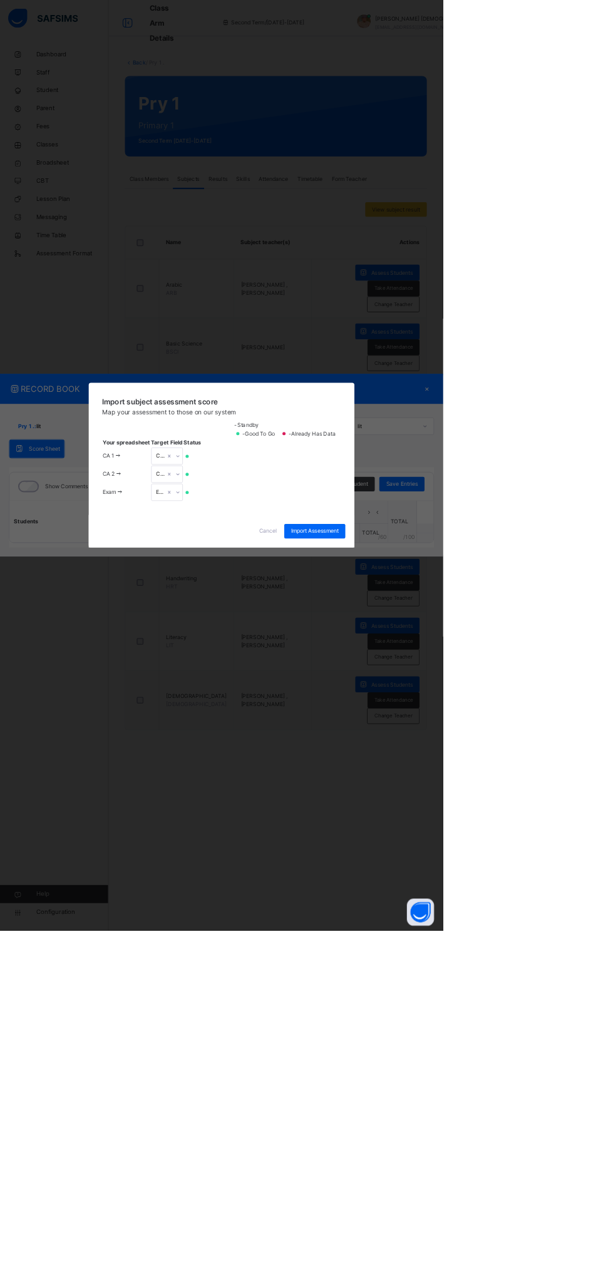
click at [383, 741] on span "Cancel" at bounding box center [370, 734] width 25 height 11
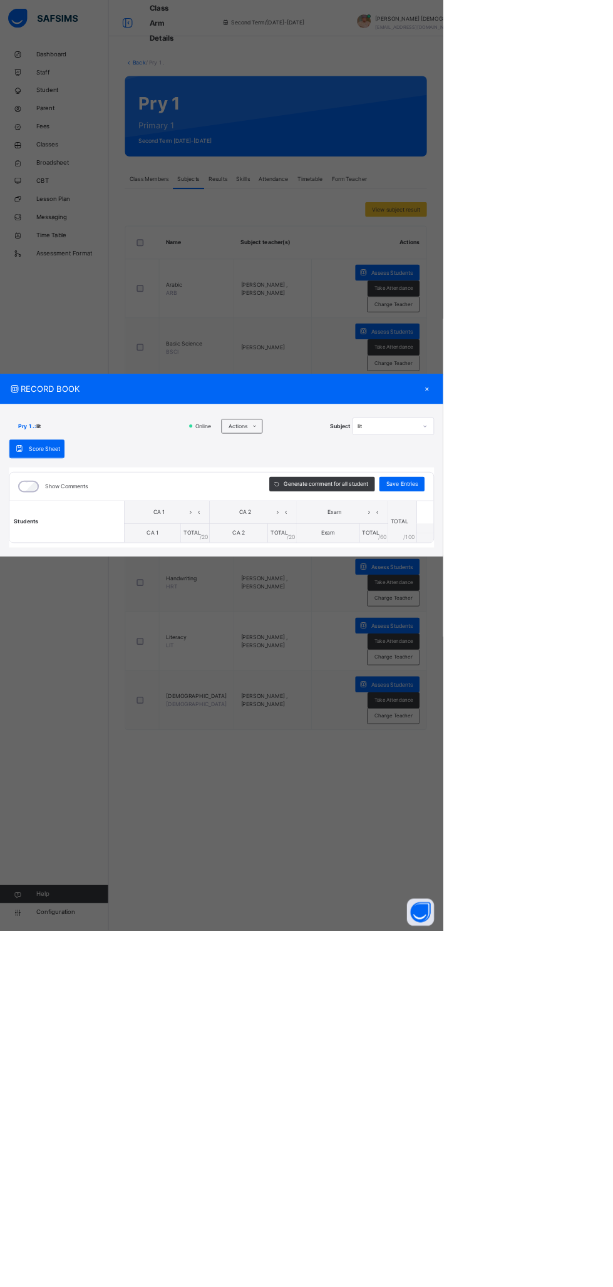
click at [358, 595] on icon at bounding box center [352, 590] width 9 height 10
click at [0, 0] on li "Upload/map score sheet" at bounding box center [0, 0] width 0 height 0
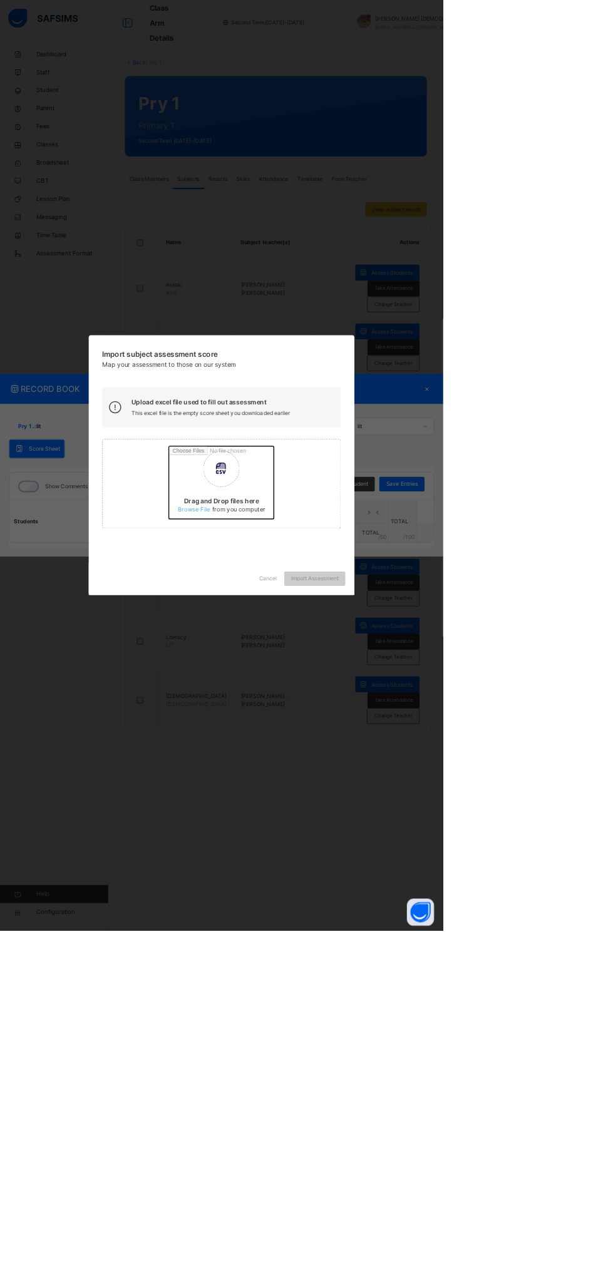
click at [398, 727] on input "Drag and Drop files here Select your Excel file Browse file Maximum size 2.5mb" at bounding box center [398, 672] width 329 height 110
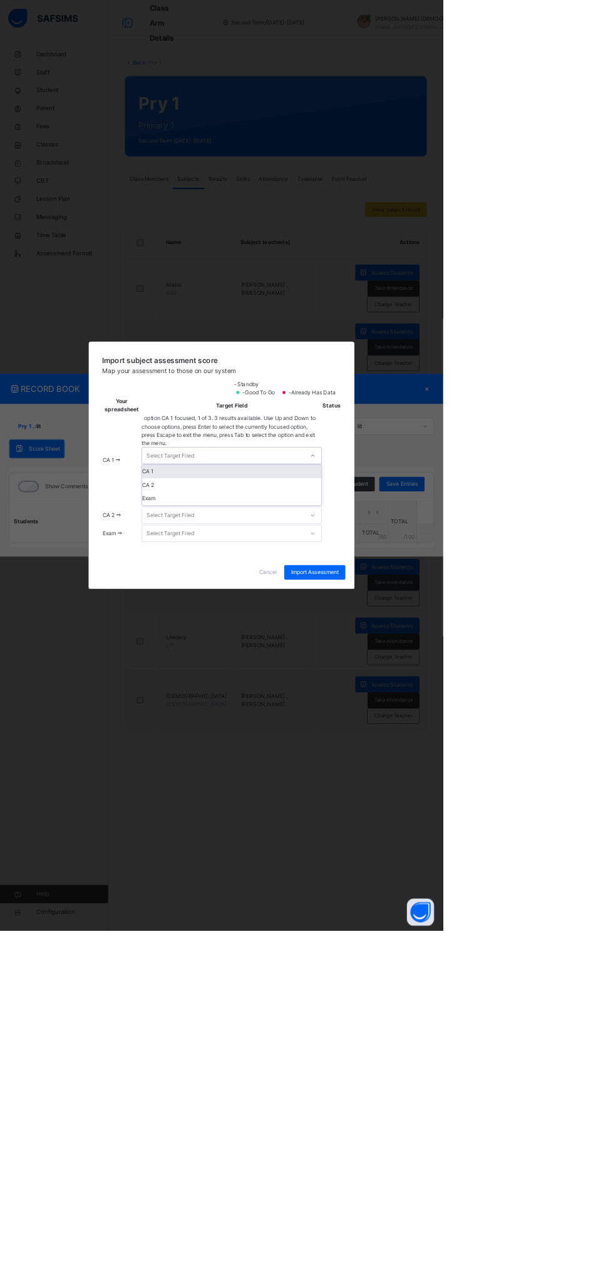
click at [445, 662] on div "CA 1" at bounding box center [321, 652] width 248 height 19
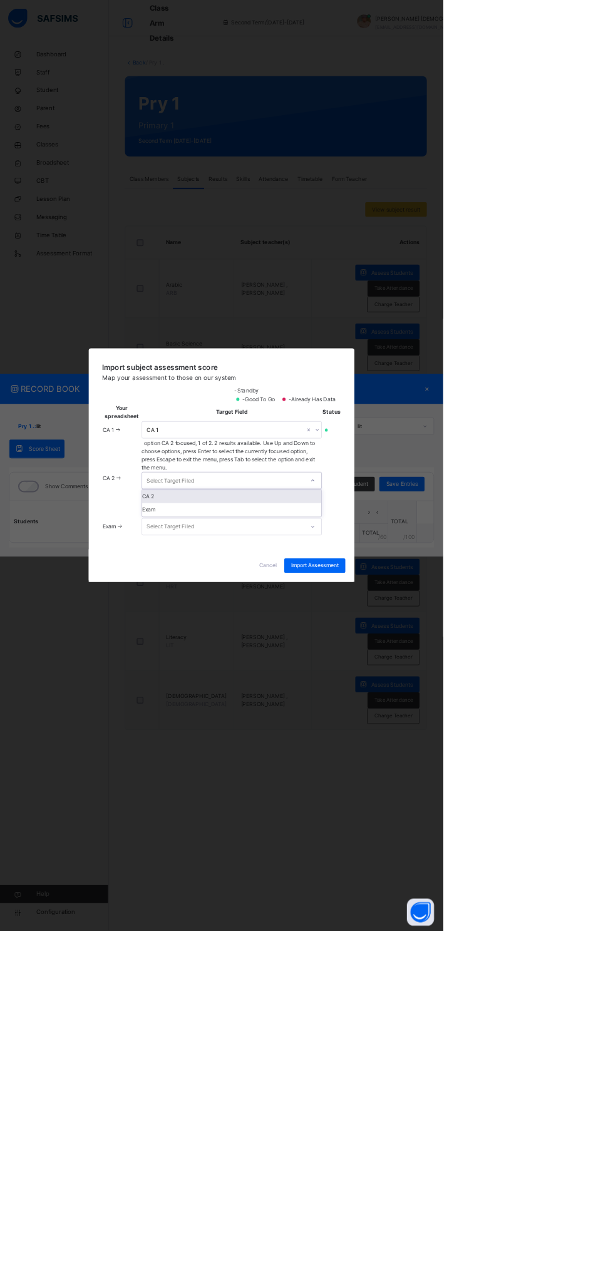
click at [445, 696] on div "CA 2" at bounding box center [321, 686] width 248 height 19
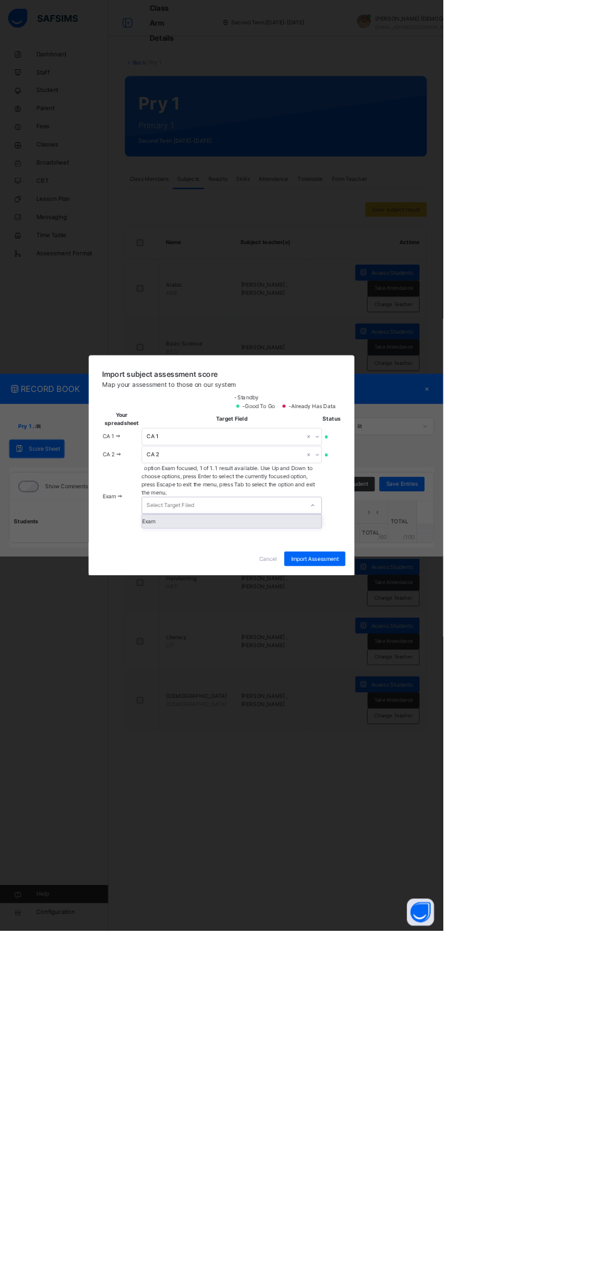
click at [445, 731] on div "Exam" at bounding box center [321, 721] width 248 height 19
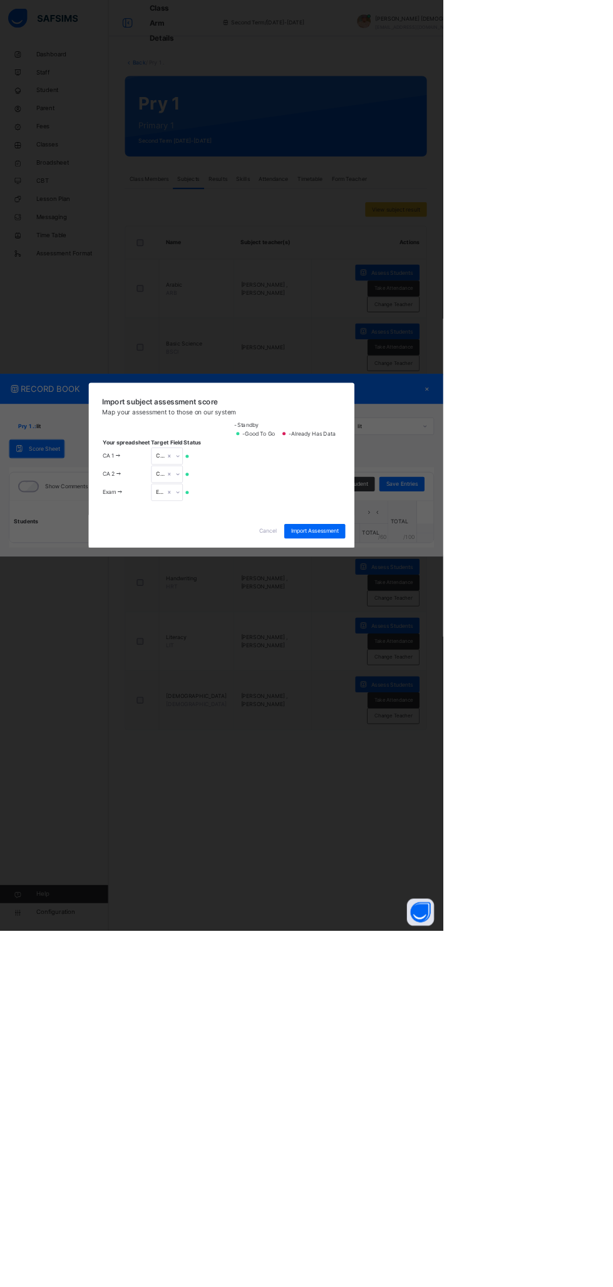
click at [468, 741] on span "Import Assessment" at bounding box center [436, 734] width 66 height 11
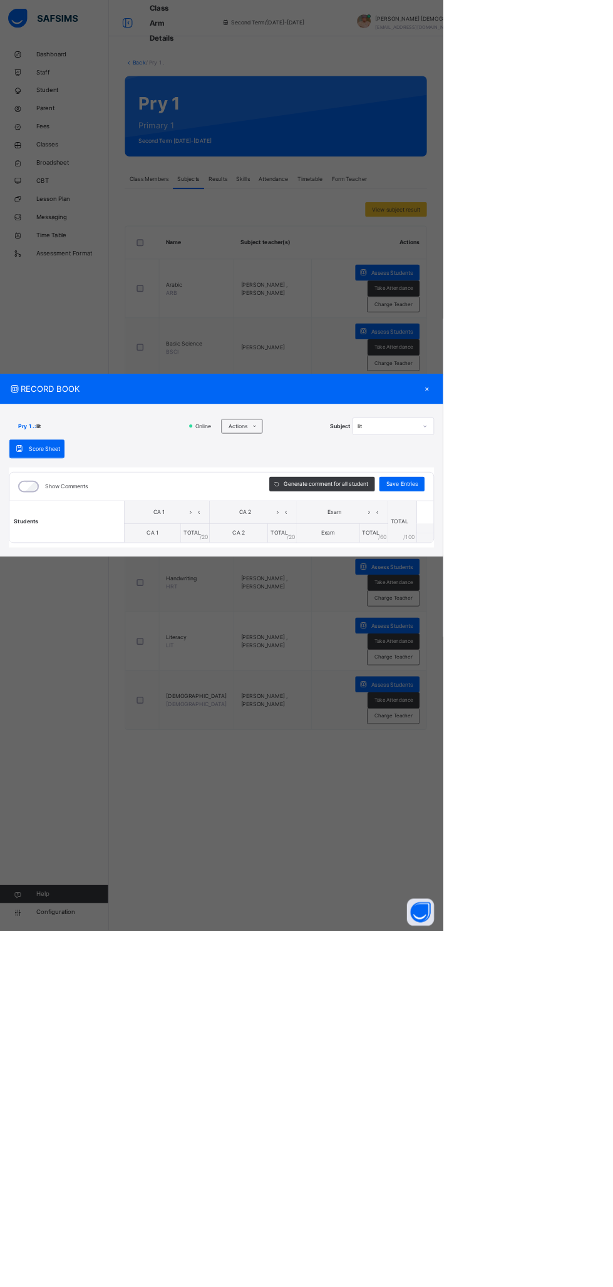
click at [600, 547] on div "×" at bounding box center [591, 538] width 19 height 17
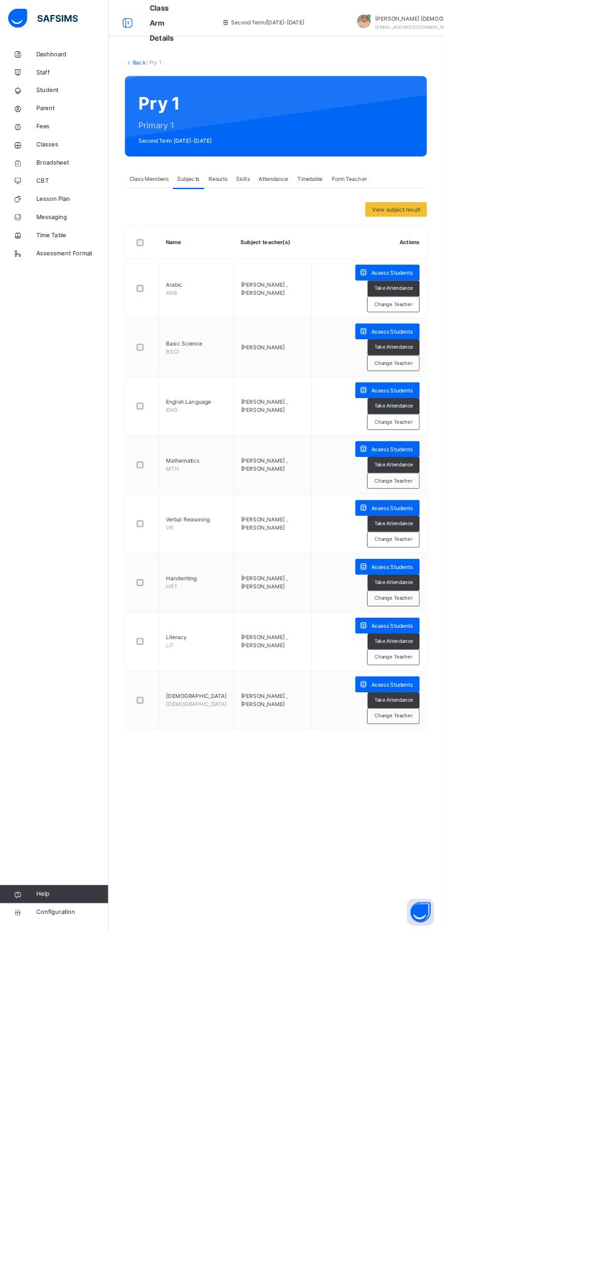
click at [101, 225] on span "Broadsheet" at bounding box center [100, 225] width 100 height 13
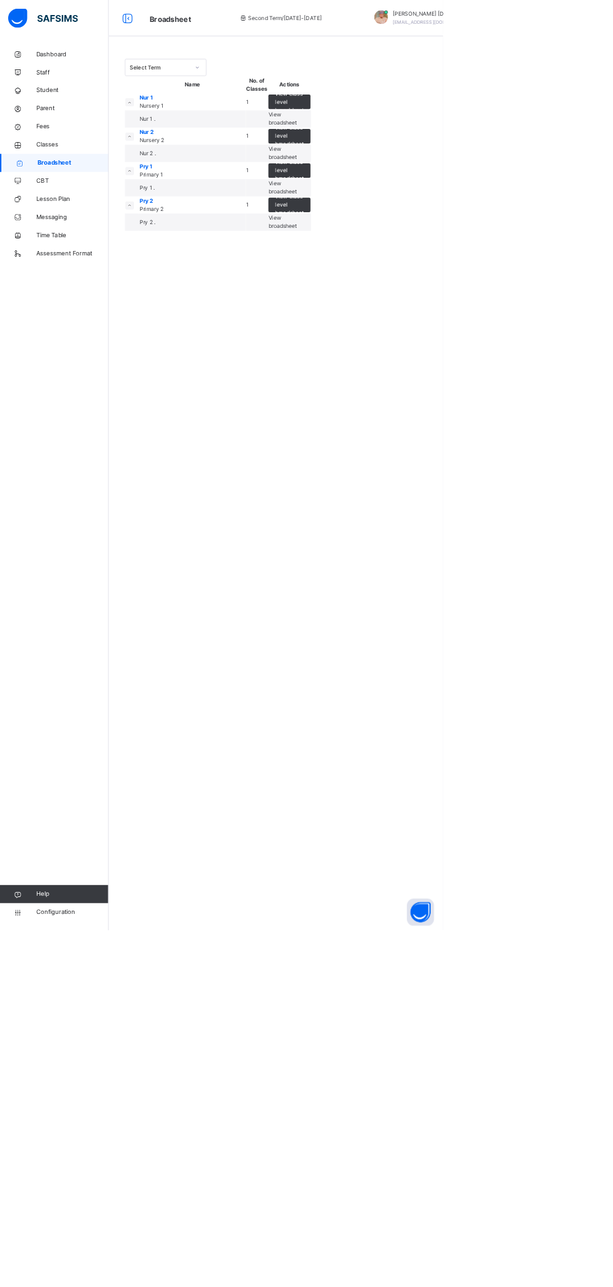
click at [411, 270] on span "View broadsheet" at bounding box center [390, 259] width 39 height 21
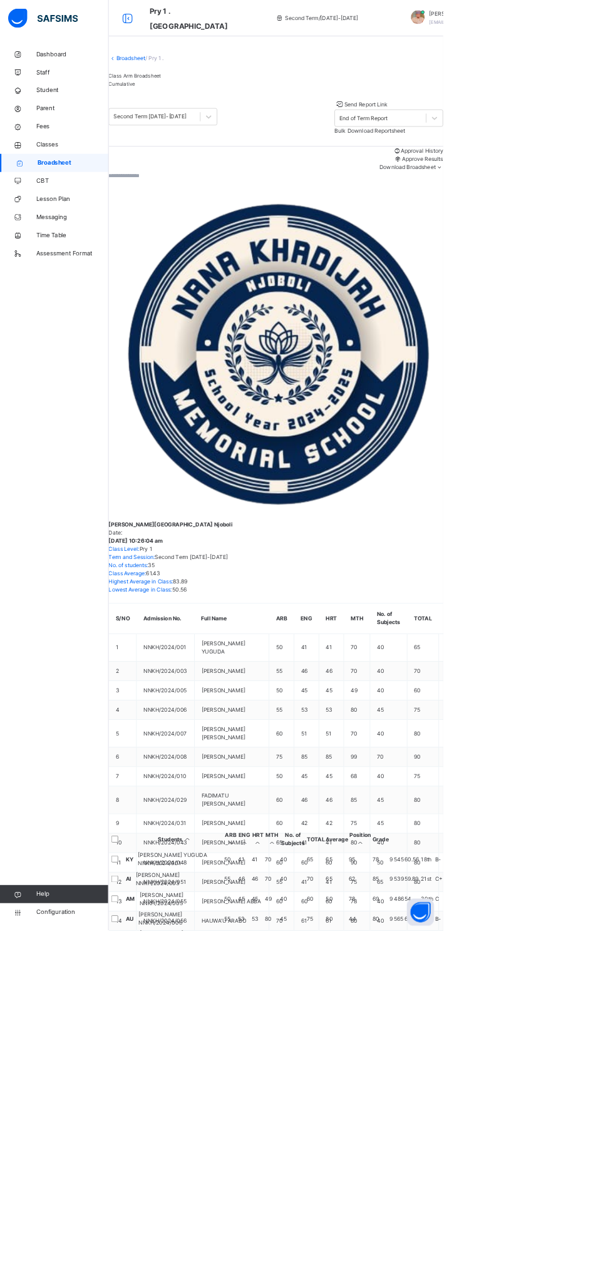
click at [80, 197] on span "Classes" at bounding box center [100, 200] width 100 height 13
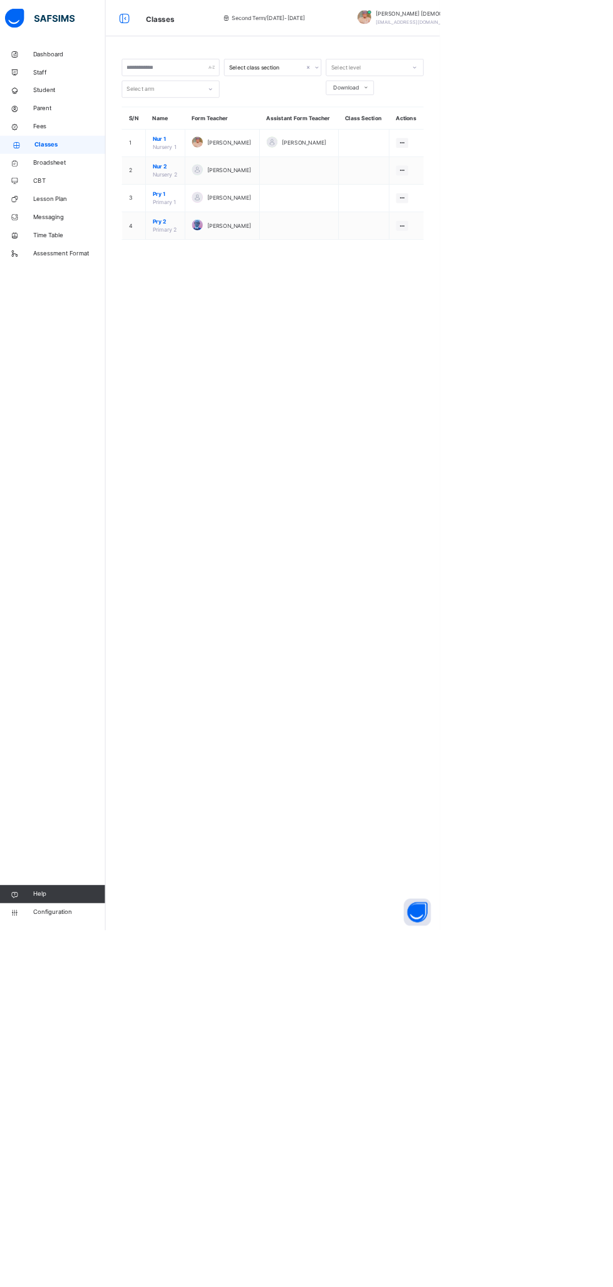
click at [80, 224] on span "Broadsheet" at bounding box center [100, 225] width 100 height 13
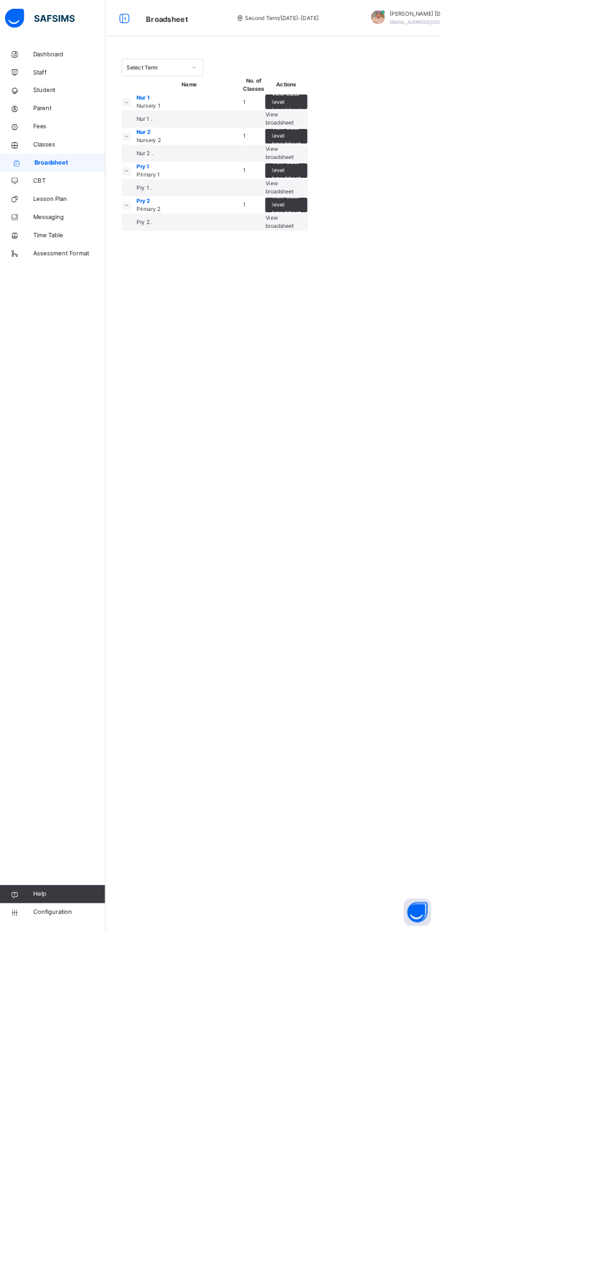
click at [430, 319] on div "View broadsheet" at bounding box center [400, 307] width 58 height 23
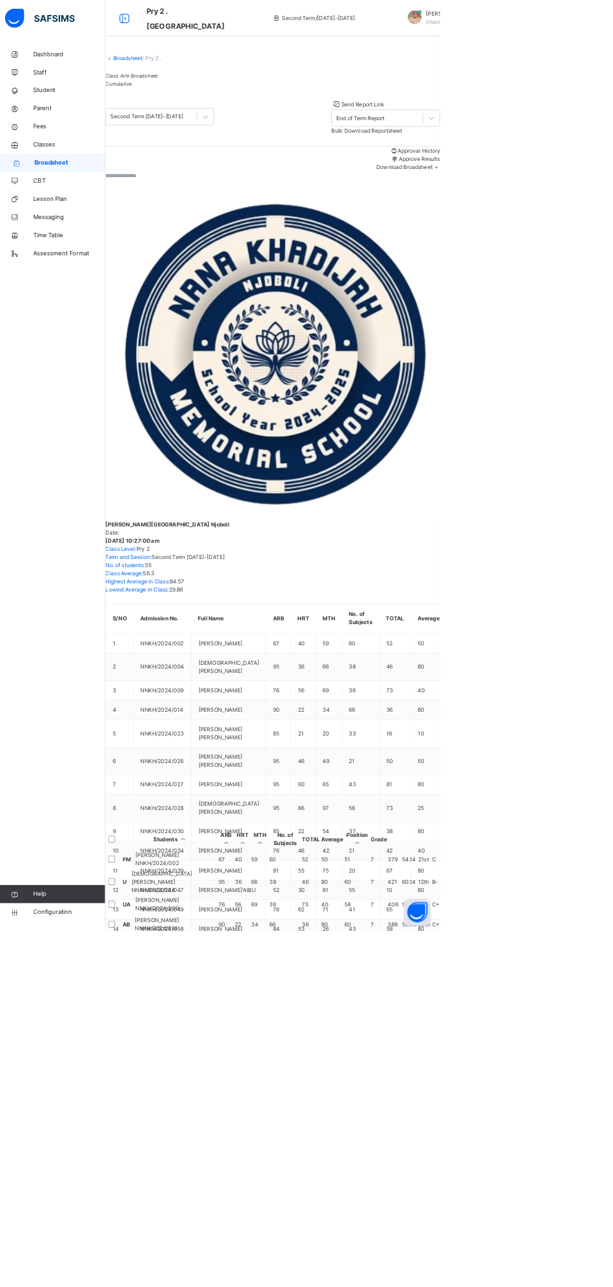
click at [68, 195] on span "Classes" at bounding box center [100, 200] width 100 height 13
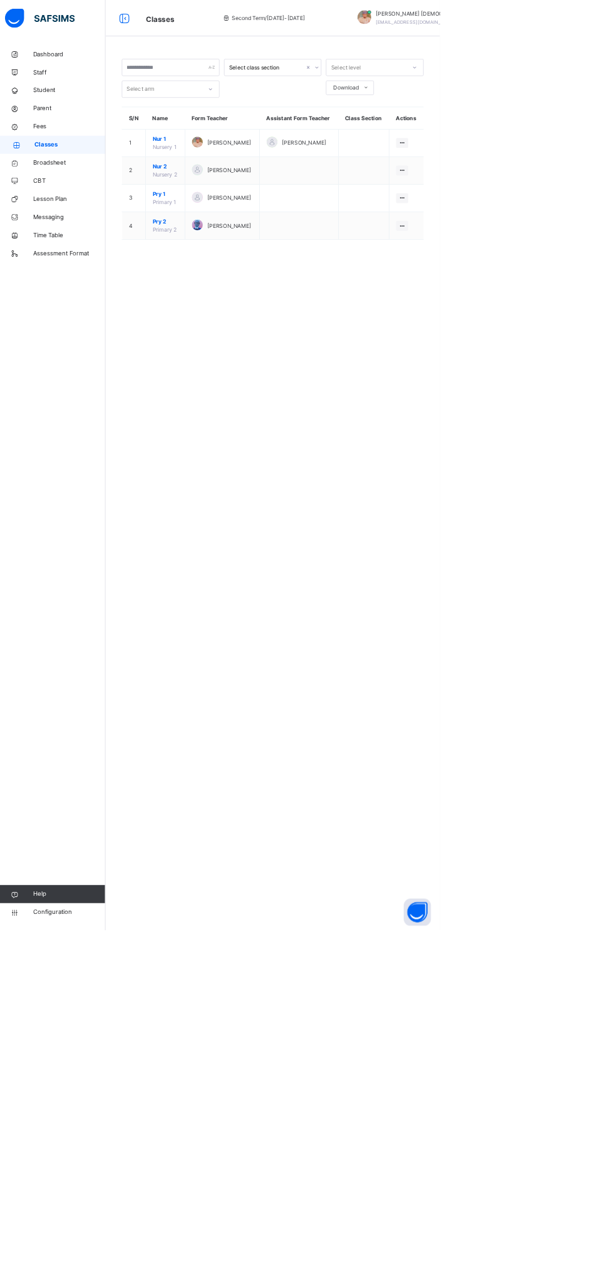
click at [0, 0] on ul "View Class Assign form Teacher" at bounding box center [0, 0] width 0 height 0
click at [0, 0] on div "View Class" at bounding box center [0, 0] width 0 height 0
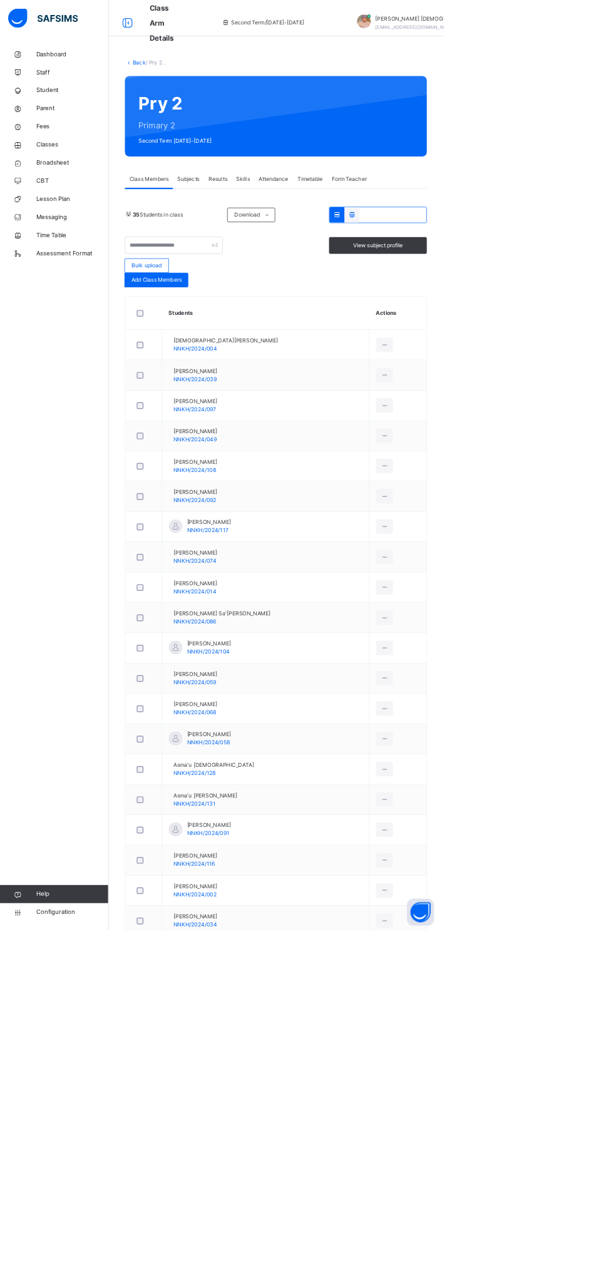
click at [263, 247] on span "Subjects" at bounding box center [260, 247] width 31 height 11
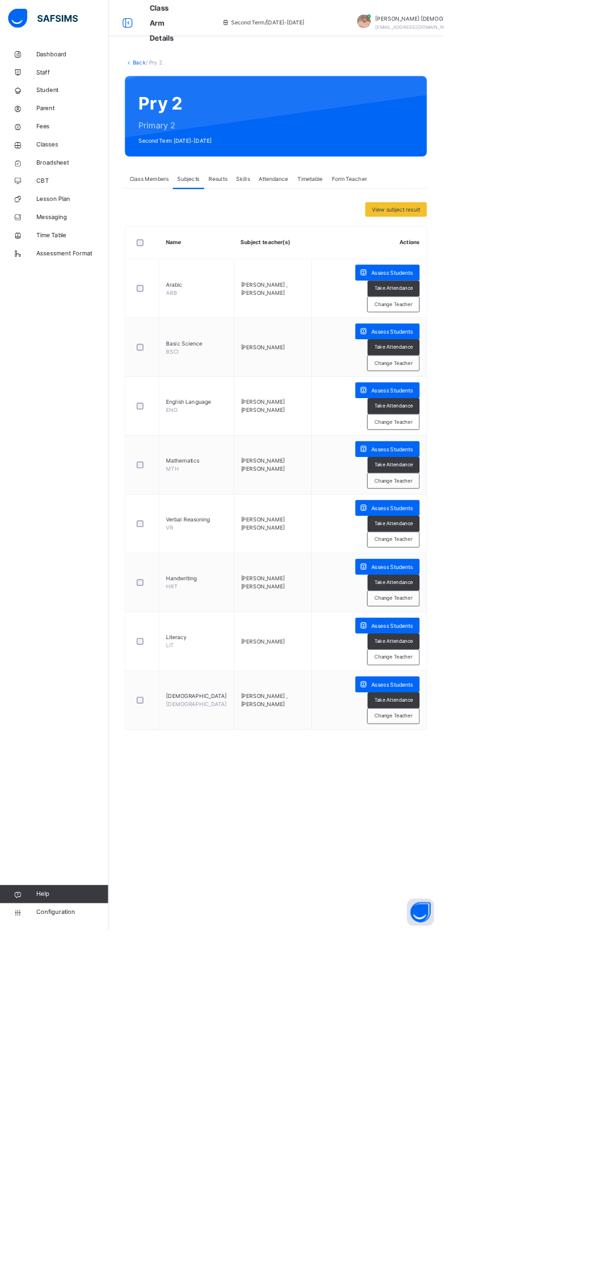
click at [545, 913] on div "Change Teacher" at bounding box center [544, 909] width 73 height 22
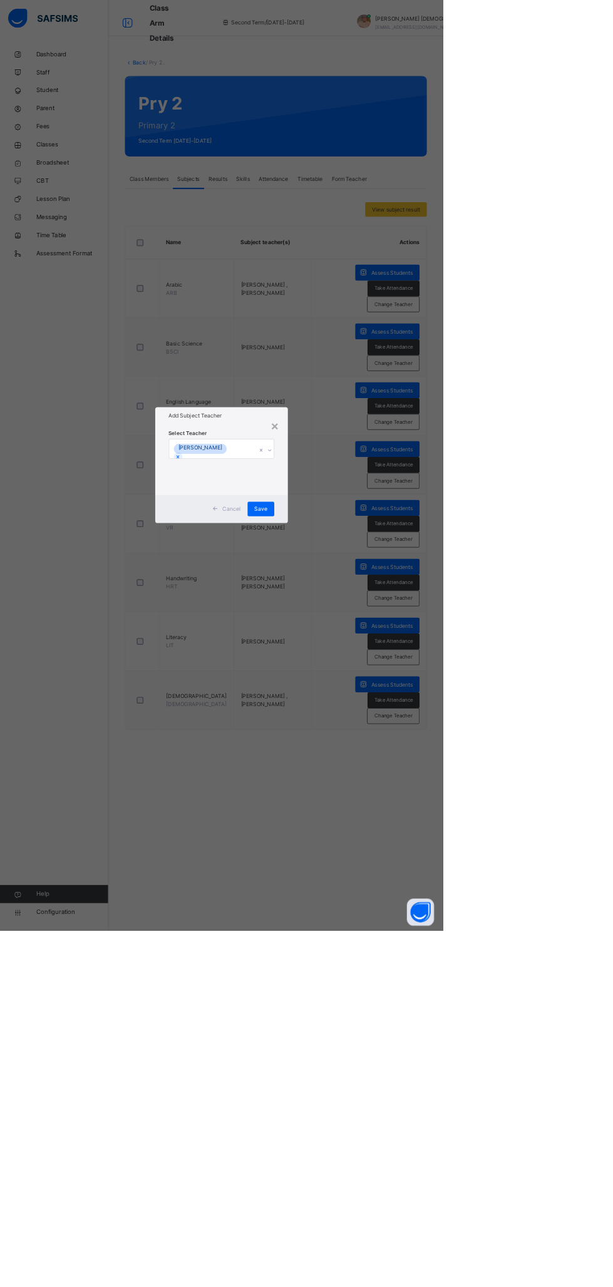
click at [386, 602] on div "×" at bounding box center [380, 589] width 12 height 26
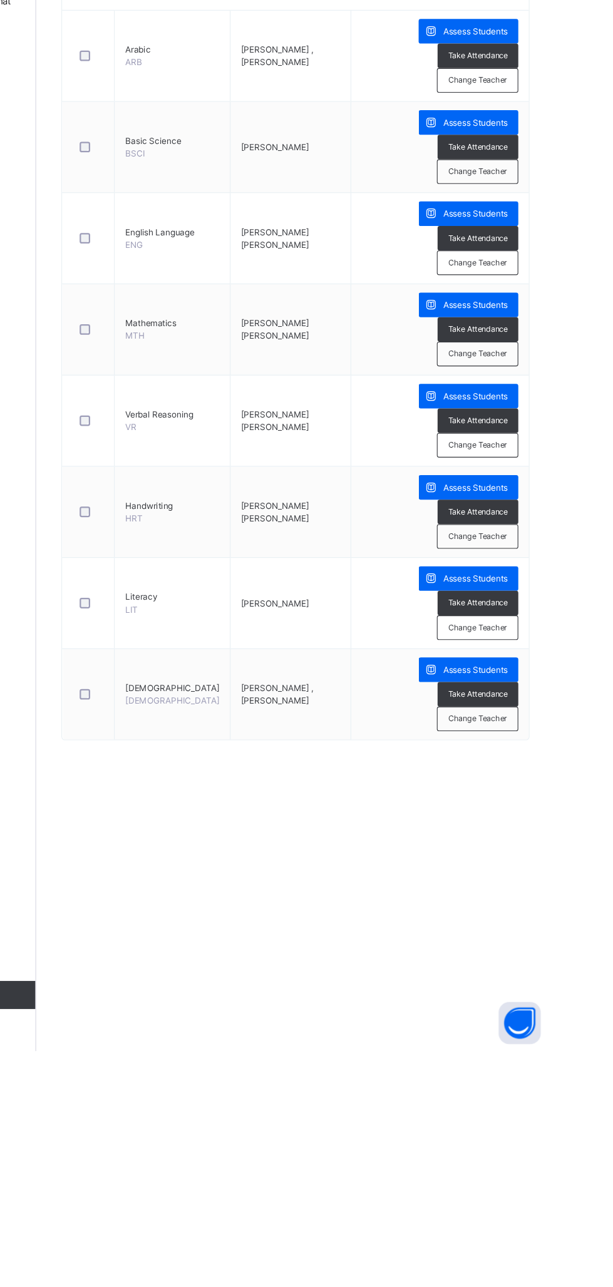
click at [547, 909] on span "Change Teacher" at bounding box center [544, 909] width 53 height 11
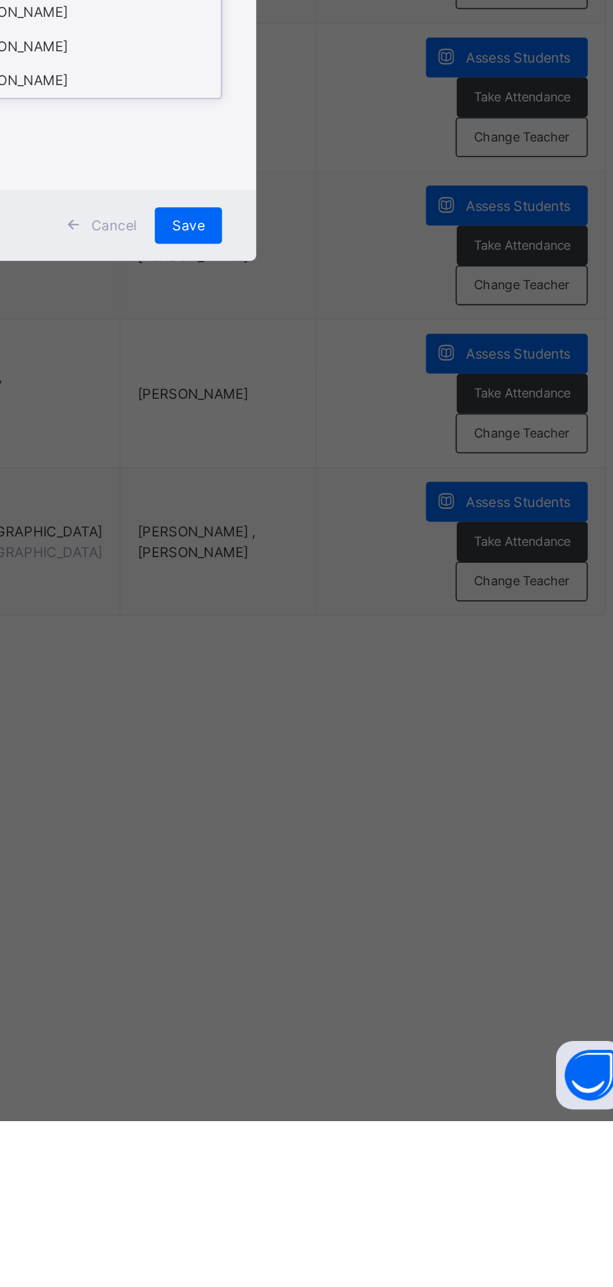
click at [379, 706] on div "[PERSON_NAME]" at bounding box center [306, 696] width 145 height 19
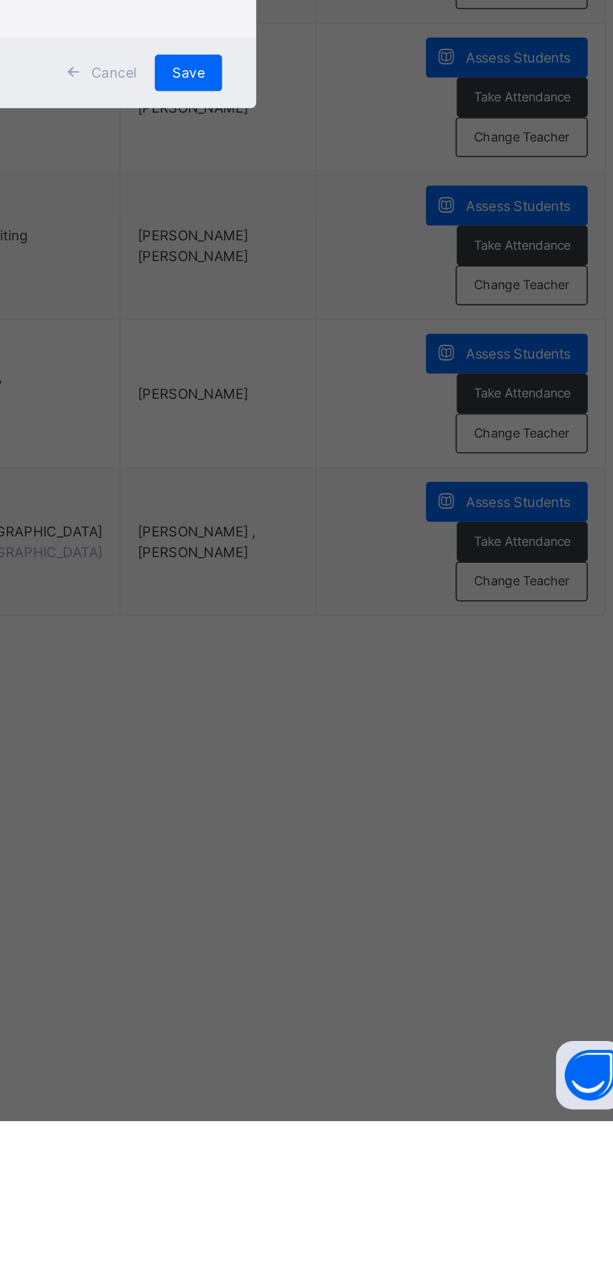
click at [379, 721] on div "Save" at bounding box center [360, 711] width 37 height 20
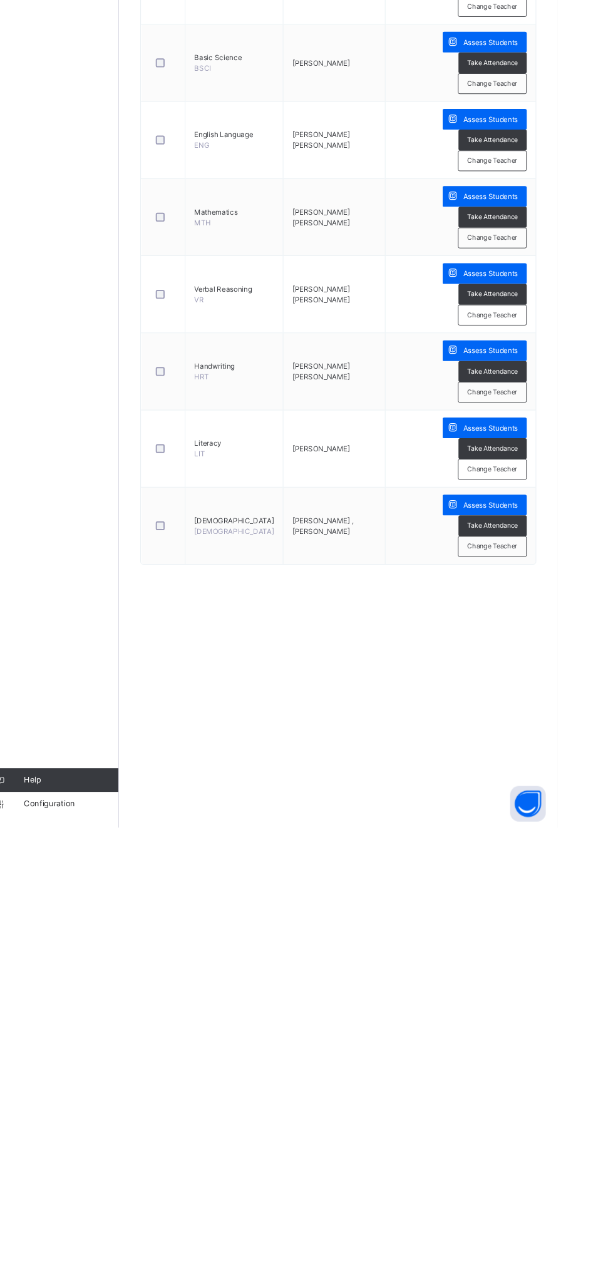
click at [531, 866] on span "Assess Students" at bounding box center [542, 865] width 58 height 11
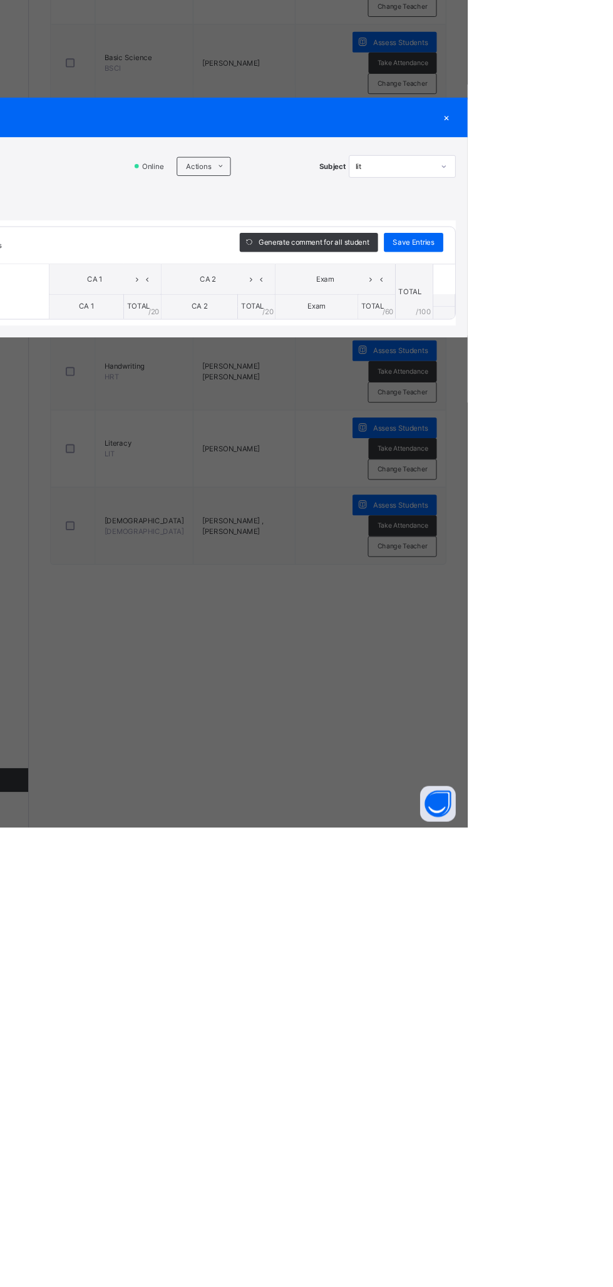
click at [600, 547] on div "×" at bounding box center [591, 538] width 19 height 17
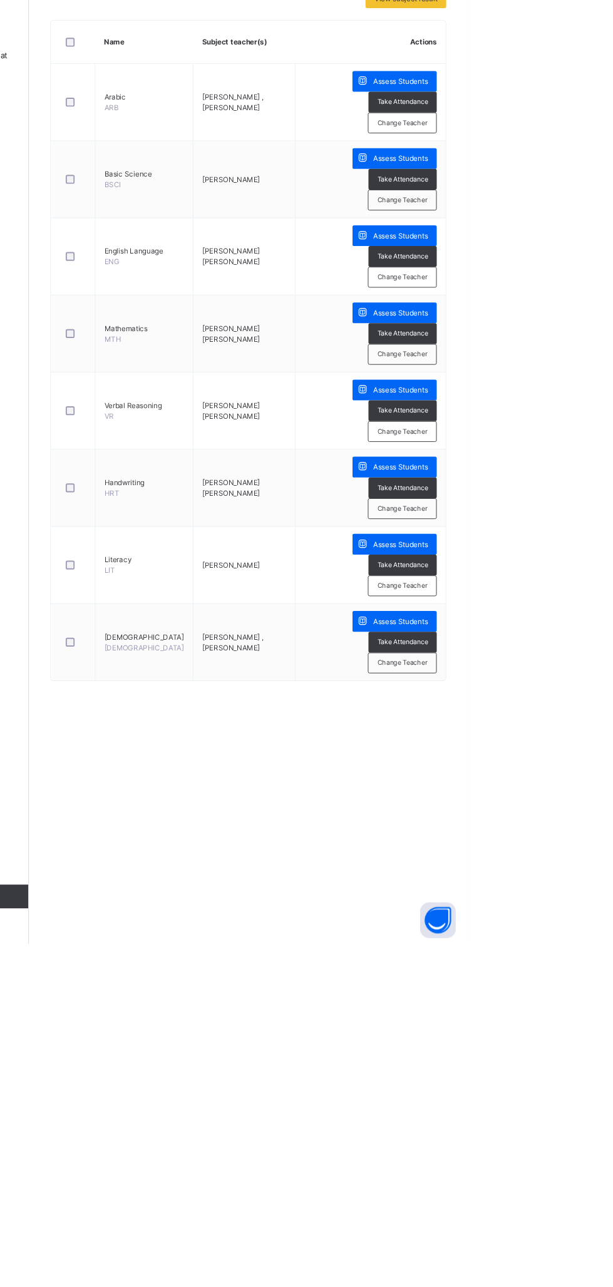
click at [550, 699] on span "Assess Students" at bounding box center [542, 702] width 58 height 11
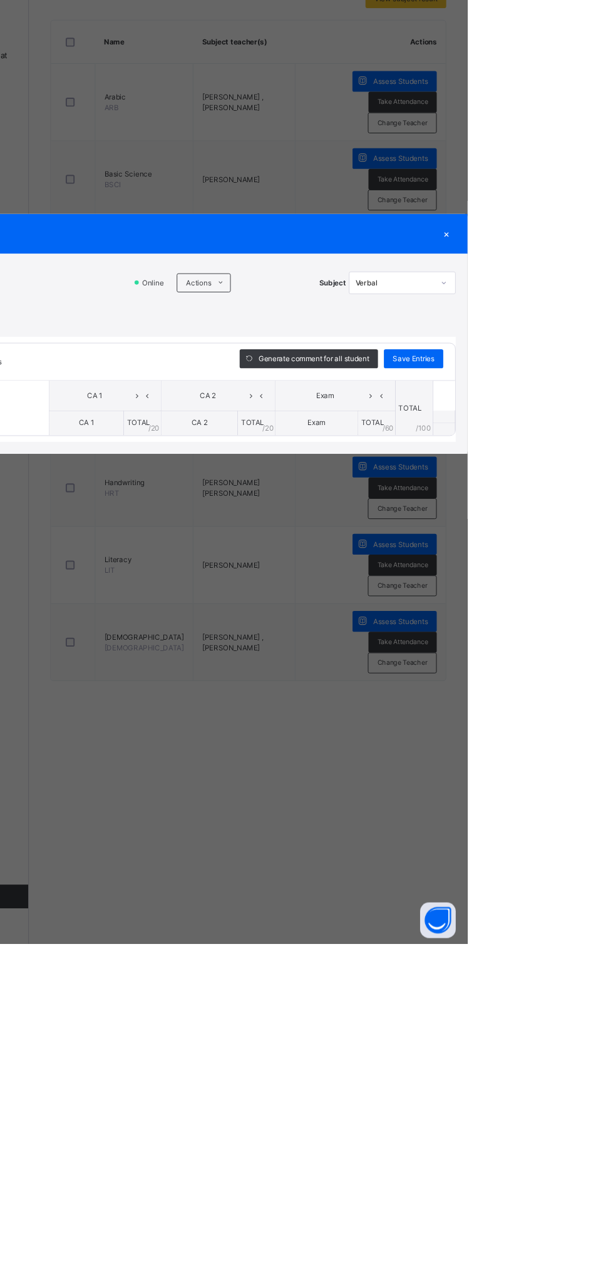
click at [449, 507] on div "RECORD BOOK × Pry 2 . : Verbal Online Actions Download Empty Score Sheet Upload…" at bounding box center [306, 643] width 613 height 1287
click at [358, 595] on icon at bounding box center [352, 590] width 9 height 10
click at [0, 0] on li "Upload/map score sheet" at bounding box center [0, 0] width 0 height 0
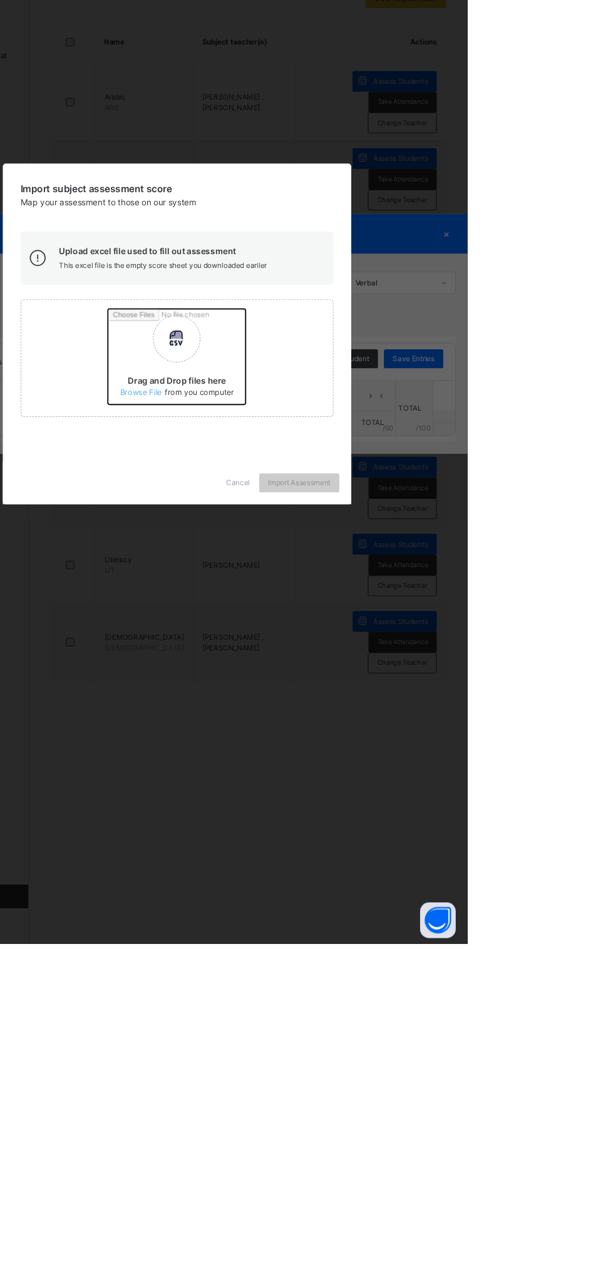
click at [404, 727] on input "Drag and Drop files here Select your Excel file Browse file Maximum size 2.5mb" at bounding box center [398, 672] width 329 height 110
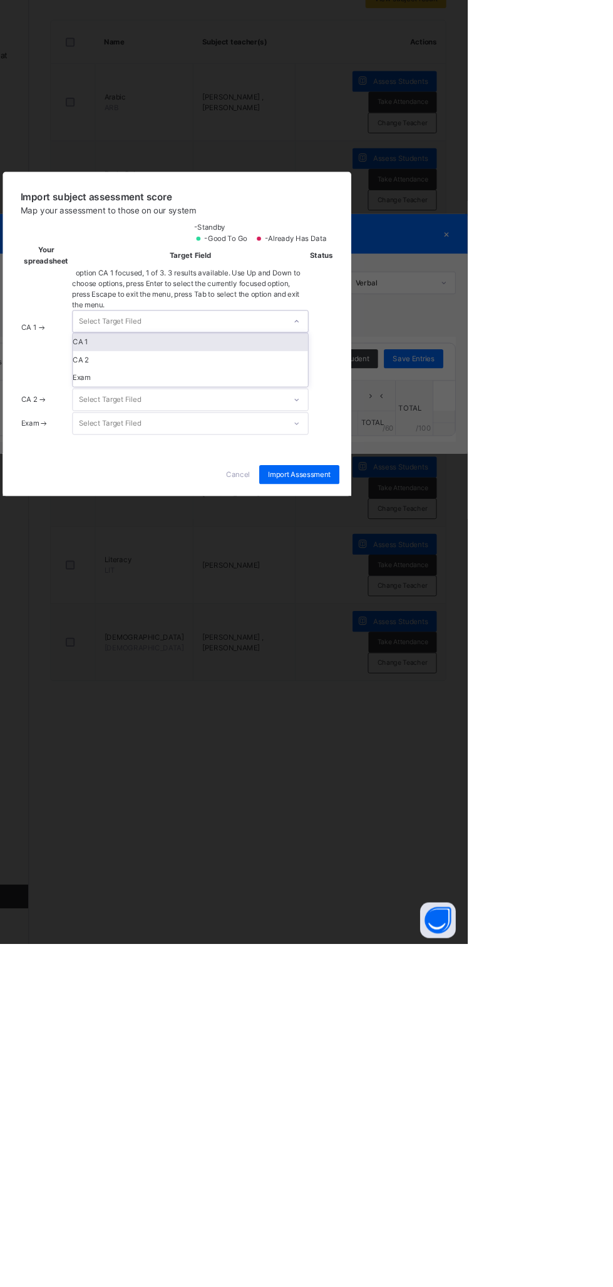
click at [445, 662] on div "CA 1" at bounding box center [321, 652] width 248 height 19
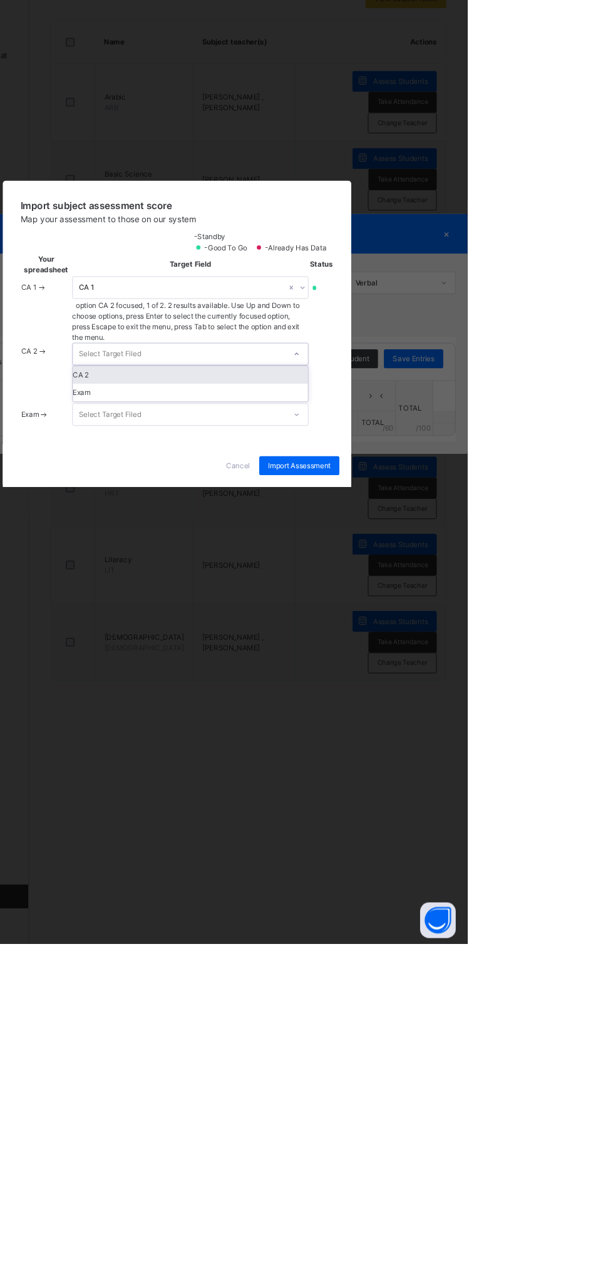
click at [445, 696] on div "CA 2" at bounding box center [321, 686] width 248 height 19
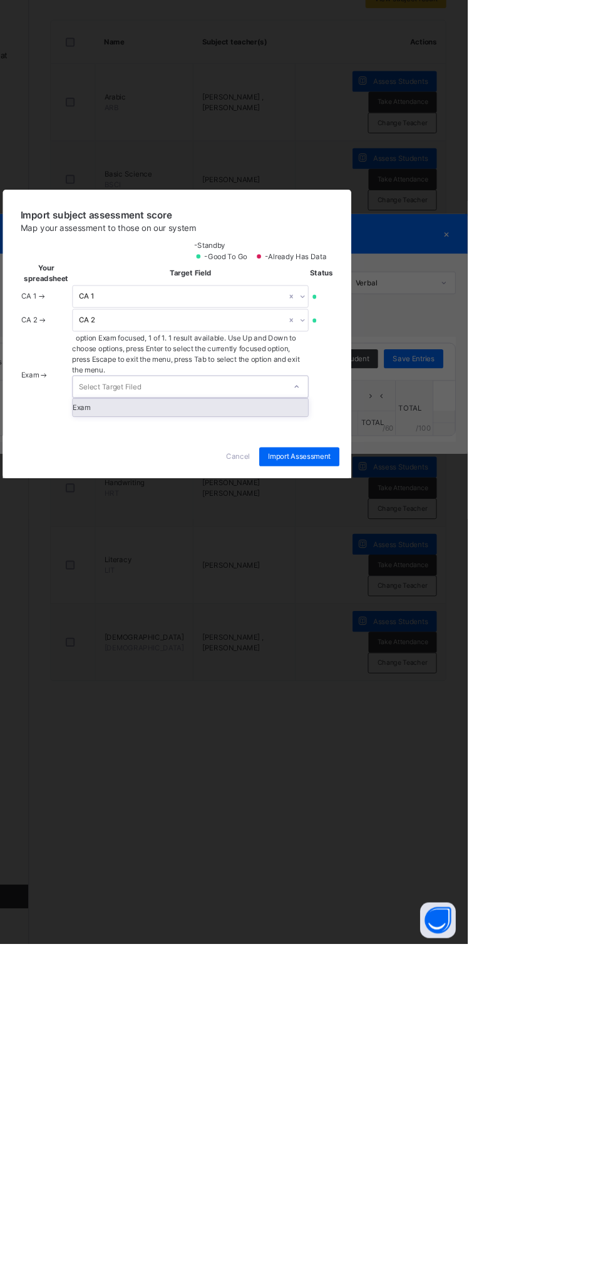
click at [445, 731] on div "Exam" at bounding box center [321, 721] width 248 height 19
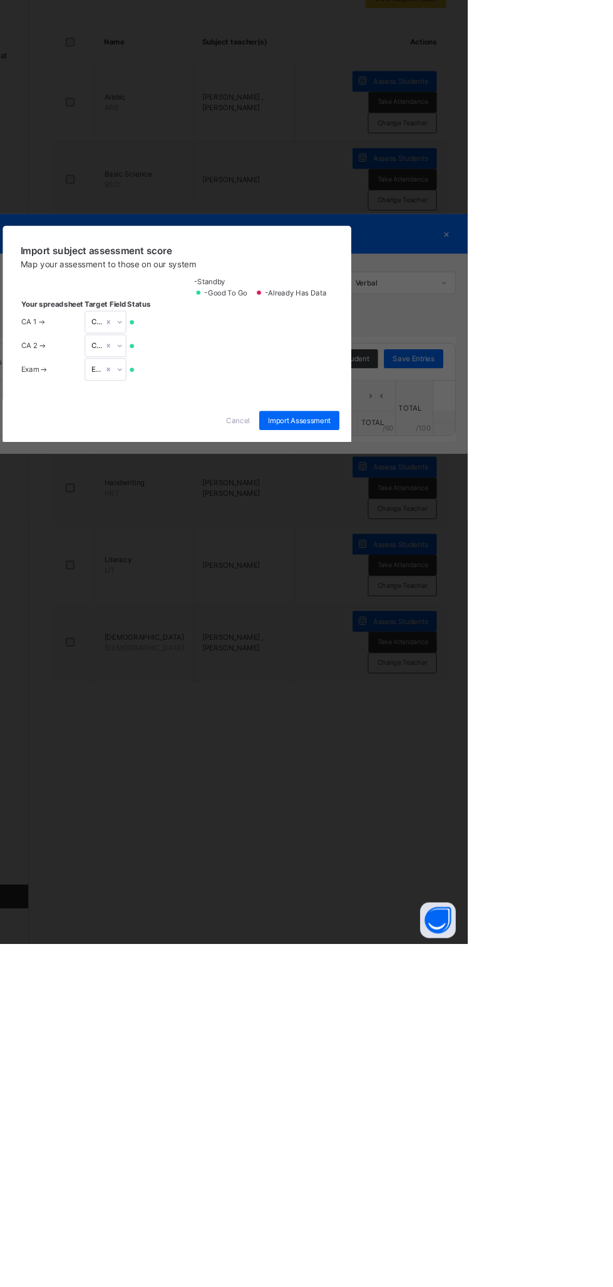
click at [468, 741] on span "Import Assessment" at bounding box center [436, 734] width 66 height 11
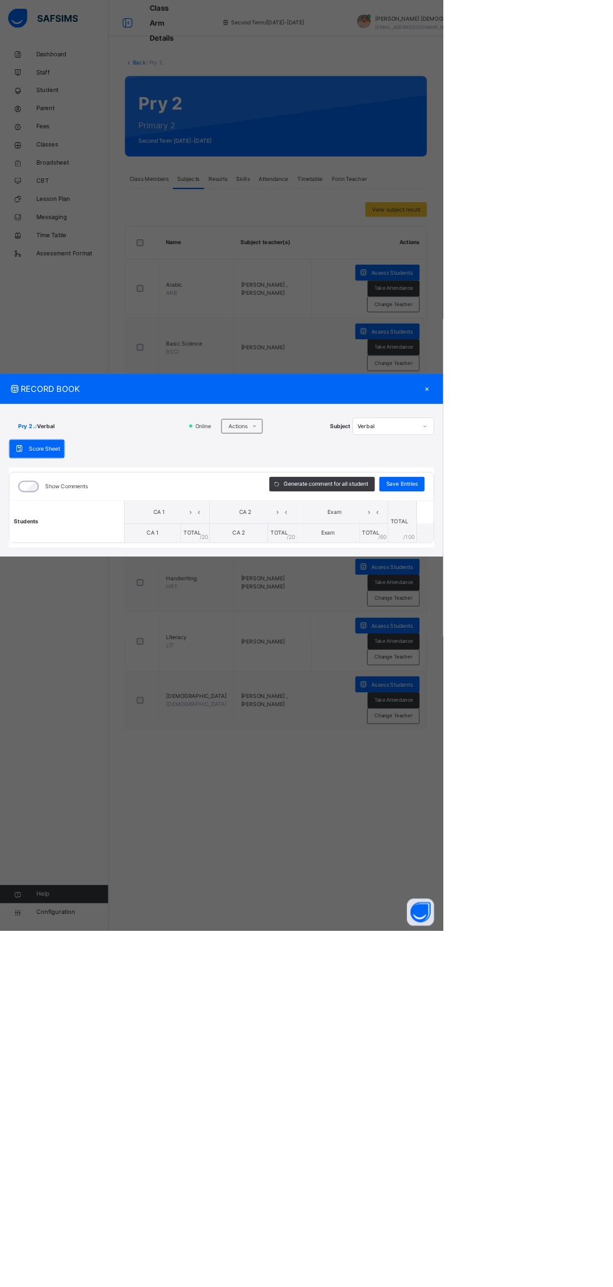
click at [600, 547] on div "×" at bounding box center [591, 538] width 19 height 17
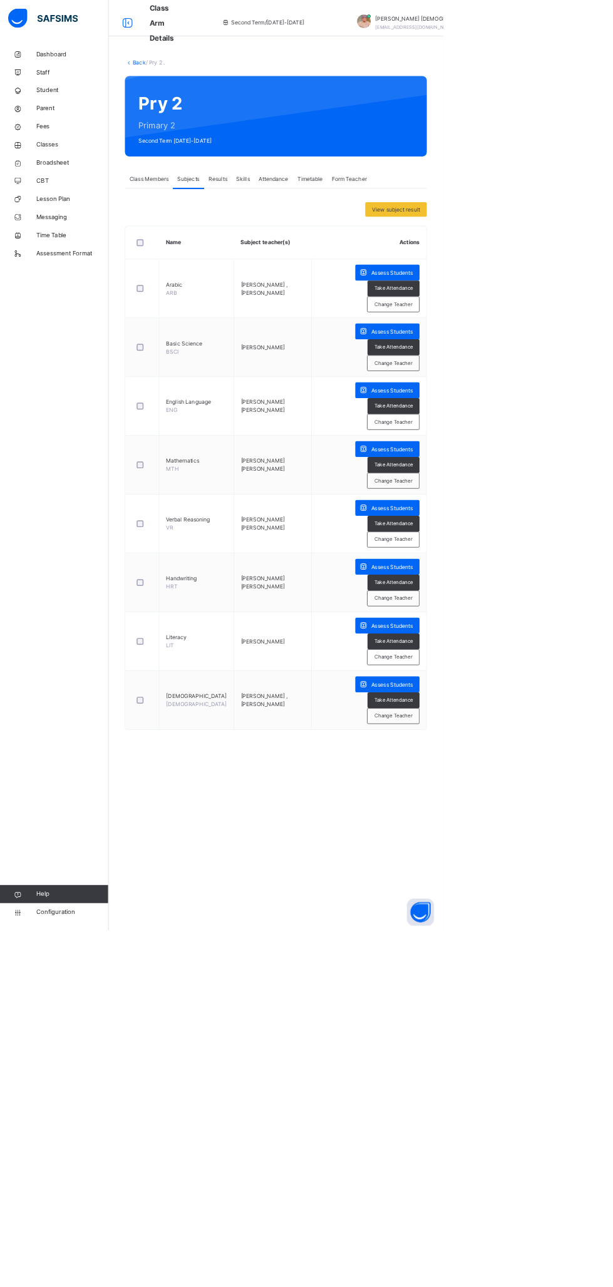
click at [539, 944] on span "Assess Students" at bounding box center [542, 947] width 58 height 11
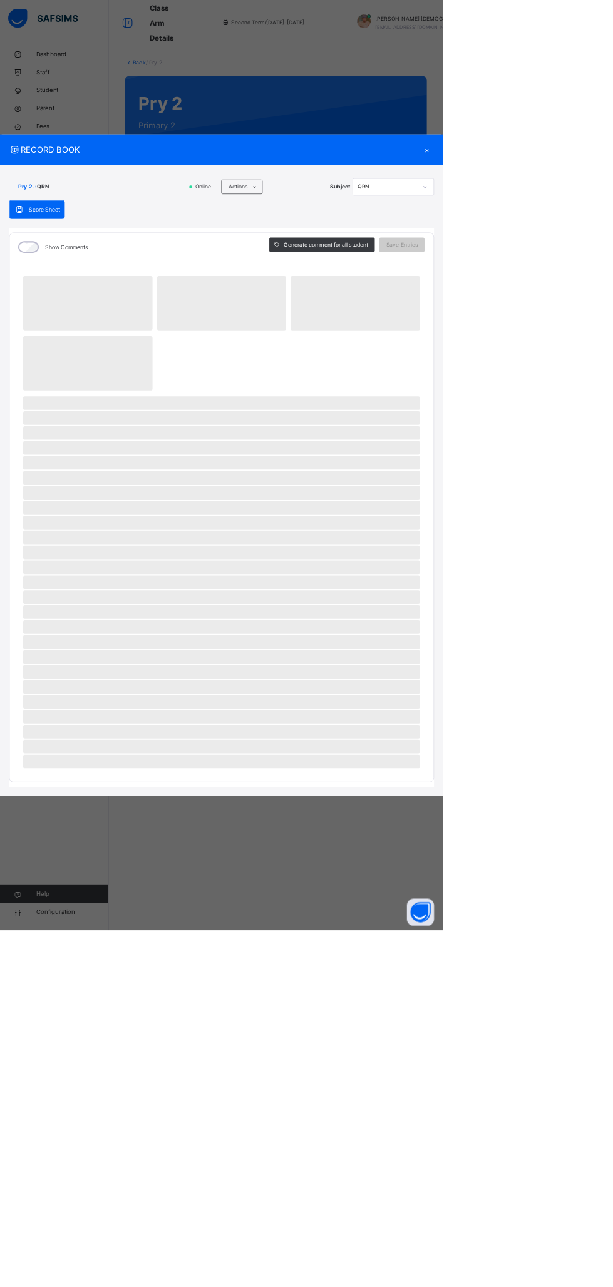
click at [471, 506] on div "RECORD BOOK × Pry 2 . : QRN Online Actions Download Empty Score Sheet Upload/ma…" at bounding box center [306, 643] width 613 height 1287
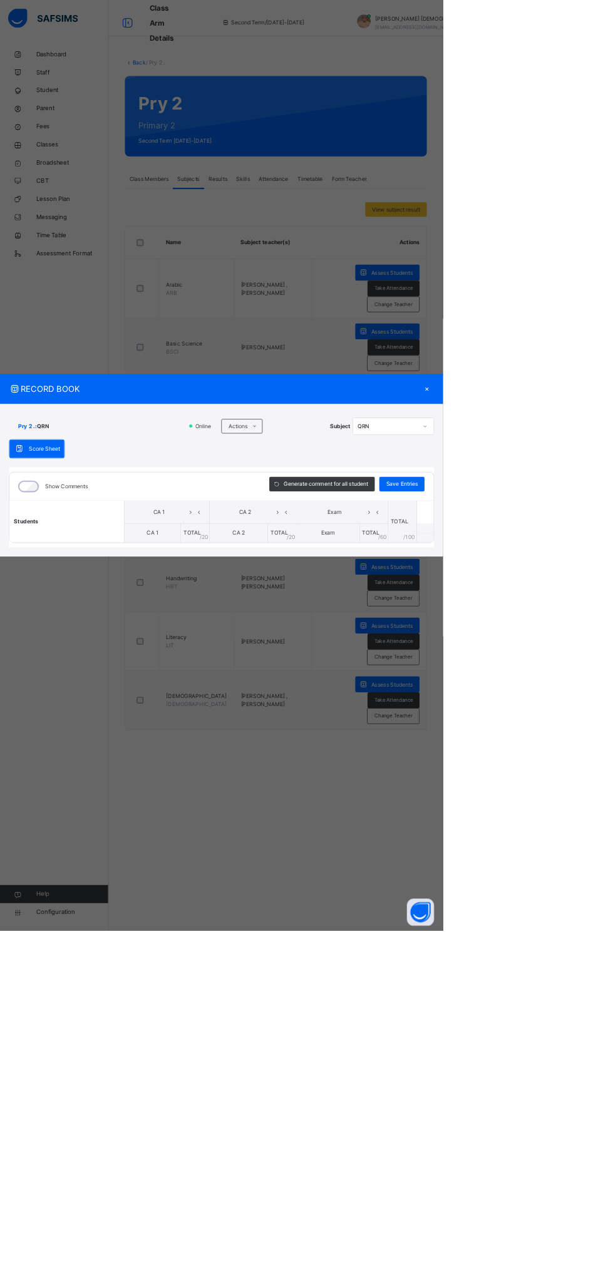
click at [358, 595] on icon at bounding box center [352, 590] width 9 height 10
click at [0, 0] on li "Upload/map score sheet" at bounding box center [0, 0] width 0 height 0
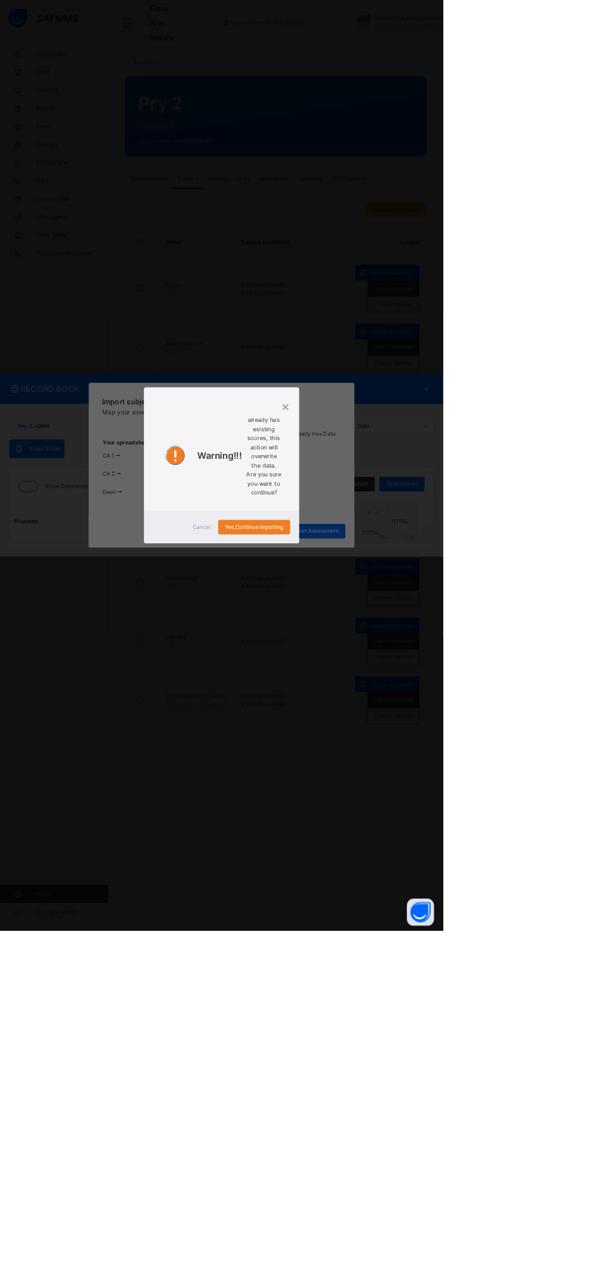
click at [392, 735] on span "Yes, Continue Importing" at bounding box center [351, 729] width 81 height 11
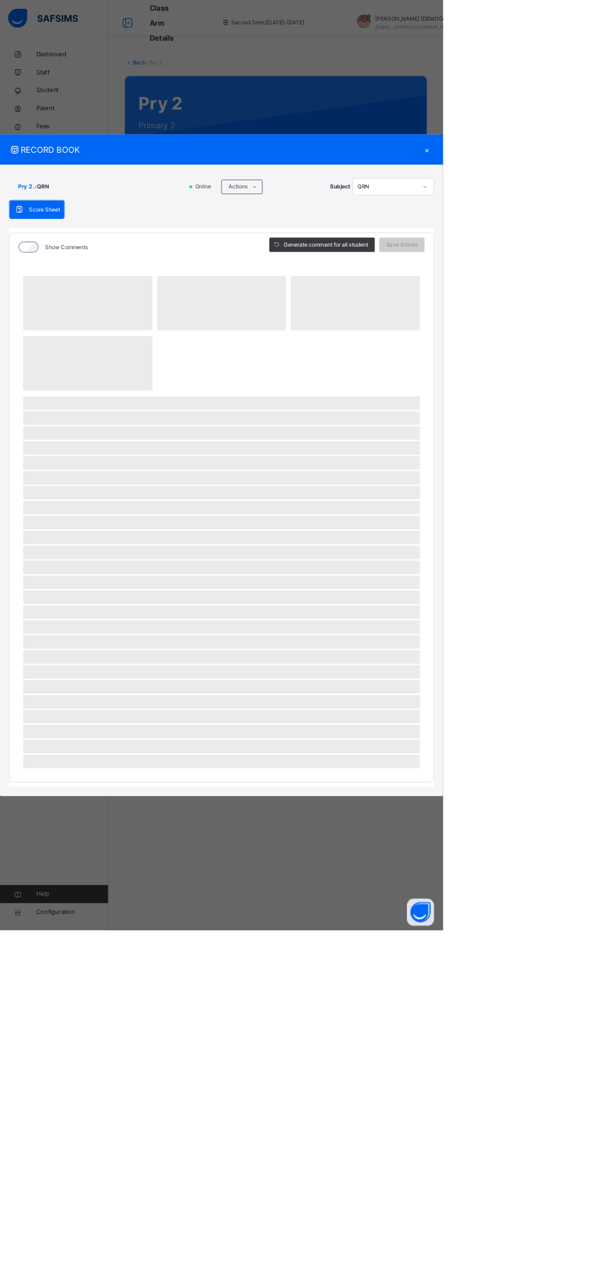
click at [358, 264] on icon at bounding box center [352, 259] width 9 height 10
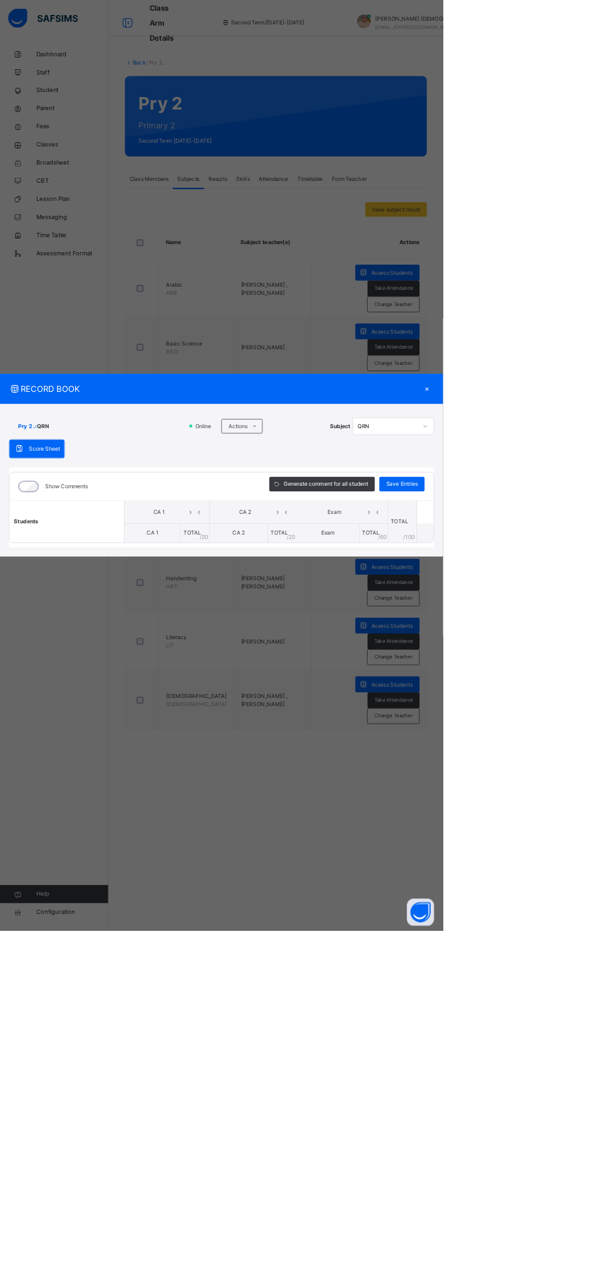
click at [513, 560] on div "RECORD BOOK × Pry 2 . : QRN Online Actions Download Empty Score Sheet Upload/ma…" at bounding box center [306, 643] width 613 height 1287
click at [358, 595] on icon at bounding box center [352, 590] width 9 height 10
click at [0, 0] on li "Upload/map score sheet" at bounding box center [0, 0] width 0 height 0
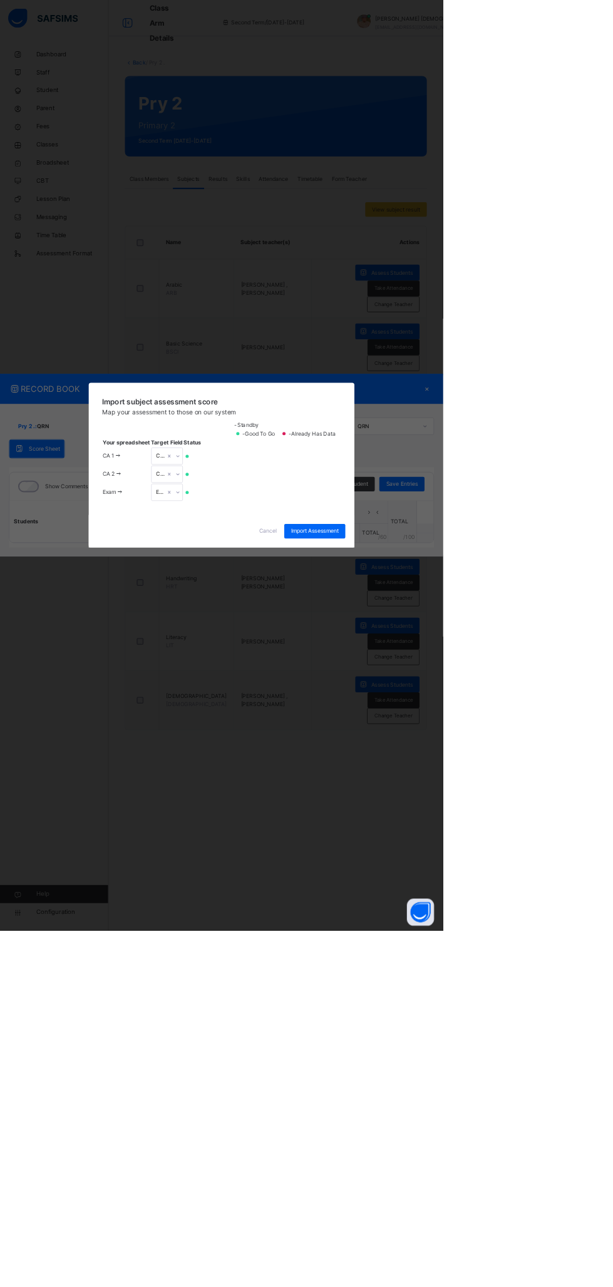
click at [478, 745] on div "Import Assessment" at bounding box center [435, 735] width 85 height 20
click at [383, 741] on span "Cancel" at bounding box center [370, 734] width 25 height 11
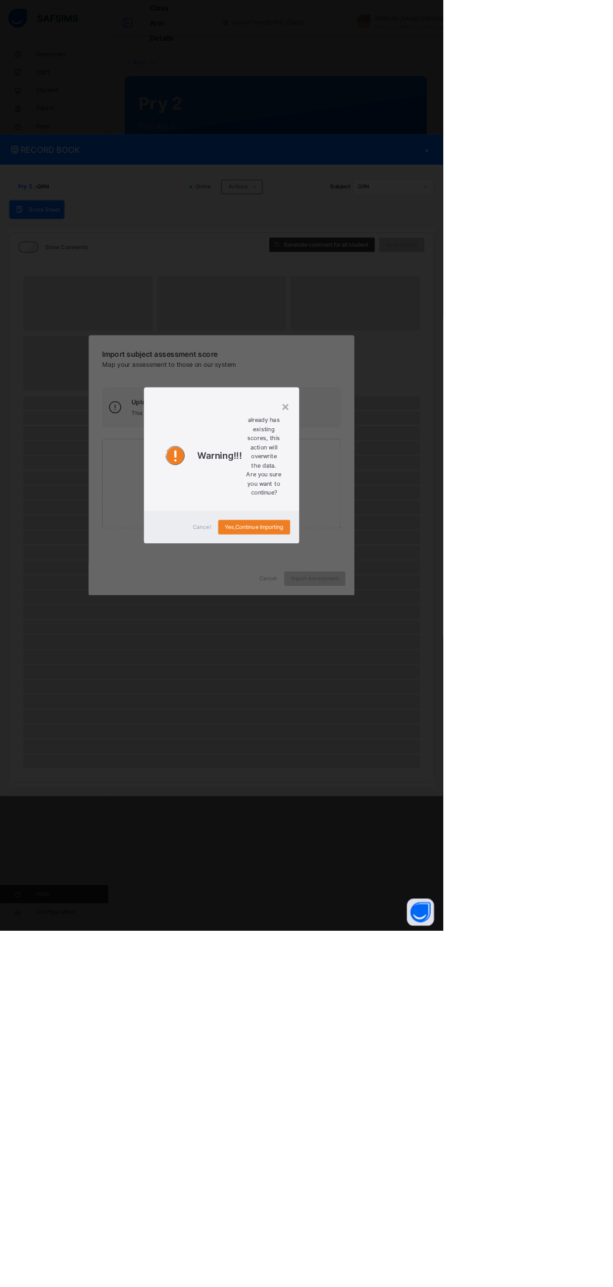
click at [389, 688] on span "already has existing scores, this action will overwrite the data. Are you sure …" at bounding box center [365, 631] width 49 height 115
click at [392, 735] on span "Yes, Continue Importing" at bounding box center [351, 729] width 81 height 11
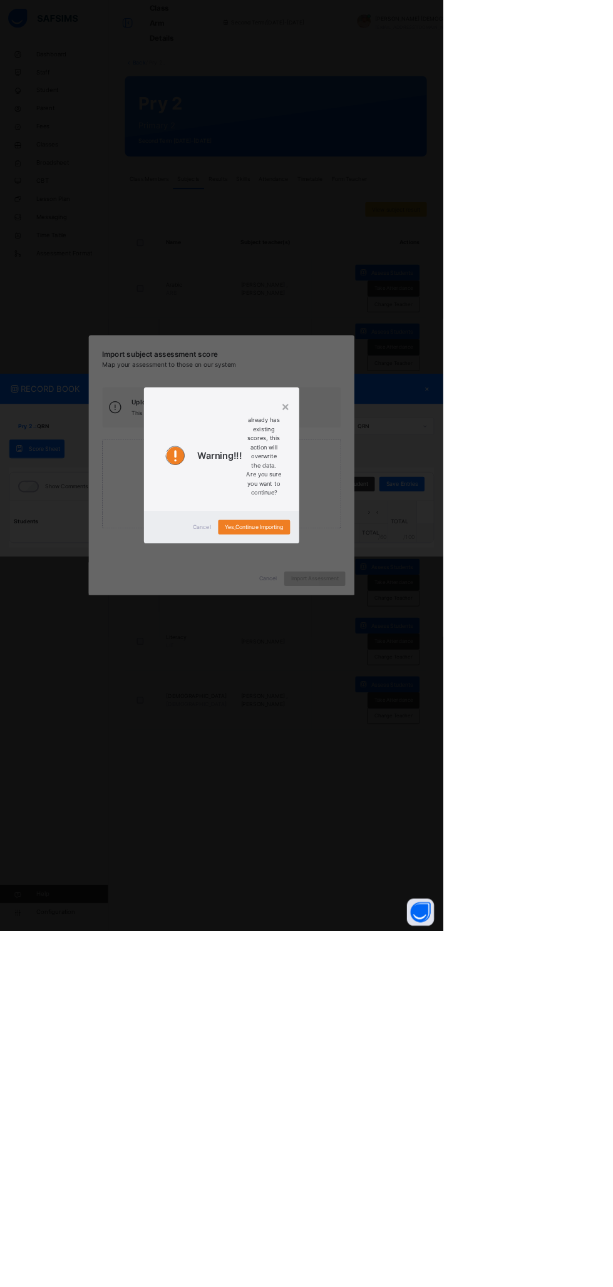
click at [392, 735] on span "Yes, Continue Importing" at bounding box center [351, 729] width 81 height 11
click at [401, 575] on div "×" at bounding box center [395, 561] width 12 height 26
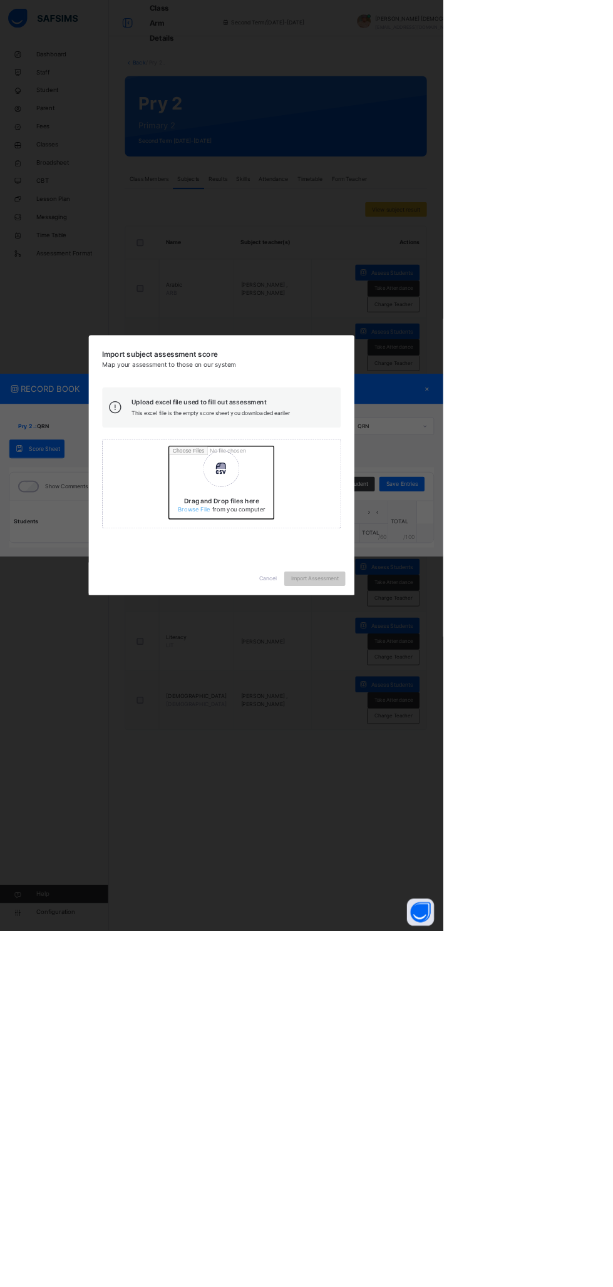
click at [416, 727] on input "Drag and Drop files here Select your Excel file Browse file Maximum size 2.5mb" at bounding box center [398, 672] width 329 height 110
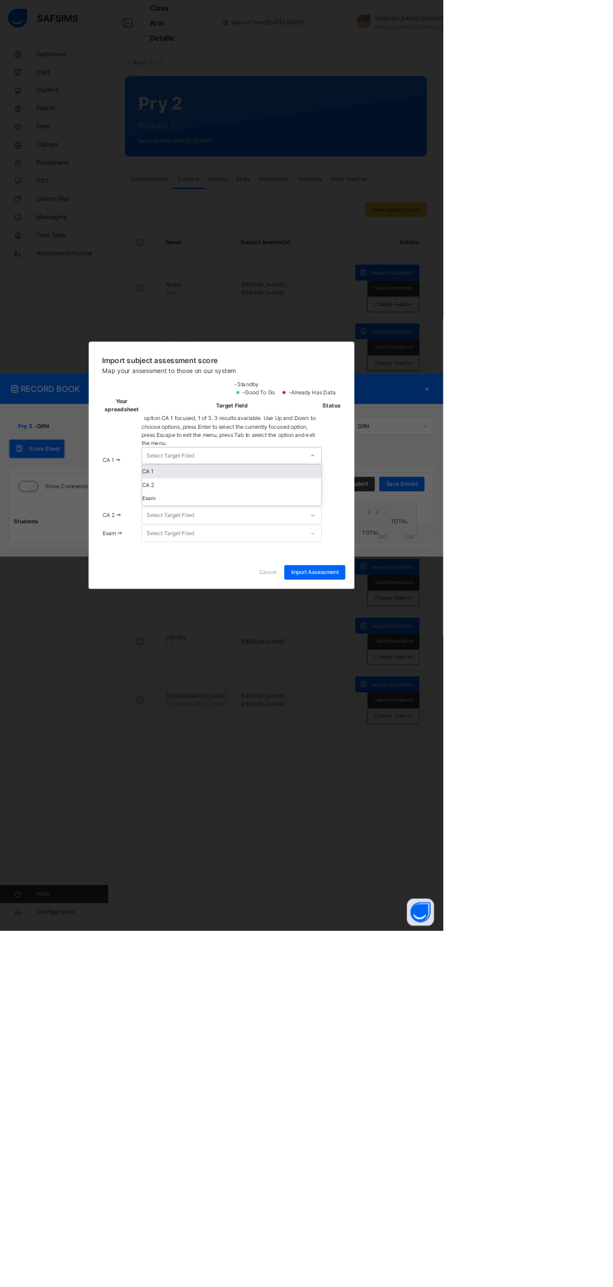
click at [445, 662] on div "CA 1" at bounding box center [321, 652] width 248 height 19
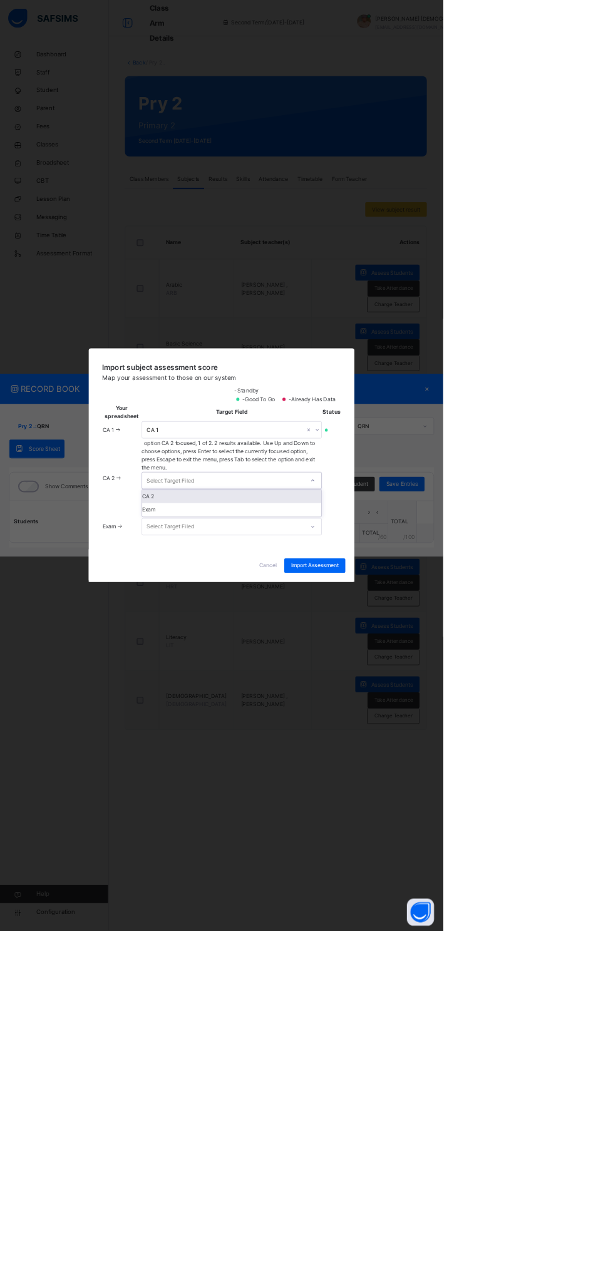
click at [445, 696] on div "CA 2" at bounding box center [321, 686] width 248 height 19
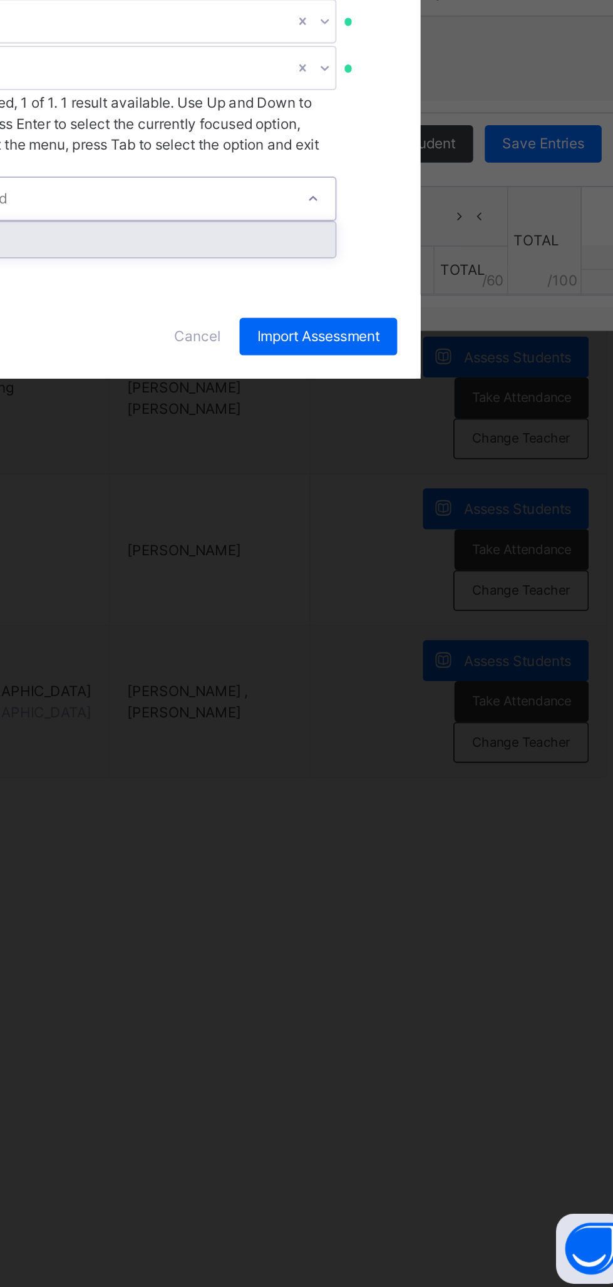
click at [445, 731] on div "Exam" at bounding box center [321, 721] width 248 height 19
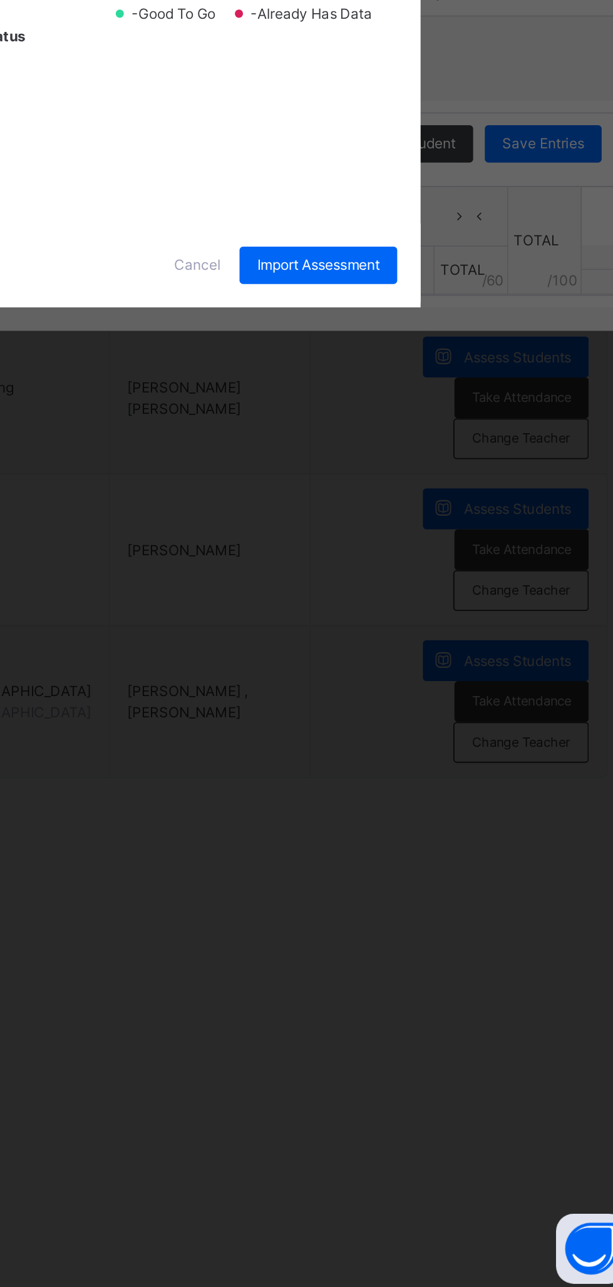
click at [468, 741] on span "Import Assessment" at bounding box center [436, 734] width 66 height 11
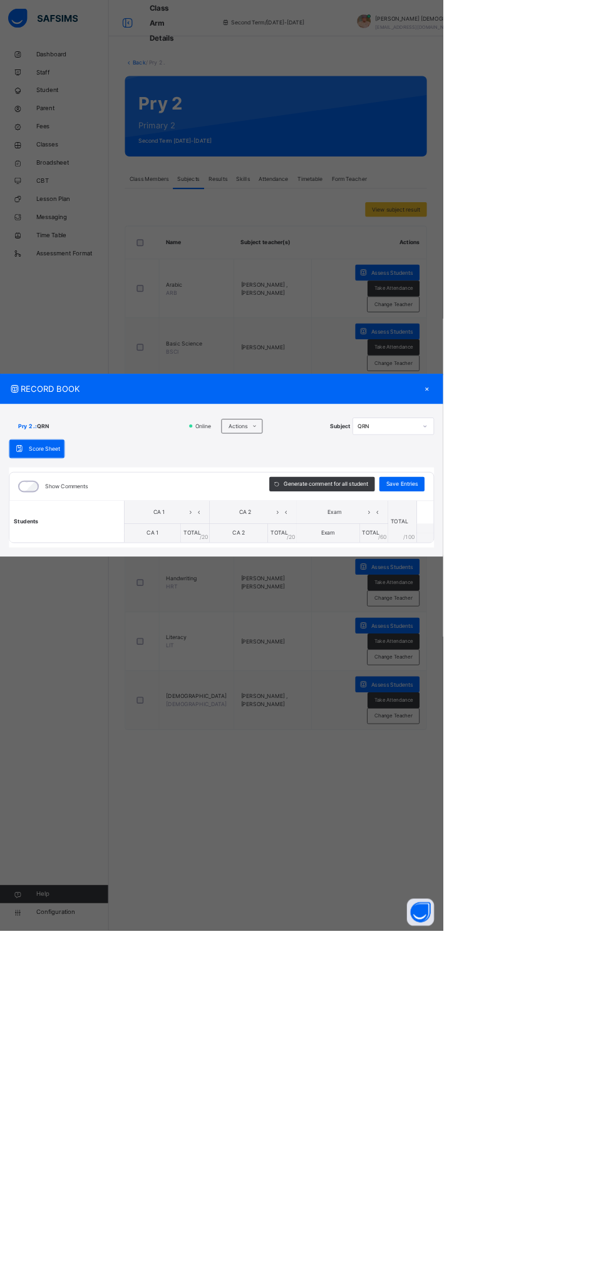
click at [600, 547] on div "×" at bounding box center [591, 538] width 19 height 17
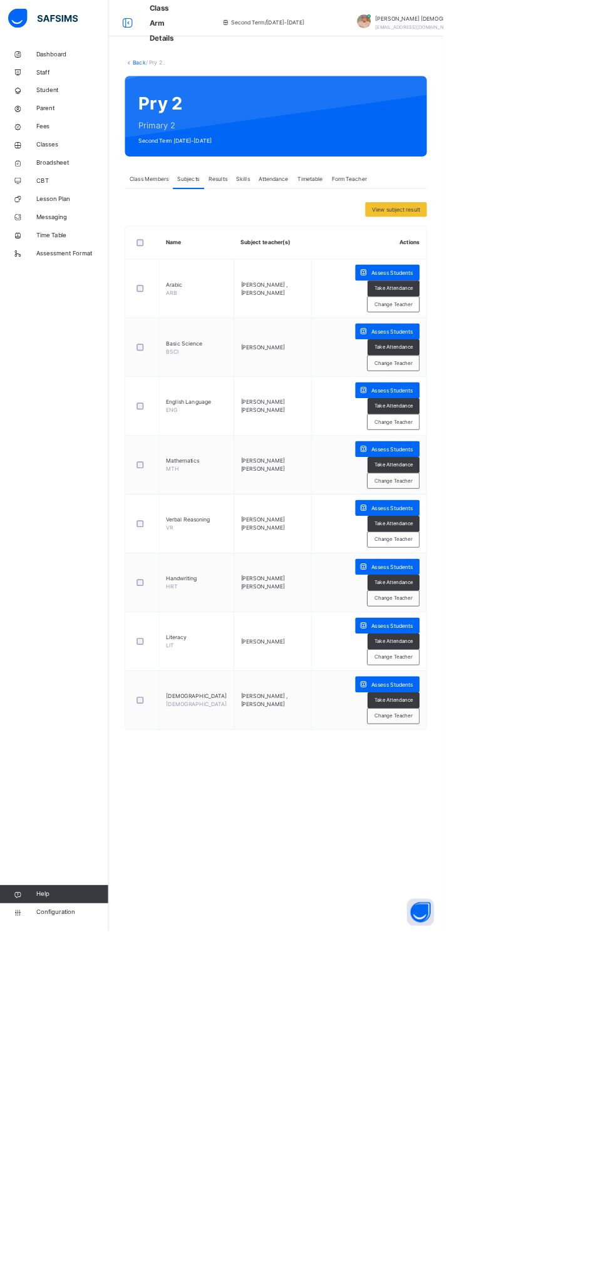
click at [538, 866] on span "Assess Students" at bounding box center [542, 865] width 58 height 11
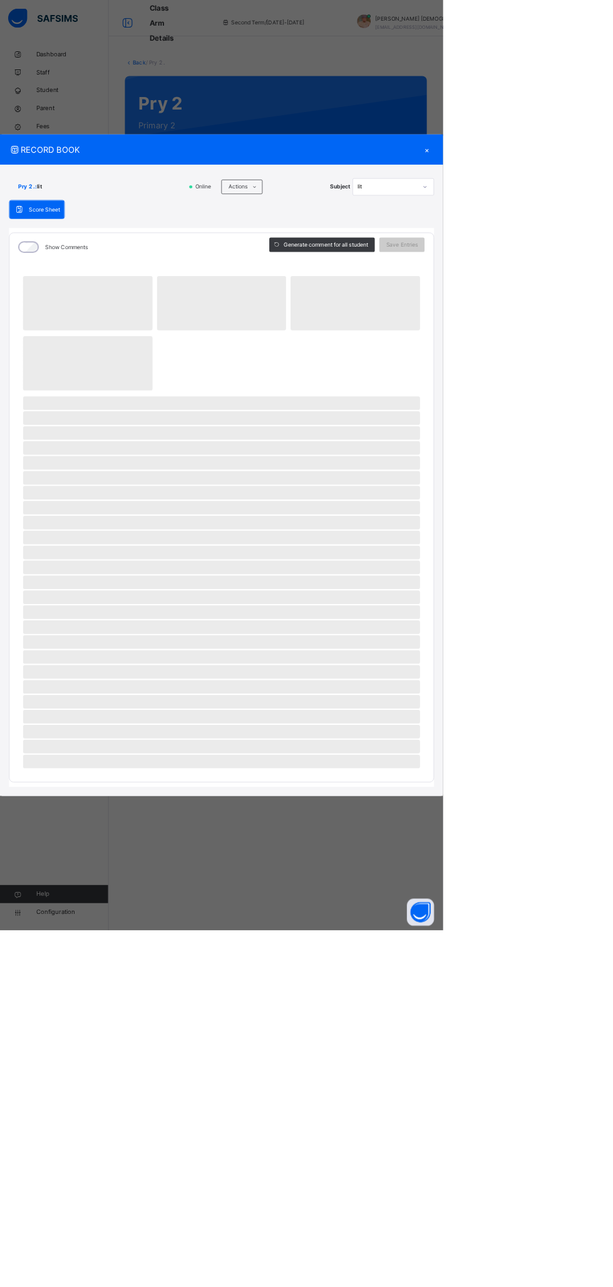
click at [475, 609] on span "‌" at bounding box center [306, 599] width 549 height 19
click at [0, 0] on ul "Download Empty Score Sheet Upload/map score sheet" at bounding box center [0, 0] width 0 height 0
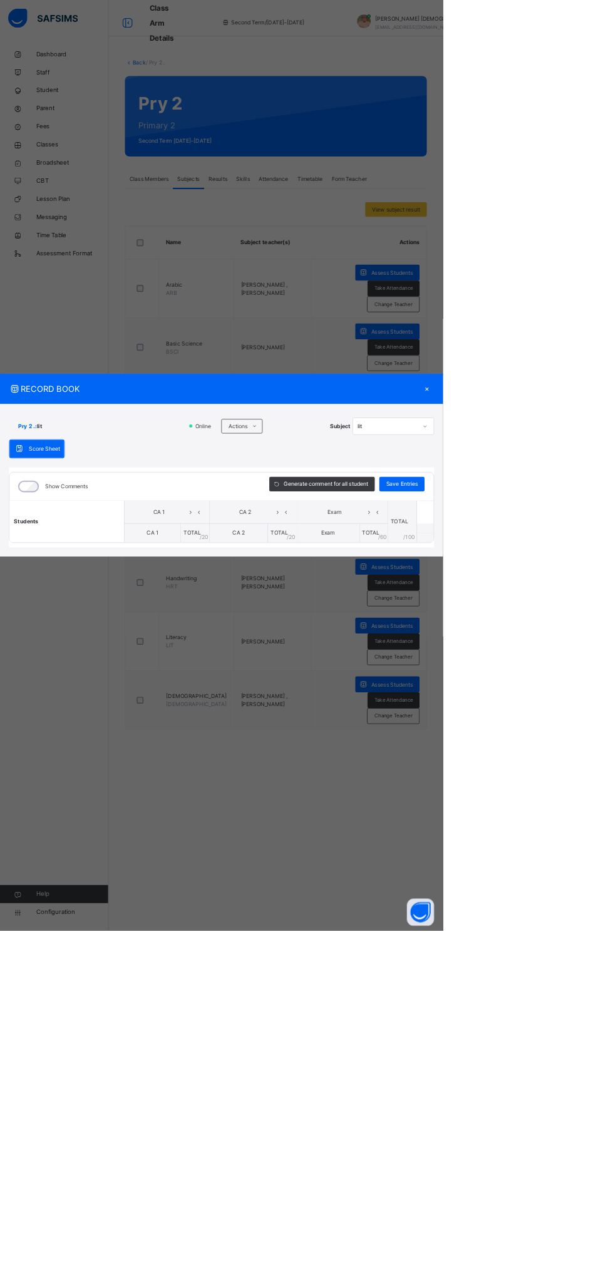
click at [495, 569] on div "RECORD BOOK × Pry 2 . : lit Online Actions Download Empty Score Sheet Upload/ma…" at bounding box center [306, 643] width 613 height 1287
click at [358, 595] on icon at bounding box center [352, 590] width 9 height 10
click at [0, 0] on li "Upload/map score sheet" at bounding box center [0, 0] width 0 height 0
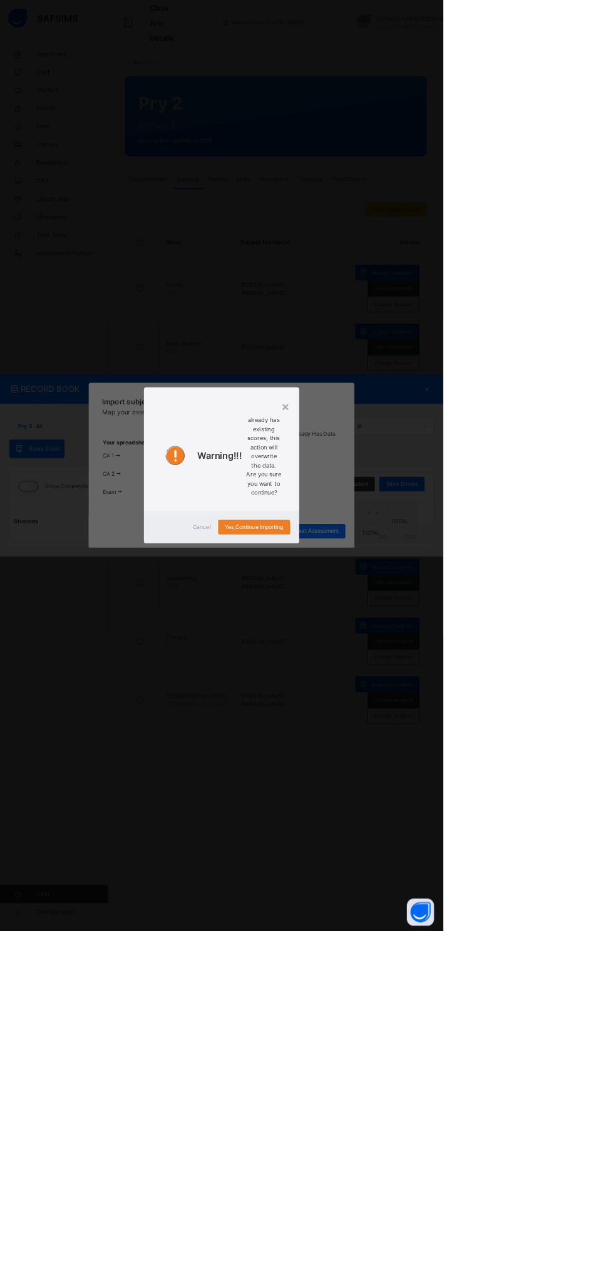
click at [392, 735] on span "Yes, Continue Importing" at bounding box center [351, 729] width 81 height 11
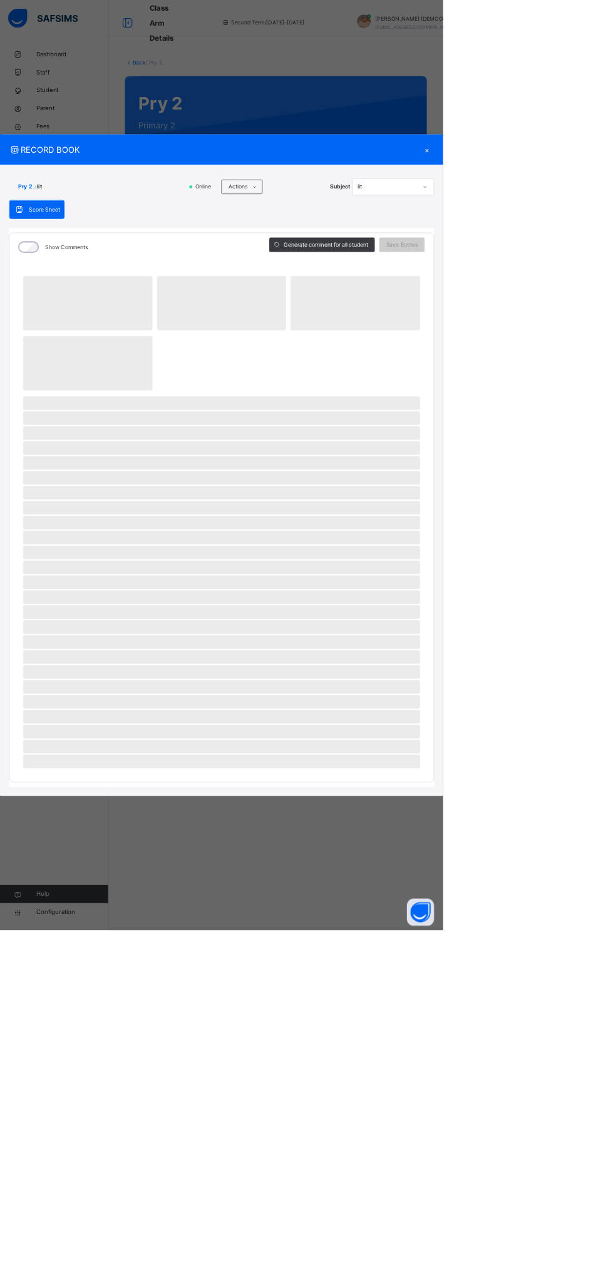
click at [363, 269] on span at bounding box center [352, 259] width 20 height 20
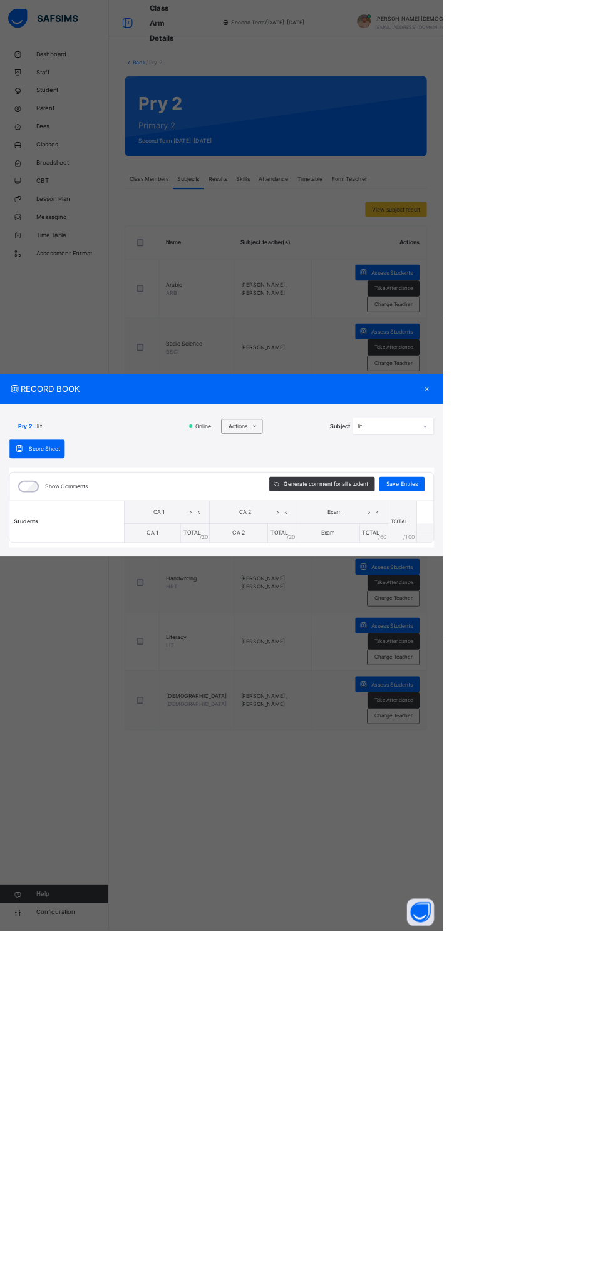
click at [0, 0] on li "Upload/map score sheet" at bounding box center [0, 0] width 0 height 0
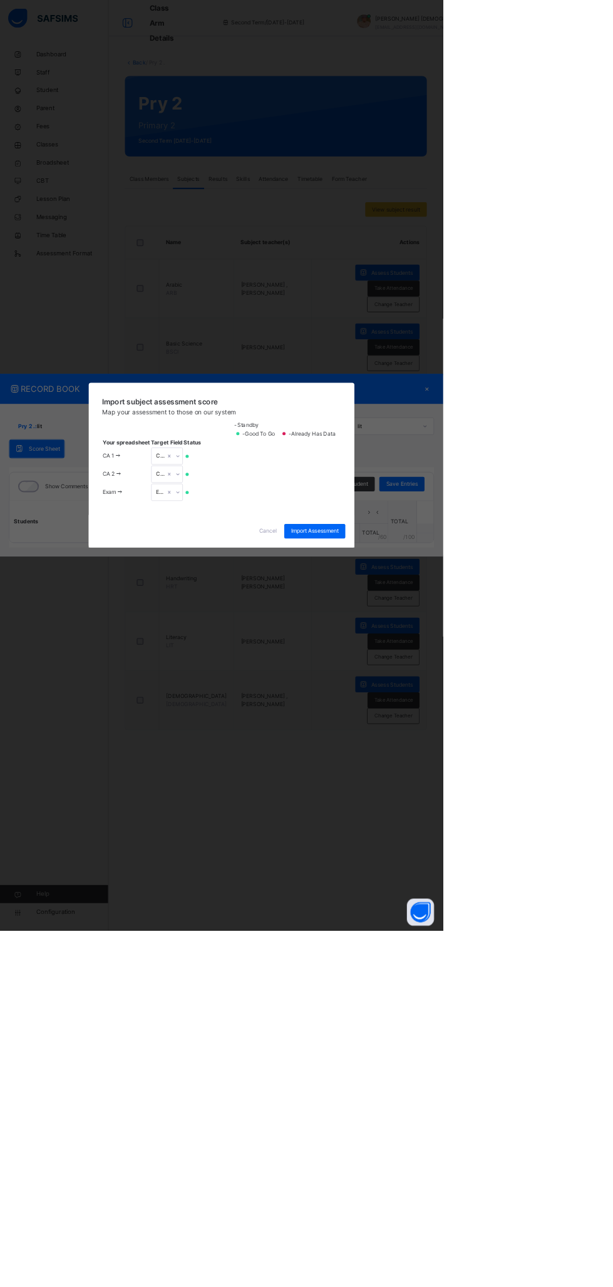
click at [383, 741] on span "Cancel" at bounding box center [370, 734] width 25 height 11
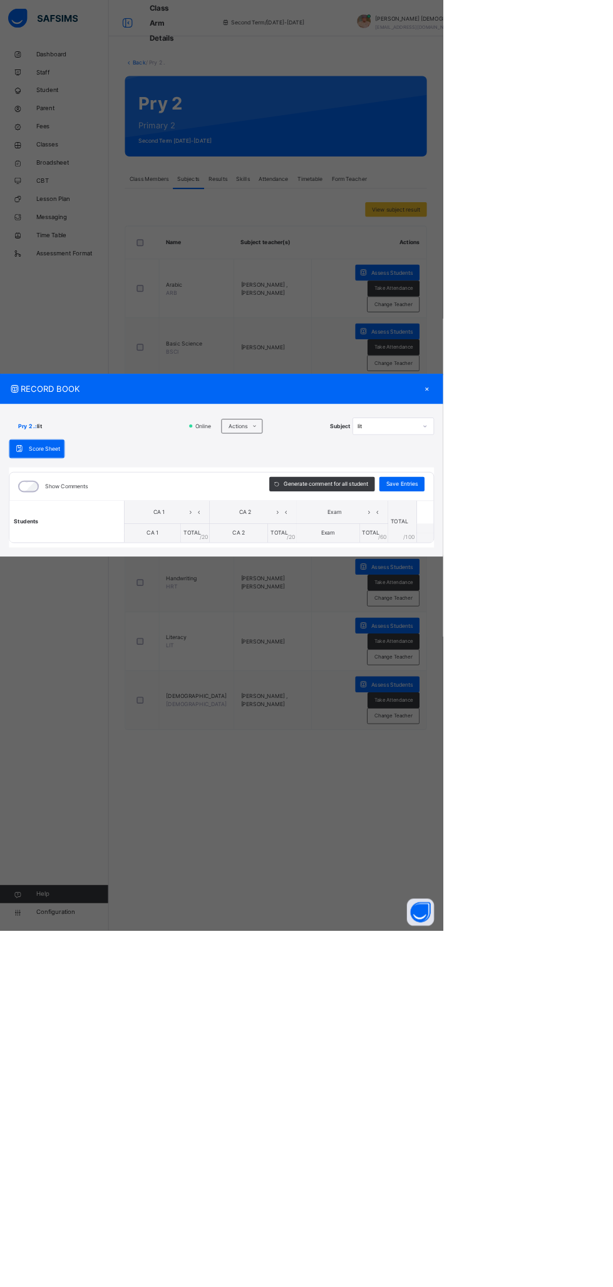
click at [363, 600] on span at bounding box center [352, 590] width 20 height 20
click at [0, 0] on li "Upload/map score sheet" at bounding box center [0, 0] width 0 height 0
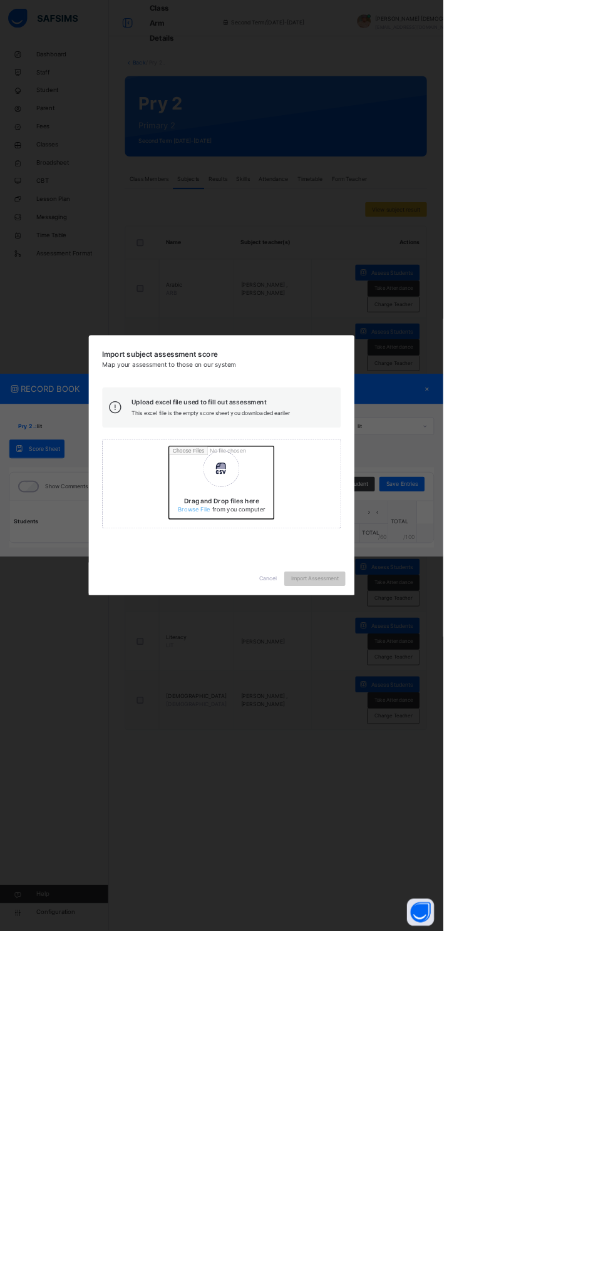
click at [425, 727] on input "Drag and Drop files here Select your Excel file Browse file Maximum size 2.5mb" at bounding box center [398, 672] width 329 height 110
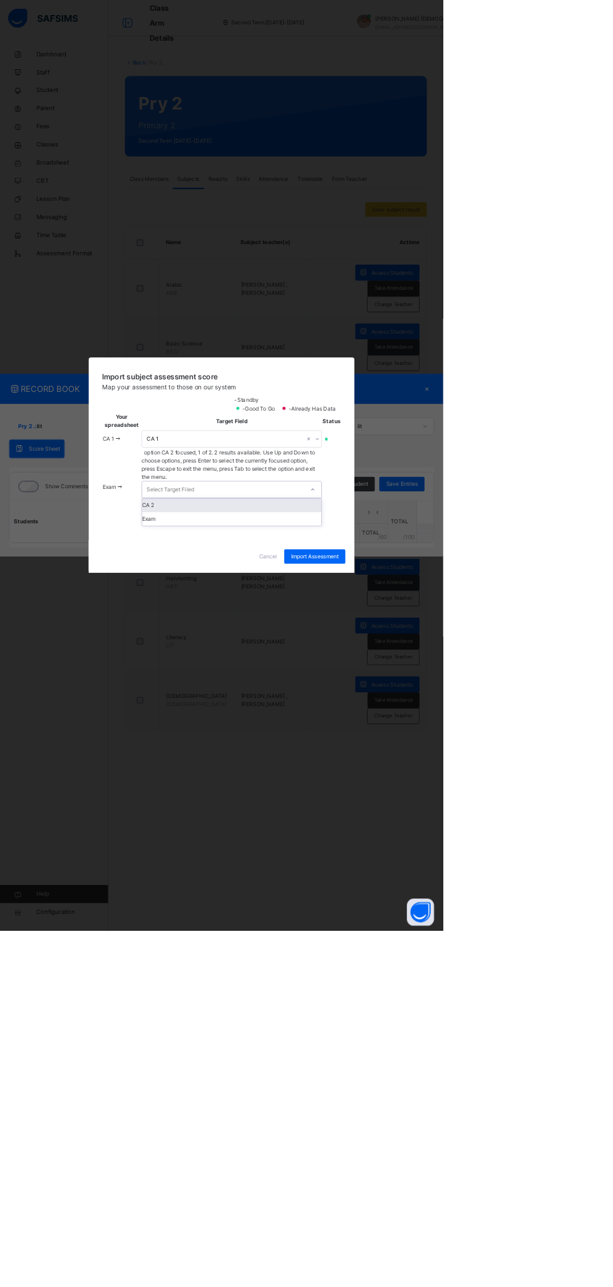
click at [445, 709] on div "CA 2" at bounding box center [321, 699] width 248 height 19
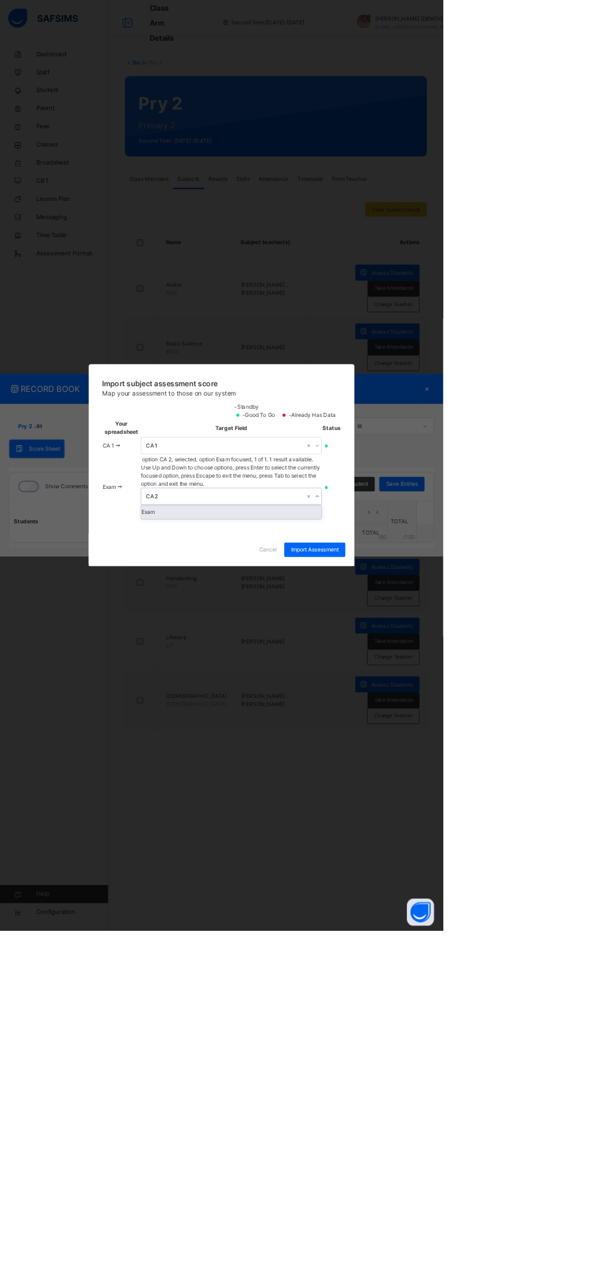
click at [445, 718] on div "Exam" at bounding box center [319, 708] width 249 height 19
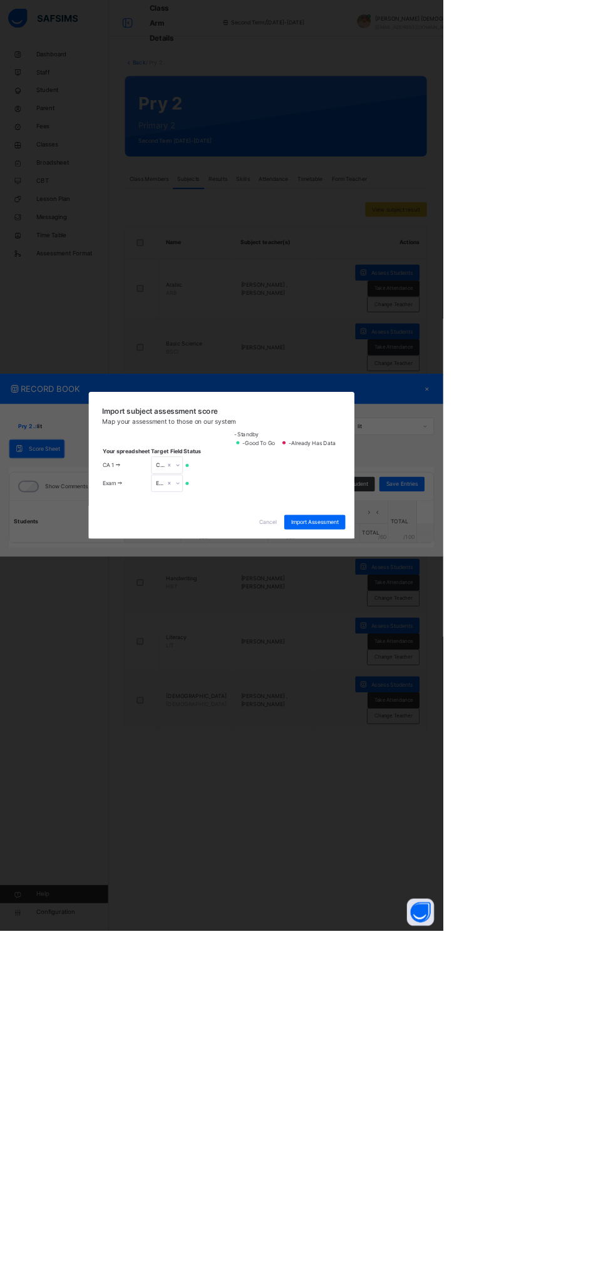
click at [468, 728] on span "Import Assessment" at bounding box center [436, 722] width 66 height 11
click at [383, 728] on span "Cancel" at bounding box center [370, 722] width 25 height 11
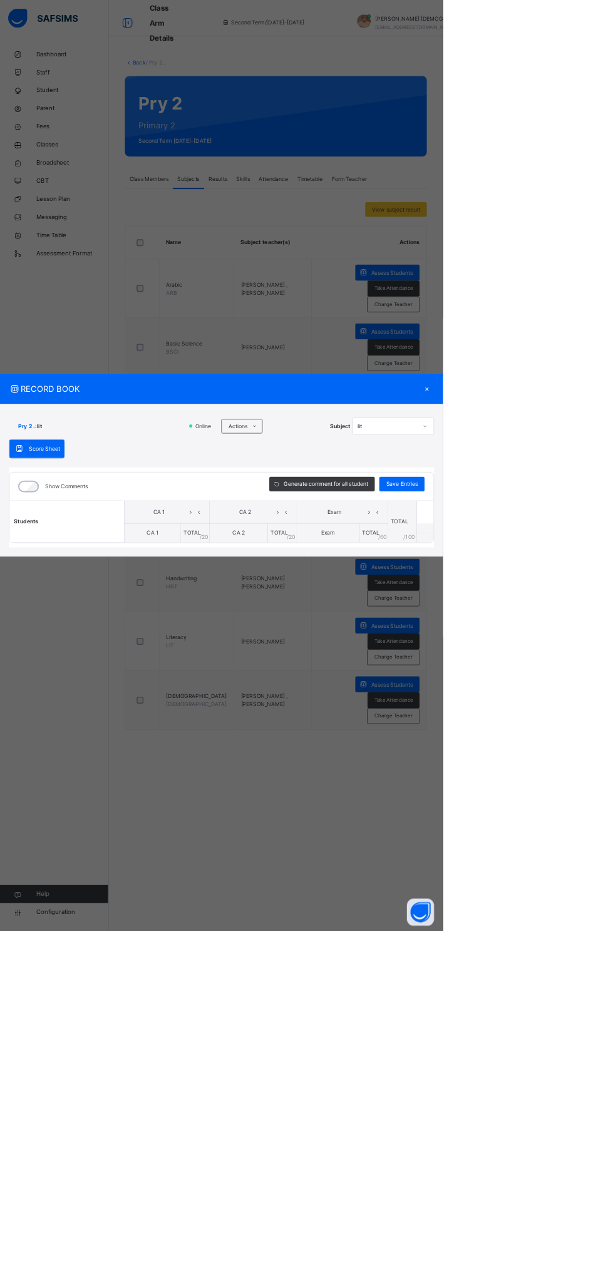
click at [363, 600] on span at bounding box center [352, 590] width 20 height 20
click at [0, 0] on li "Upload/map score sheet" at bounding box center [0, 0] width 0 height 0
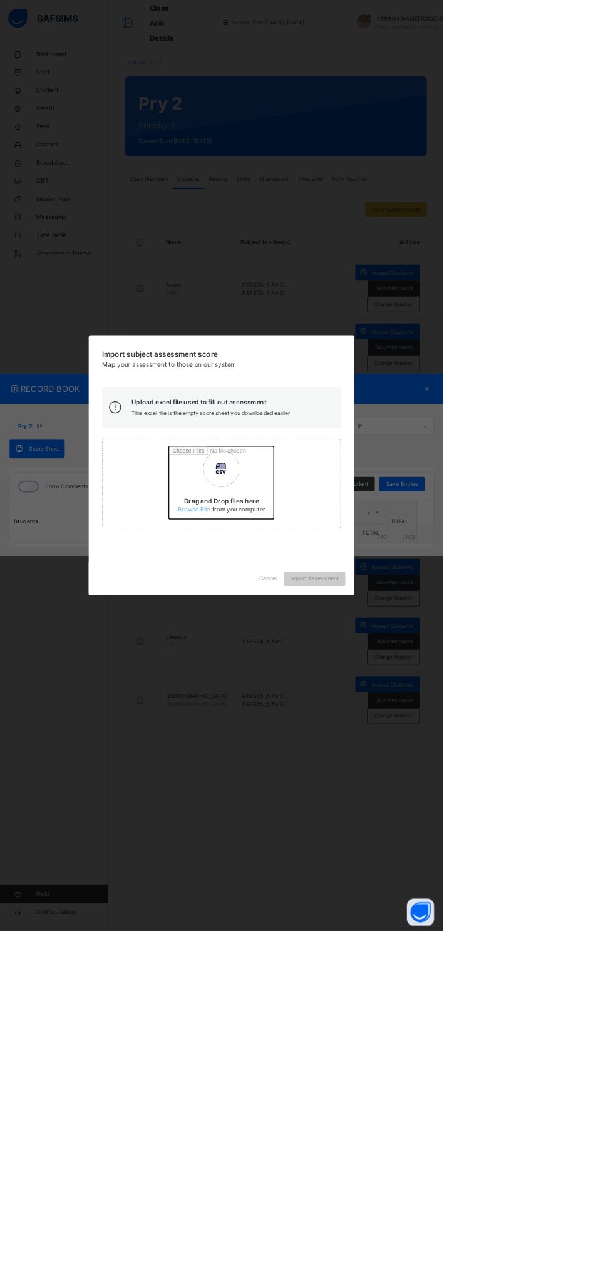
click at [406, 727] on input "Drag and Drop files here Select your Excel file Browse file Maximum size 2.5mb" at bounding box center [398, 672] width 329 height 110
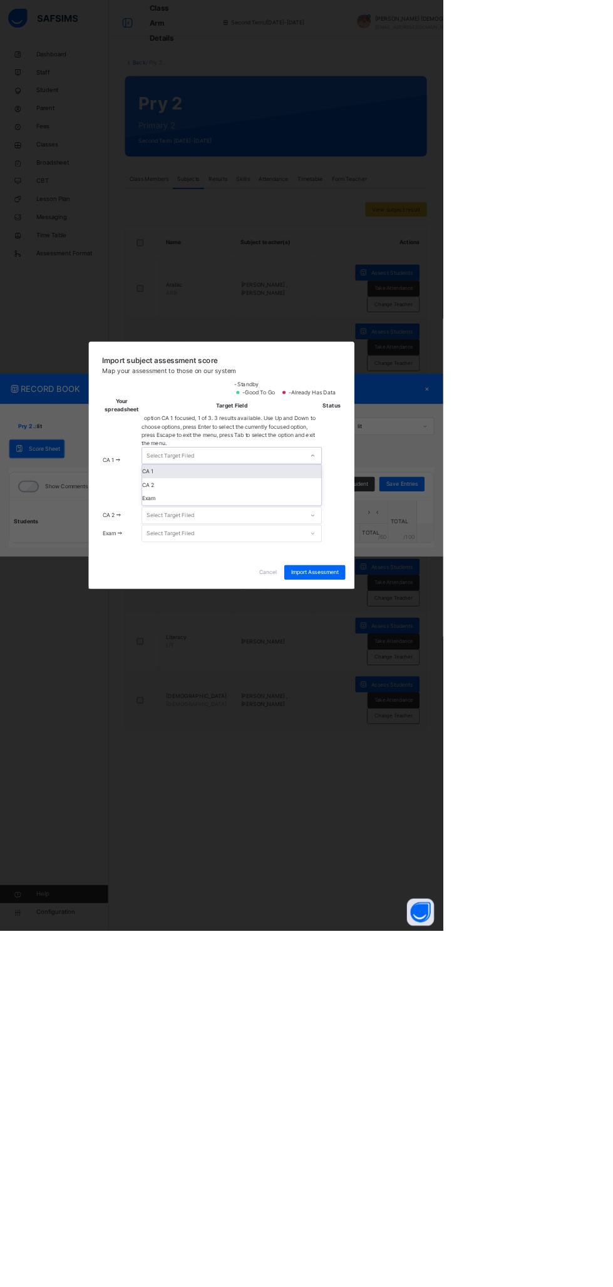
click at [436, 637] on icon at bounding box center [433, 630] width 8 height 13
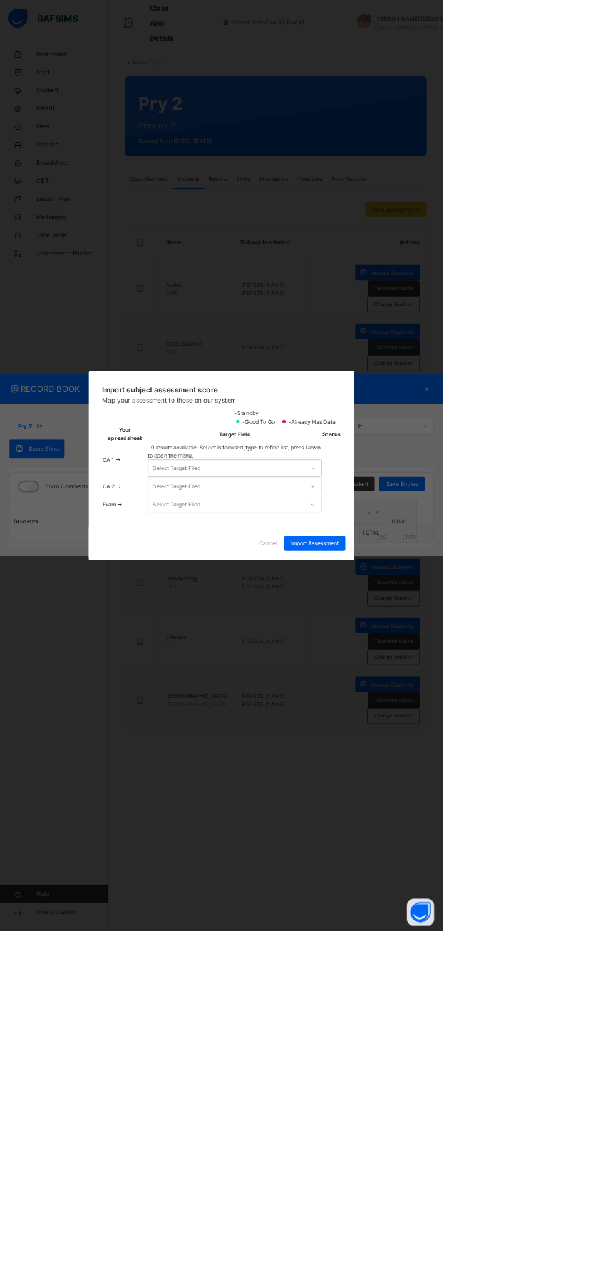
click at [443, 658] on div at bounding box center [432, 648] width 21 height 20
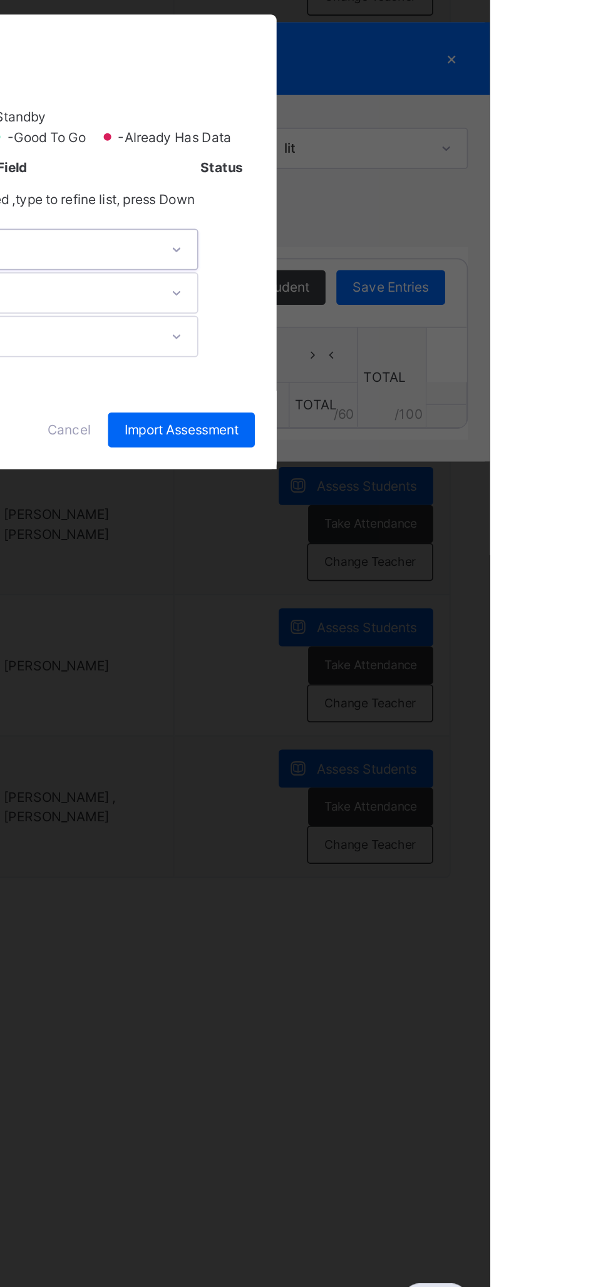
click at [445, 660] on div "Select Target Filed" at bounding box center [325, 648] width 240 height 24
click at [421, 659] on div "Select Target Filed" at bounding box center [312, 648] width 215 height 23
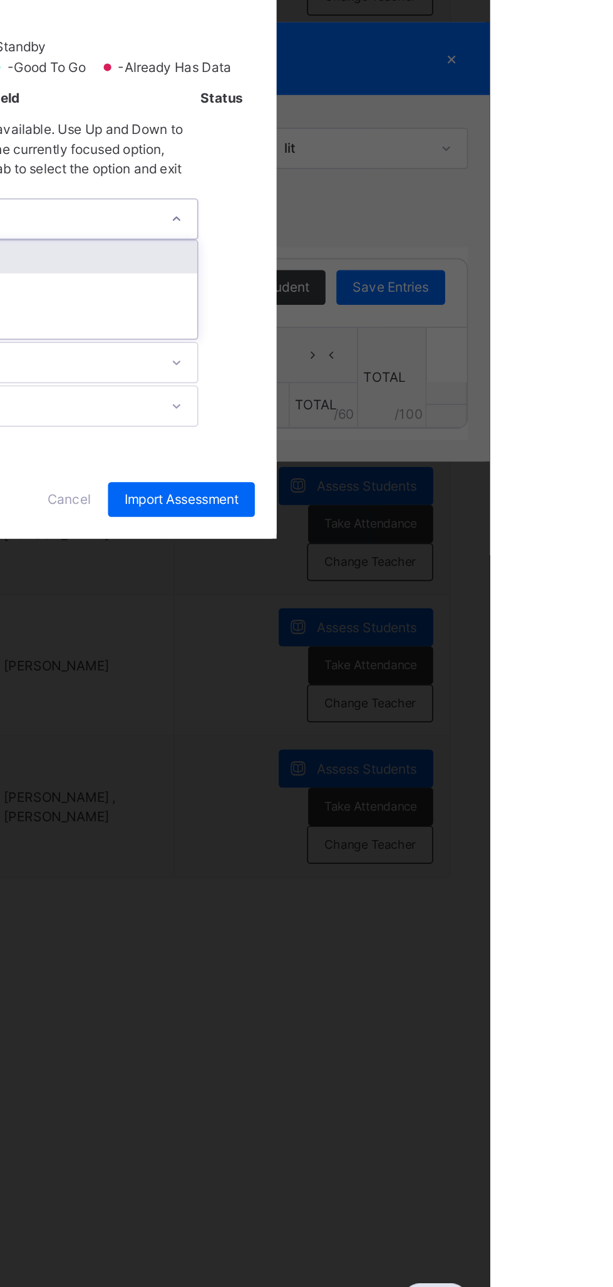
click at [269, 642] on div "Select Target Filed" at bounding box center [236, 631] width 66 height 24
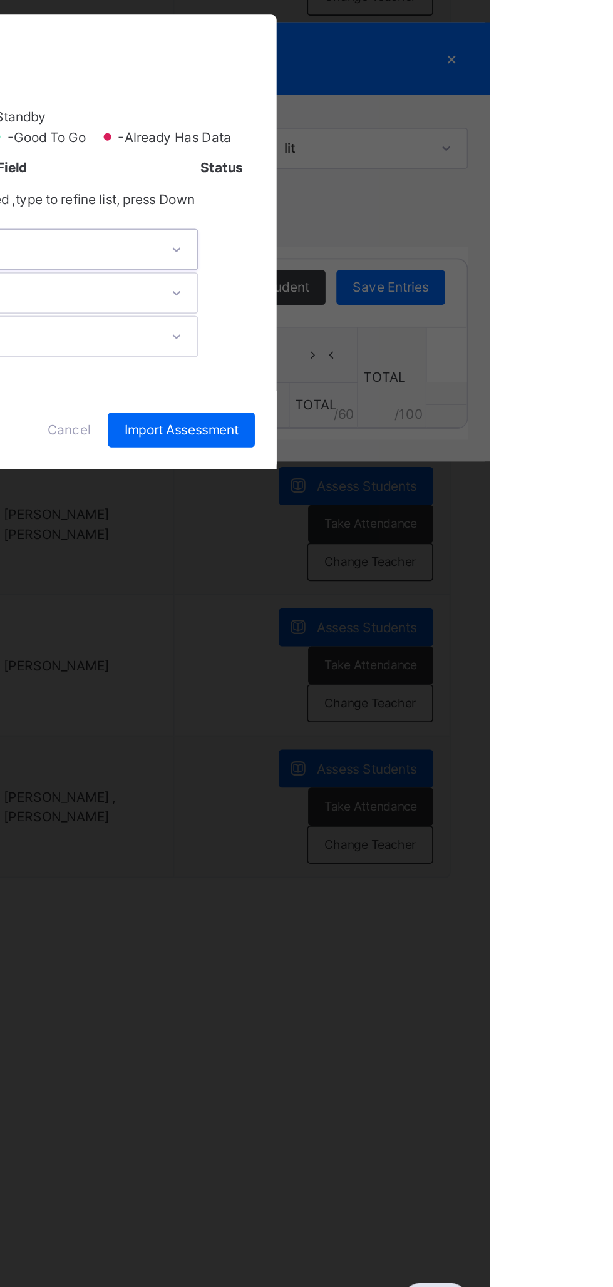
click at [277, 685] on div "Select Target Filed" at bounding box center [245, 673] width 66 height 24
click at [445, 710] on div "Select Target Filed" at bounding box center [325, 698] width 240 height 24
click at [443, 636] on div at bounding box center [432, 625] width 21 height 20
click at [421, 635] on div "Select Target Filed" at bounding box center [312, 624] width 215 height 19
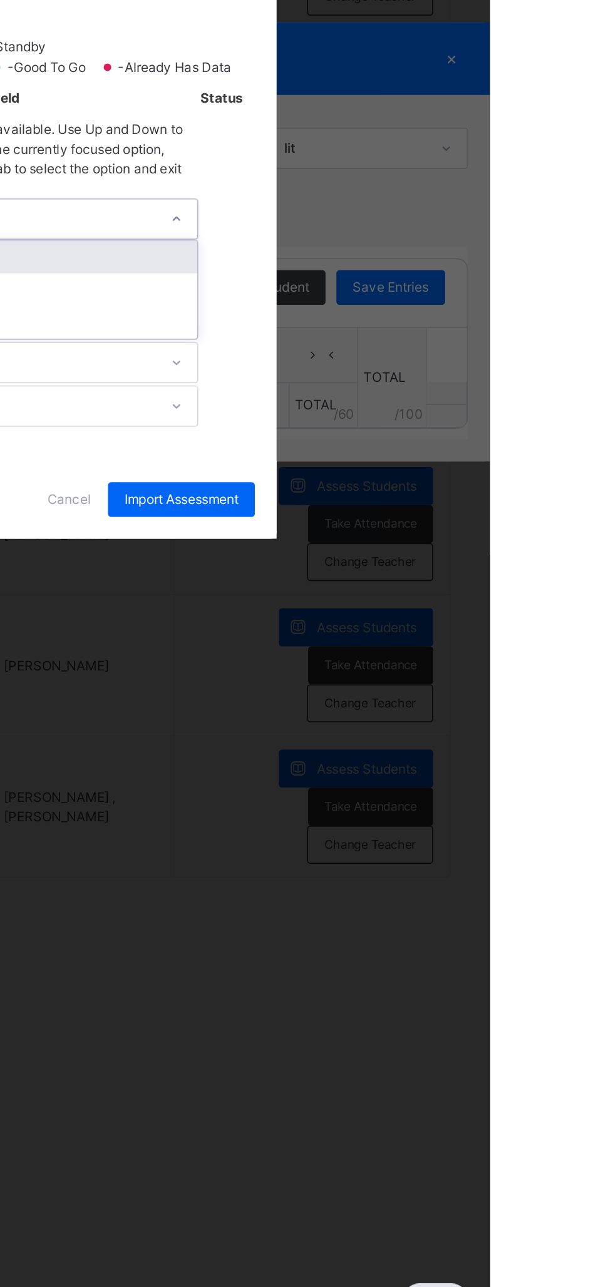
click at [443, 641] on div at bounding box center [432, 630] width 21 height 20
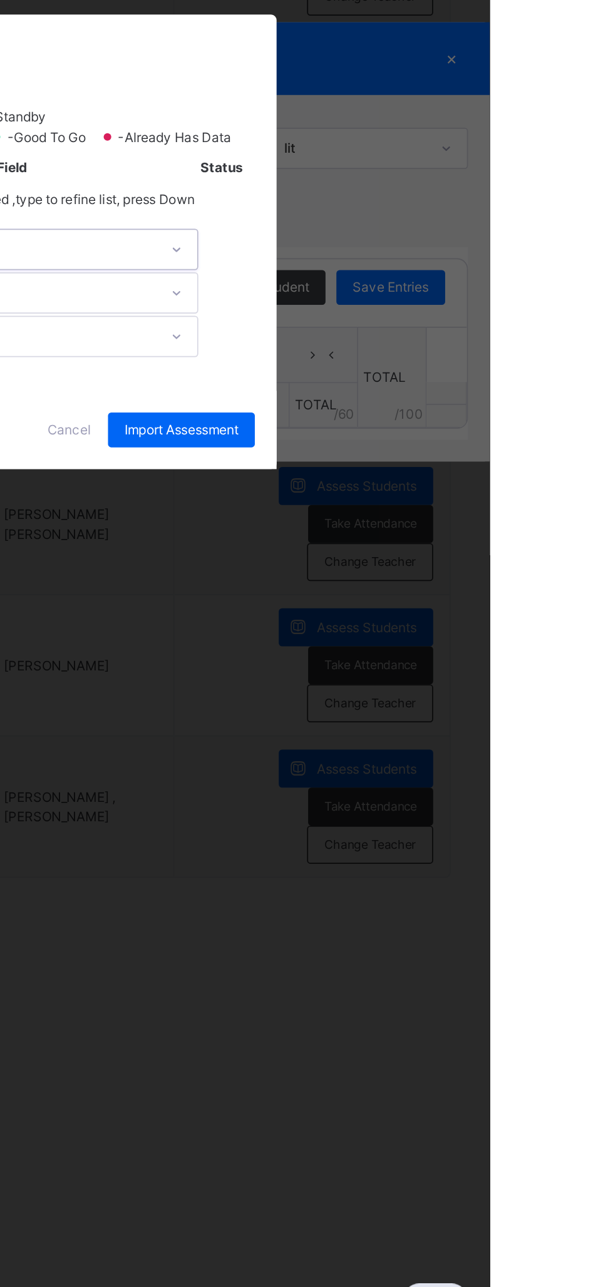
click at [277, 660] on div "Select Target Filed" at bounding box center [245, 648] width 66 height 24
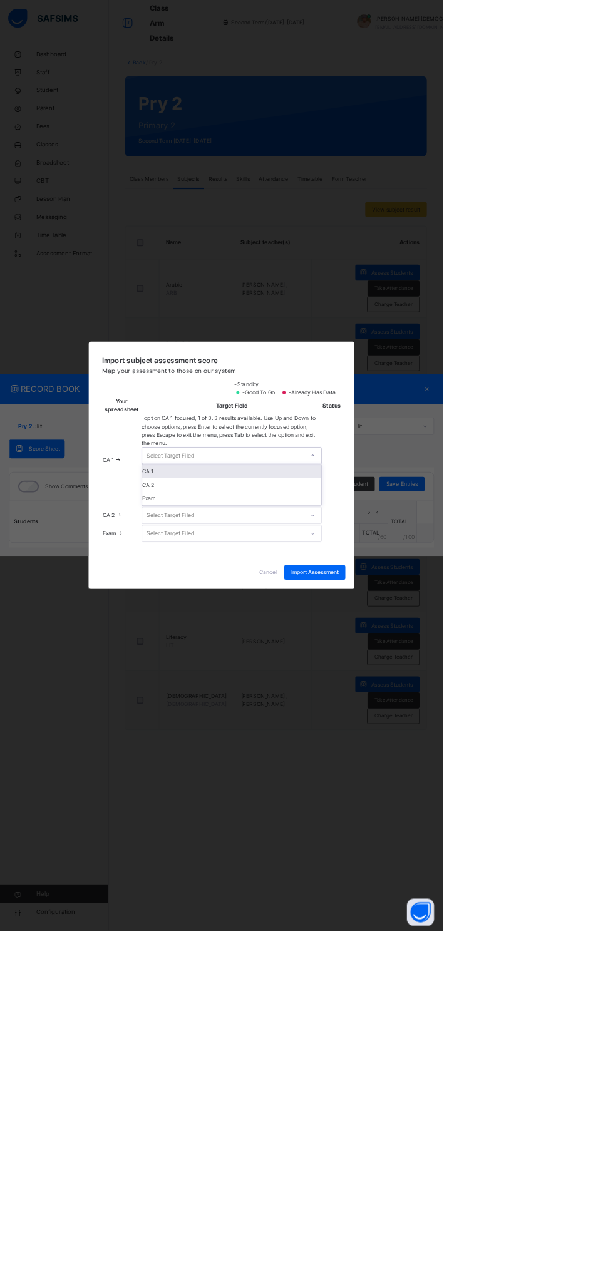
click at [445, 662] on div "CA 1" at bounding box center [321, 652] width 248 height 19
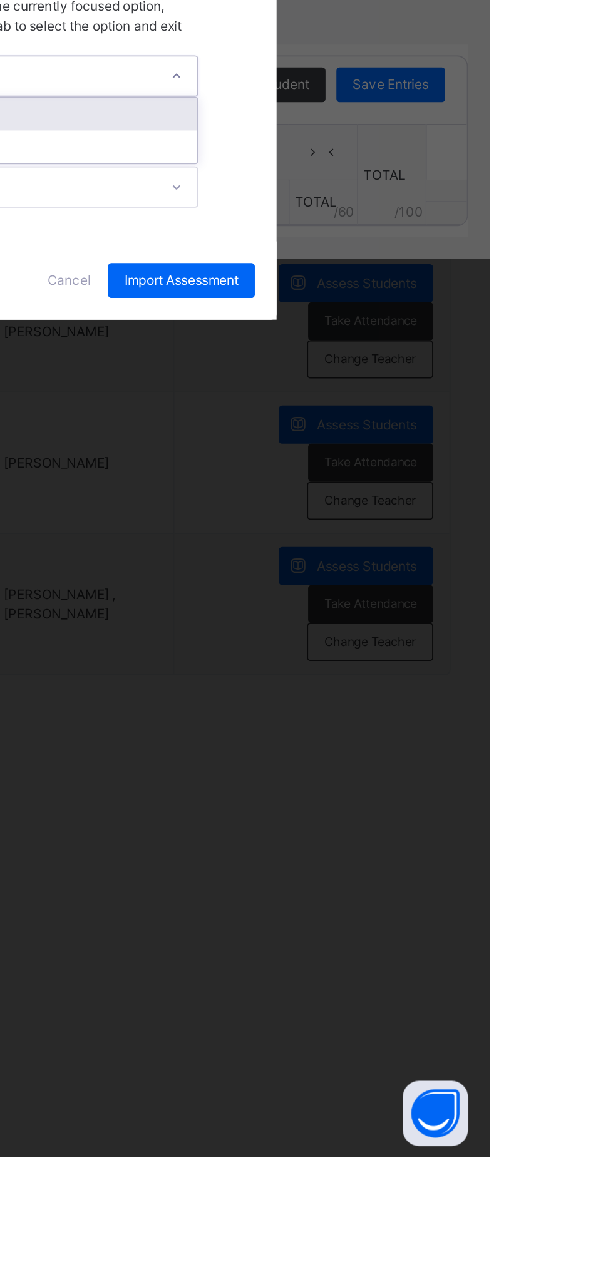
click at [445, 696] on div "CA 2" at bounding box center [321, 686] width 248 height 19
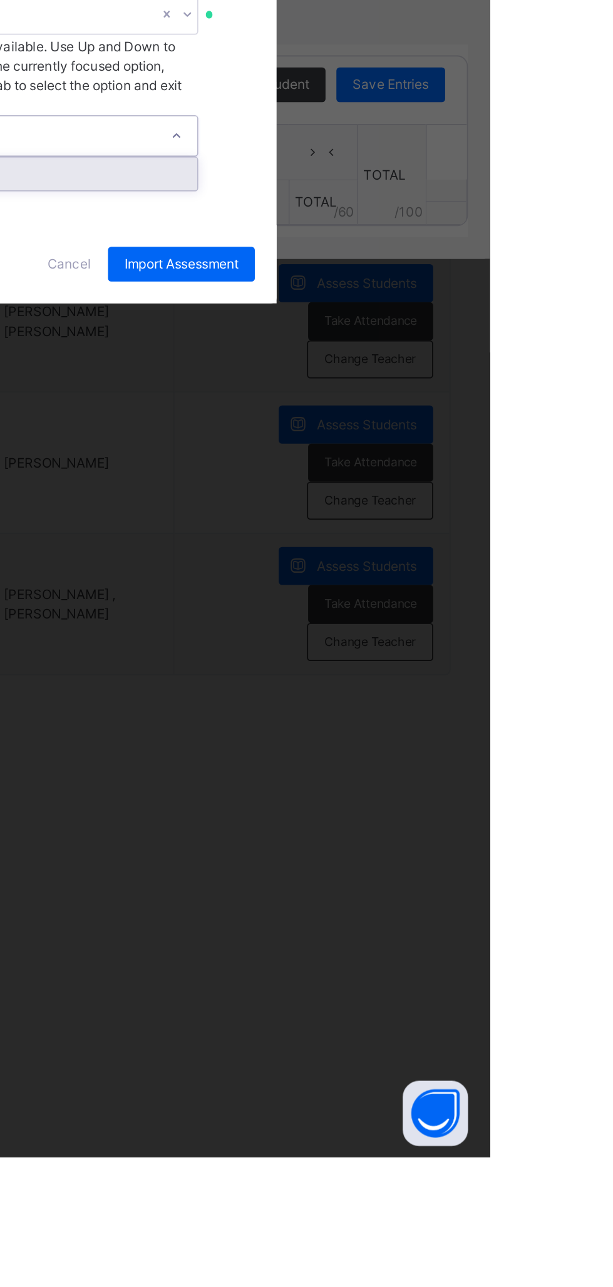
click at [445, 731] on div "Exam" at bounding box center [321, 721] width 248 height 19
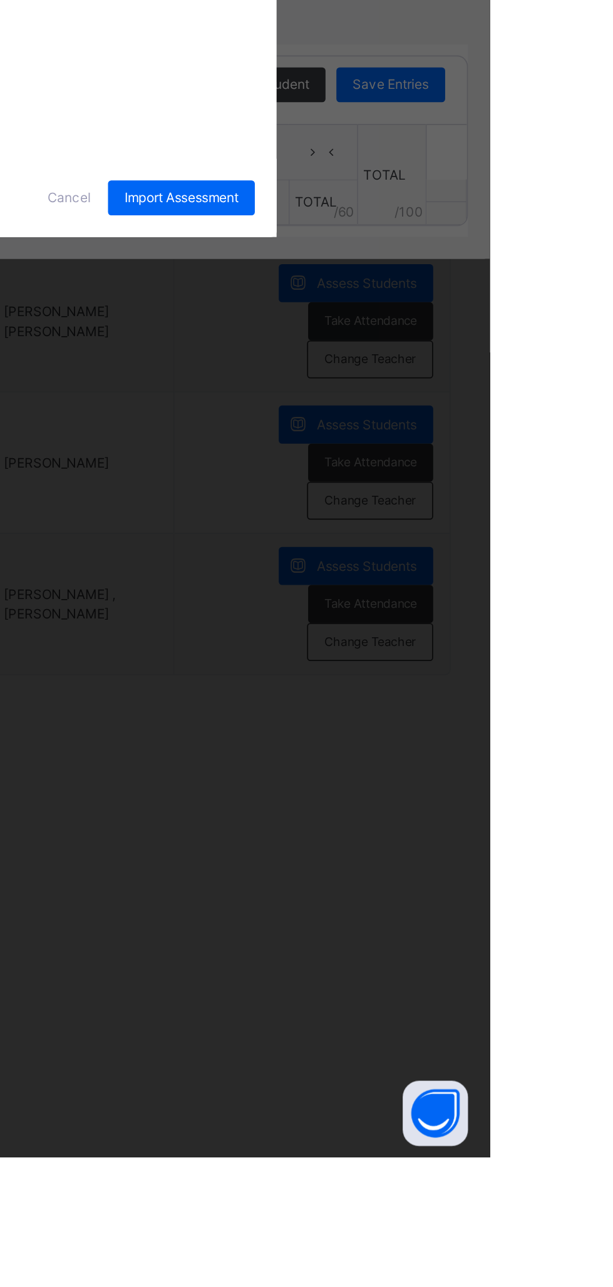
click at [468, 741] on span "Import Assessment" at bounding box center [436, 734] width 66 height 11
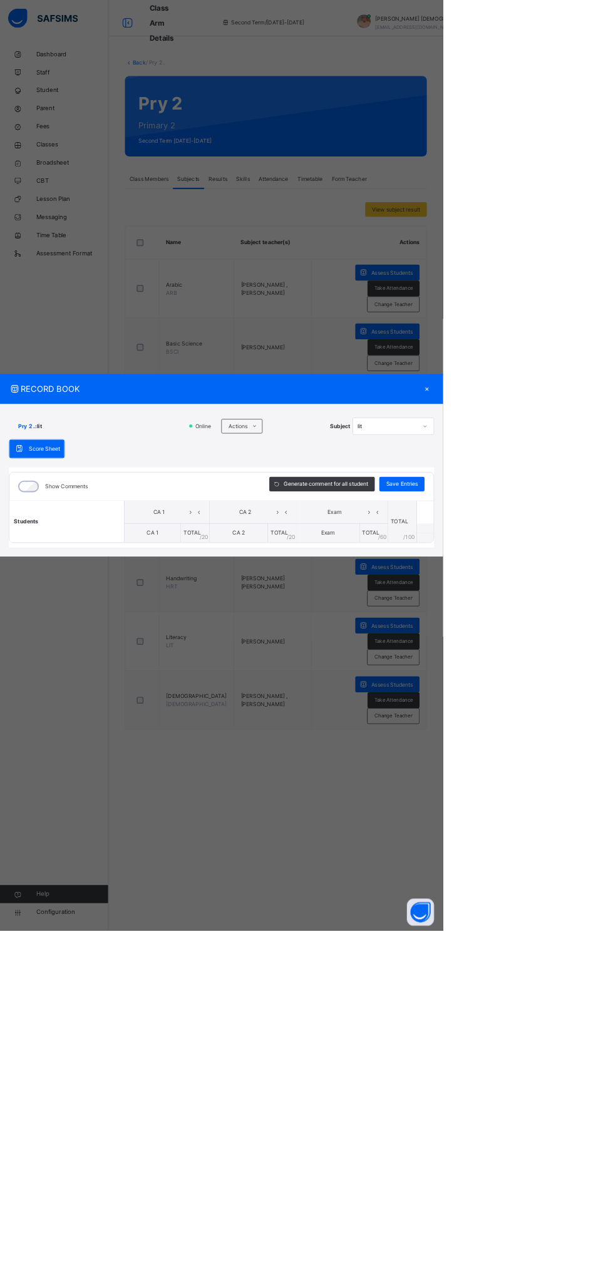
click at [600, 547] on div "×" at bounding box center [591, 538] width 19 height 17
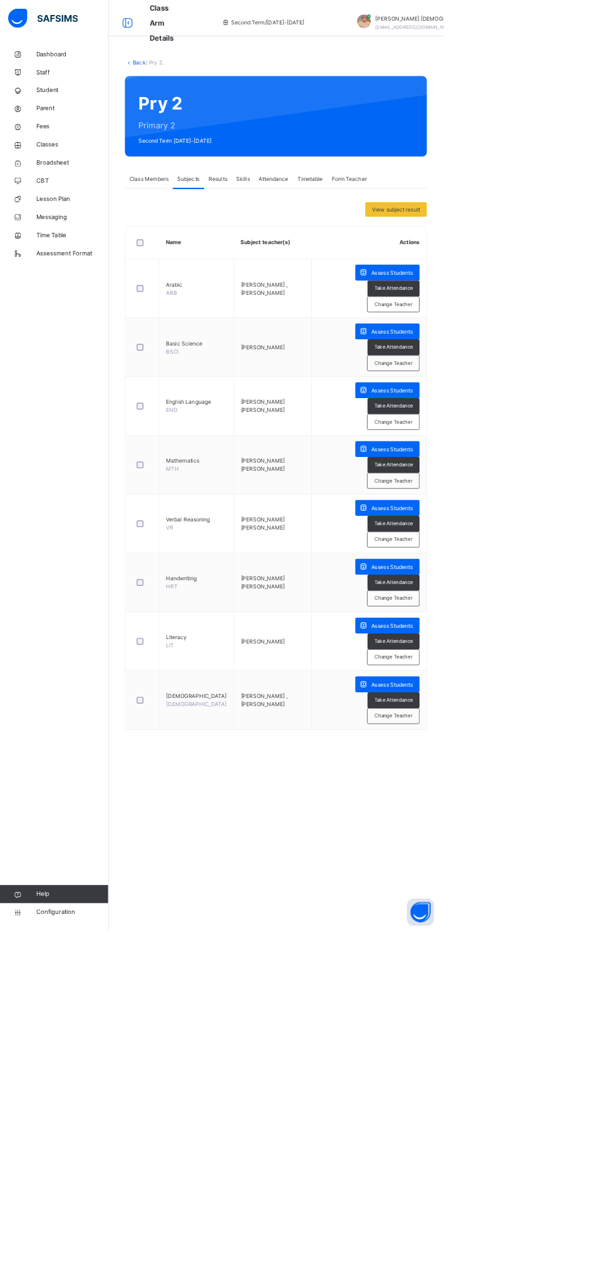
click at [101, 228] on span "Broadsheet" at bounding box center [100, 225] width 100 height 13
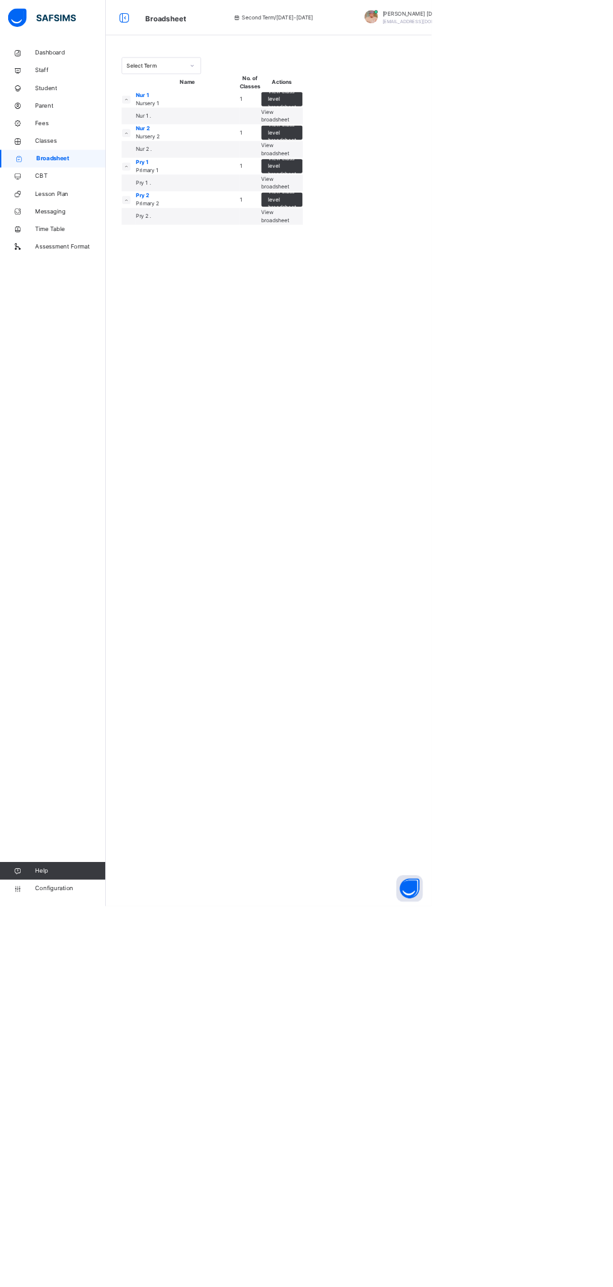
click at [411, 317] on span "View broadsheet" at bounding box center [390, 307] width 39 height 21
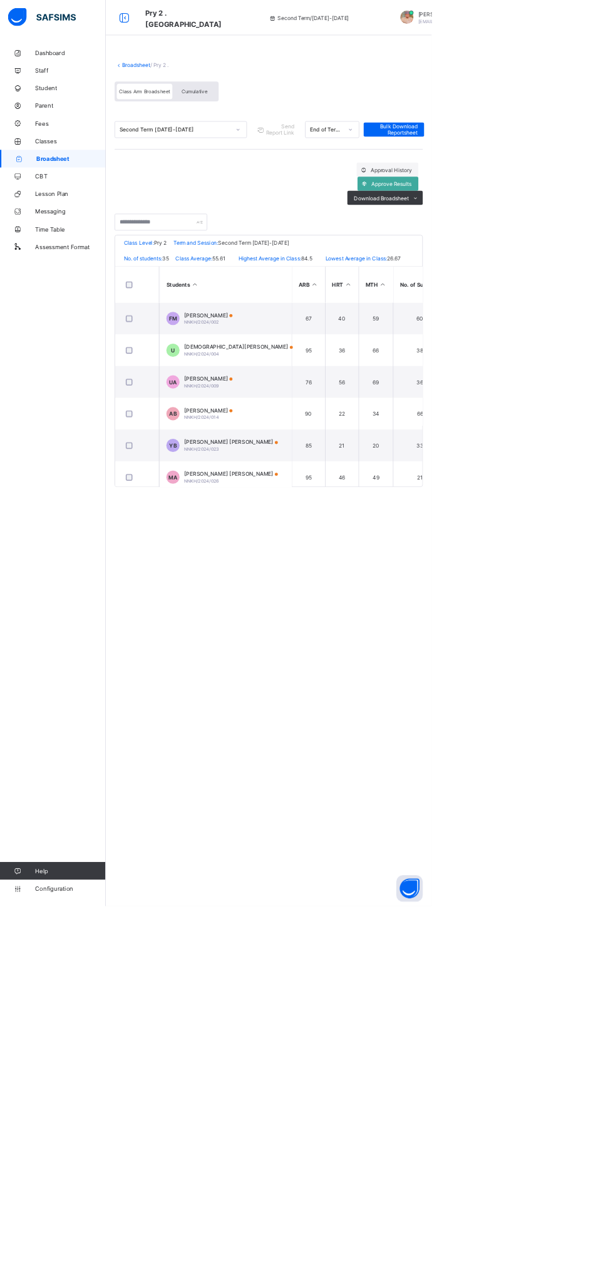
click at [118, 225] on span "Broadsheet" at bounding box center [101, 225] width 98 height 10
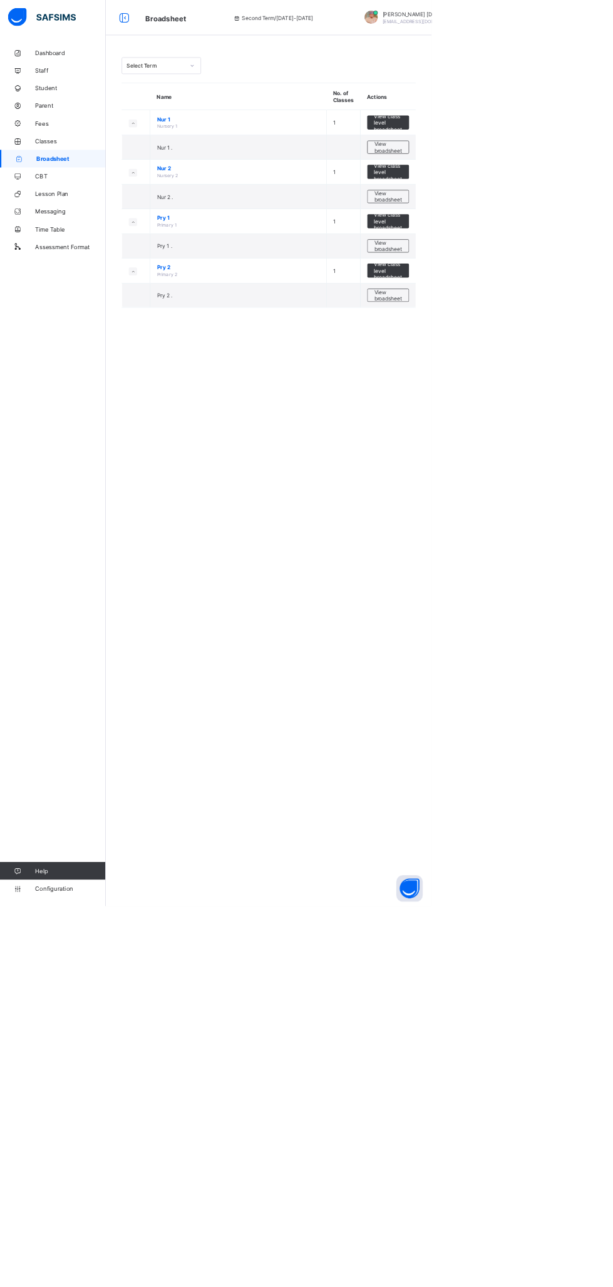
click at [560, 204] on span "View broadsheet" at bounding box center [551, 209] width 39 height 19
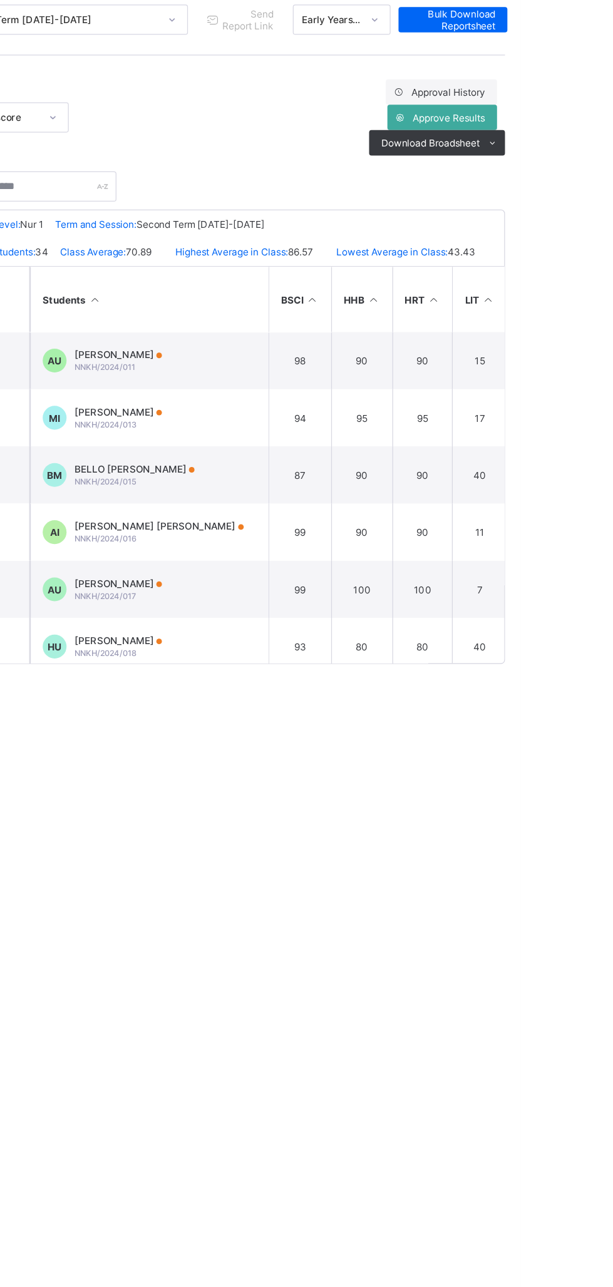
click at [574, 281] on span "Download Broadsheet" at bounding box center [542, 281] width 78 height 9
click at [0, 0] on ul "PDF Excel sheet" at bounding box center [0, 0] width 0 height 0
click at [0, 0] on li "PDF" at bounding box center [0, 0] width 0 height 0
